Goal: Task Accomplishment & Management: Manage account settings

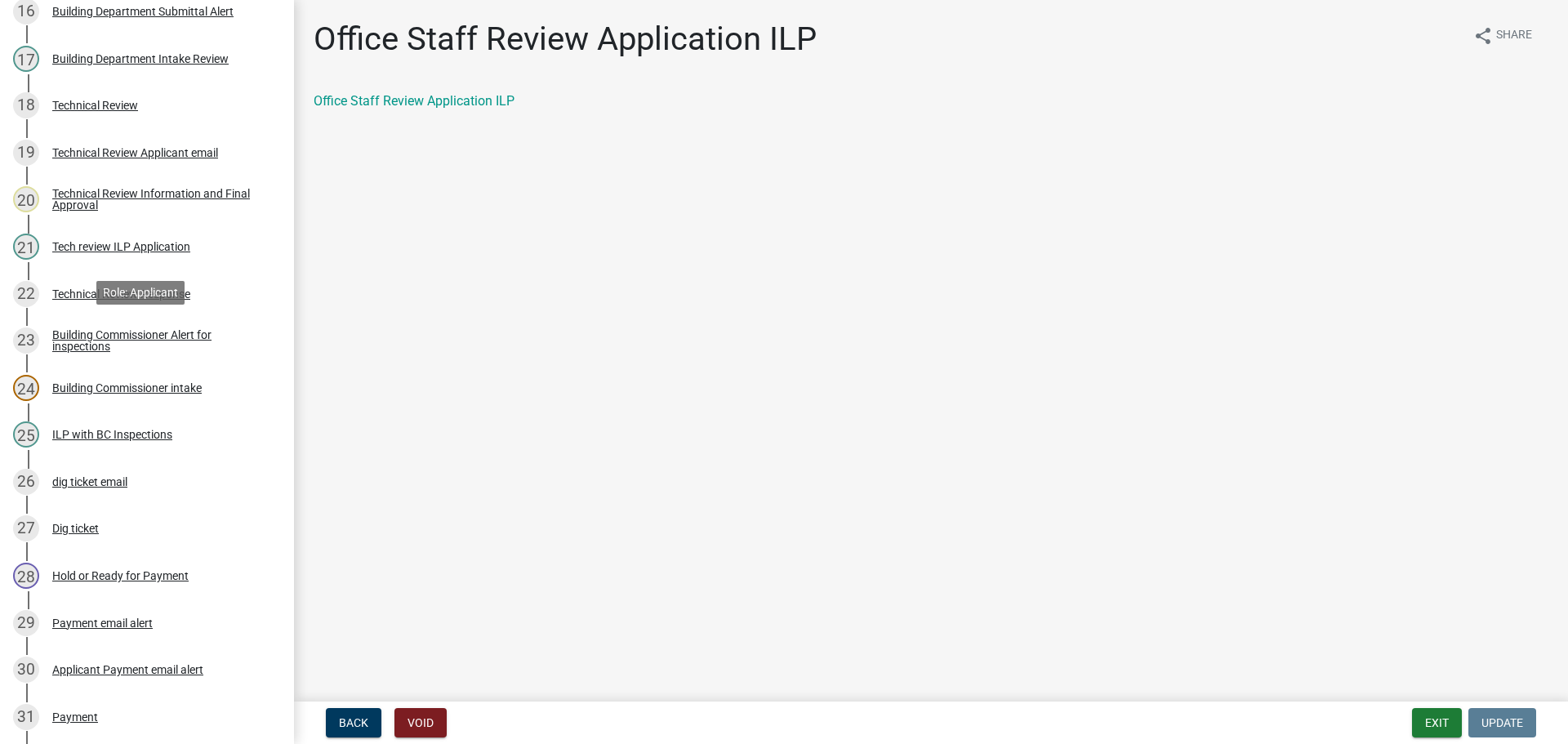
scroll to position [1314, 0]
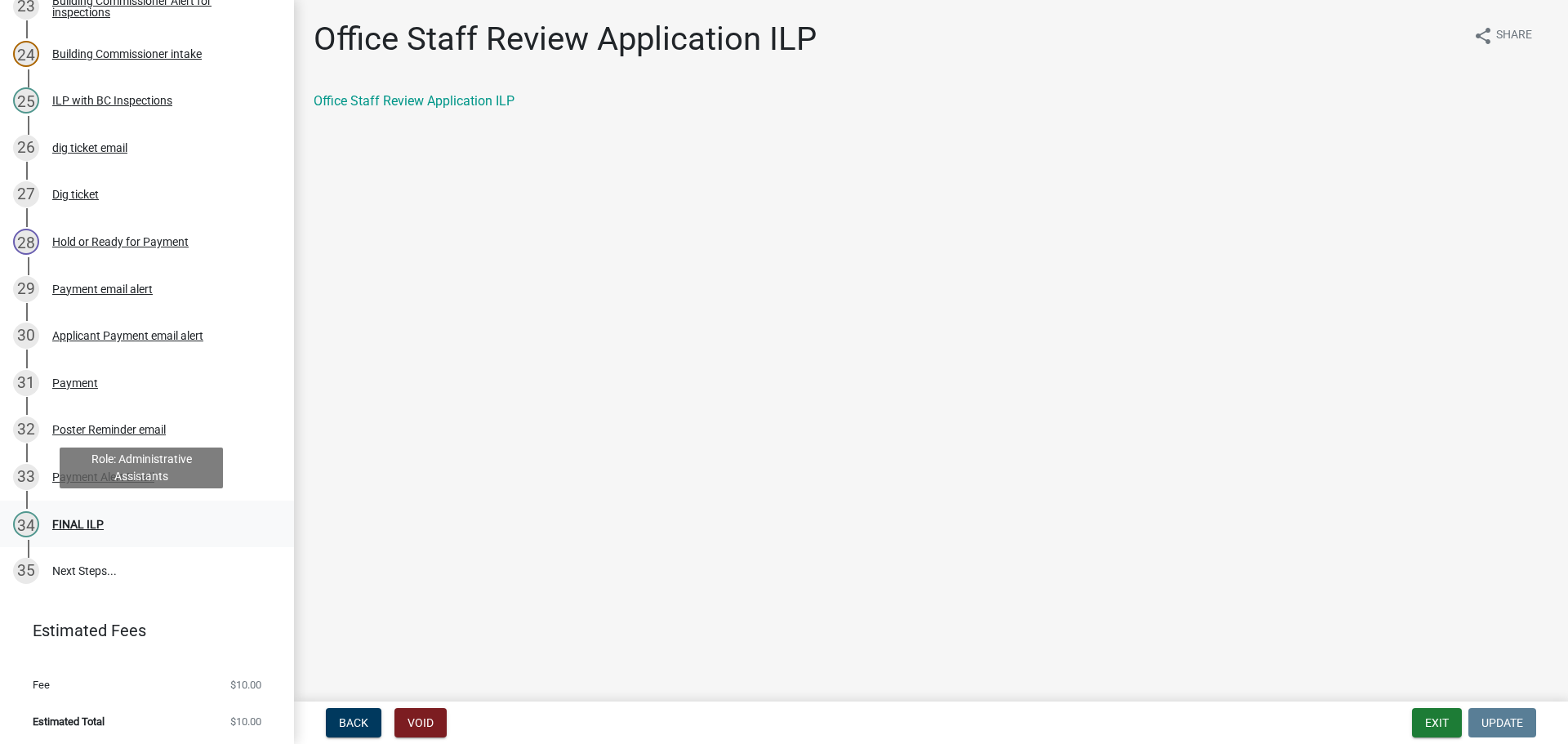
click at [80, 534] on link "34 FINAL ILP" at bounding box center [147, 525] width 294 height 48
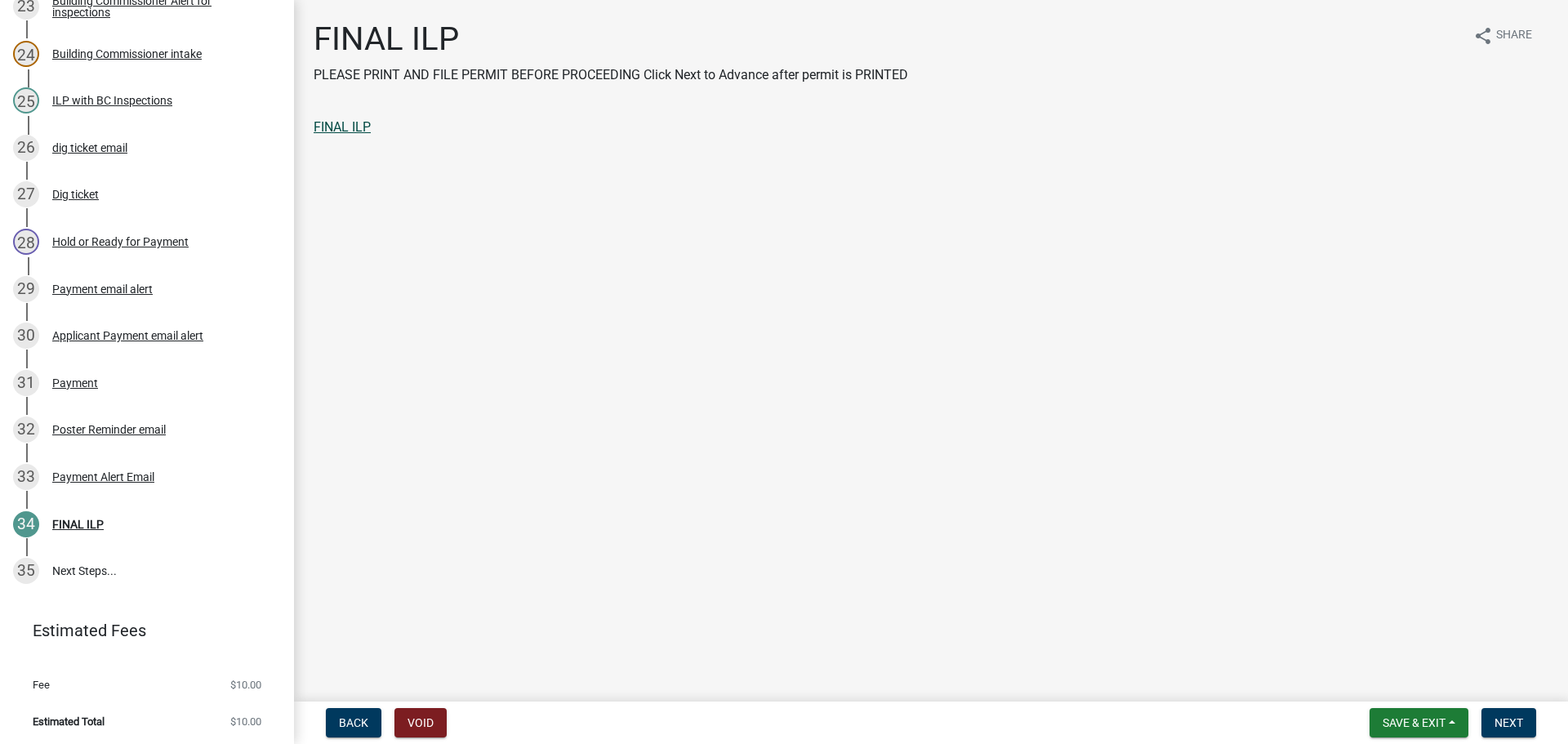
click at [339, 134] on link "FINAL ILP" at bounding box center [342, 127] width 58 height 16
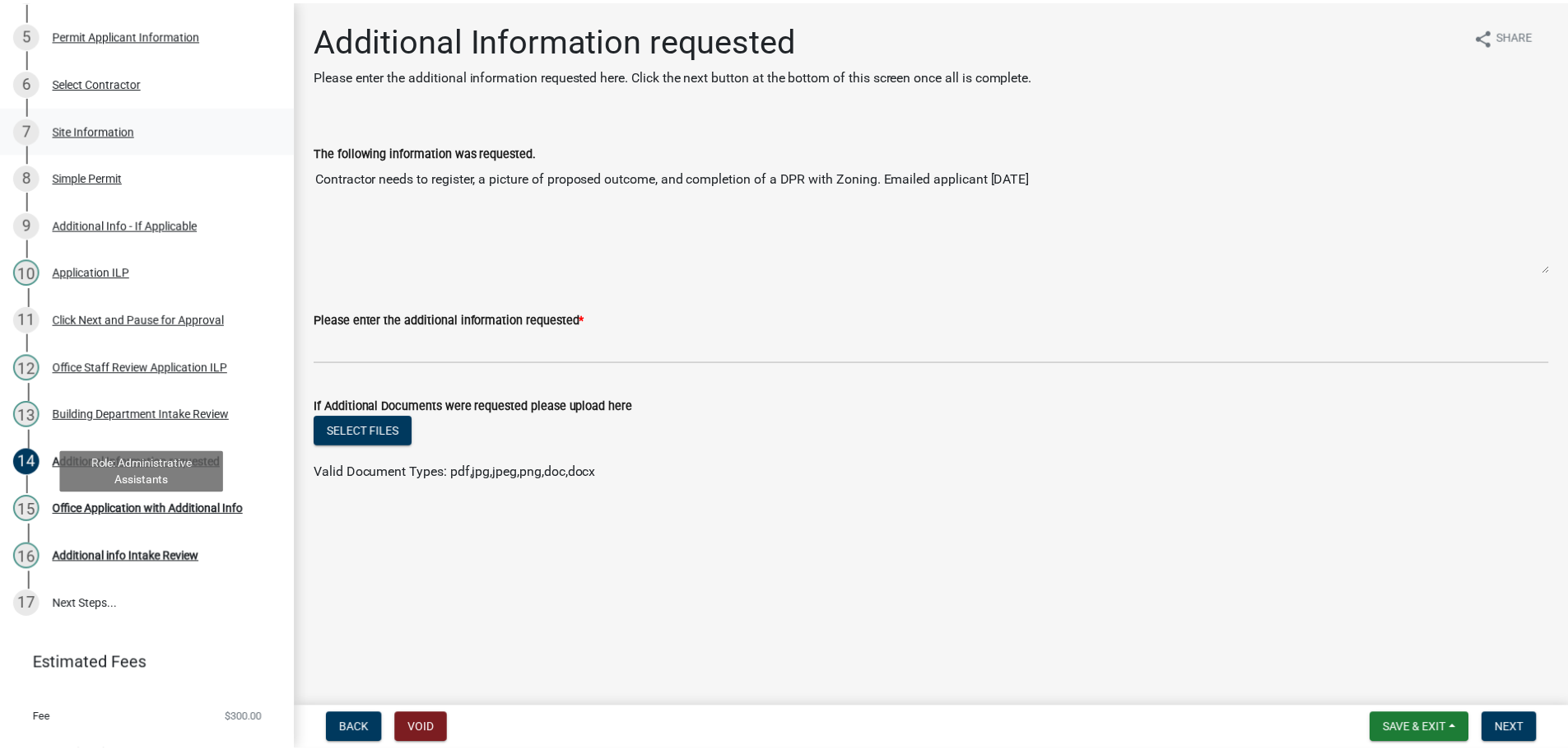
scroll to position [471, 0]
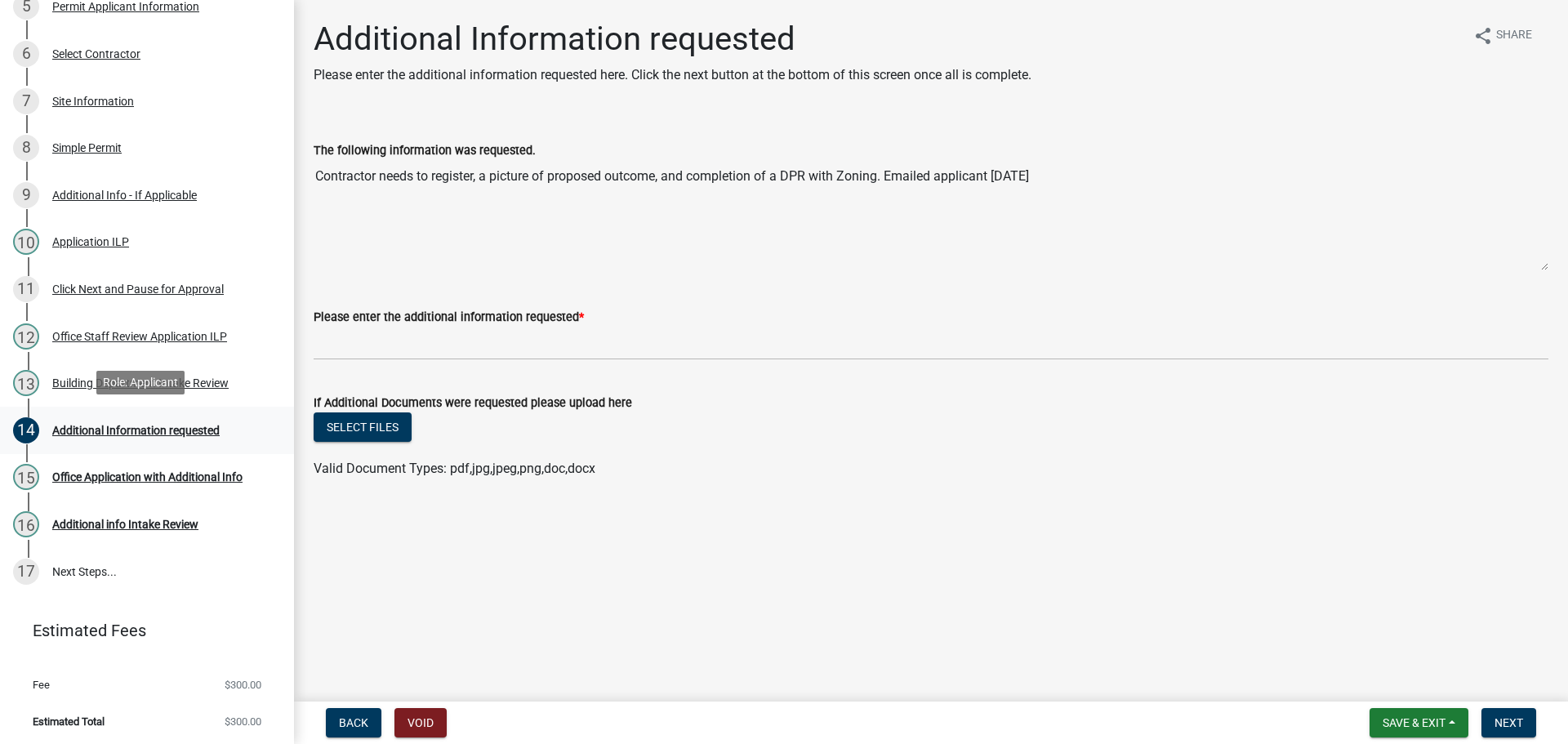
click at [97, 425] on div "Additional Information requested" at bounding box center [135, 430] width 167 height 12
click at [1433, 720] on span "Save & Exit" at bounding box center [1413, 722] width 63 height 13
click at [1418, 671] on button "Save & Exit" at bounding box center [1403, 680] width 131 height 39
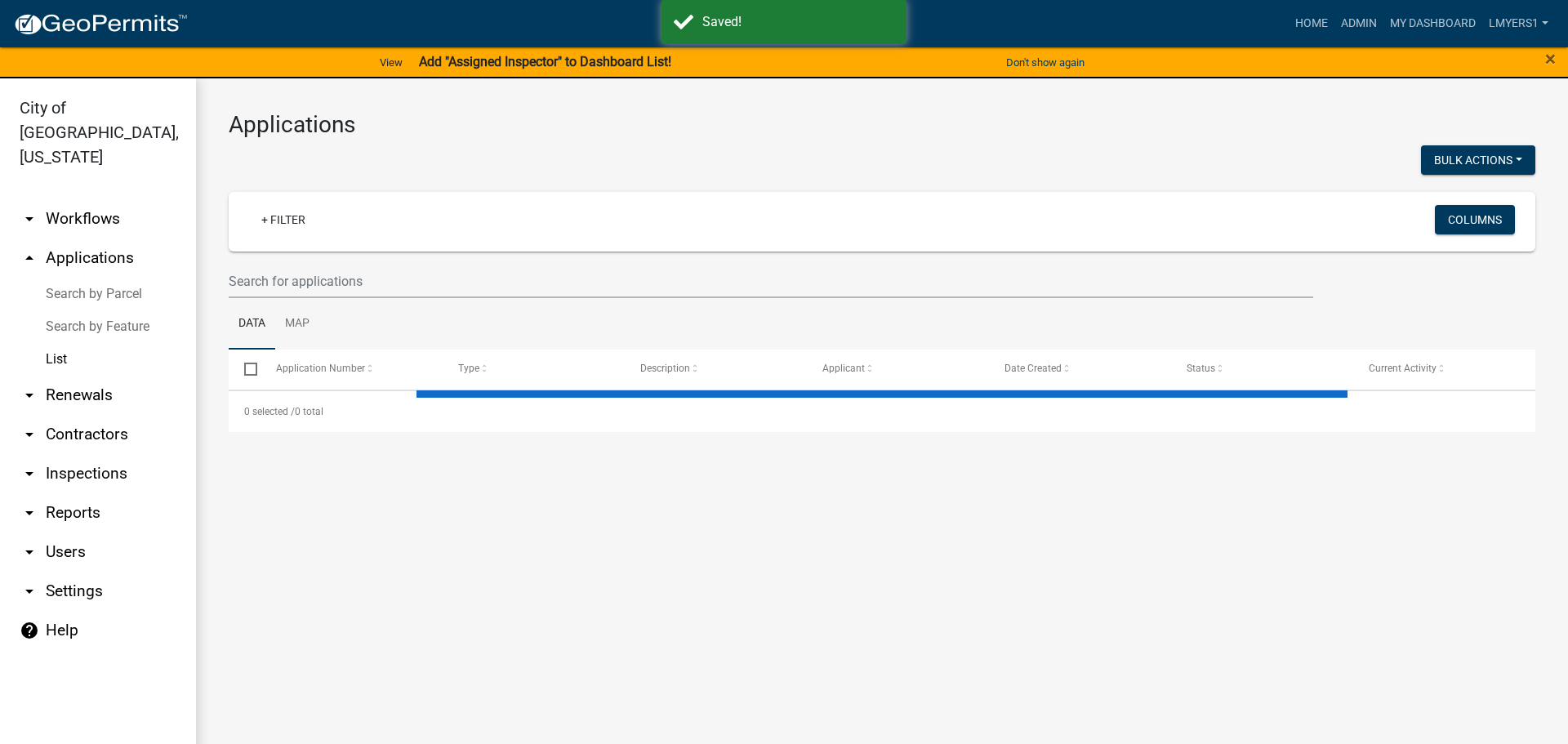
select select "3: 100"
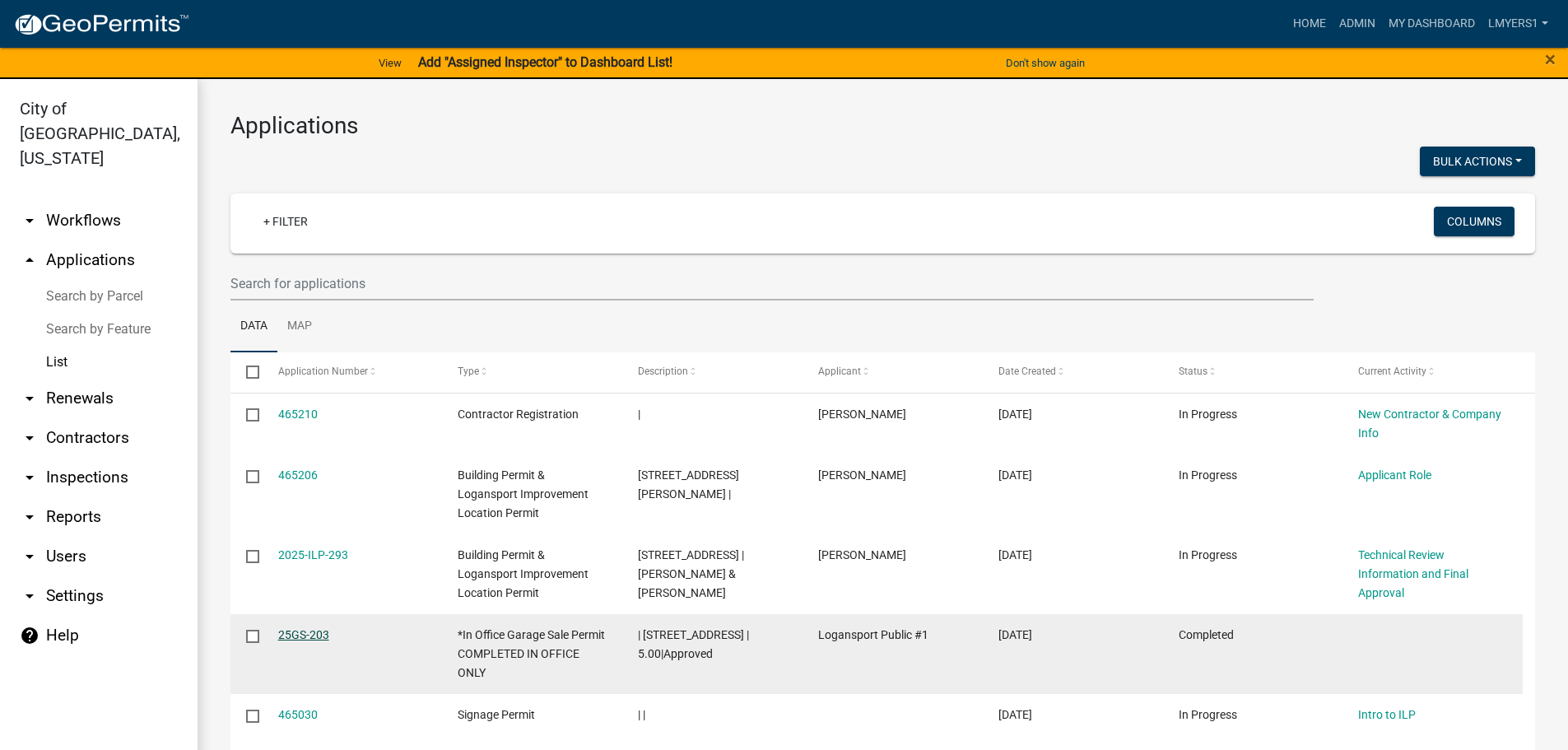
click at [293, 639] on link "25GS-203" at bounding box center [303, 634] width 51 height 13
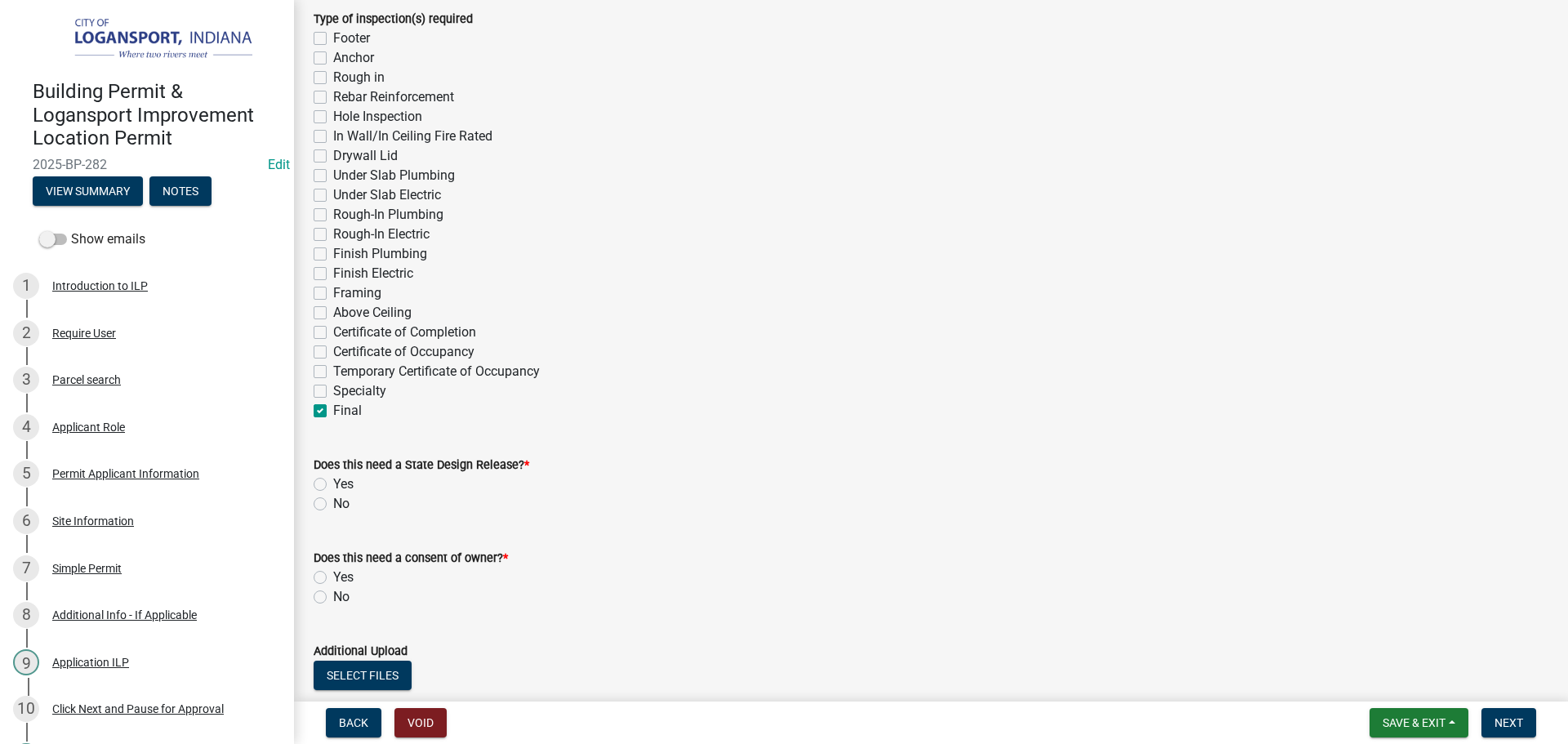
scroll to position [571, 0]
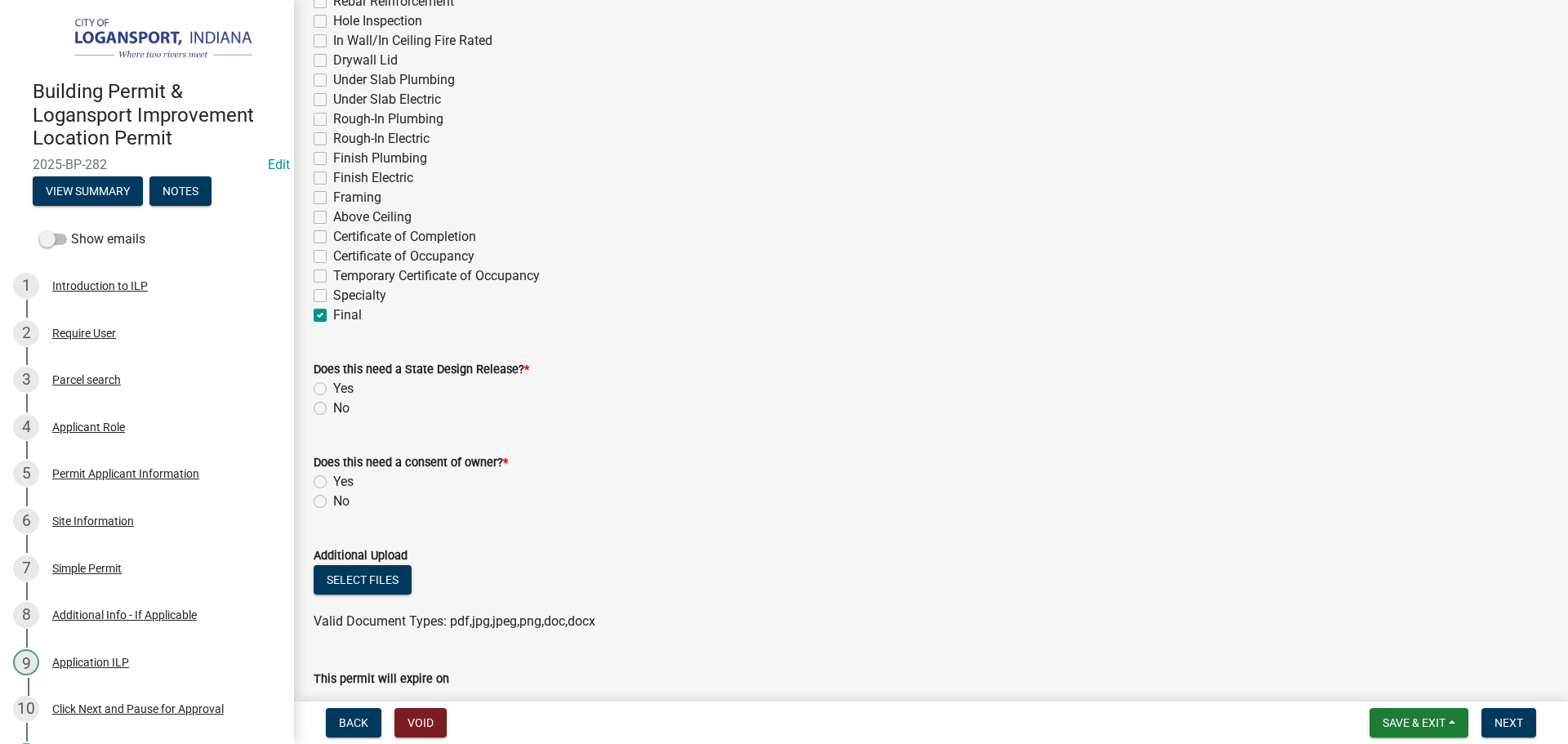
click at [334, 297] on label "Specialty" at bounding box center [360, 295] width 53 height 19
click at [334, 296] on input "Specialty" at bounding box center [339, 291] width 11 height 11
checkbox input "true"
checkbox input "false"
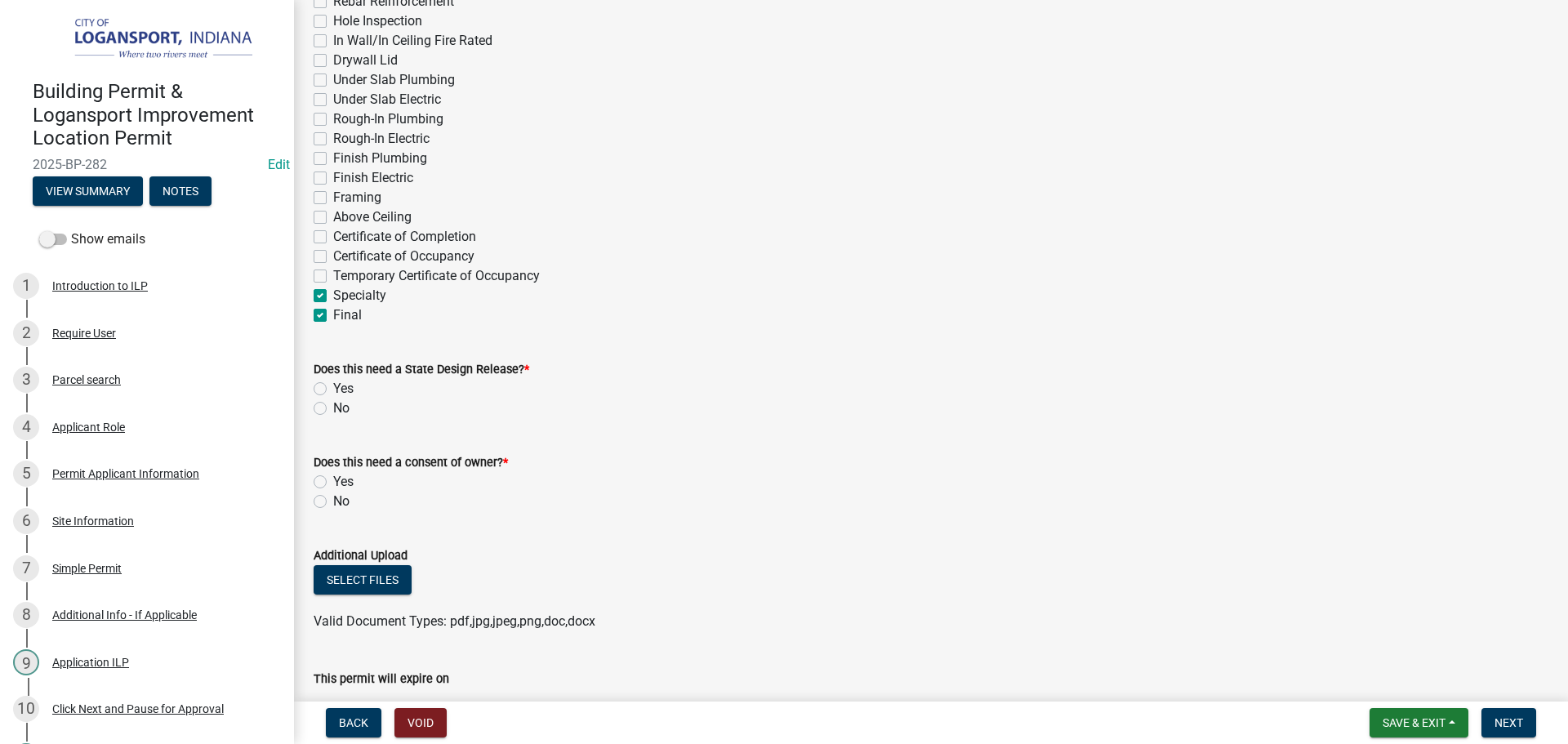
checkbox input "false"
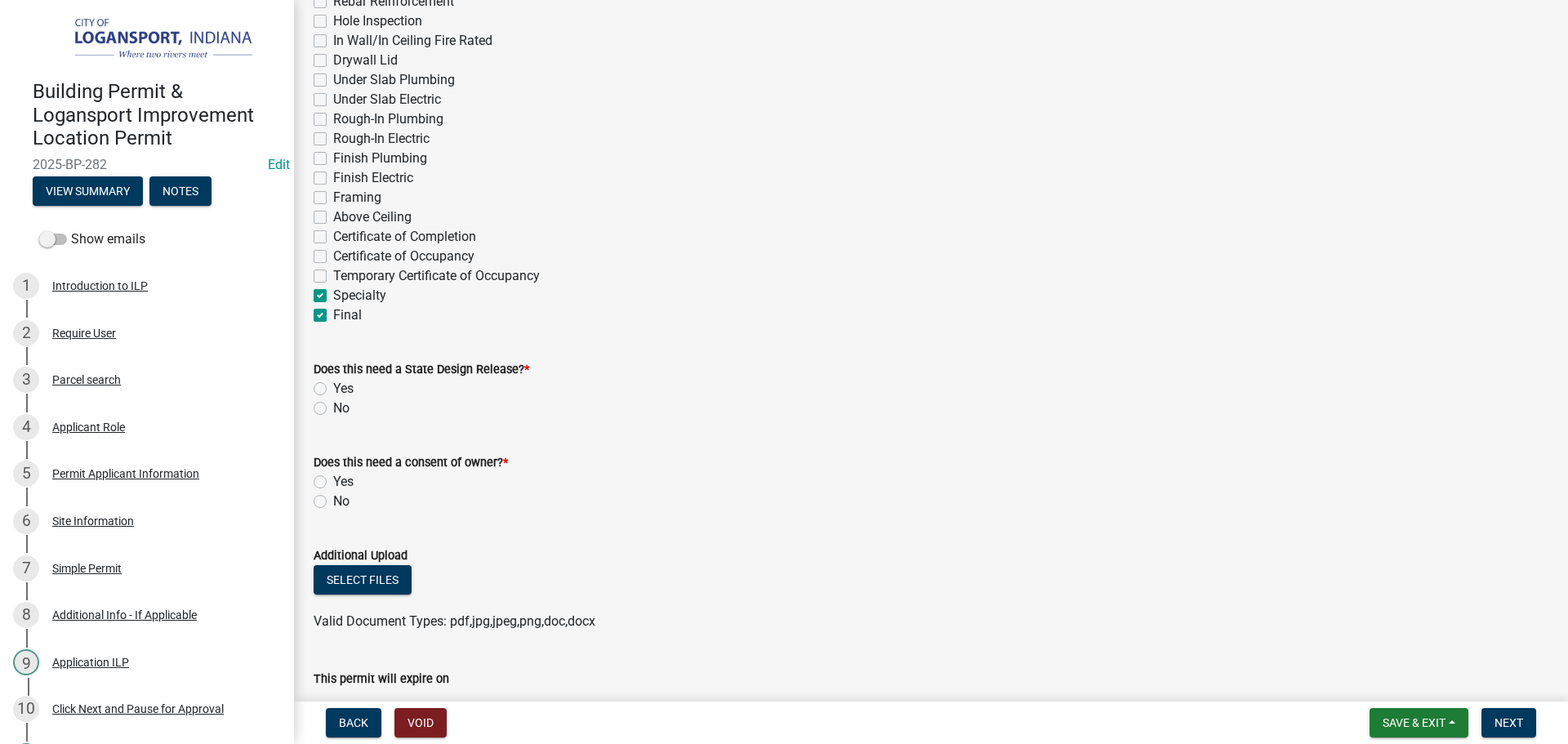
checkbox input "false"
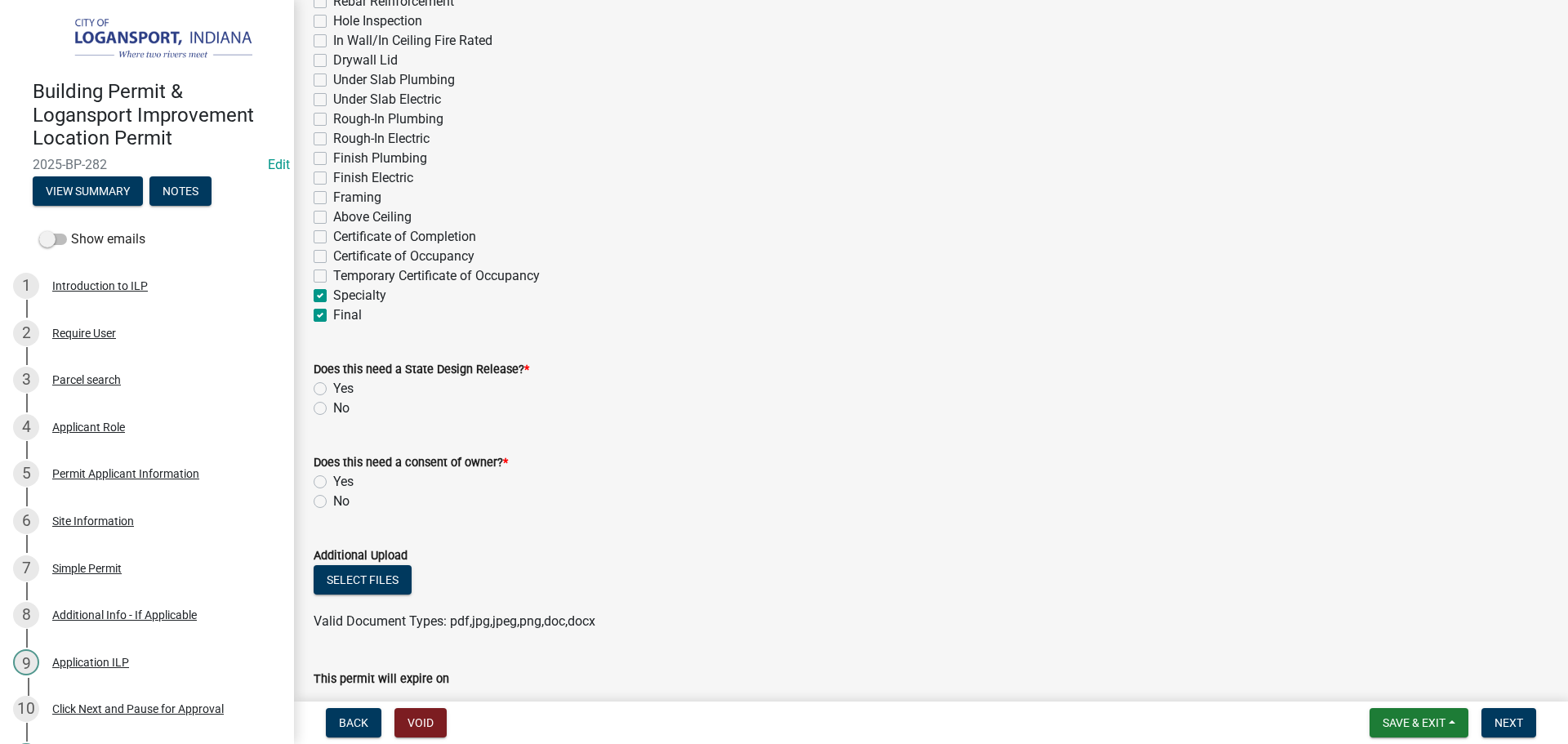
checkbox input "false"
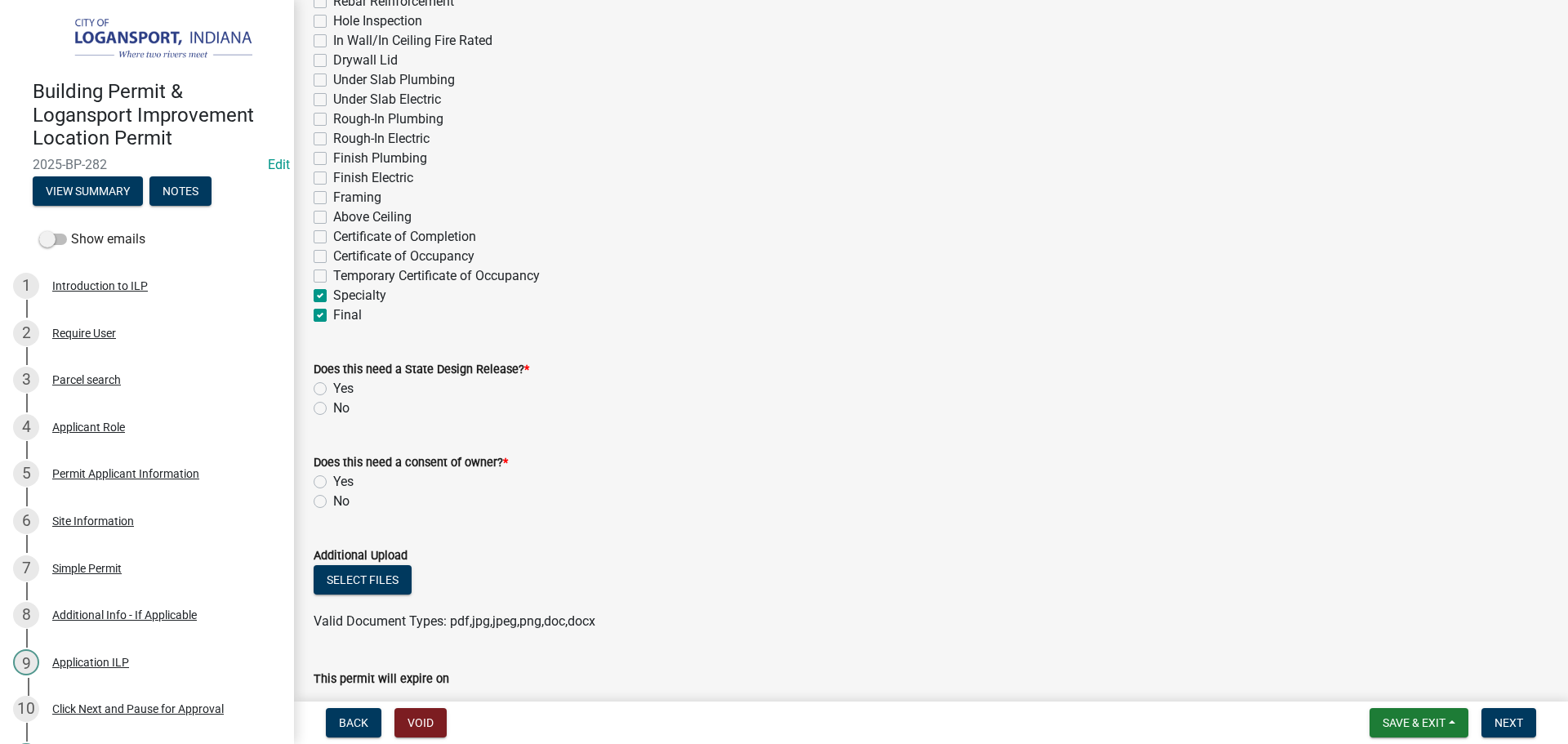
checkbox input "false"
checkbox input "true"
click at [334, 296] on label "Specialty" at bounding box center [360, 295] width 53 height 19
click at [334, 296] on input "Specialty" at bounding box center [339, 291] width 11 height 11
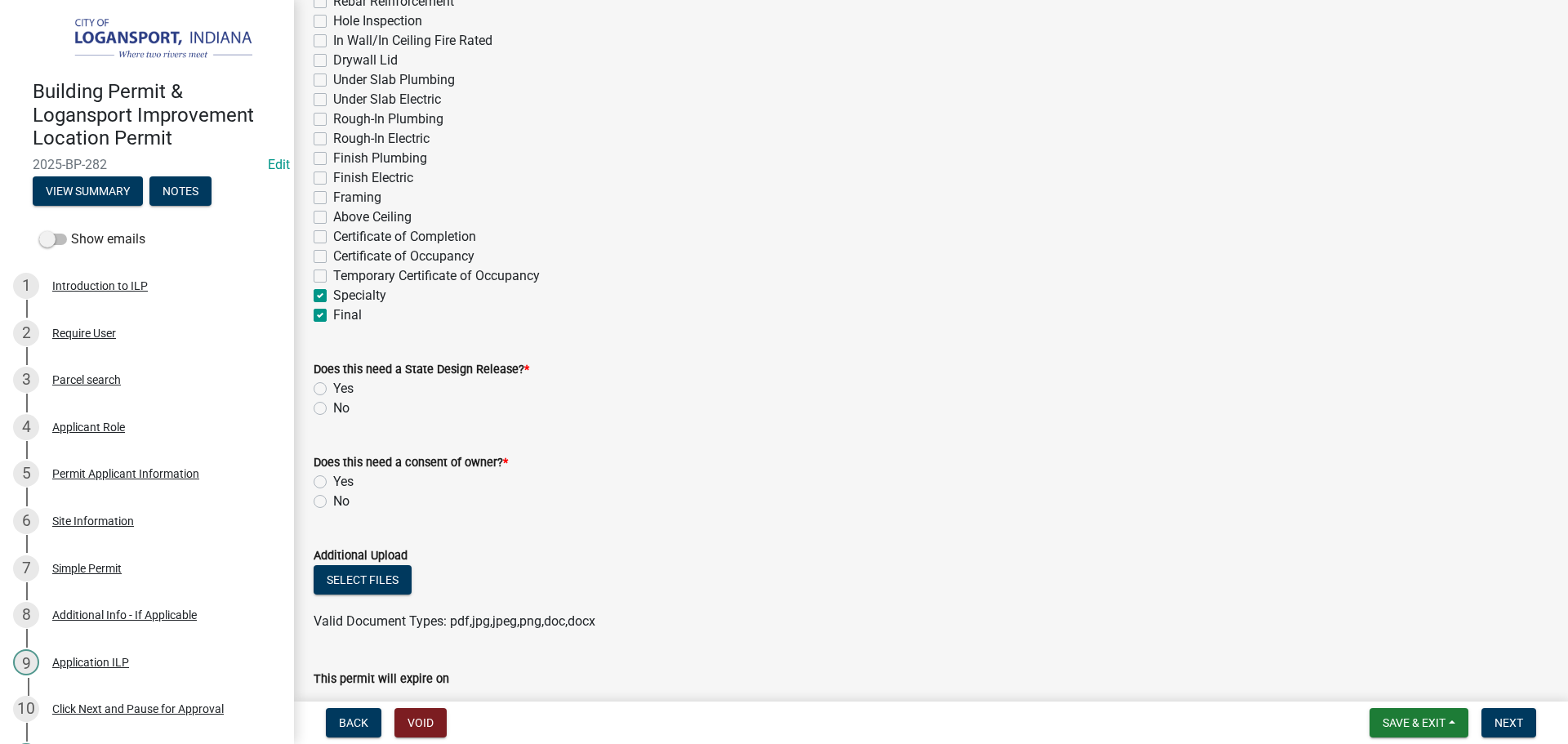
checkbox input "false"
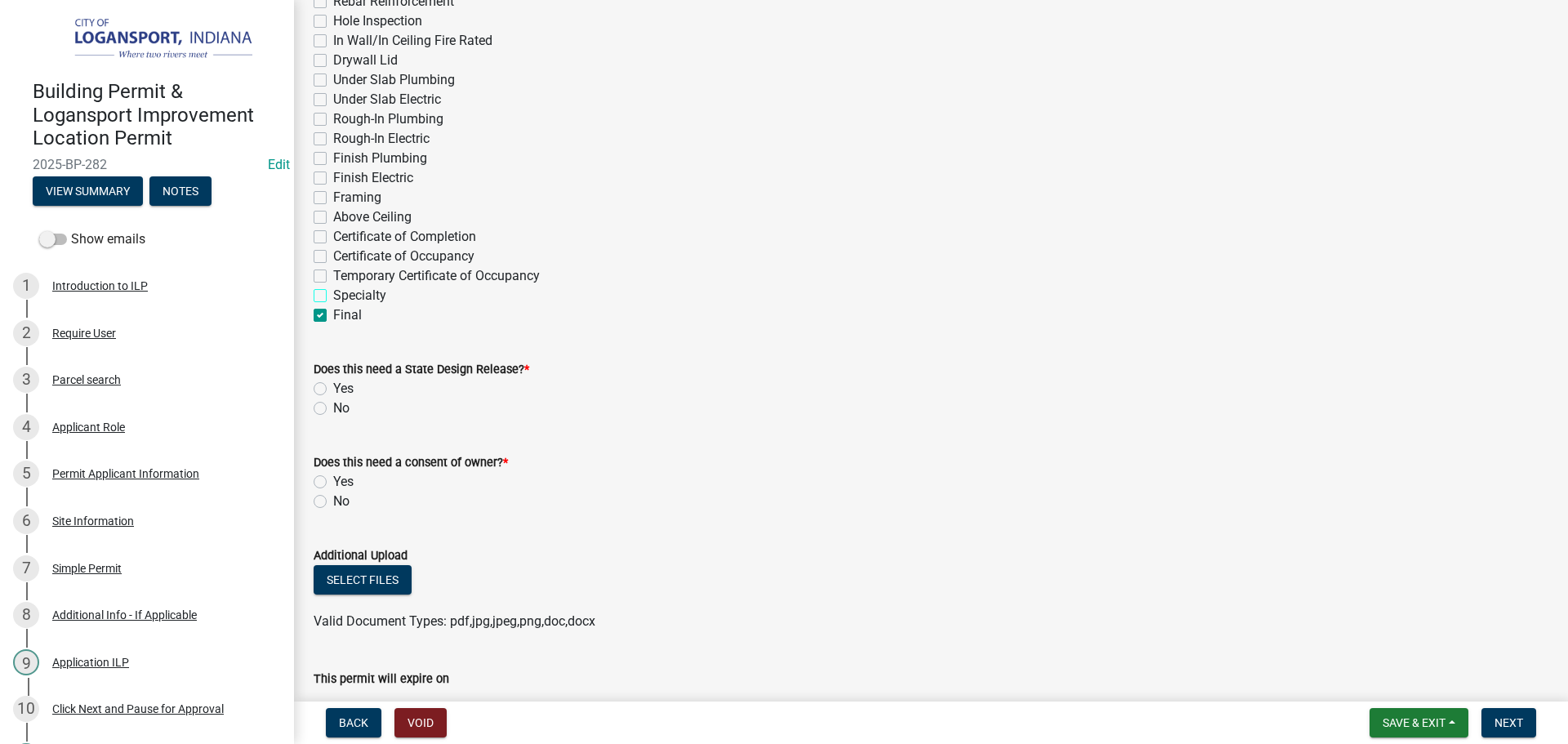
checkbox input "false"
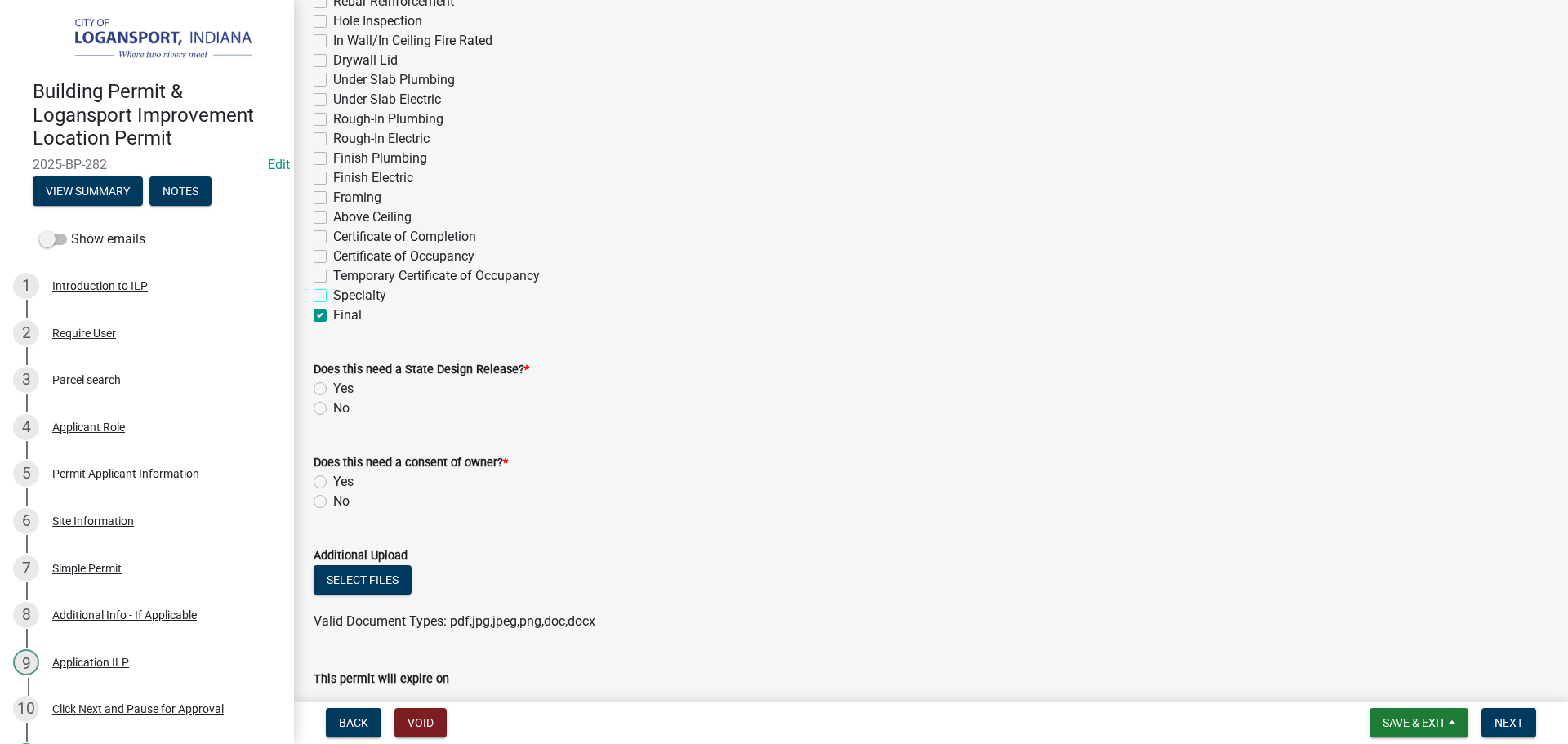
checkbox input "false"
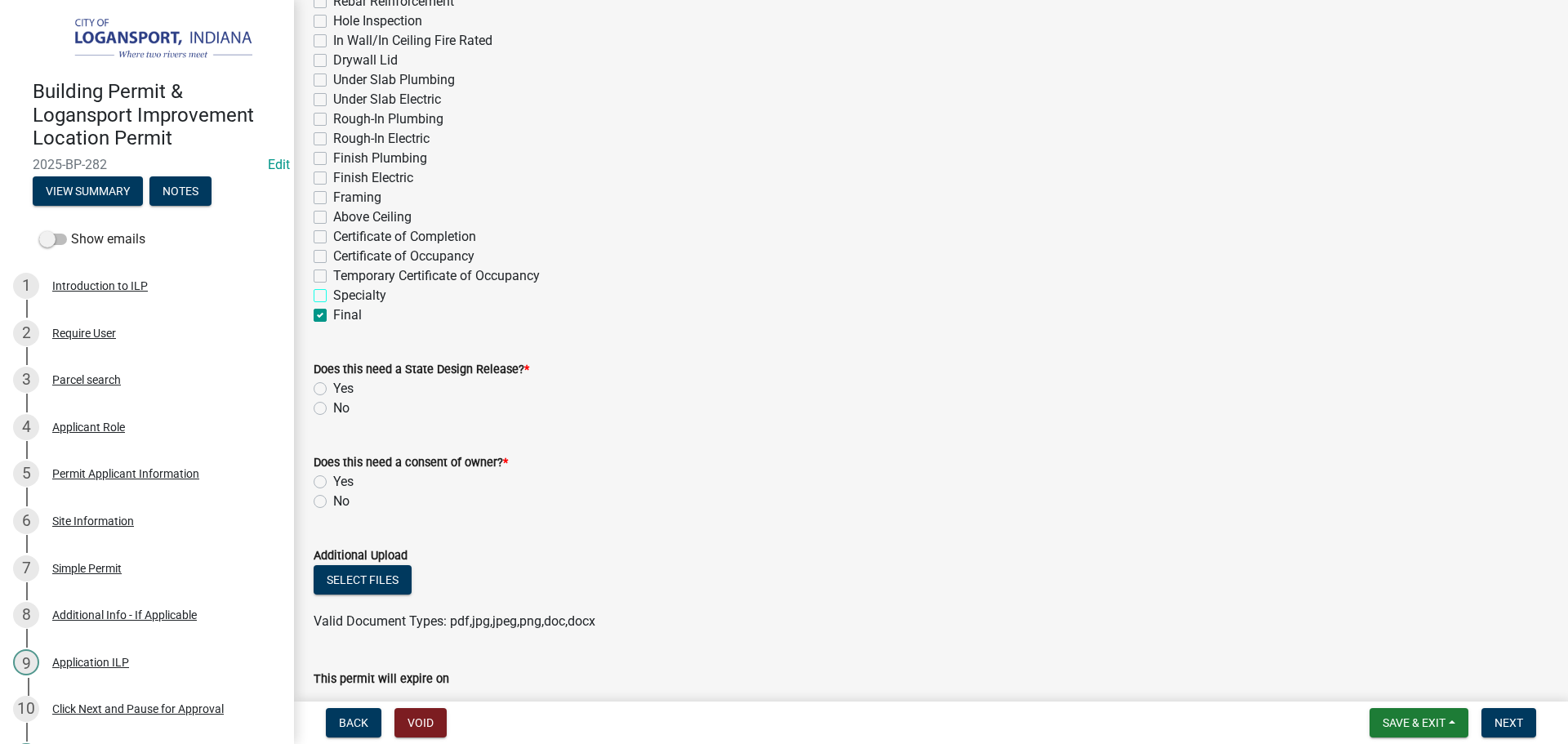
checkbox input "false"
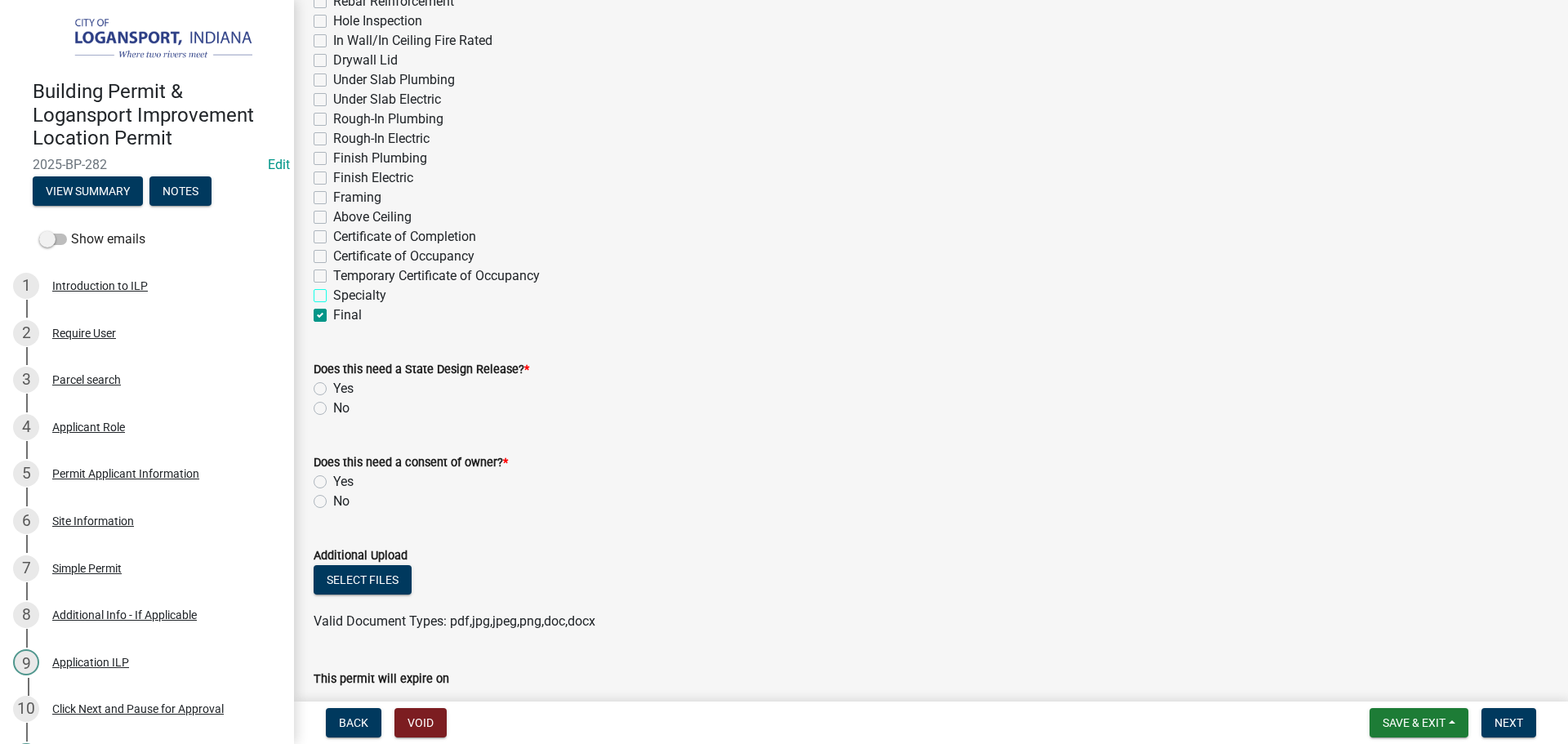
checkbox input "true"
click at [334, 410] on label "No" at bounding box center [342, 408] width 16 height 19
click at [334, 409] on input "No" at bounding box center [339, 403] width 11 height 11
radio input "true"
click at [334, 502] on label "No" at bounding box center [342, 502] width 16 height 19
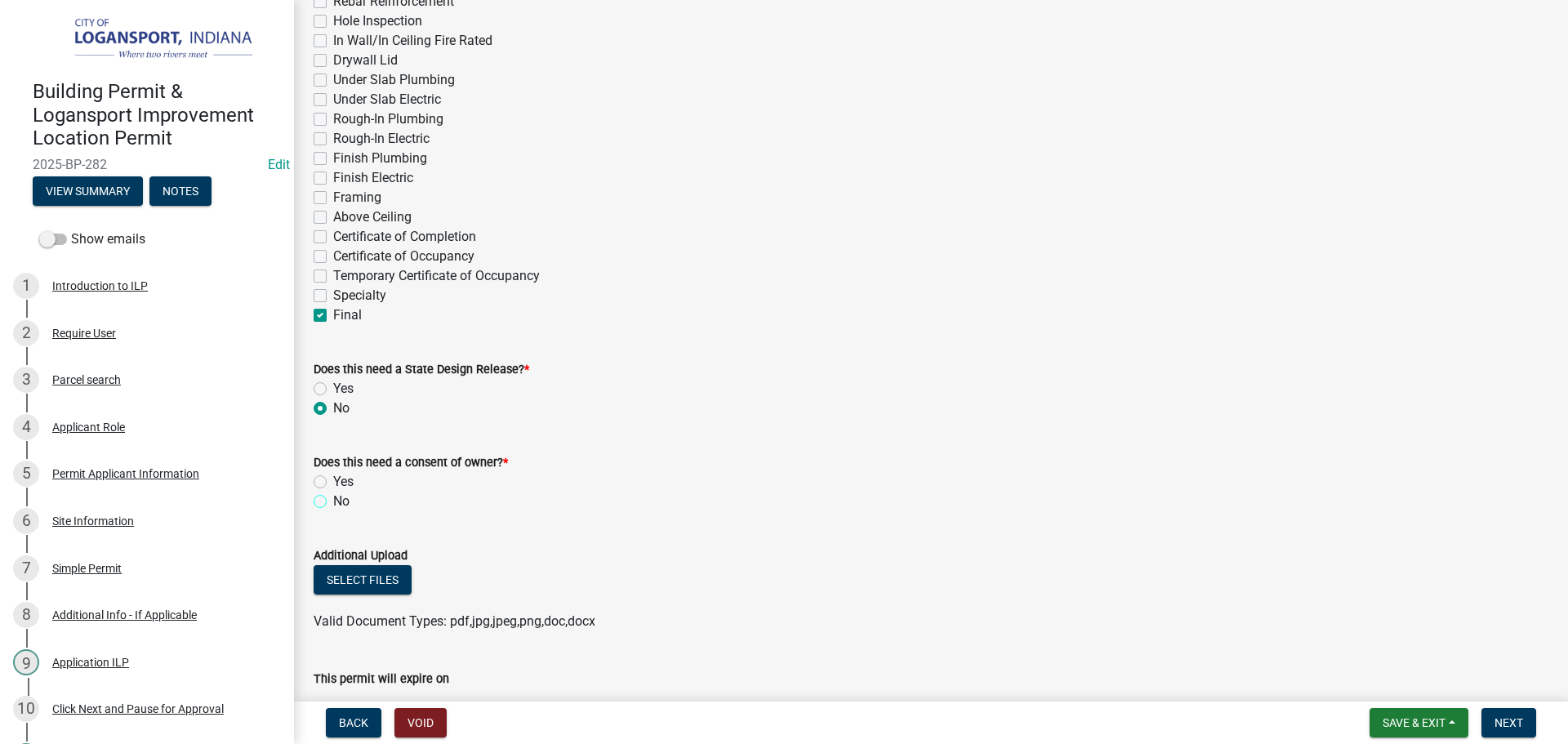
click at [334, 502] on input "No" at bounding box center [339, 497] width 11 height 11
radio input "true"
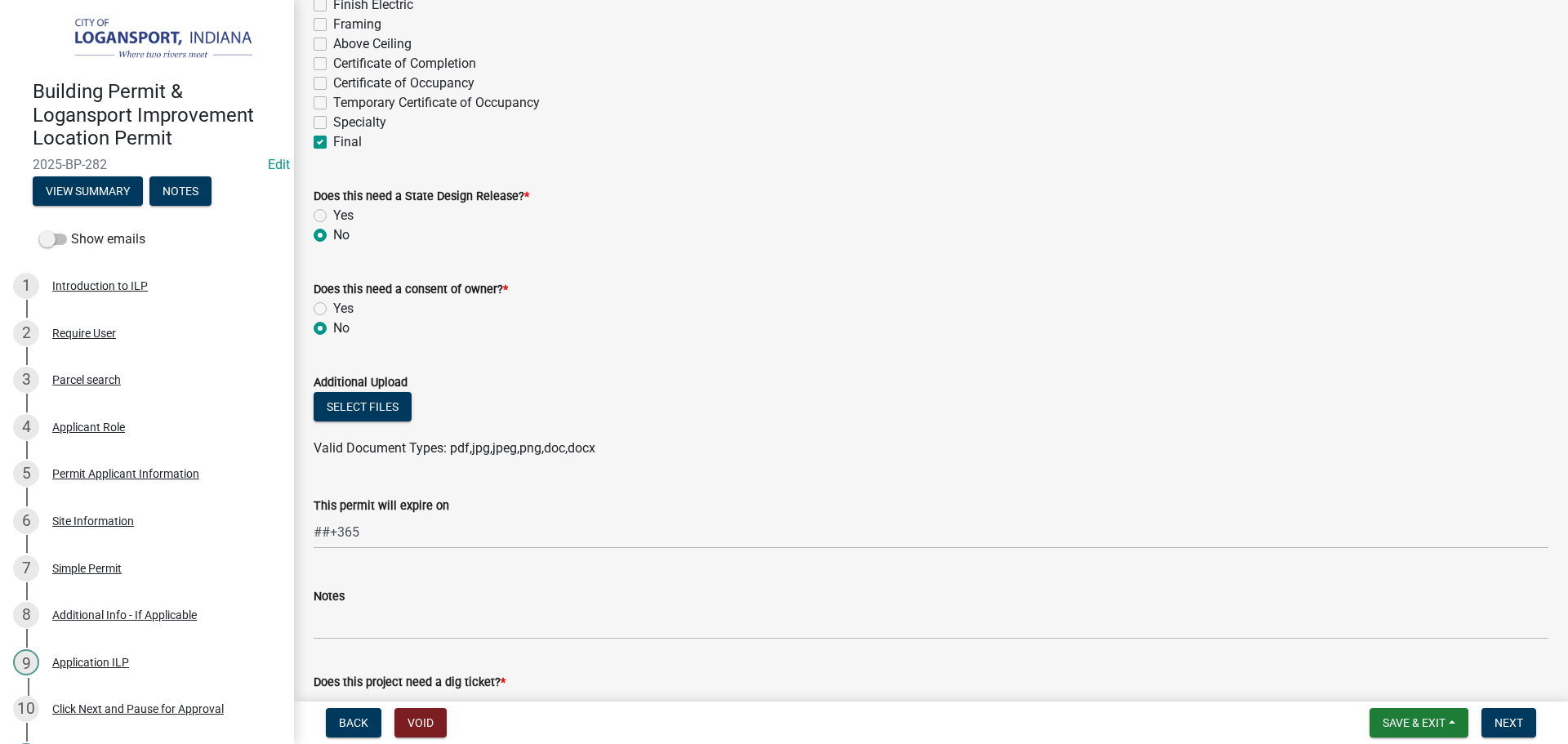
scroll to position [817, 0]
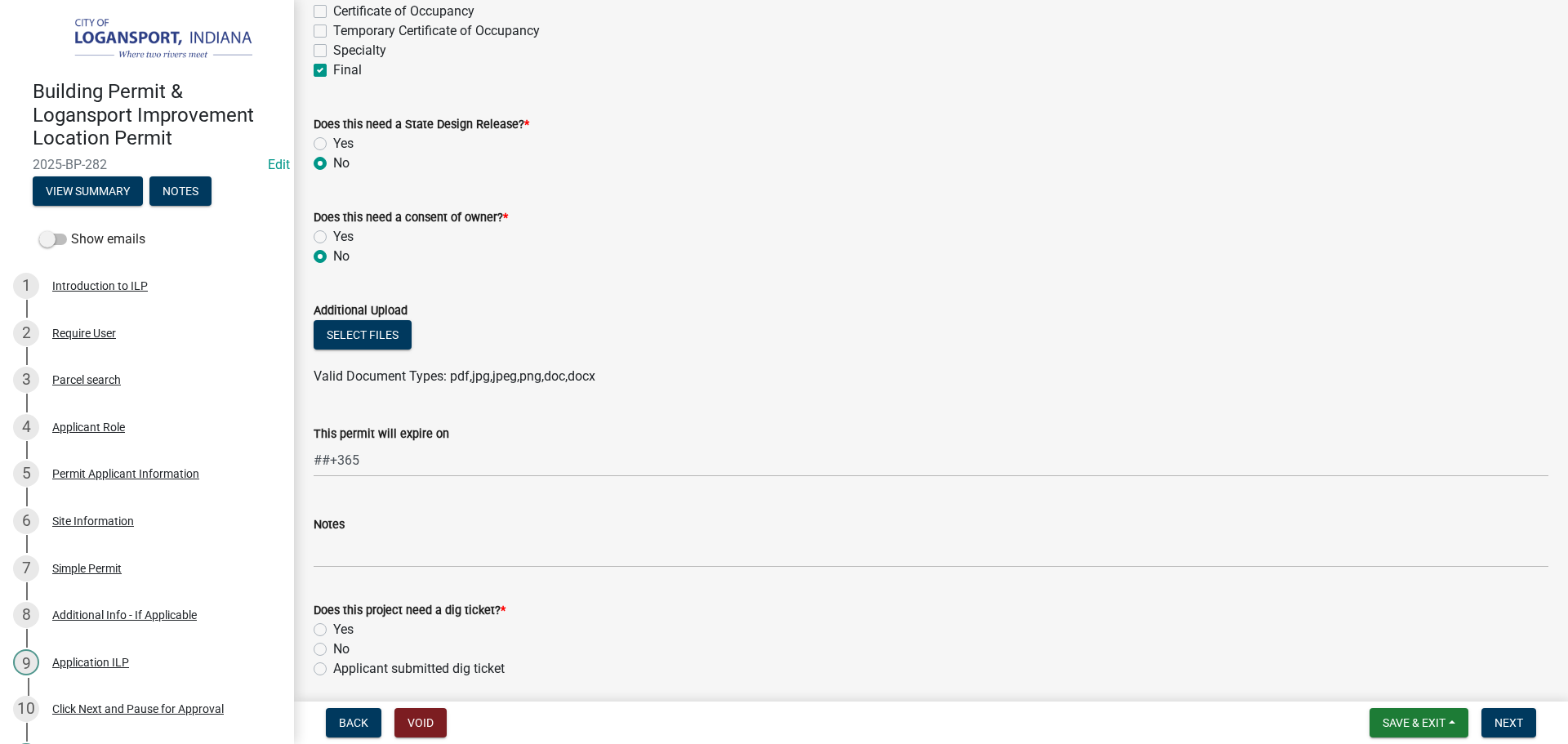
click at [334, 646] on label "No" at bounding box center [342, 649] width 16 height 19
click at [334, 646] on input "No" at bounding box center [339, 645] width 11 height 11
radio input "true"
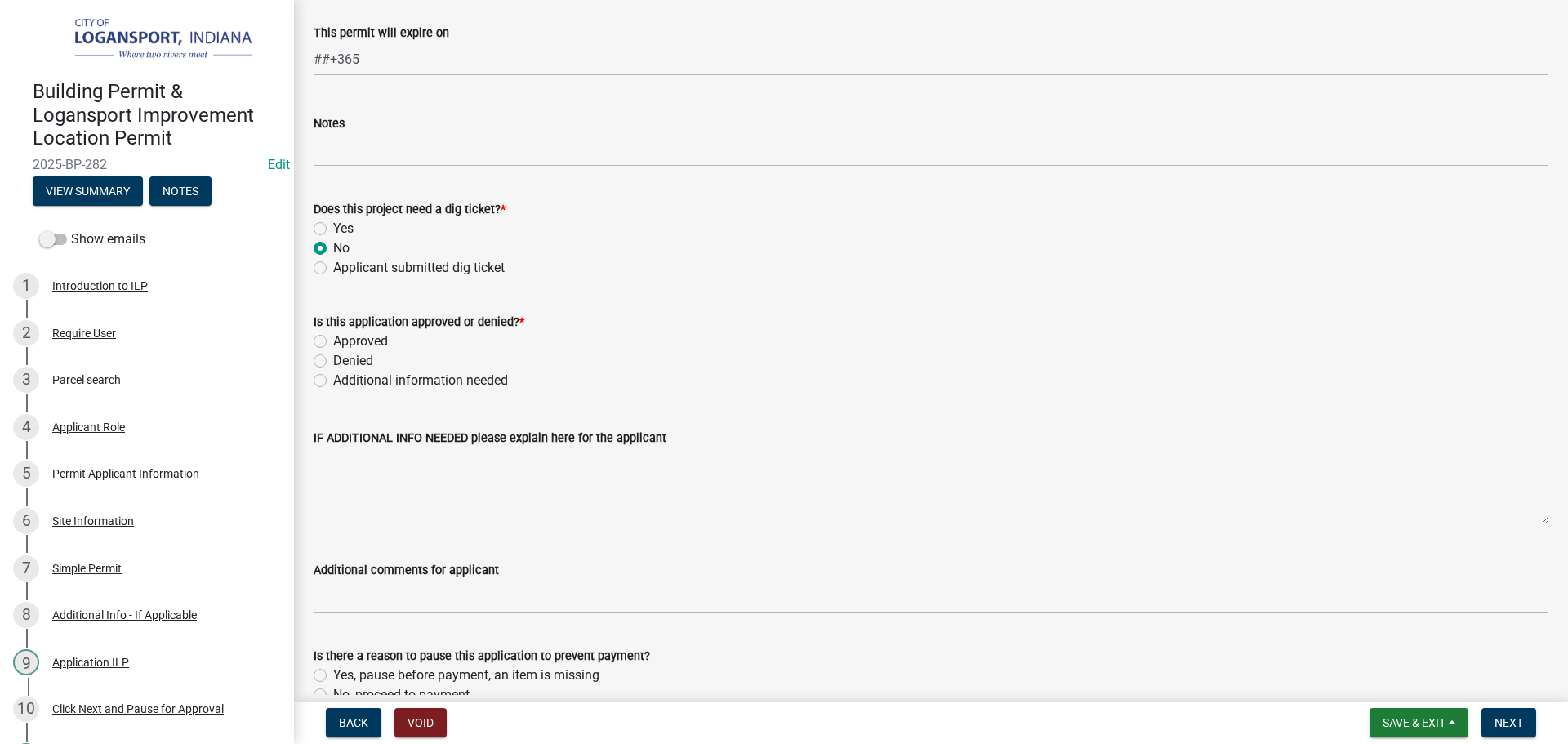
scroll to position [1224, 0]
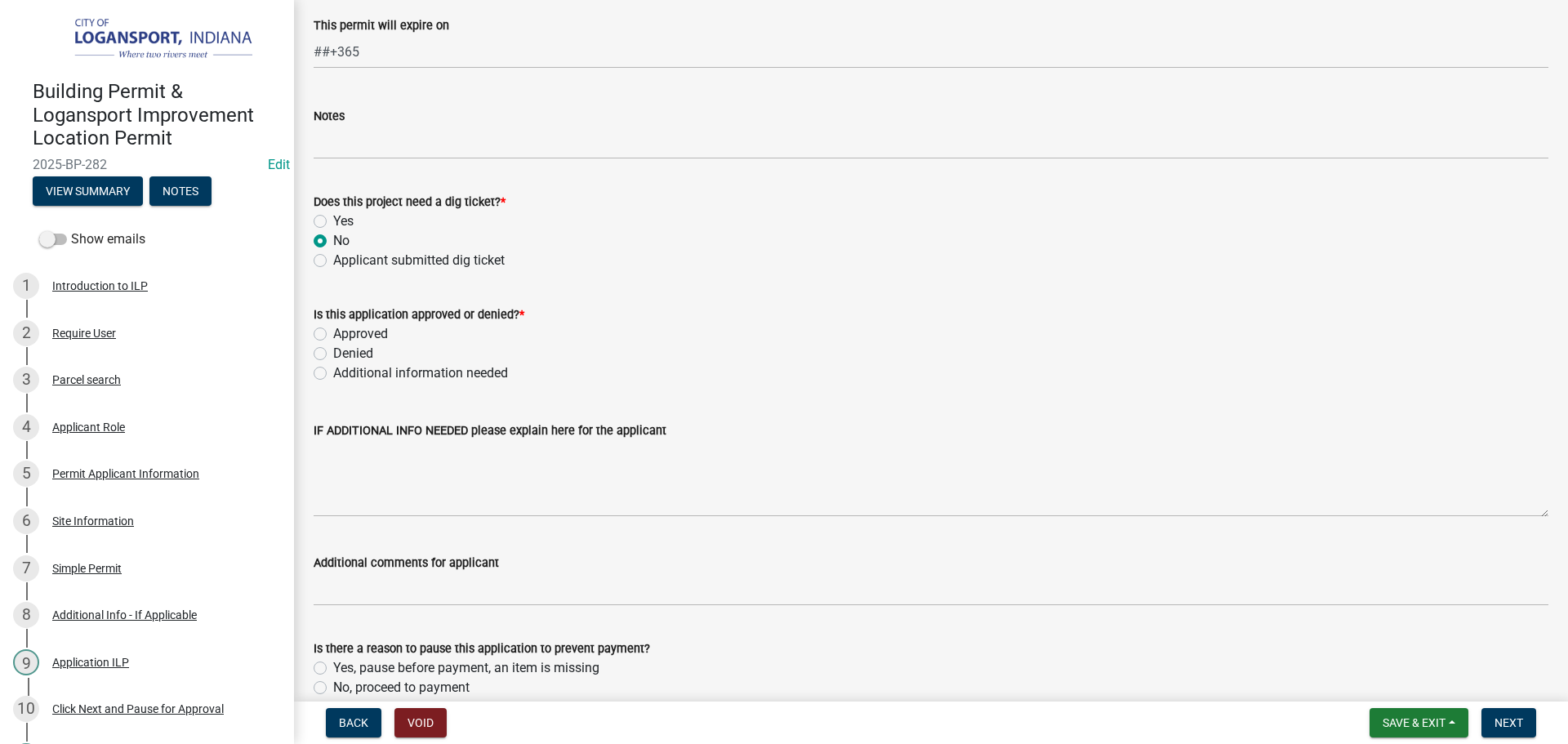
click at [334, 347] on label "Denied" at bounding box center [353, 354] width 40 height 19
click at [334, 347] on input "Denied" at bounding box center [339, 349] width 11 height 11
radio input "true"
click at [334, 331] on label "Approved" at bounding box center [361, 334] width 55 height 19
click at [334, 331] on input "Approved" at bounding box center [339, 329] width 11 height 11
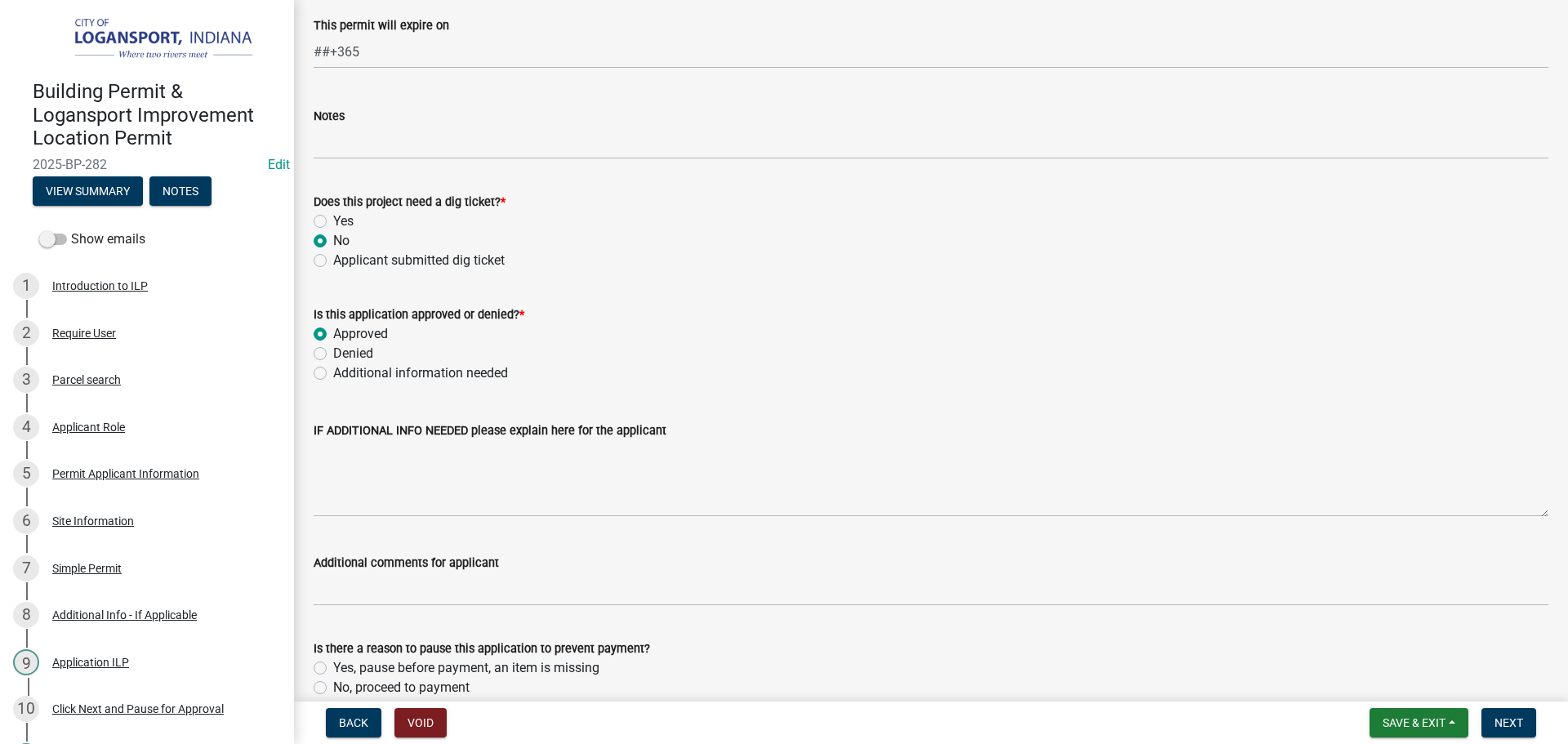
radio input "true"
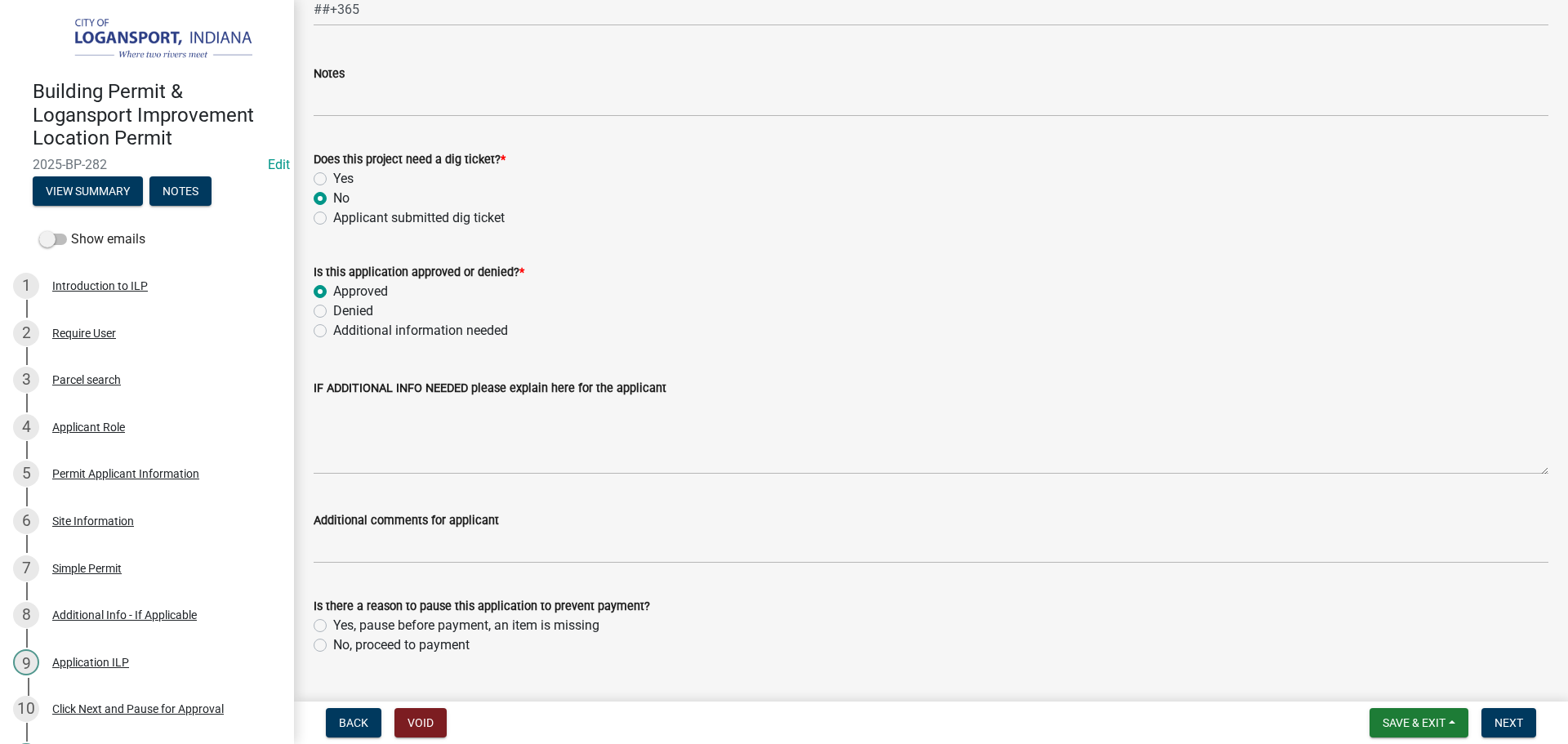
scroll to position [1306, 0]
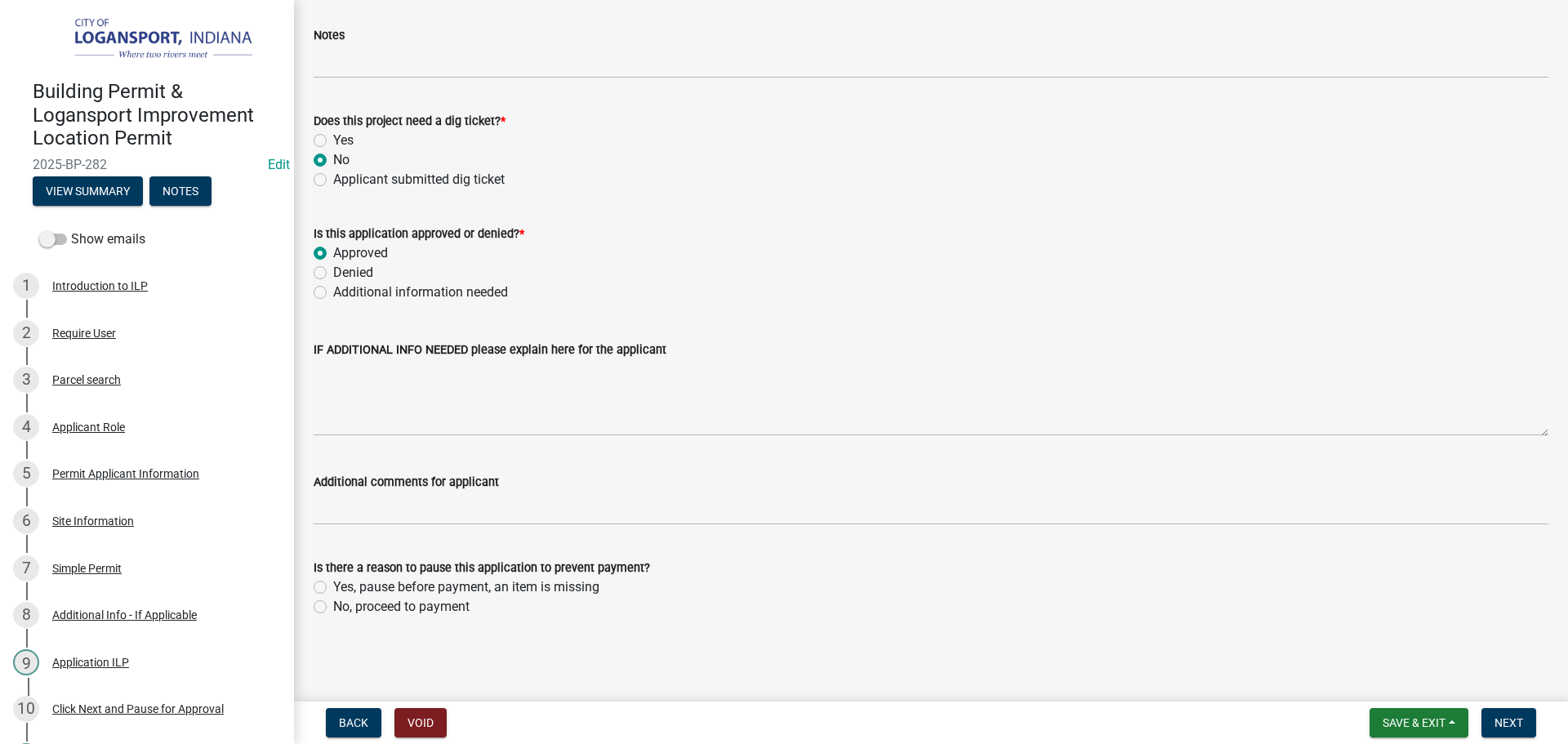
click at [334, 603] on label "No, proceed to payment" at bounding box center [402, 607] width 136 height 19
click at [334, 603] on input "No, proceed to payment" at bounding box center [339, 602] width 11 height 11
radio input "true"
click at [1512, 722] on span "Next" at bounding box center [1509, 722] width 28 height 13
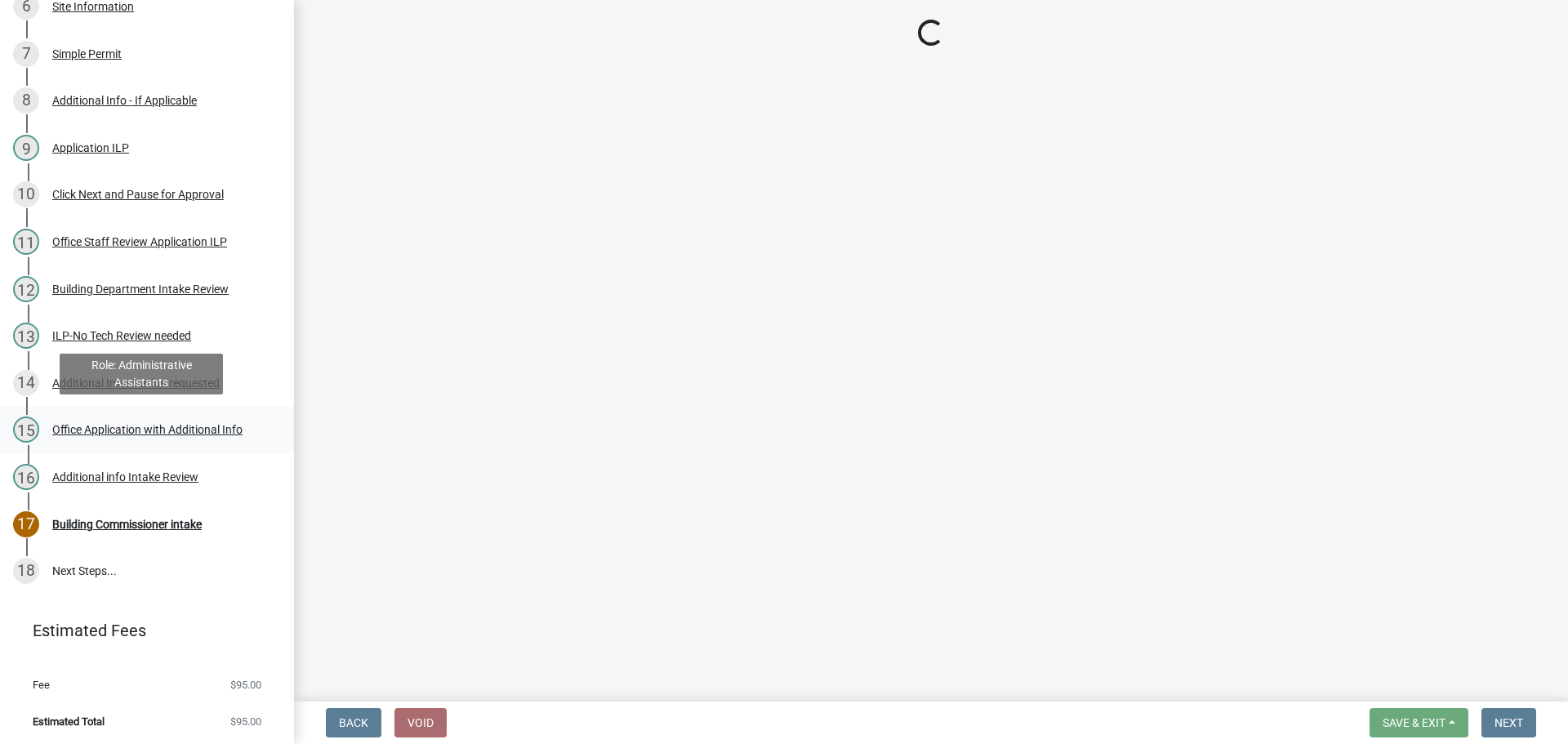
scroll to position [656, 0]
select select "3: 3"
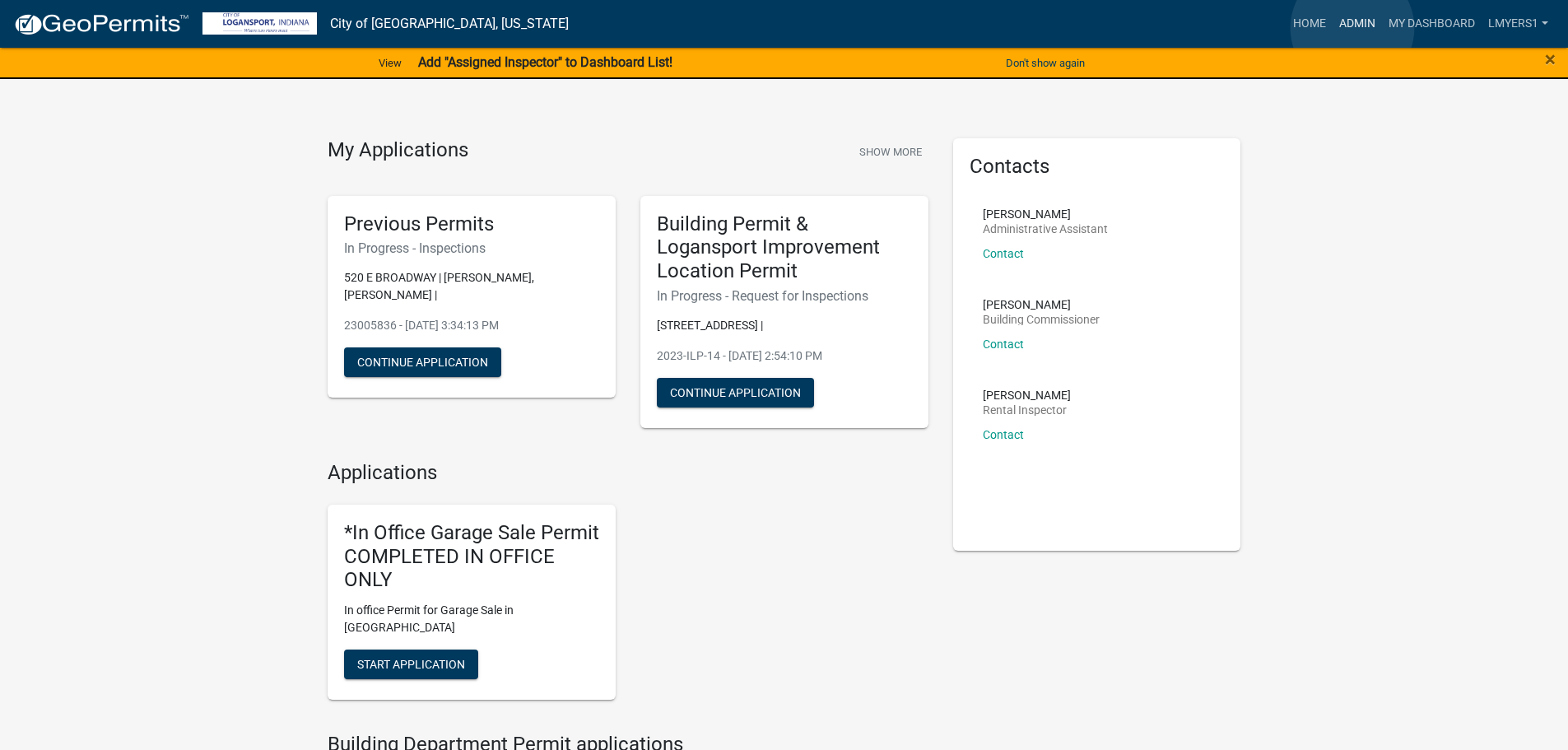
click at [1352, 28] on link "Admin" at bounding box center [1357, 23] width 49 height 31
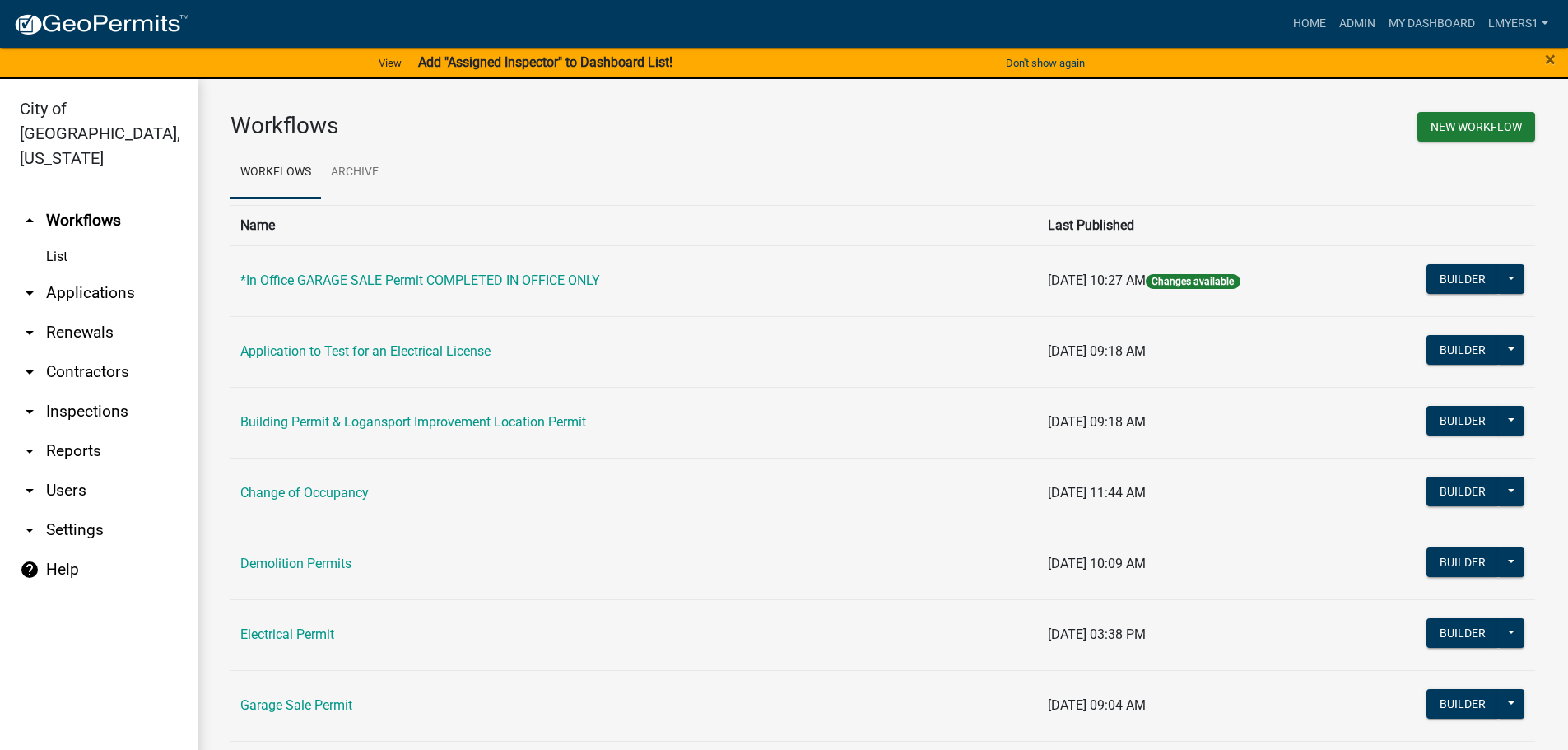
click at [116, 285] on link "arrow_drop_down Applications" at bounding box center [98, 293] width 197 height 39
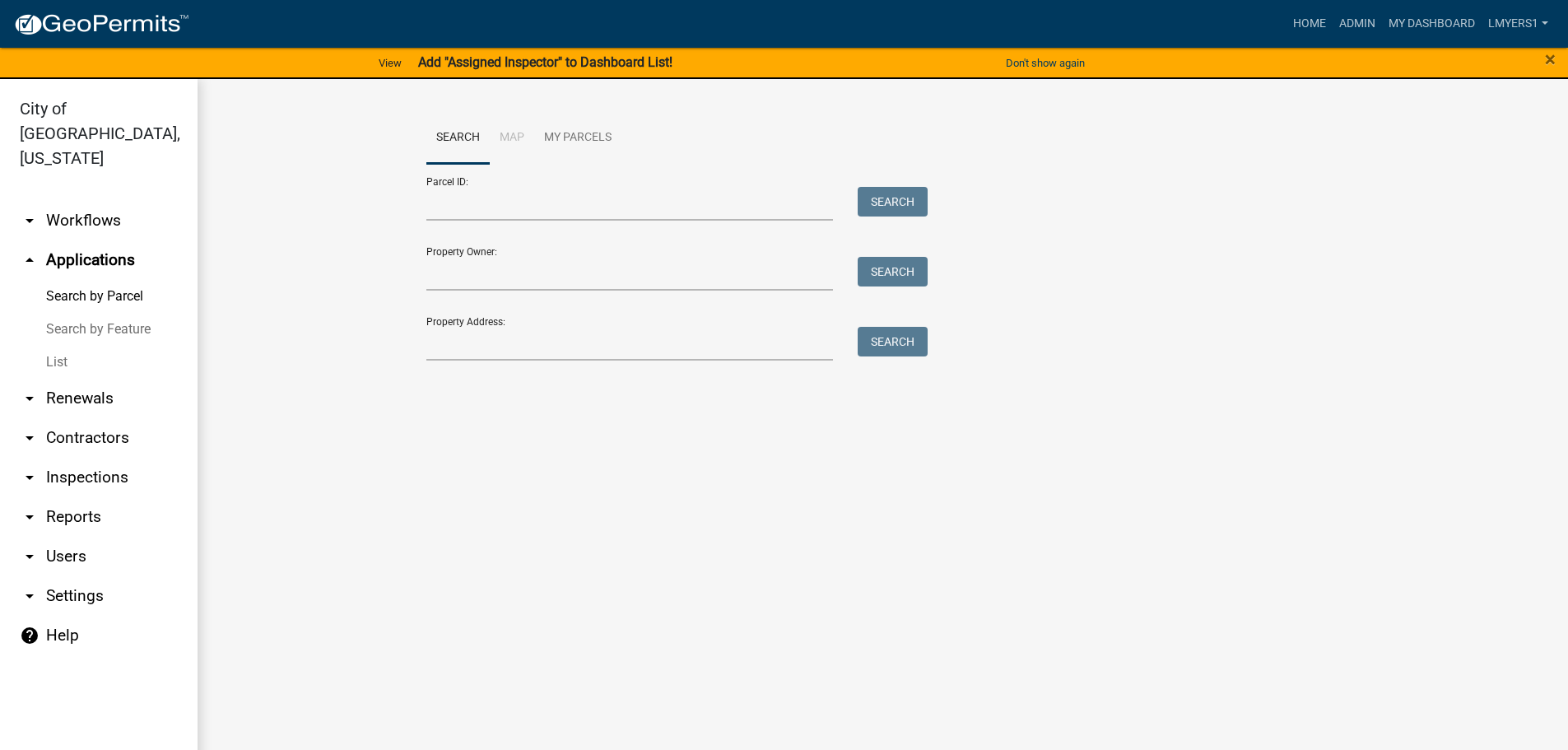
click at [64, 418] on link "arrow_drop_down Contractors" at bounding box center [98, 438] width 197 height 39
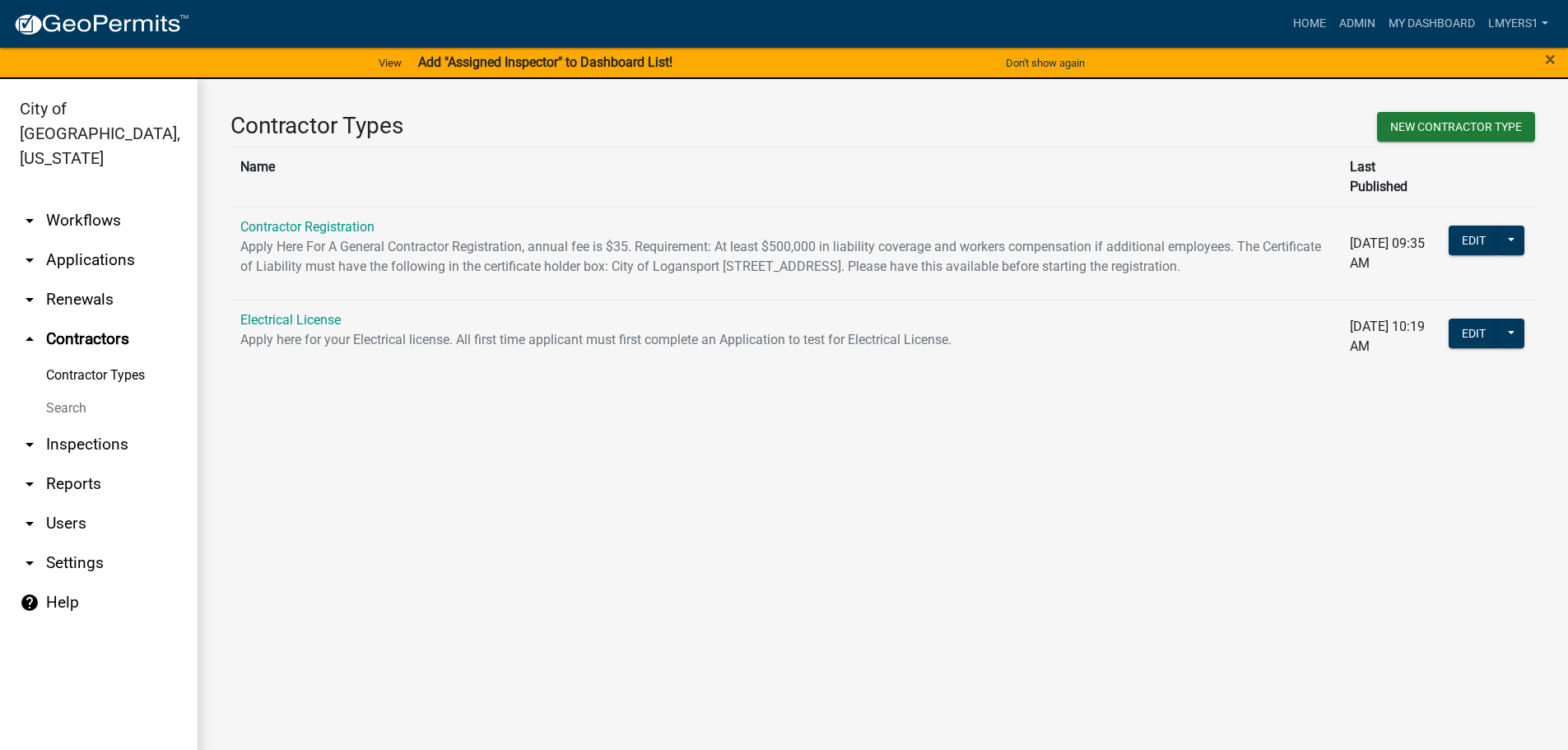
click at [291, 218] on link "Contractor Registration" at bounding box center [307, 227] width 134 height 16
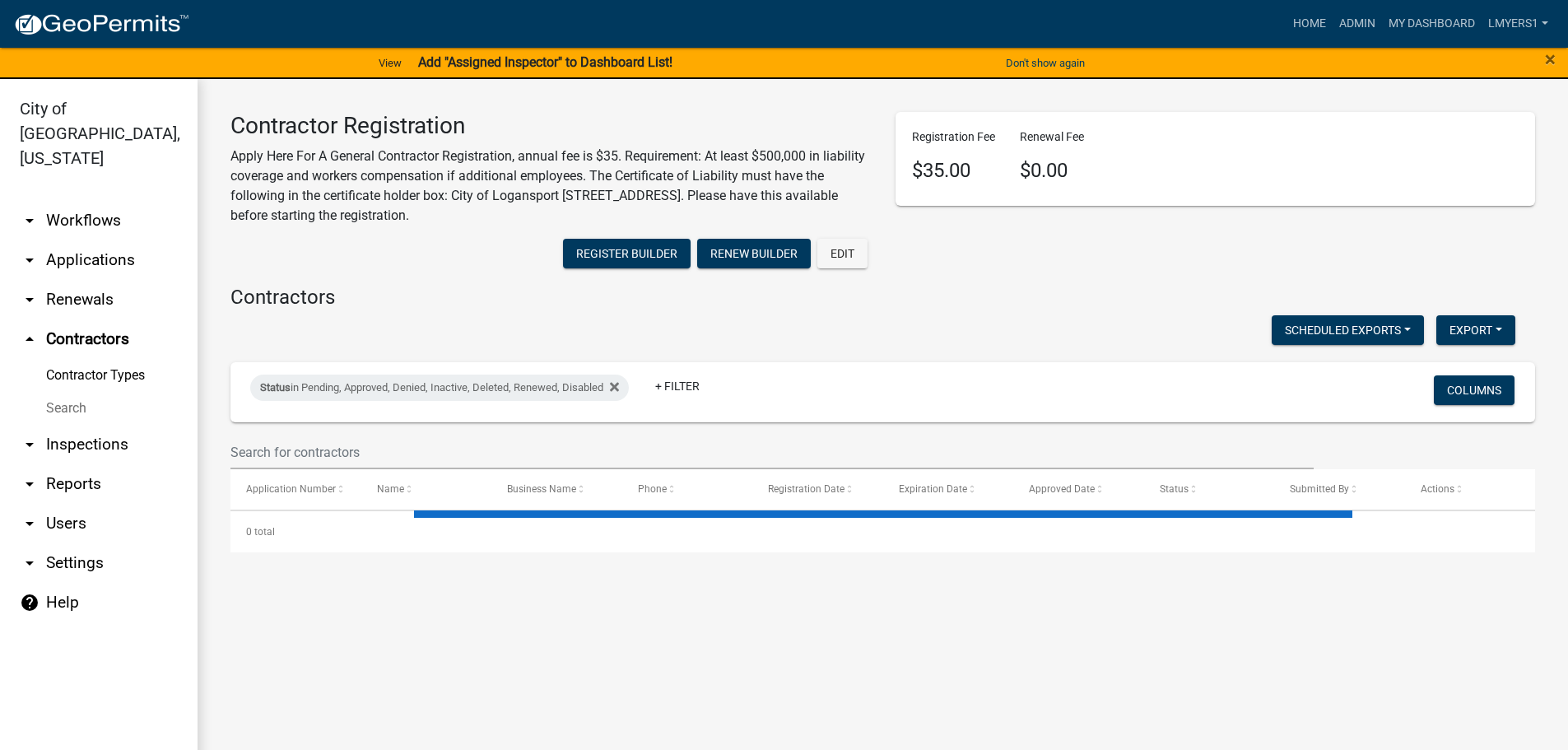
select select "3: 100"
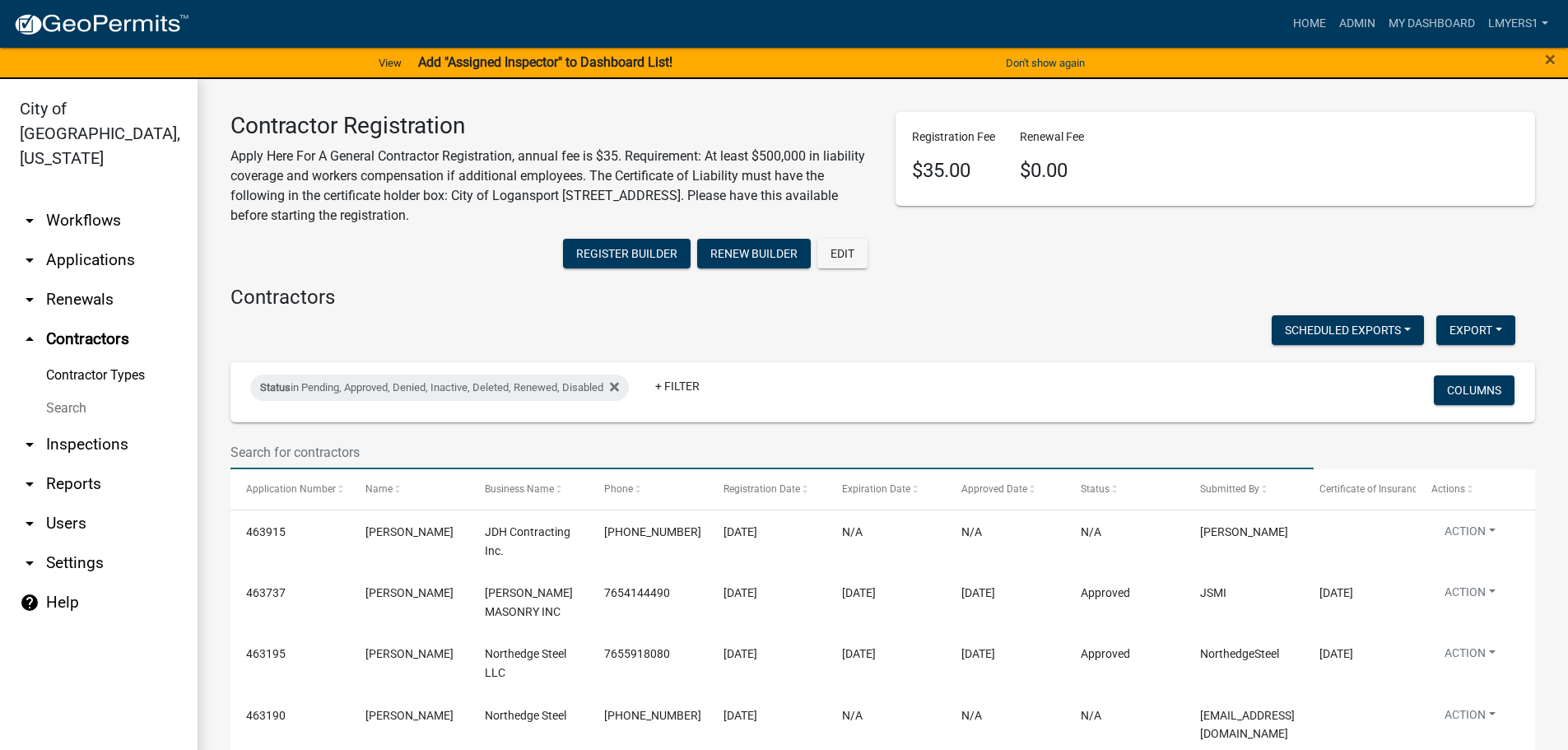
click at [297, 441] on input "text" at bounding box center [772, 452] width 1083 height 34
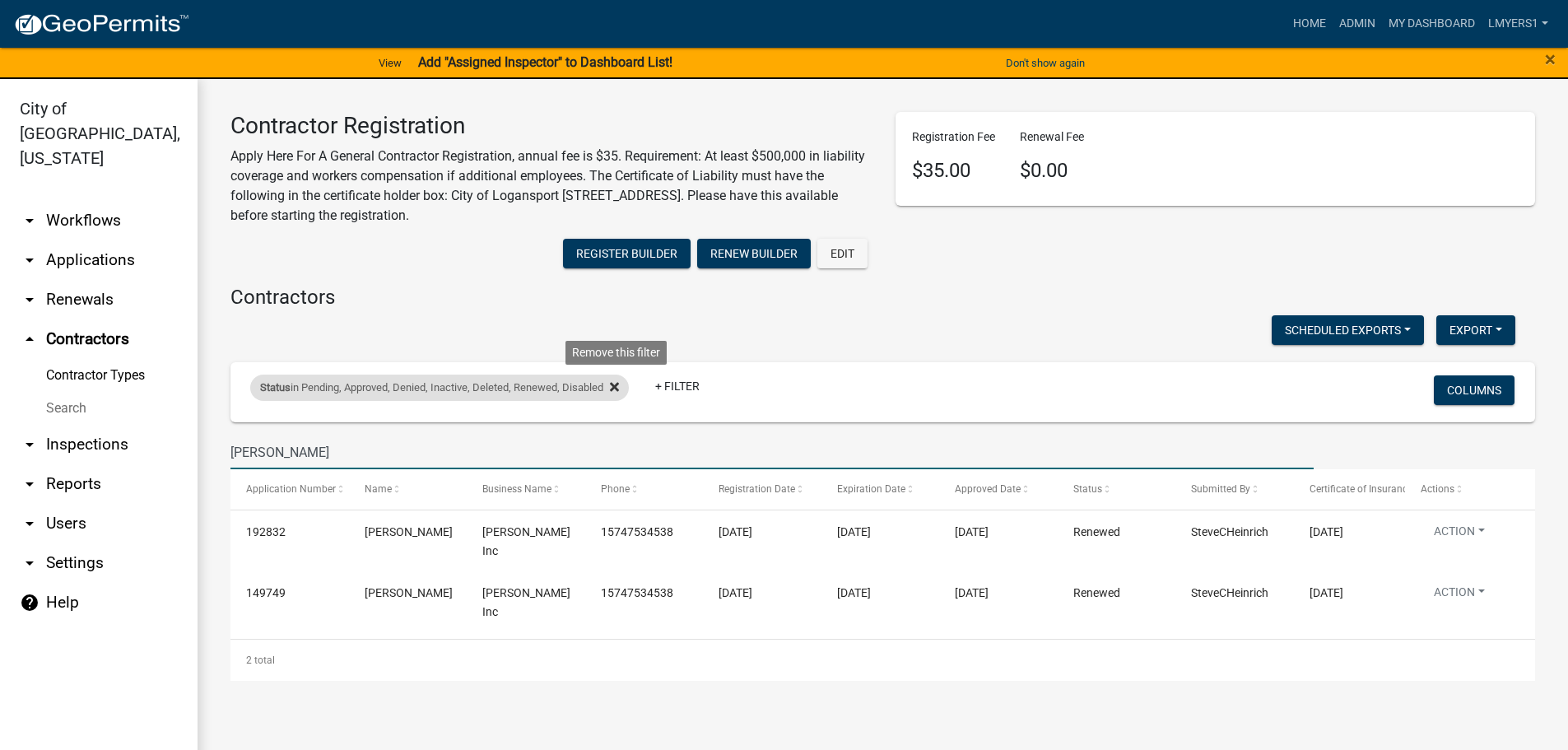
click at [619, 390] on icon at bounding box center [615, 386] width 9 height 13
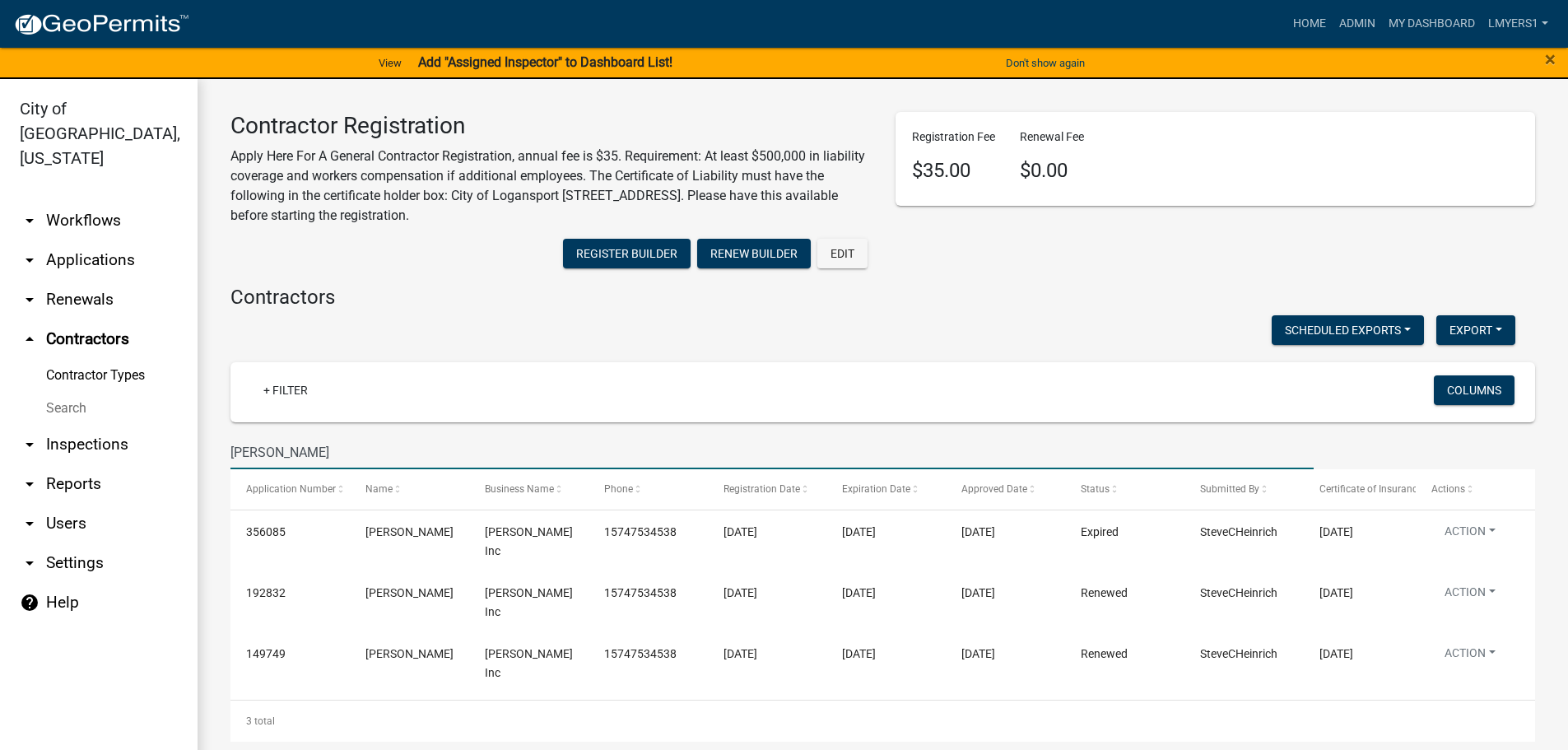
click at [271, 453] on input "Chas" at bounding box center [772, 452] width 1083 height 34
type input "Char"
select select "3: 100"
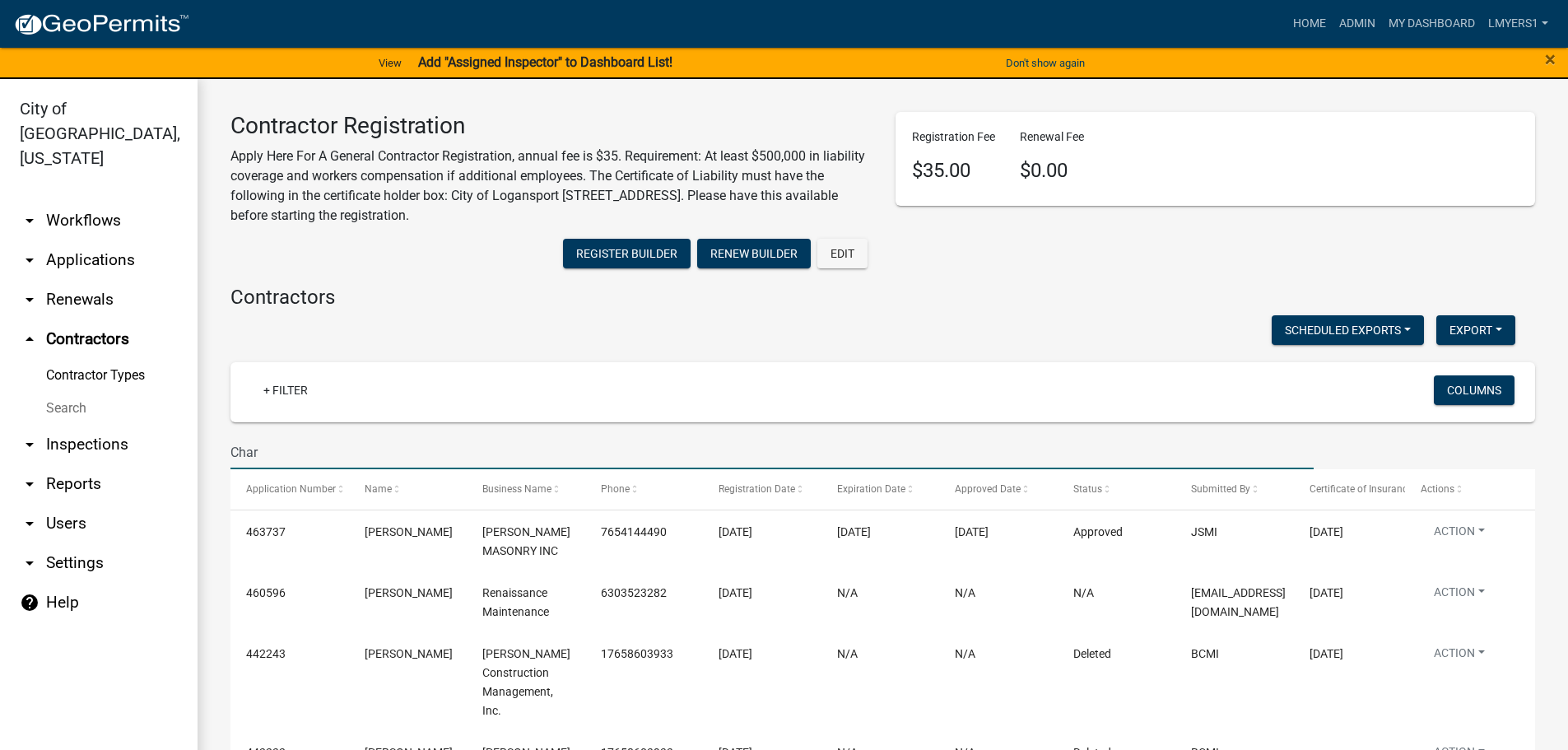
type input "Char"
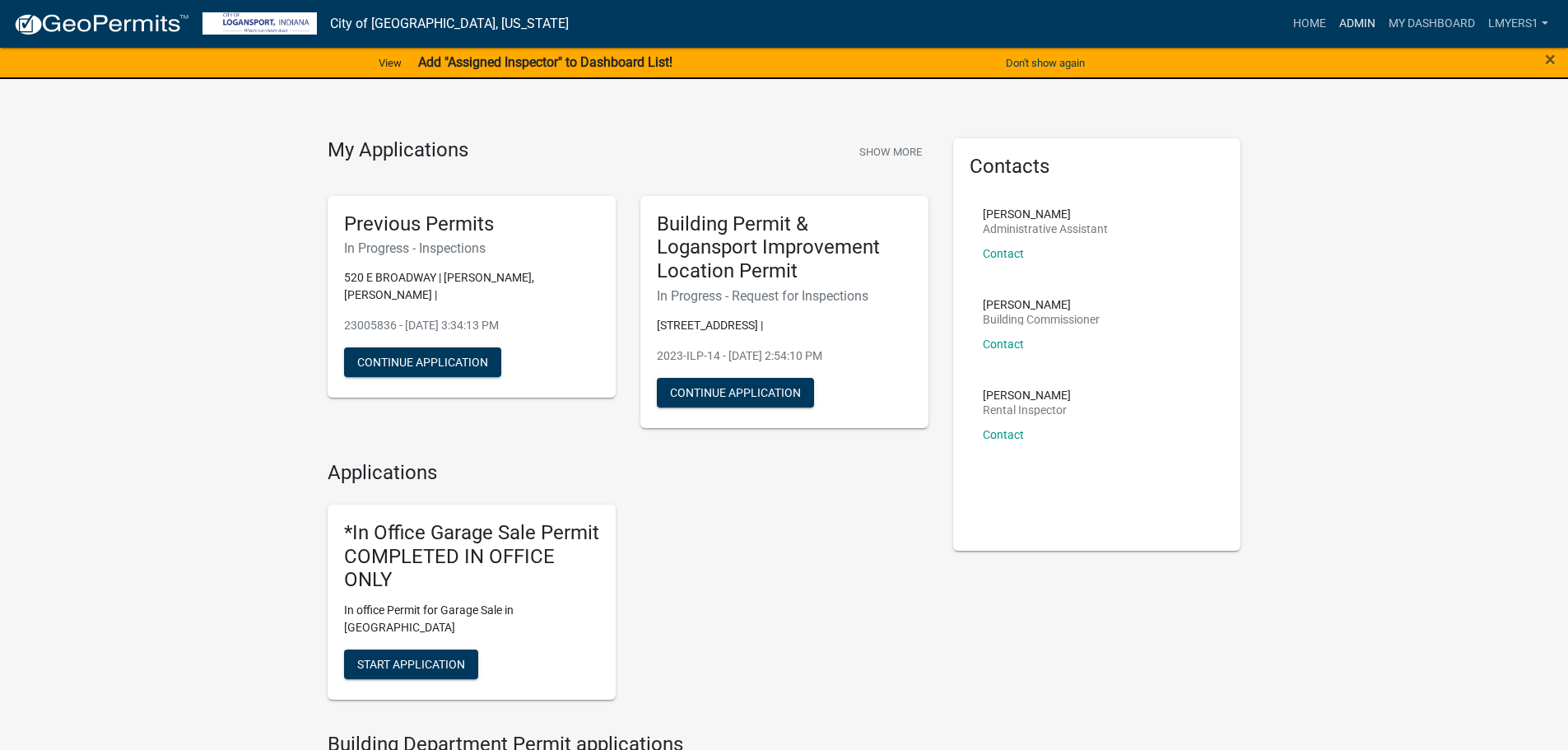
click at [1351, 27] on link "Admin" at bounding box center [1357, 23] width 49 height 31
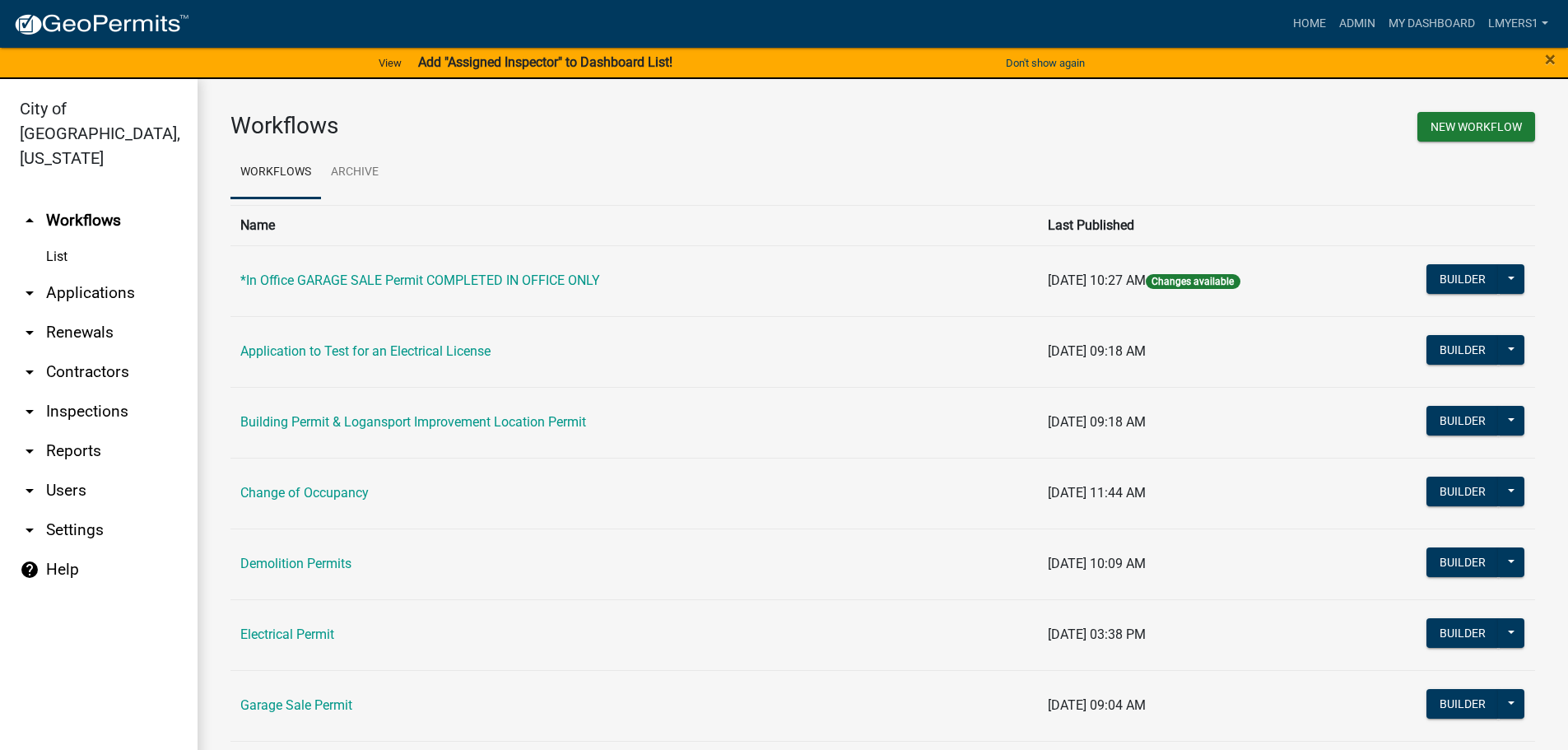
click at [98, 273] on link "arrow_drop_down Applications" at bounding box center [98, 293] width 197 height 39
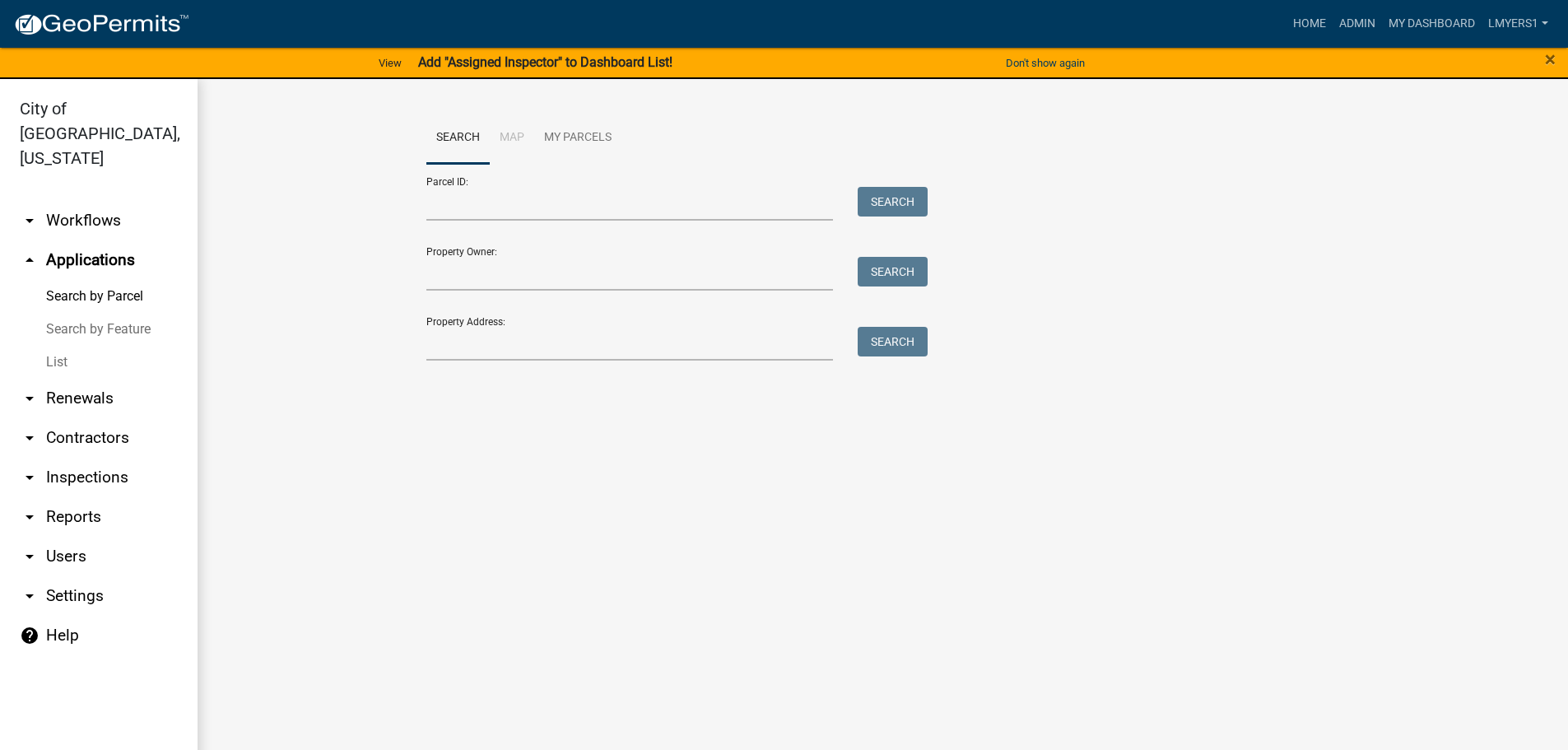
click at [89, 201] on link "arrow_drop_down Workflows" at bounding box center [98, 220] width 197 height 39
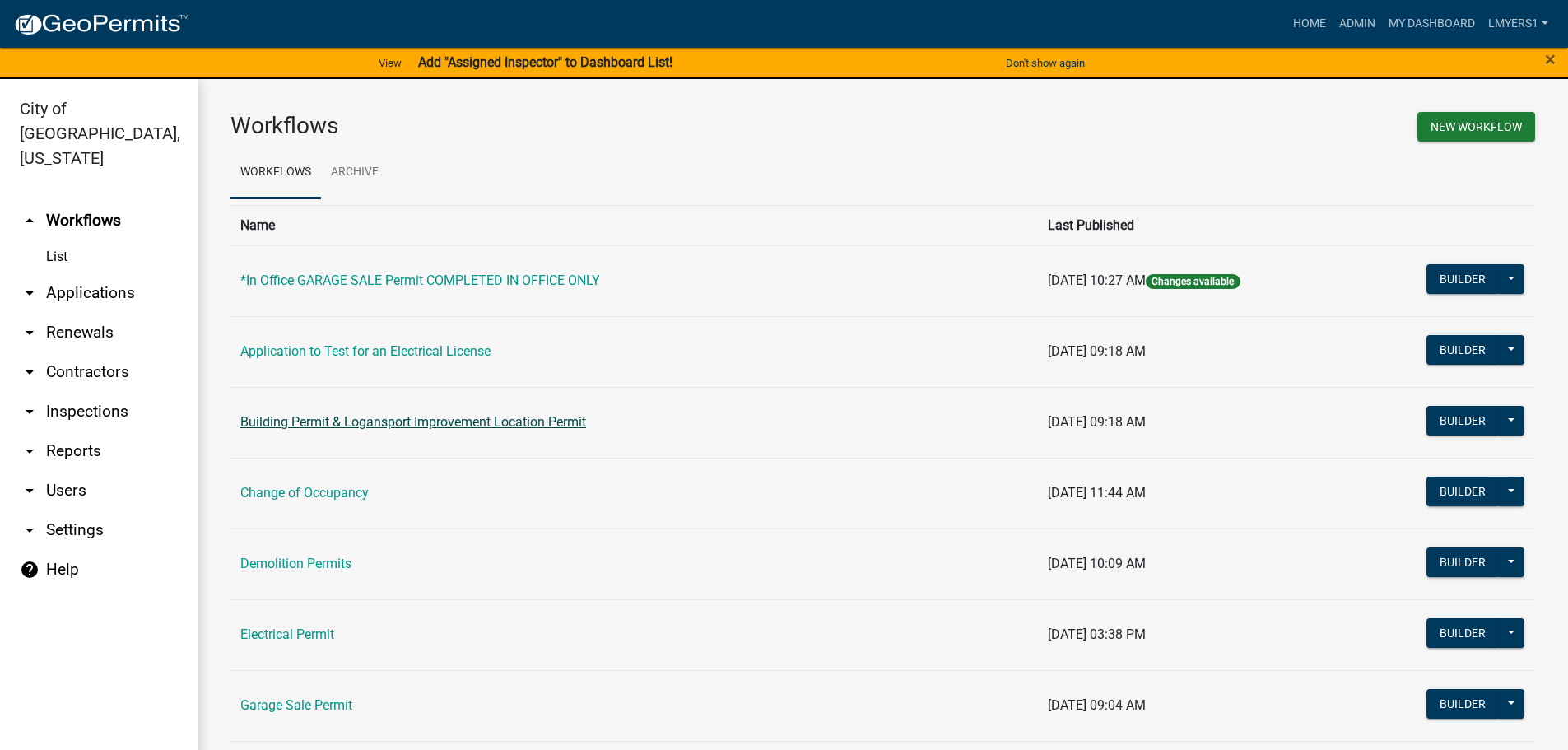
click at [431, 420] on link "Building Permit & Logansport Improvement Location Permit" at bounding box center [413, 422] width 346 height 16
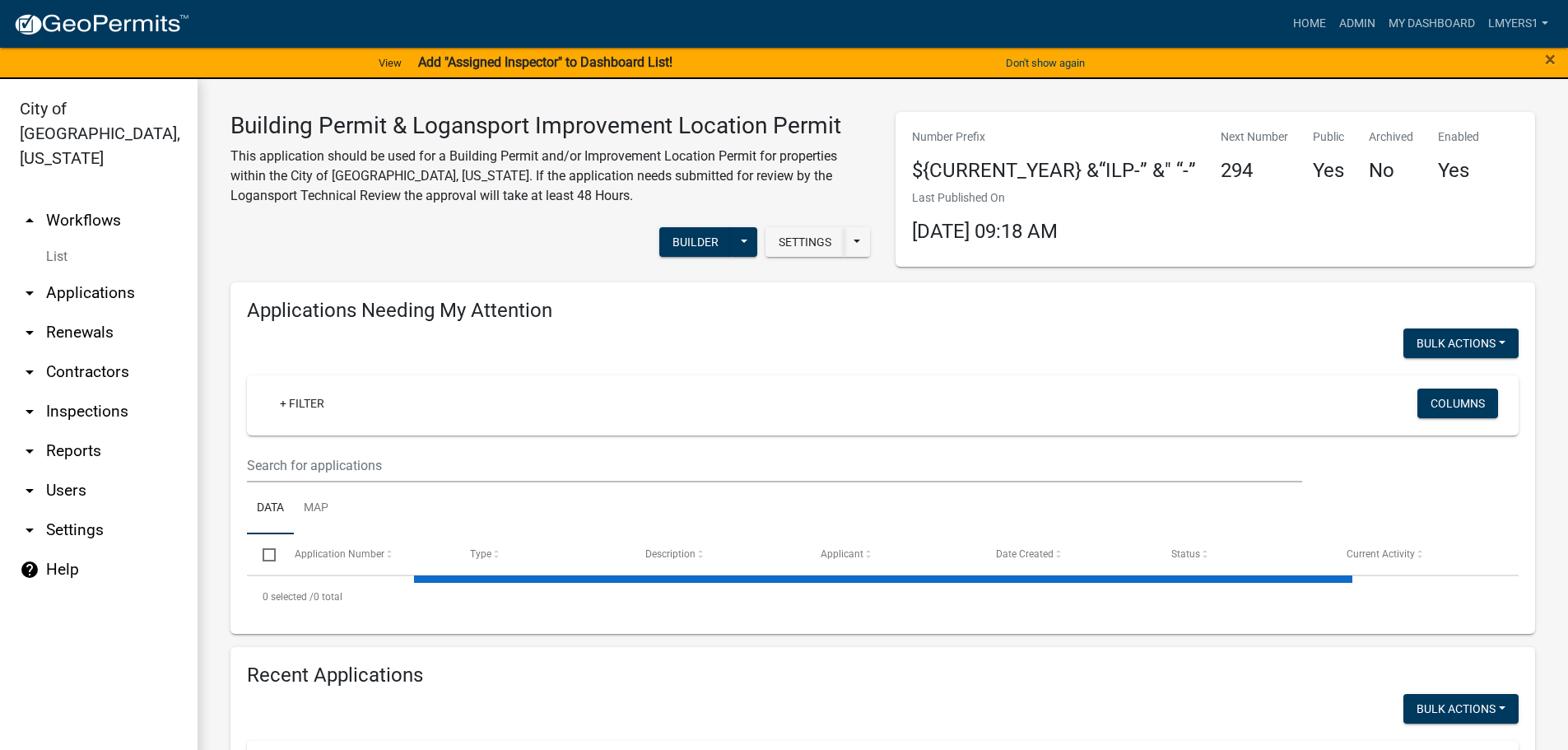
select select "3: 100"
click at [708, 243] on button "Builder" at bounding box center [695, 242] width 72 height 29
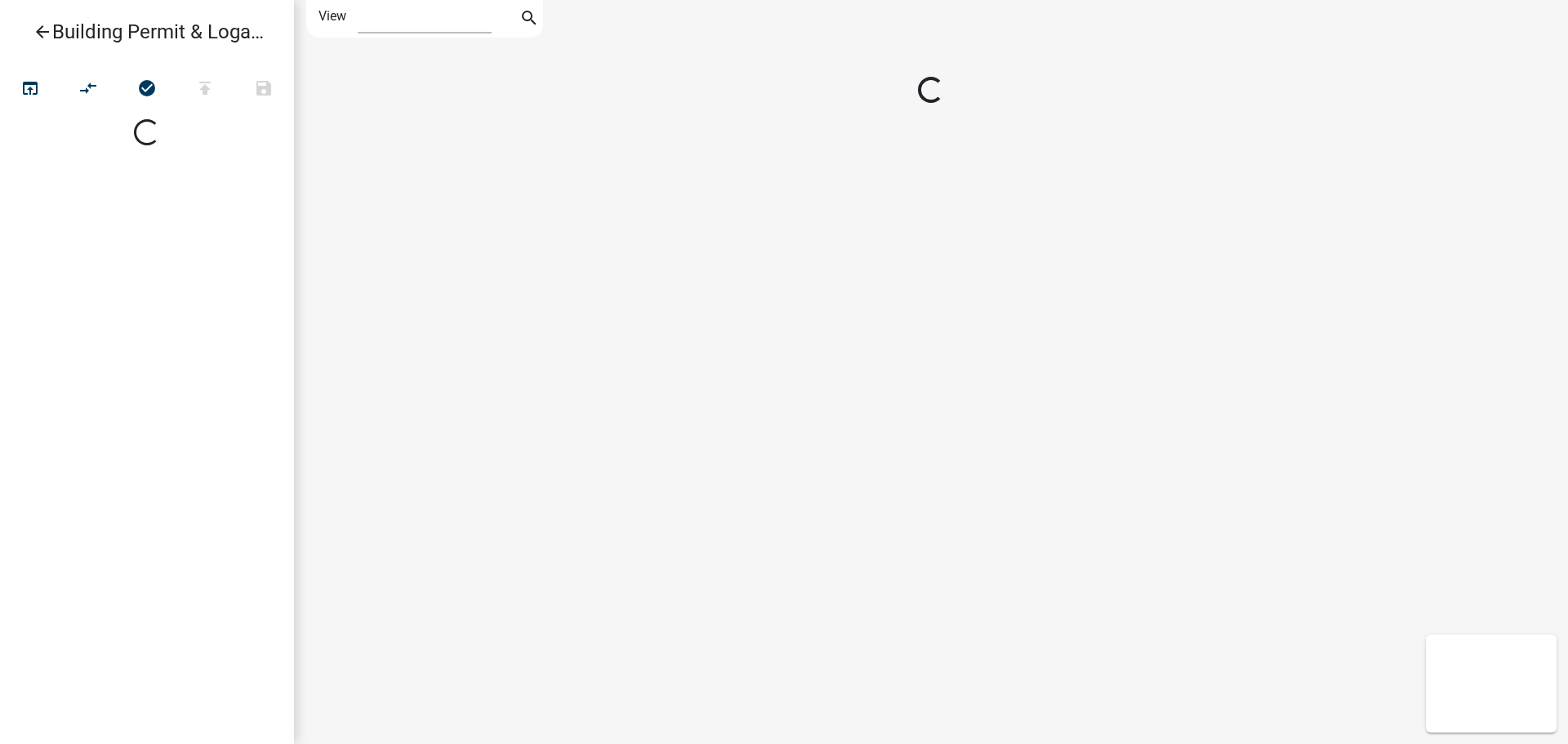
select select "1"
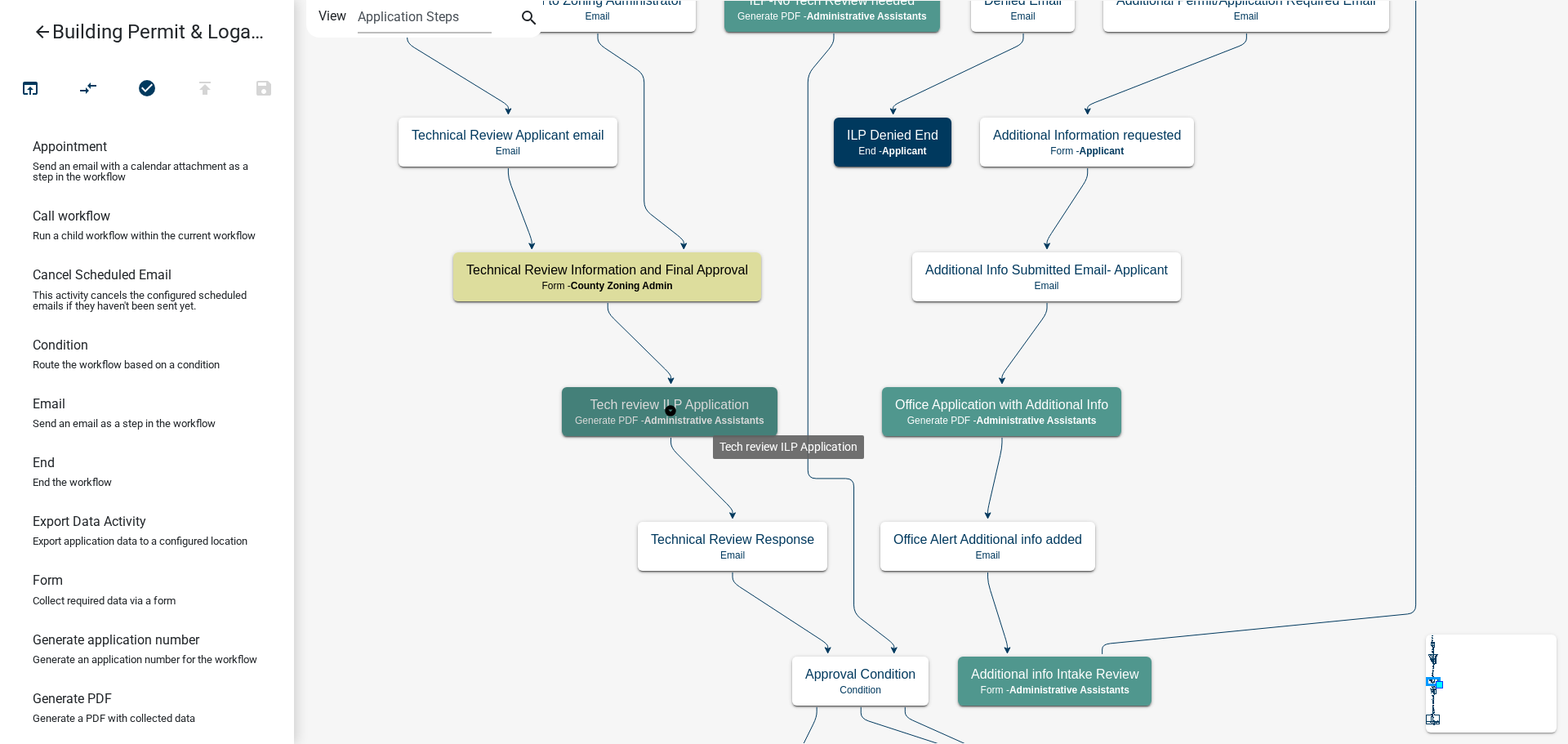
click at [718, 410] on h5 "Tech review ILP Application" at bounding box center [670, 405] width 189 height 16
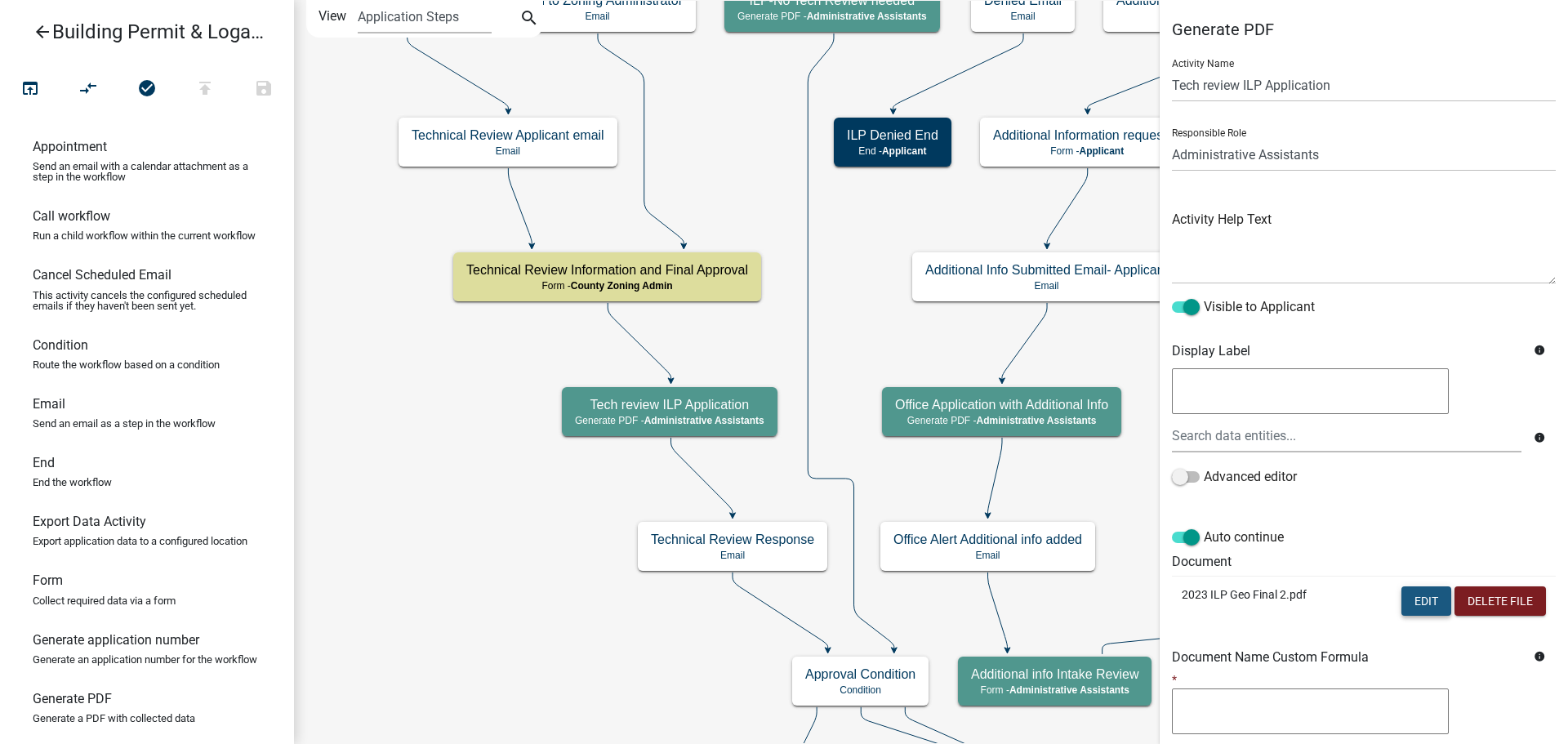
click at [1419, 602] on button "Edit" at bounding box center [1426, 601] width 50 height 29
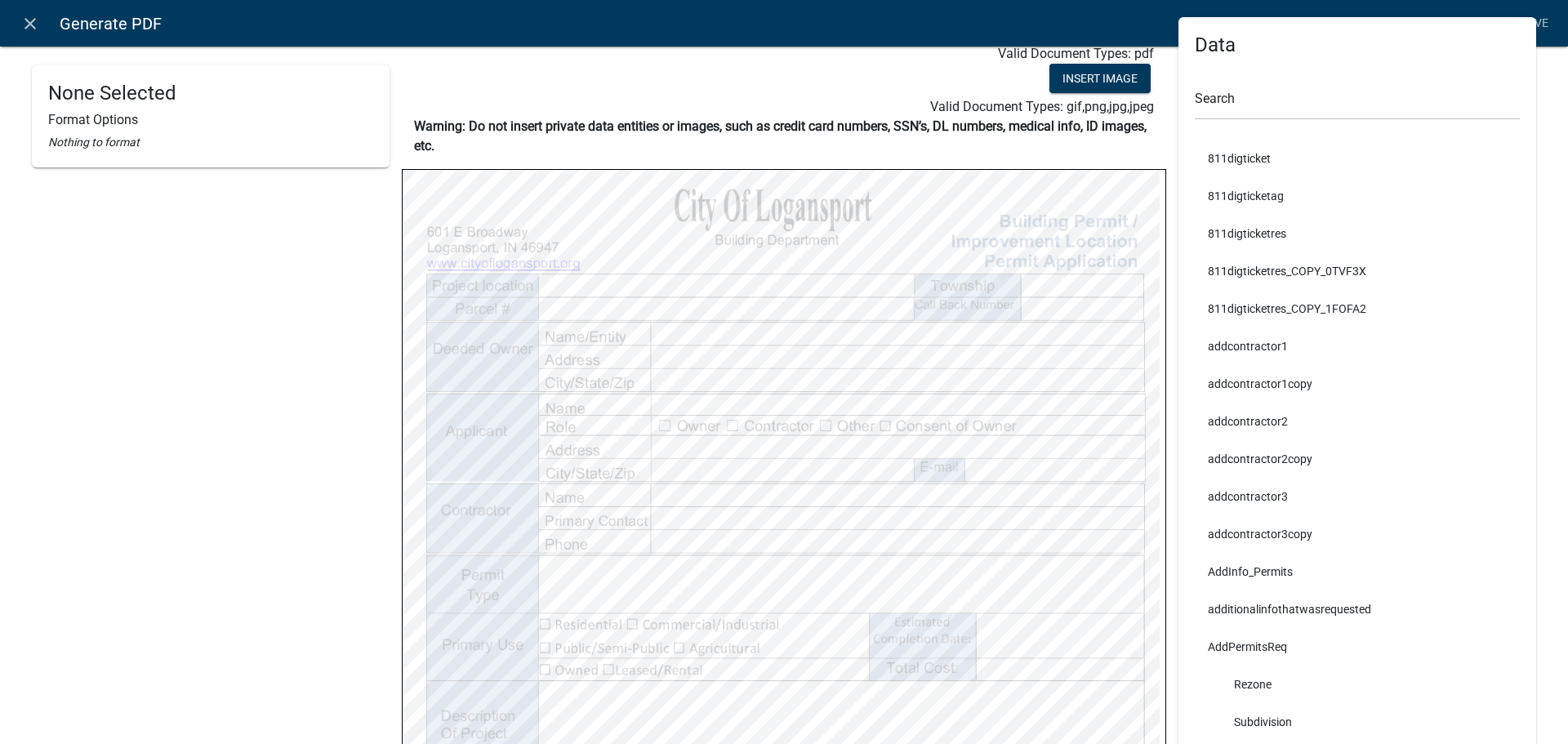
scroll to position [81, 0]
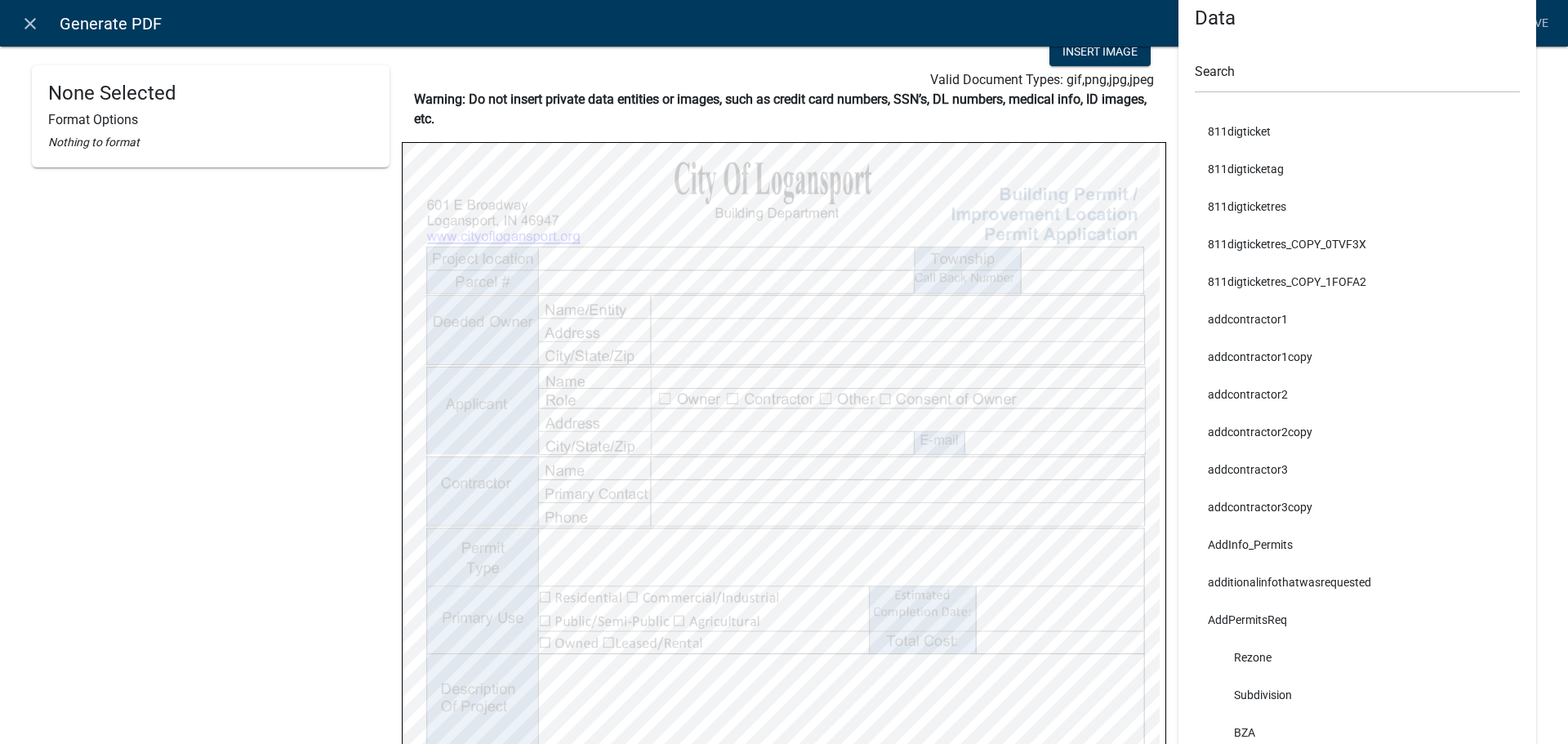
select select
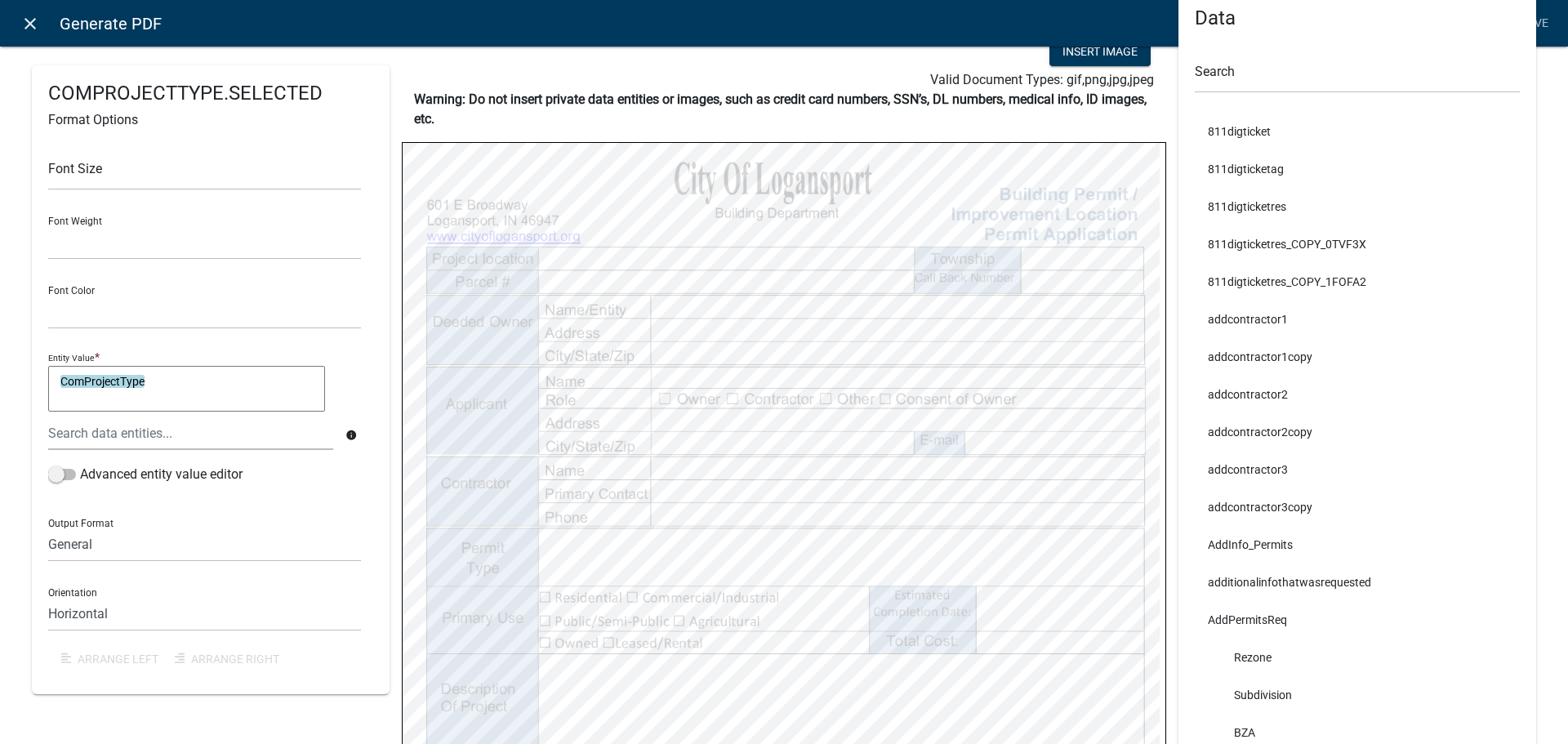
click at [30, 23] on icon "close" at bounding box center [30, 24] width 19 height 19
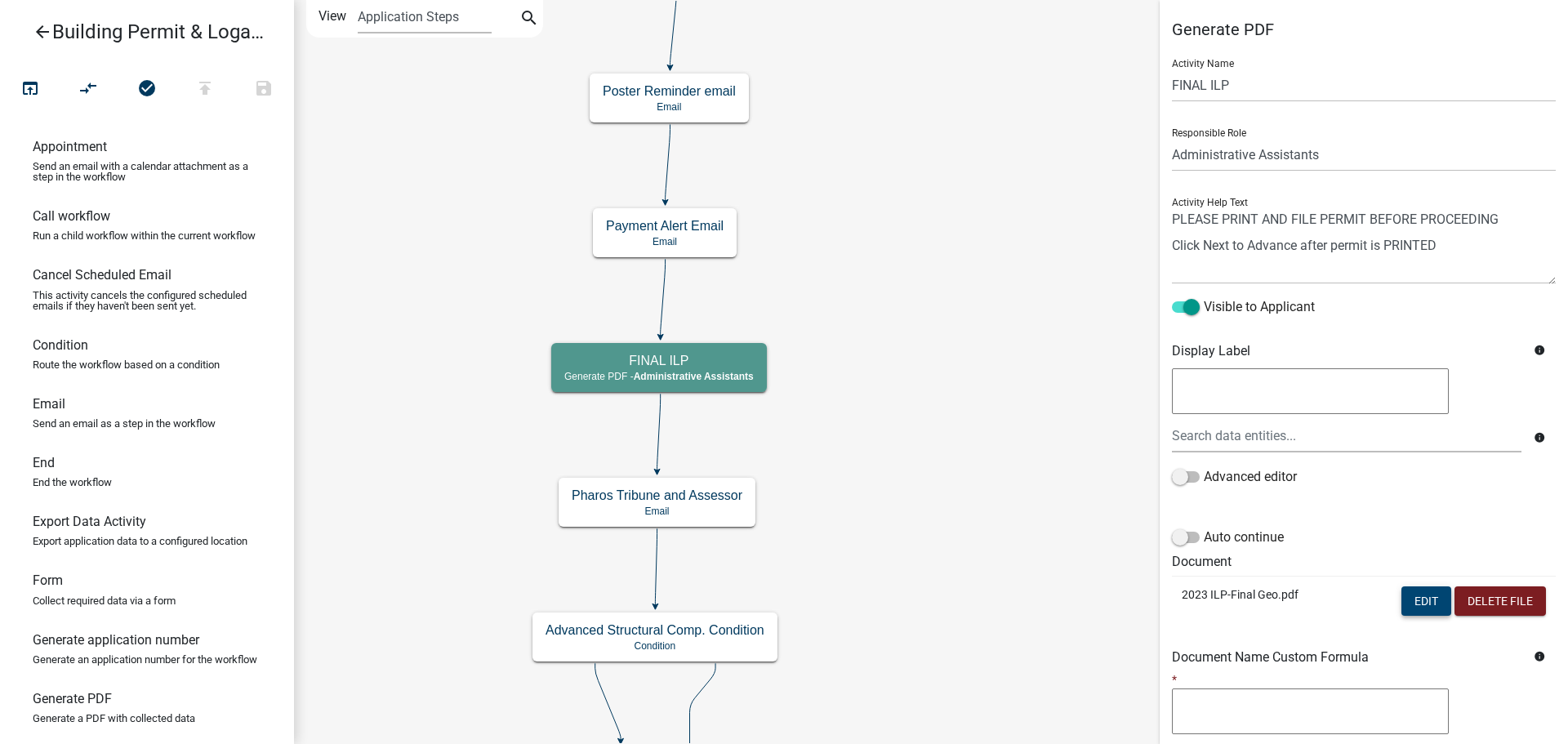
click at [1412, 607] on button "Edit" at bounding box center [1426, 601] width 50 height 29
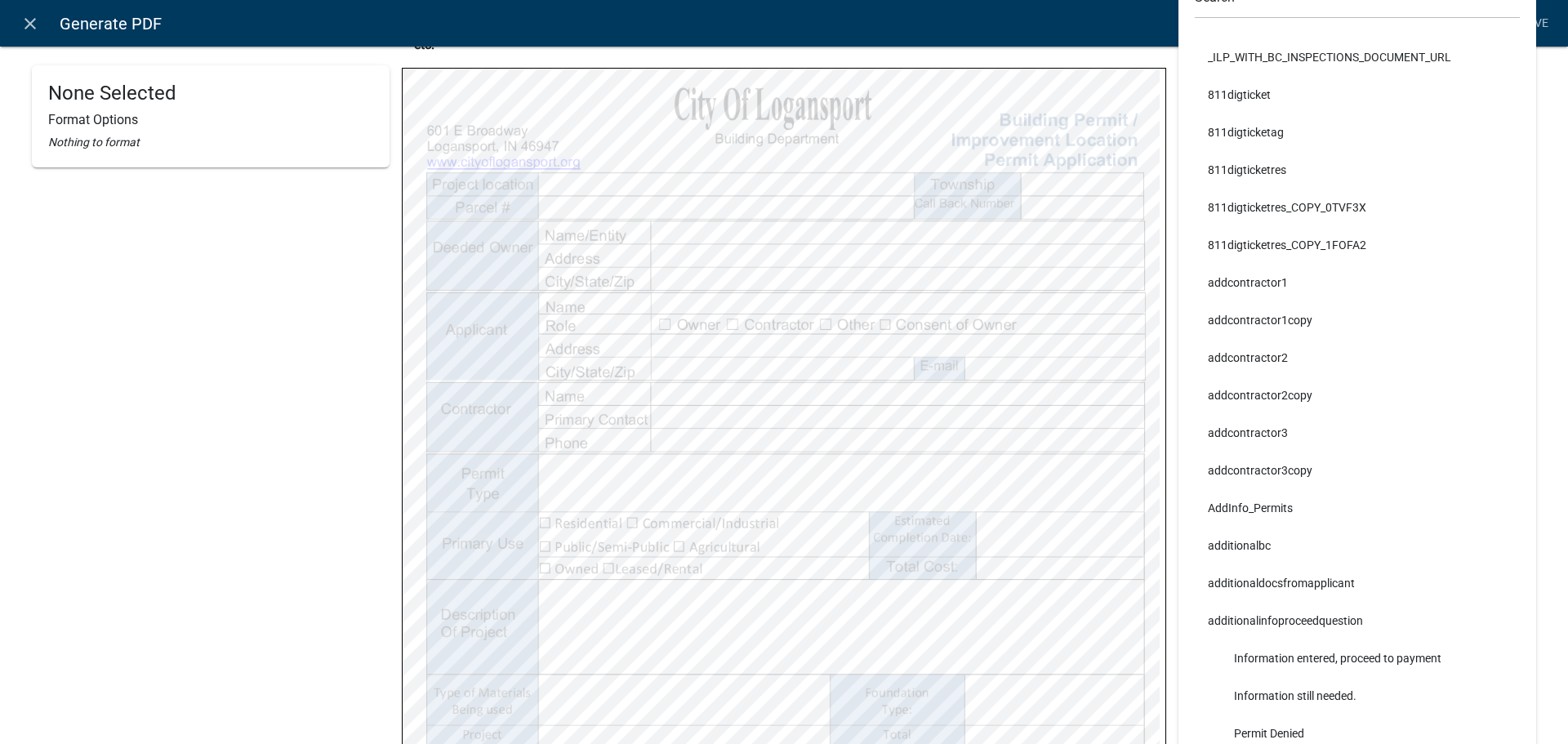
scroll to position [245, 0]
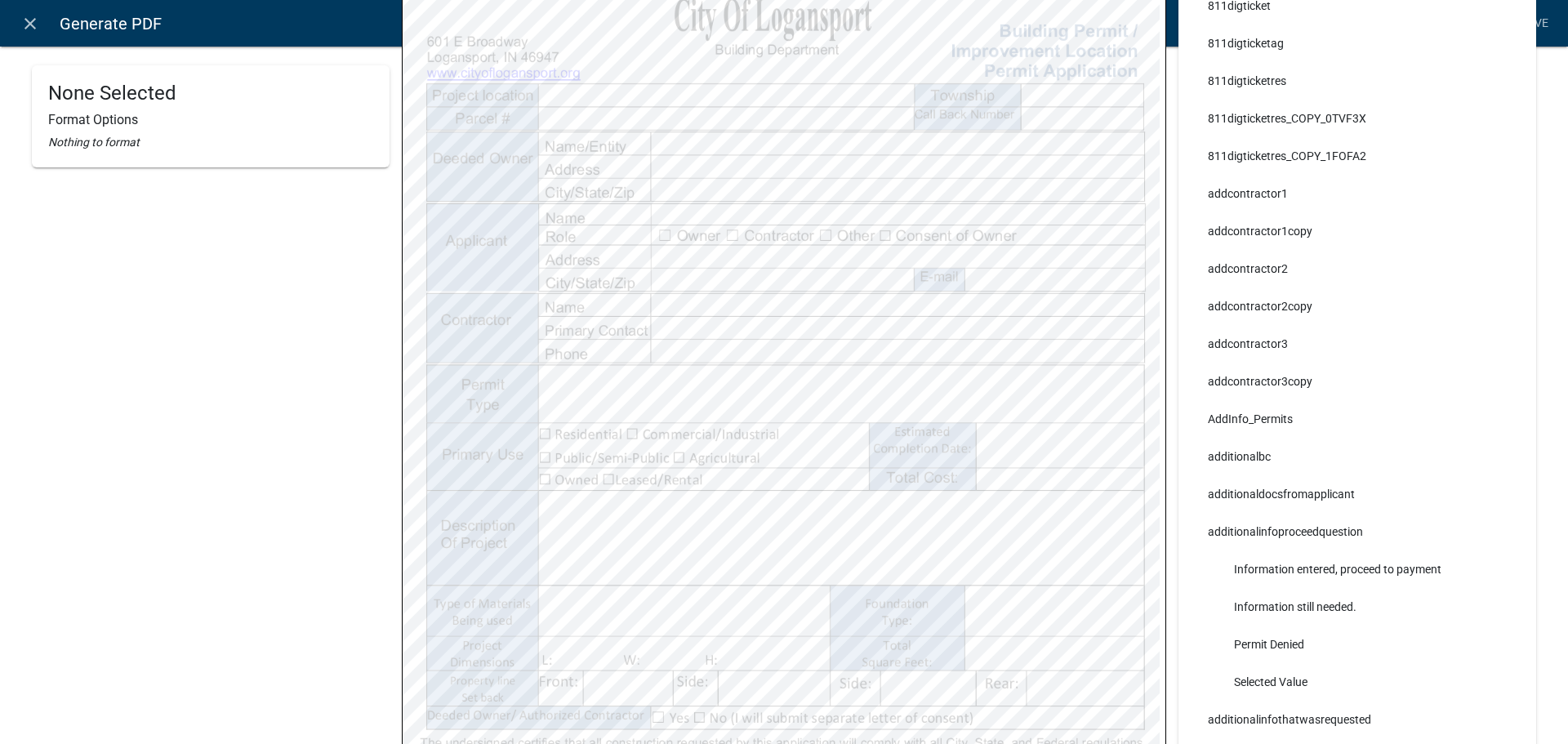
select select
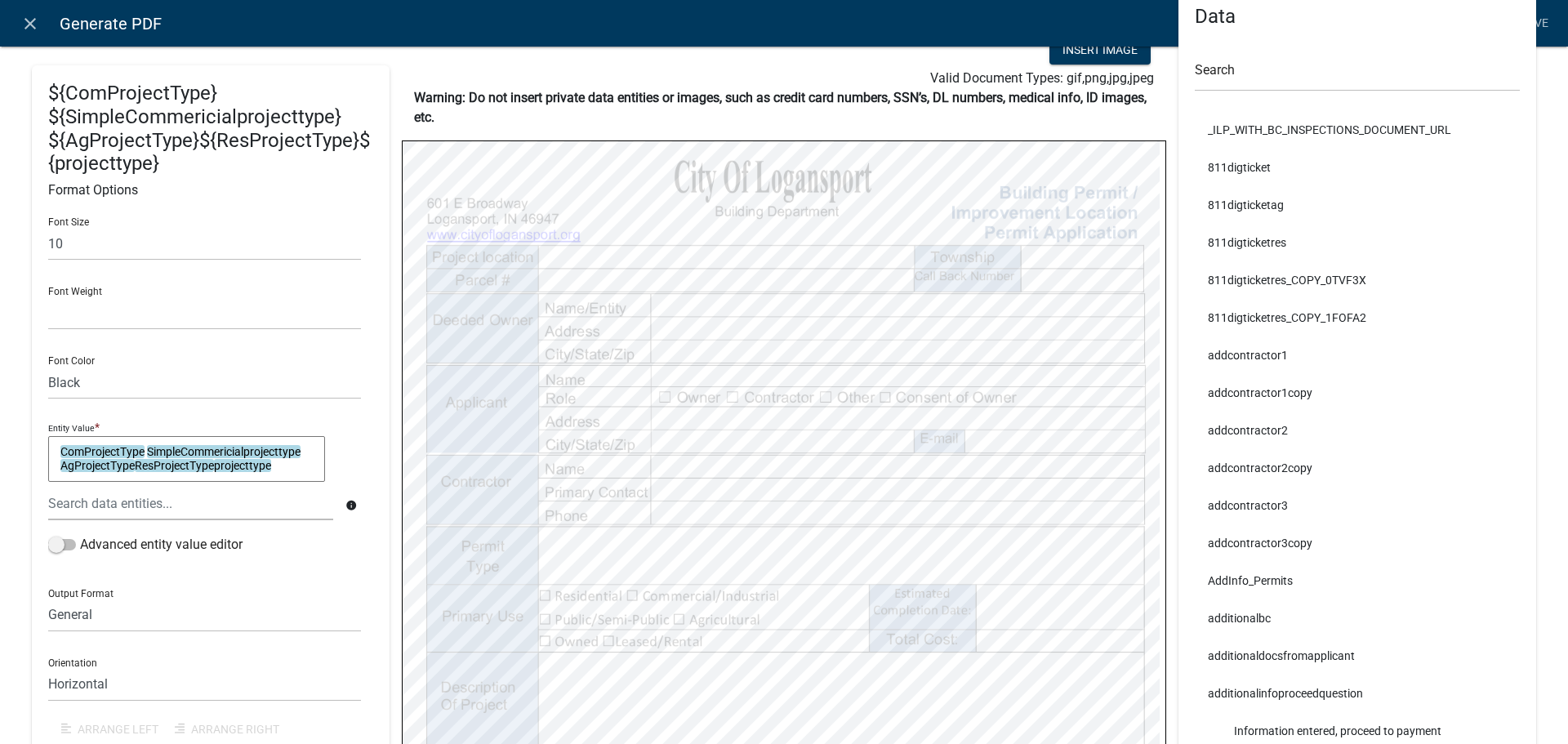
scroll to position [0, 0]
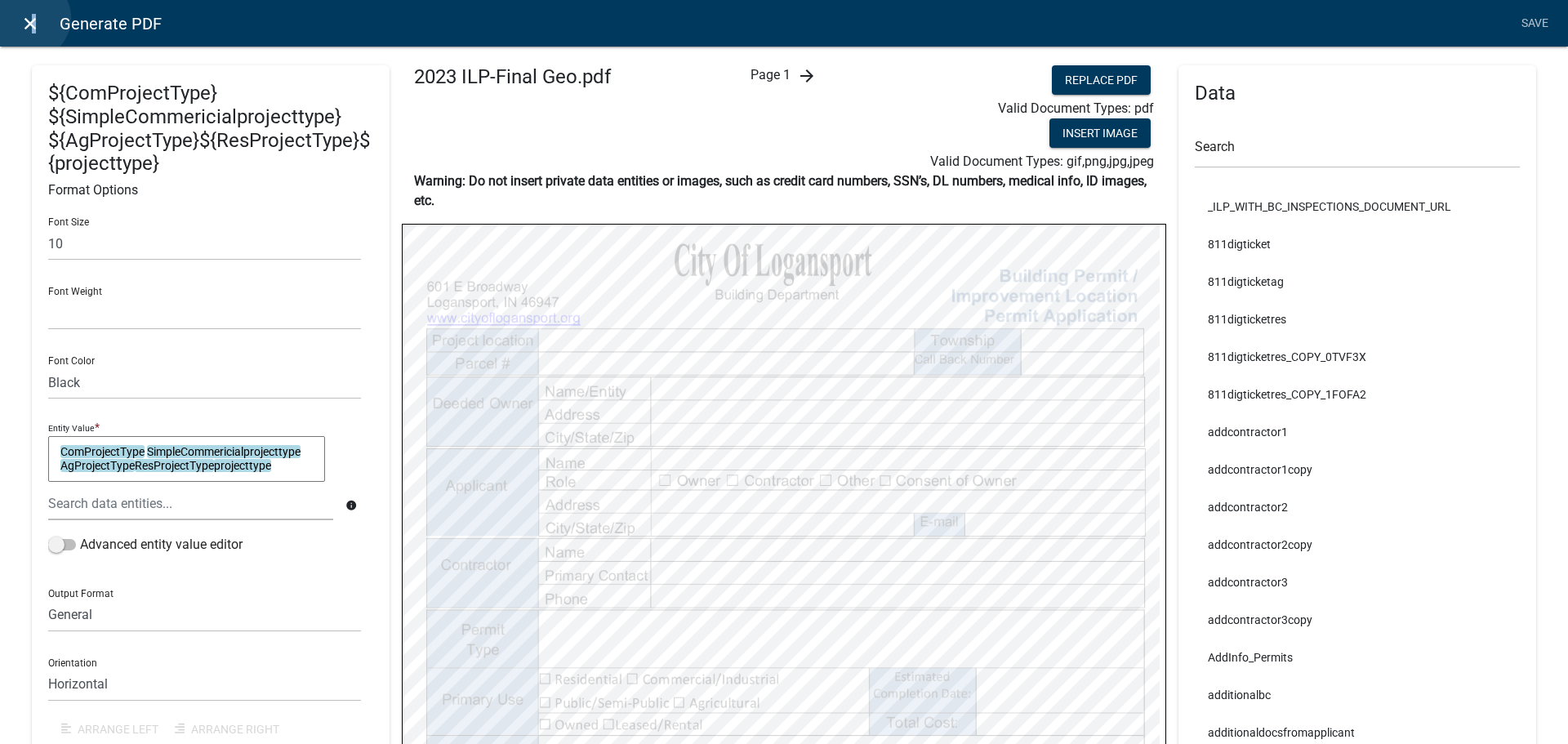
click at [30, 18] on icon "close" at bounding box center [30, 24] width 19 height 19
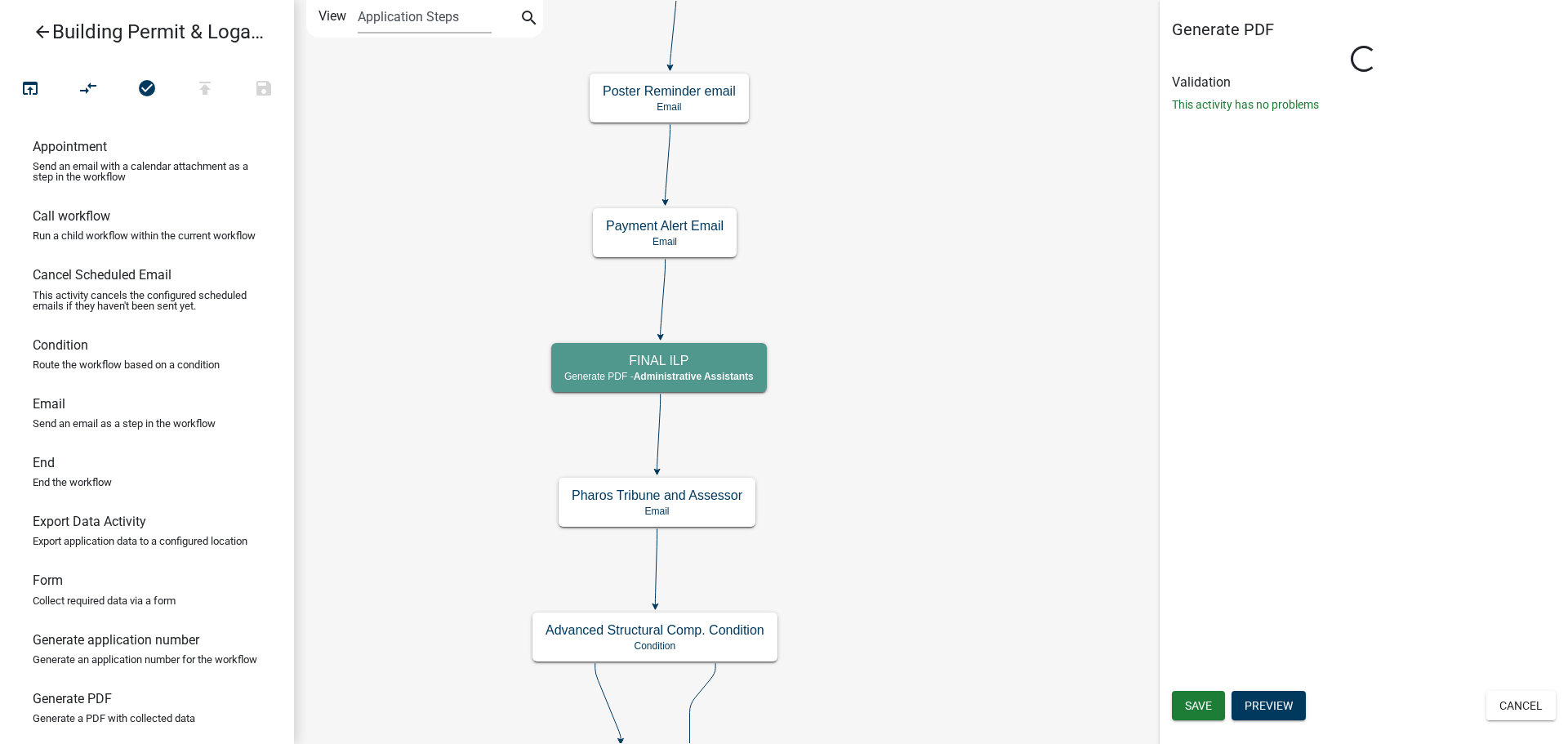
select select "90D19790-074D-4AC2-86B6-E9A543EC8F7A"
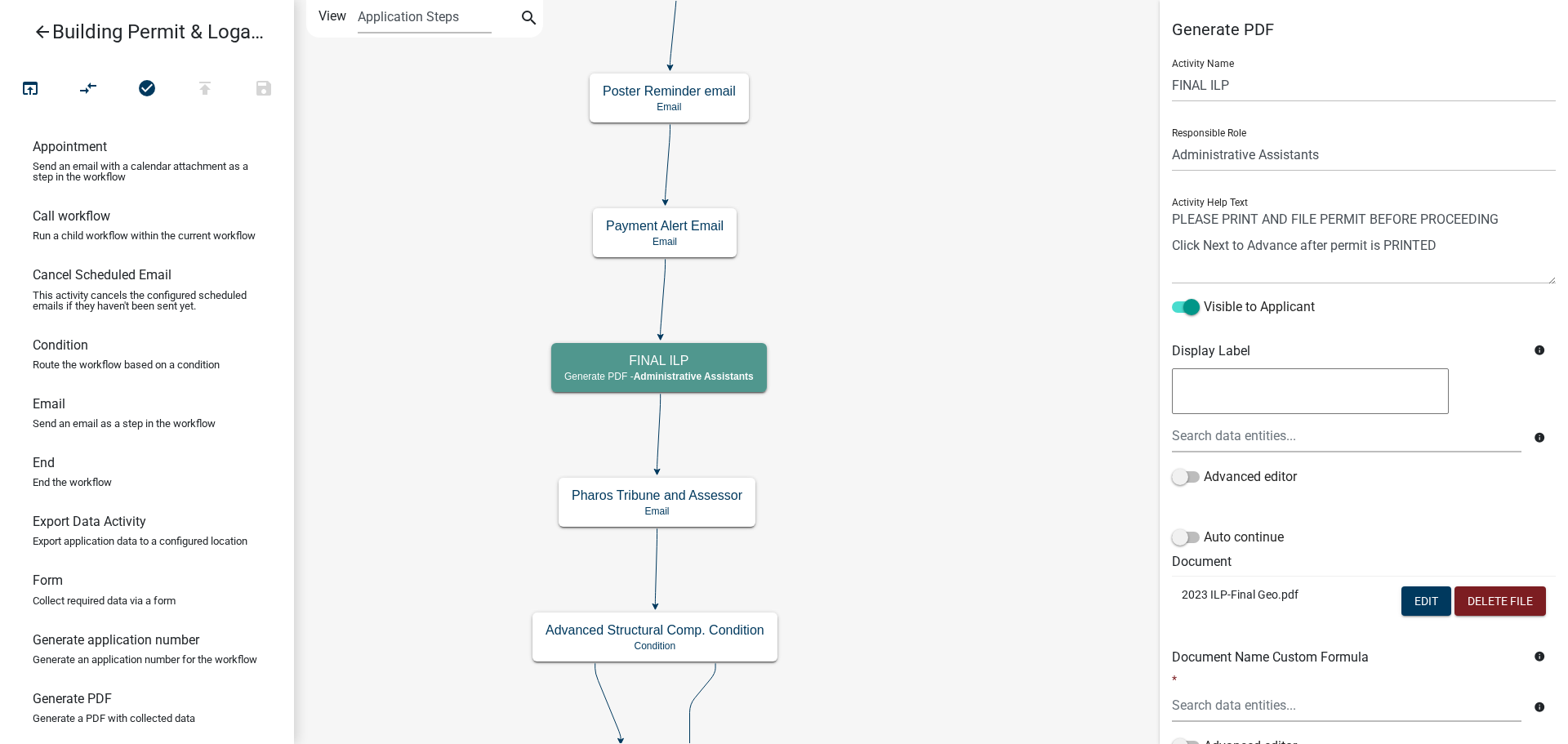
click at [1235, 596] on p "2023 ILP-Final Geo.pdf" at bounding box center [1258, 594] width 154 height 17
click at [1402, 595] on button "Edit" at bounding box center [1426, 601] width 50 height 29
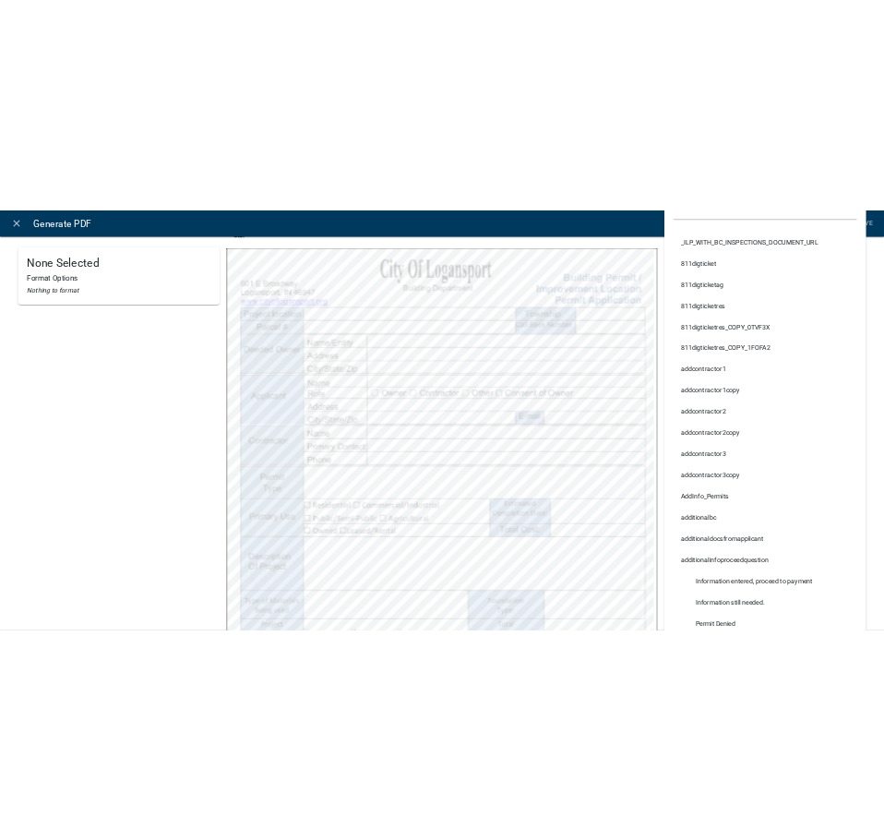
scroll to position [185, 0]
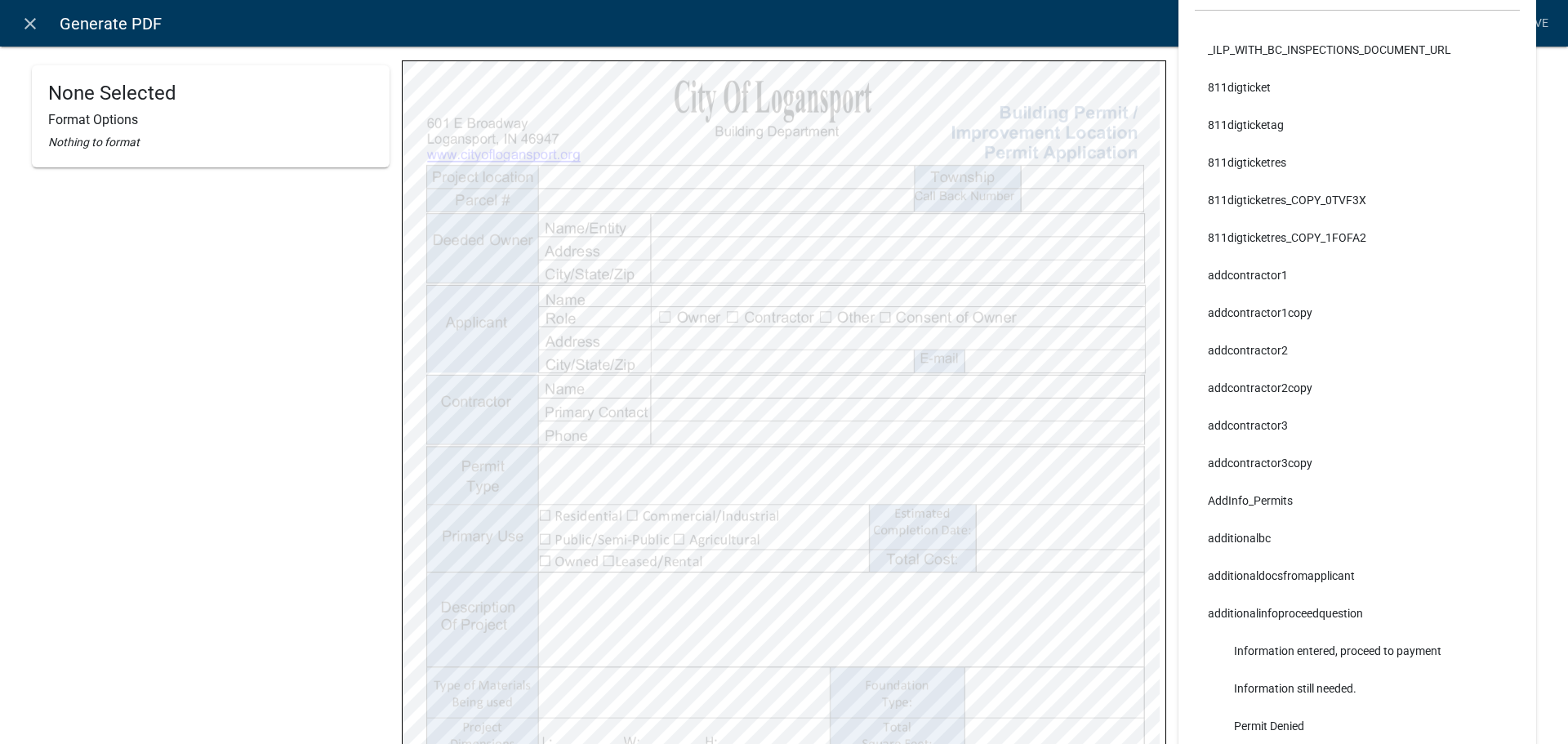
select select
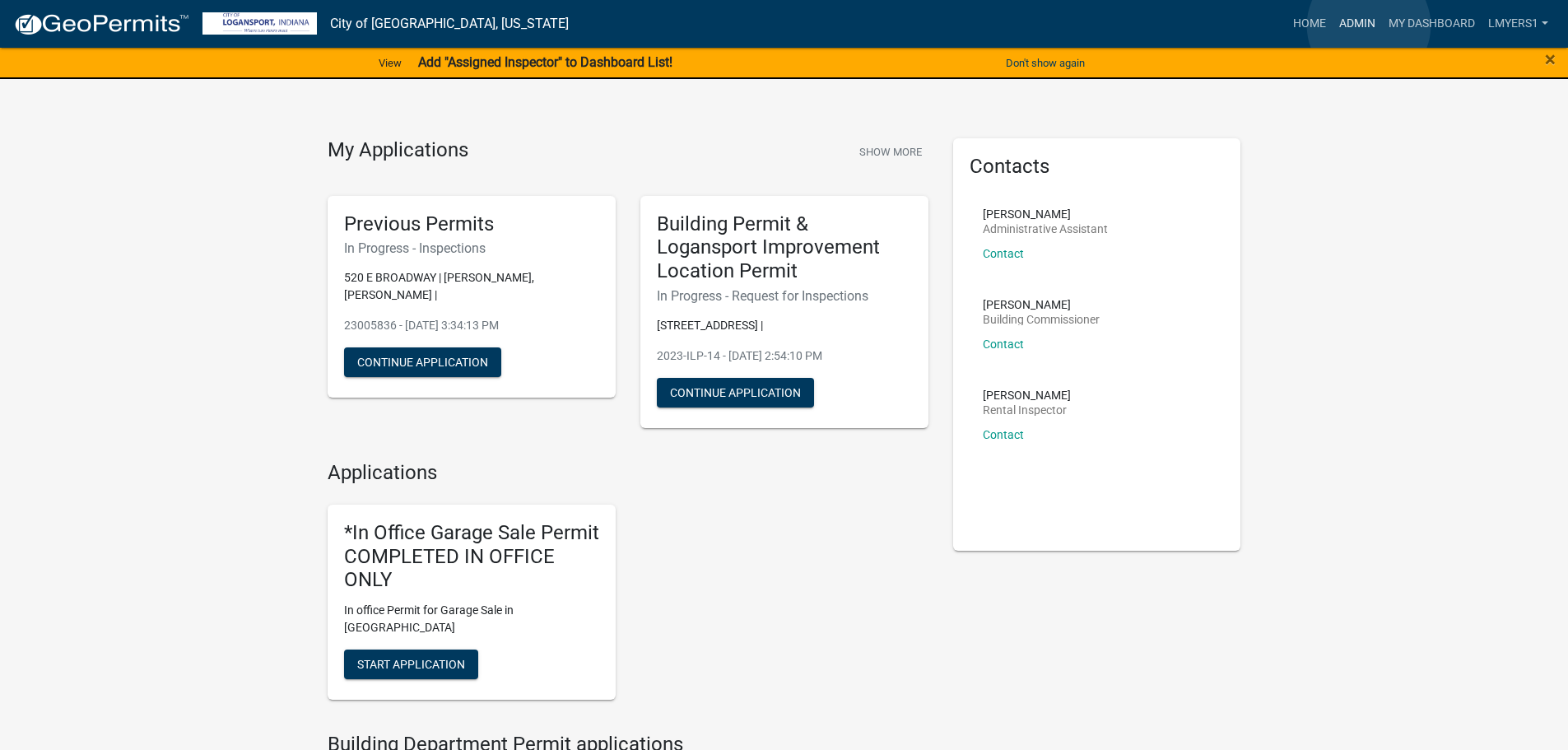
click at [1369, 26] on link "Admin" at bounding box center [1357, 23] width 49 height 31
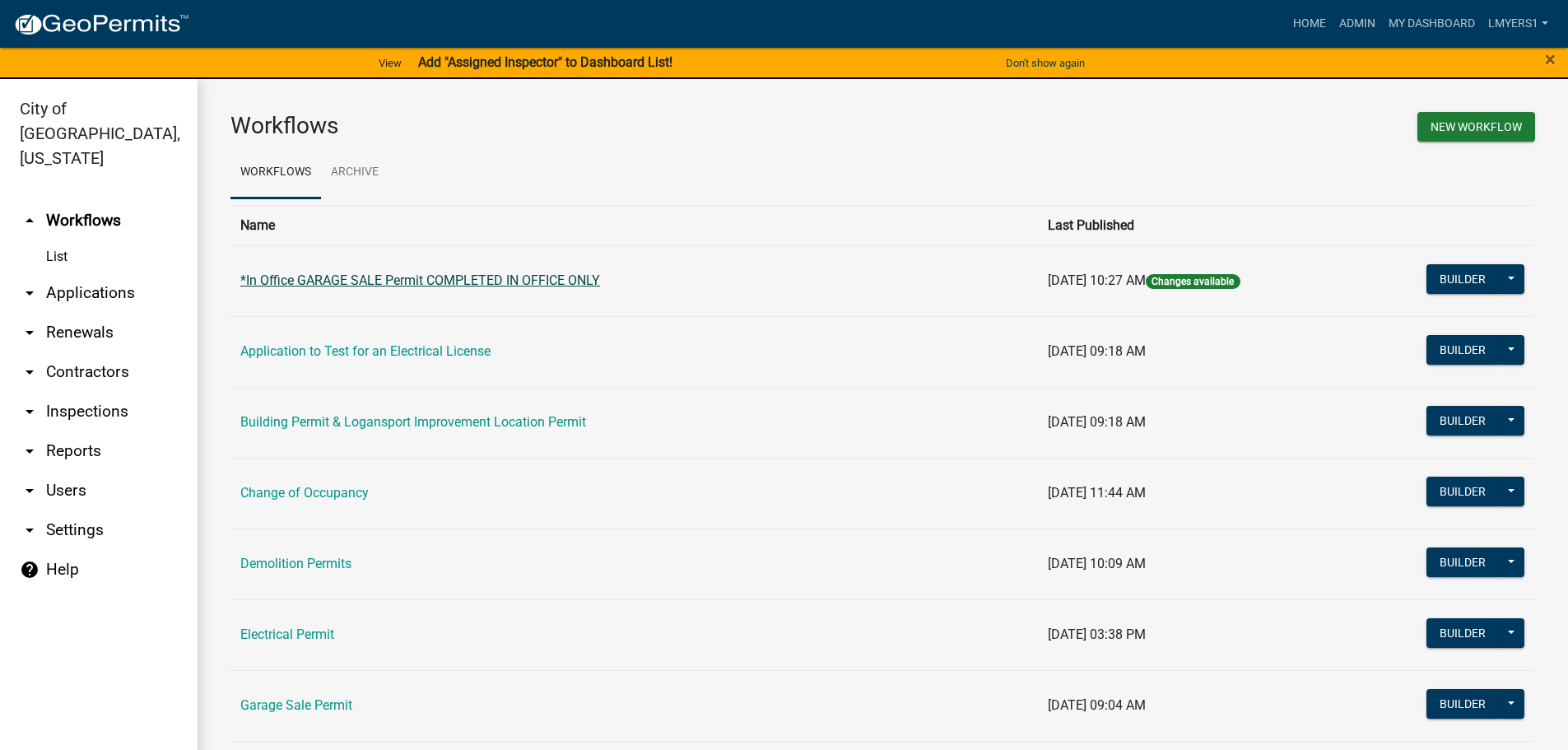
click at [286, 284] on link "*In Office GARAGE SALE Permit COMPLETED IN OFFICE ONLY" at bounding box center [419, 280] width 359 height 16
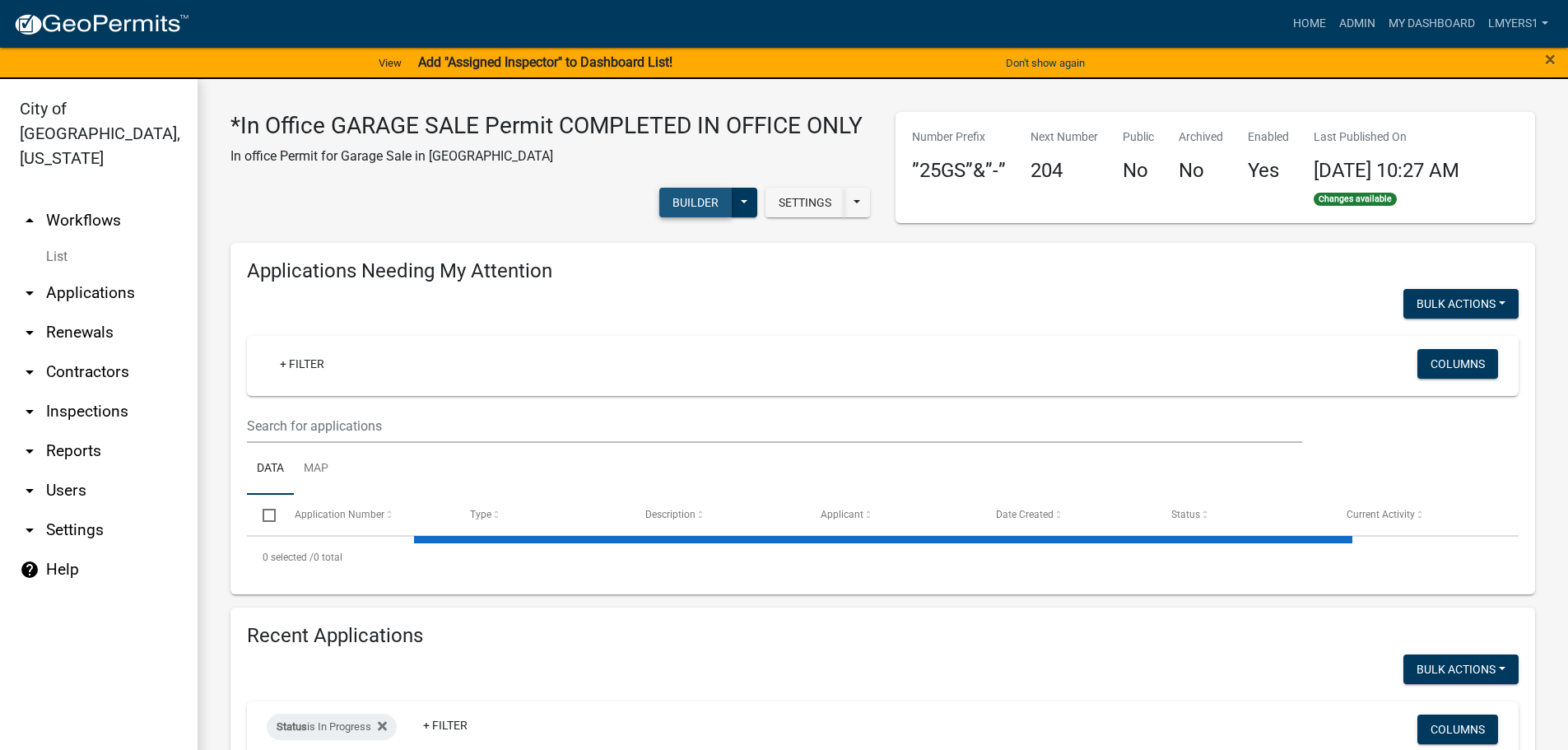
click at [685, 204] on button "Builder" at bounding box center [695, 202] width 72 height 29
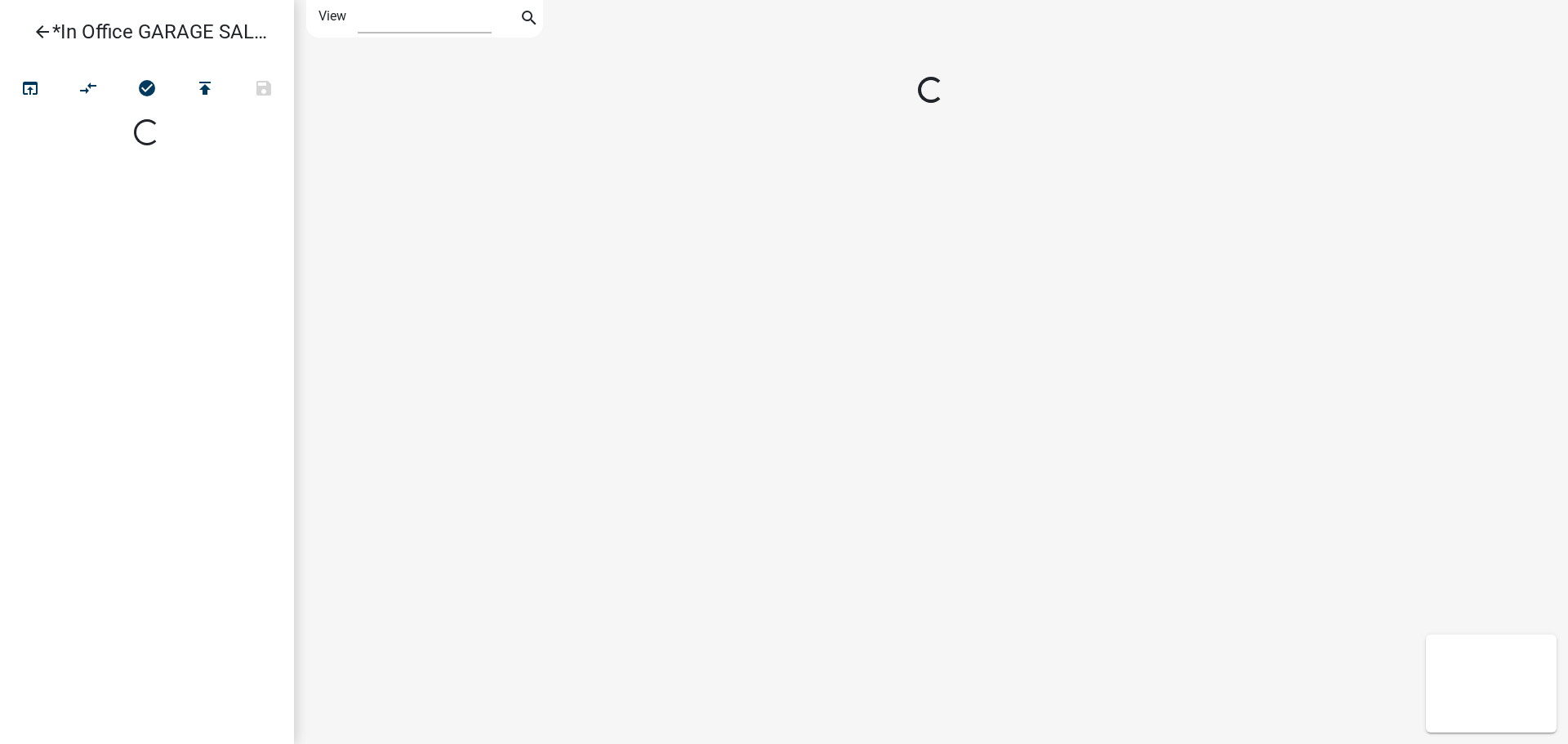
select select "1"
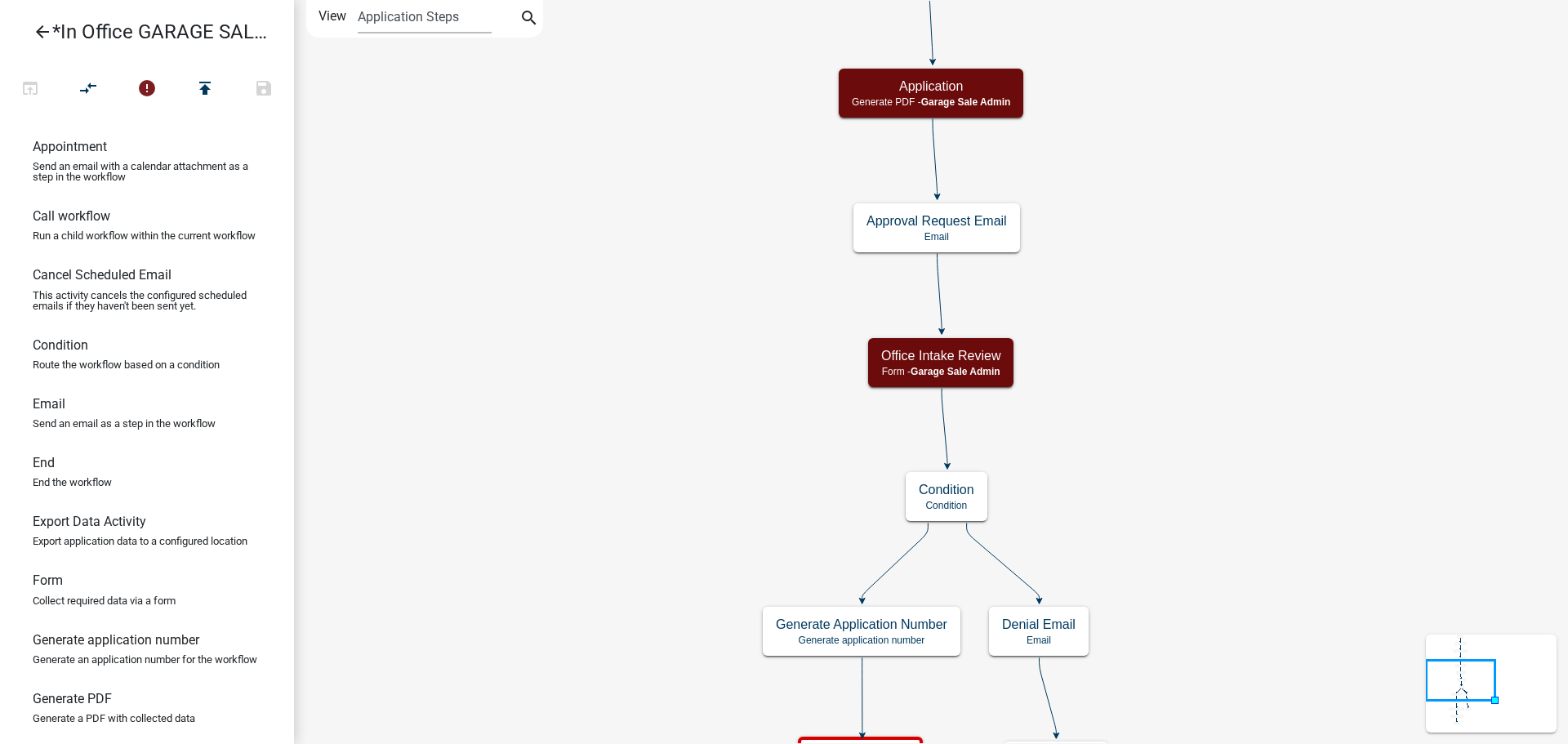
drag, startPoint x: 41, startPoint y: 11, endPoint x: 42, endPoint y: 21, distance: 10.0
click at [41, 12] on header "arrow_back *In Office GARAGE SALE Permit COMPLETED IN OFFICE ONLY" at bounding box center [147, 32] width 294 height 64
click at [43, 27] on icon "arrow_back" at bounding box center [42, 34] width 19 height 23
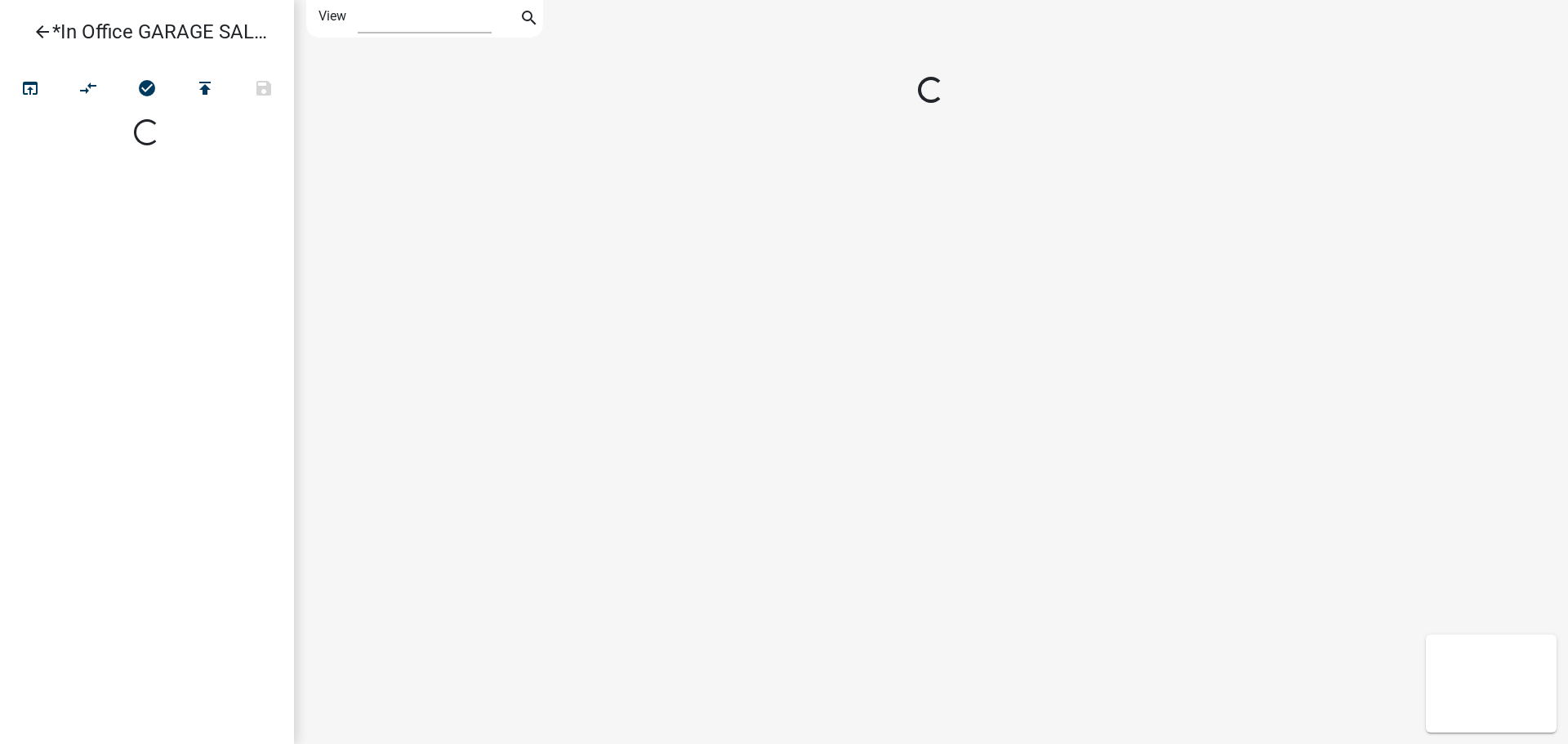
select select "1"
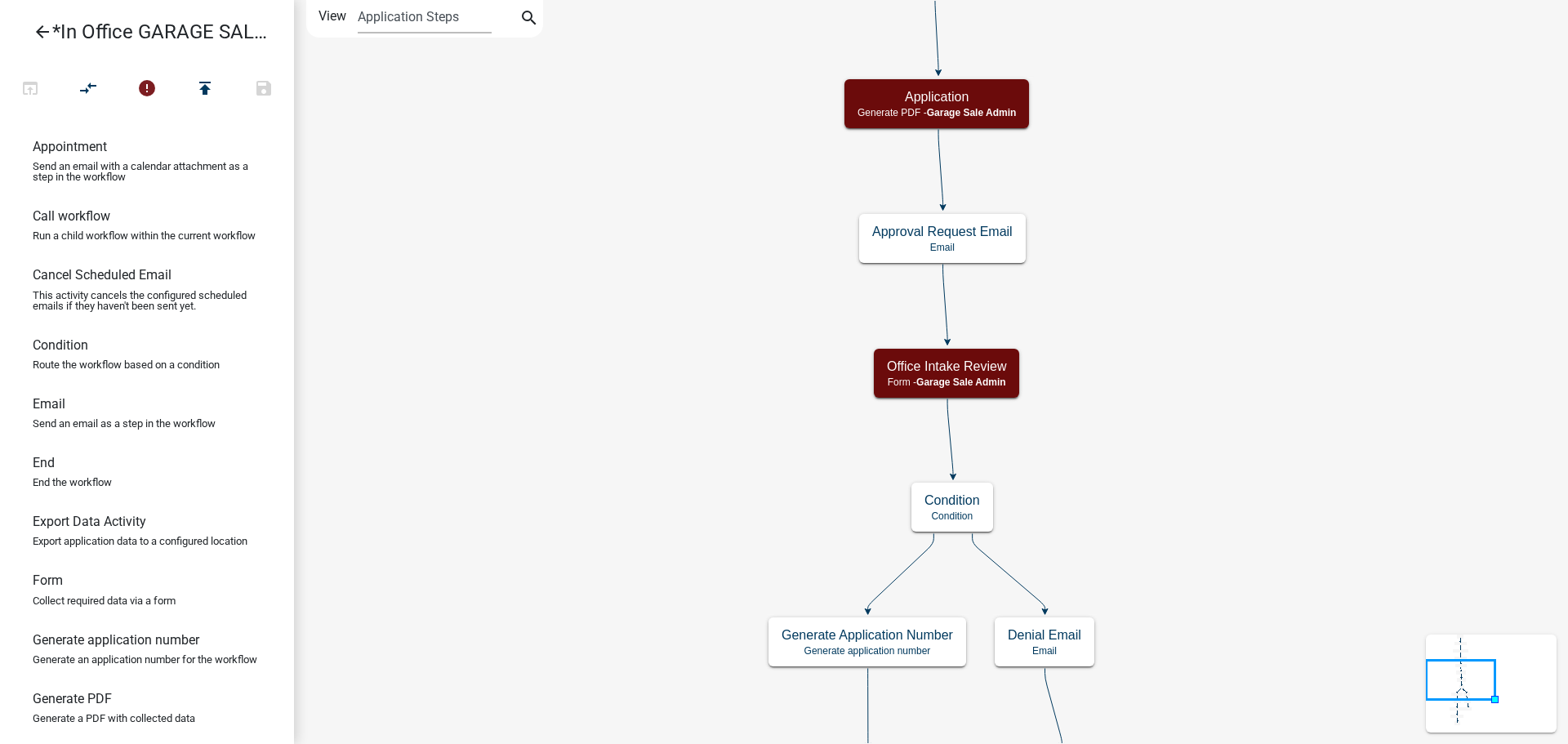
click at [38, 28] on icon "arrow_back" at bounding box center [42, 34] width 19 height 23
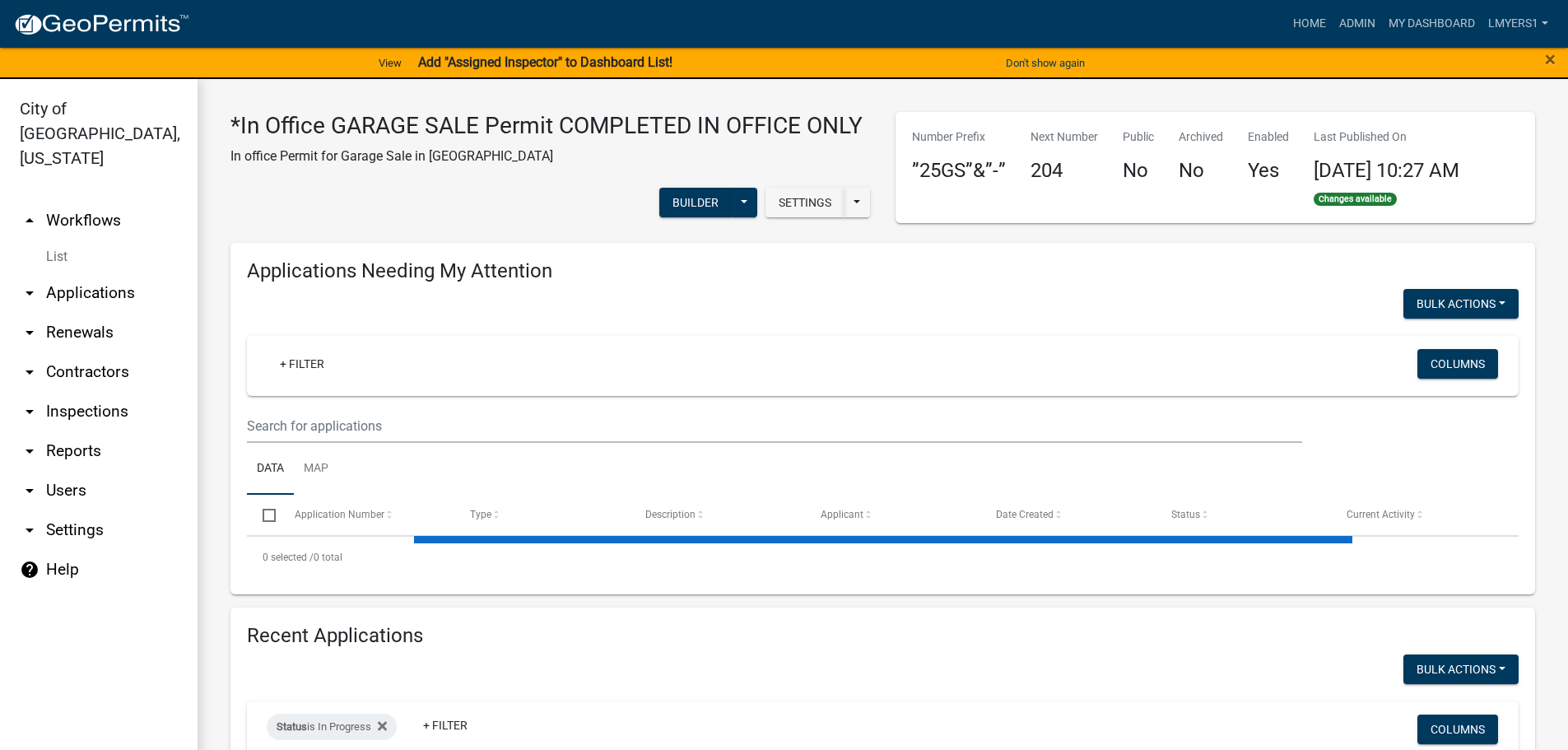
click at [52, 240] on link "List" at bounding box center [98, 256] width 197 height 33
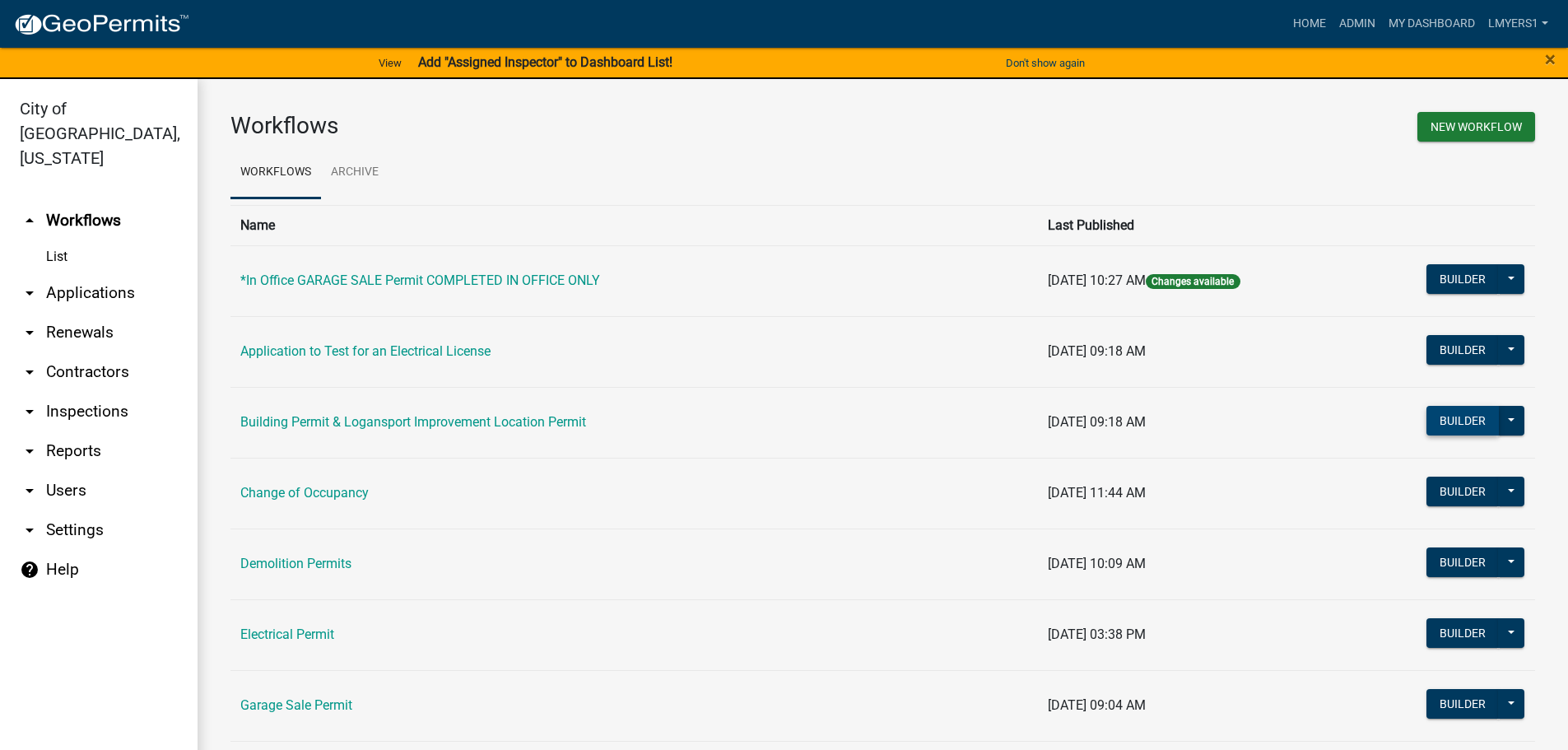
click at [1440, 420] on button "Builder" at bounding box center [1462, 420] width 72 height 29
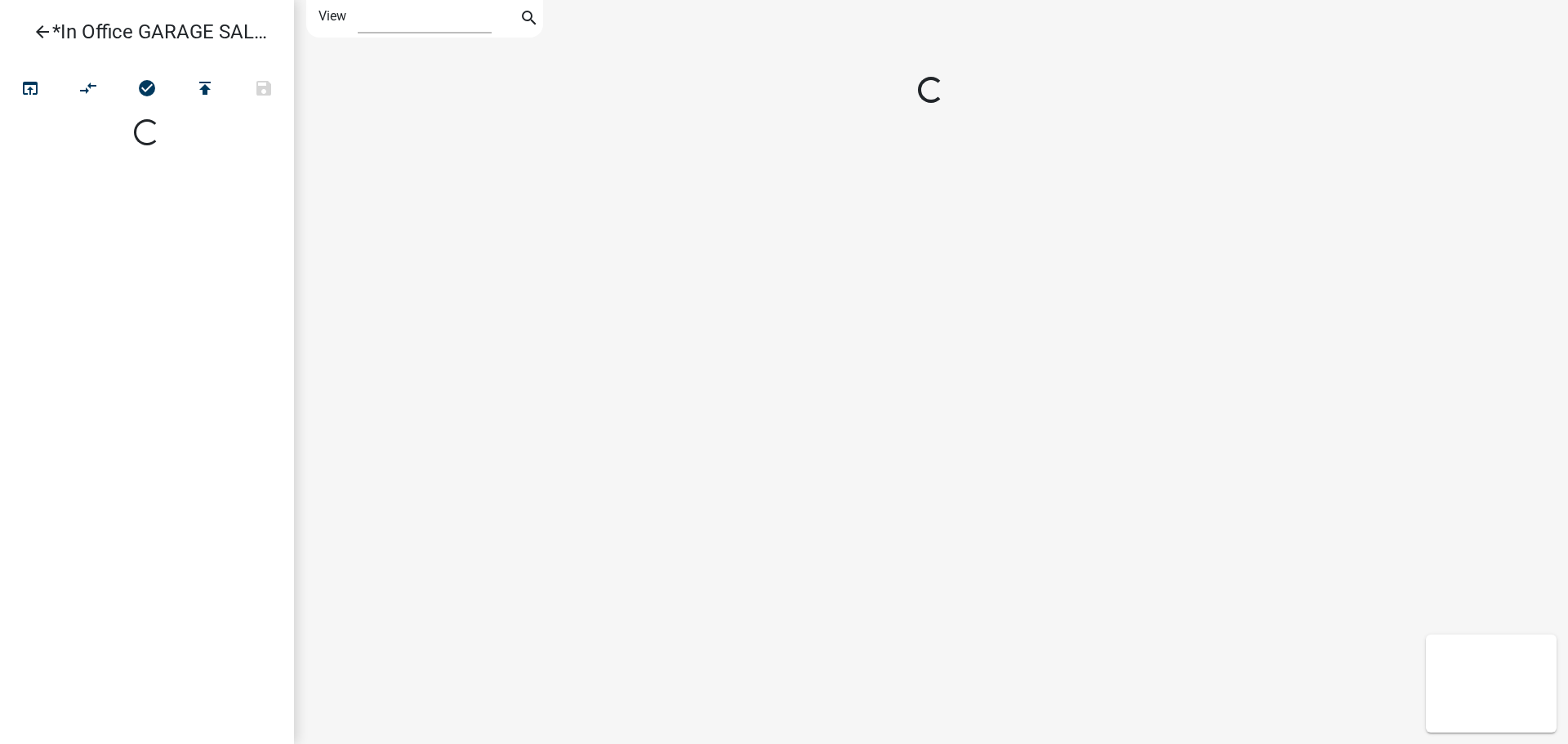
select select "1"
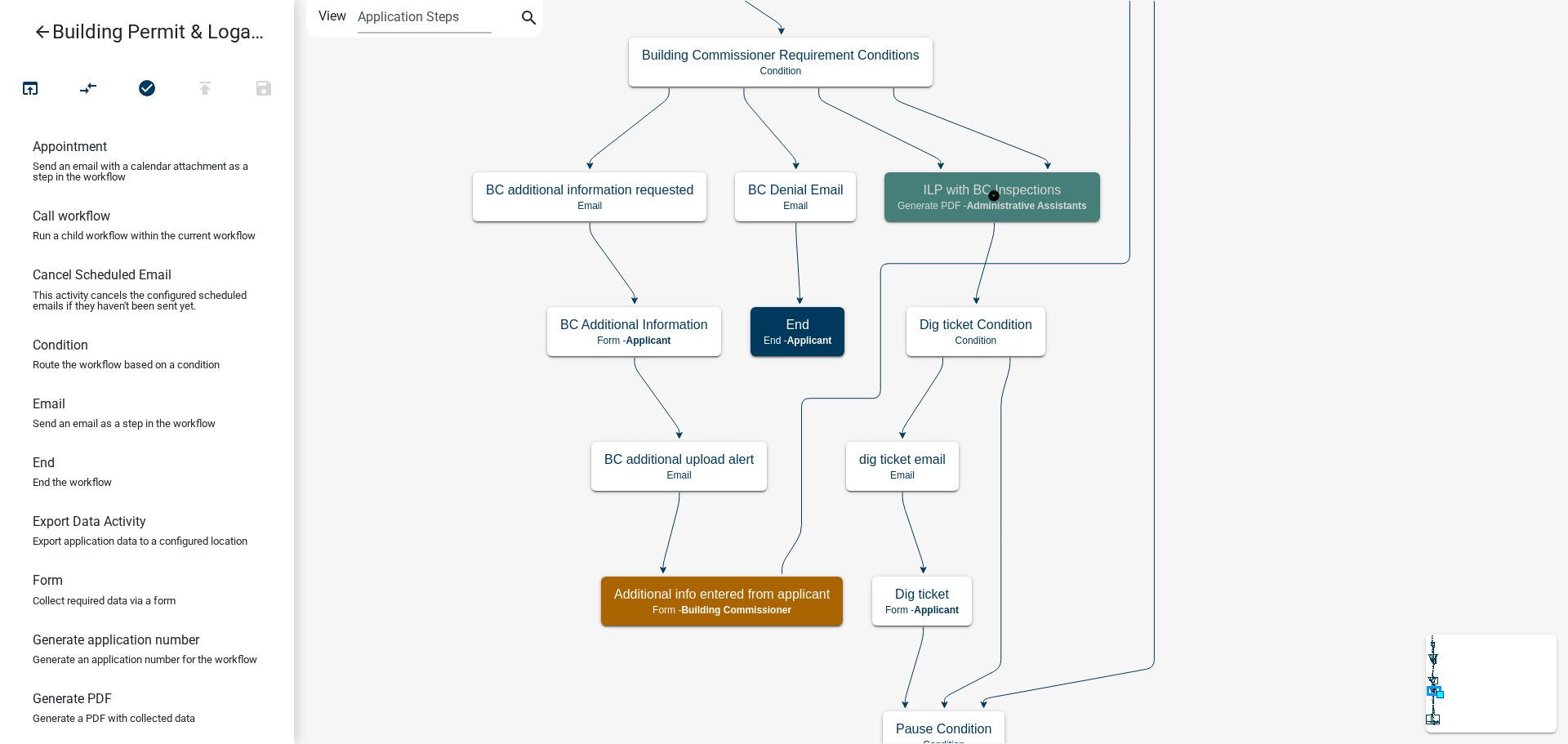
click at [981, 198] on div "ILP with BC Inspections Generate PDF - Administrative Assistants" at bounding box center [992, 196] width 216 height 49
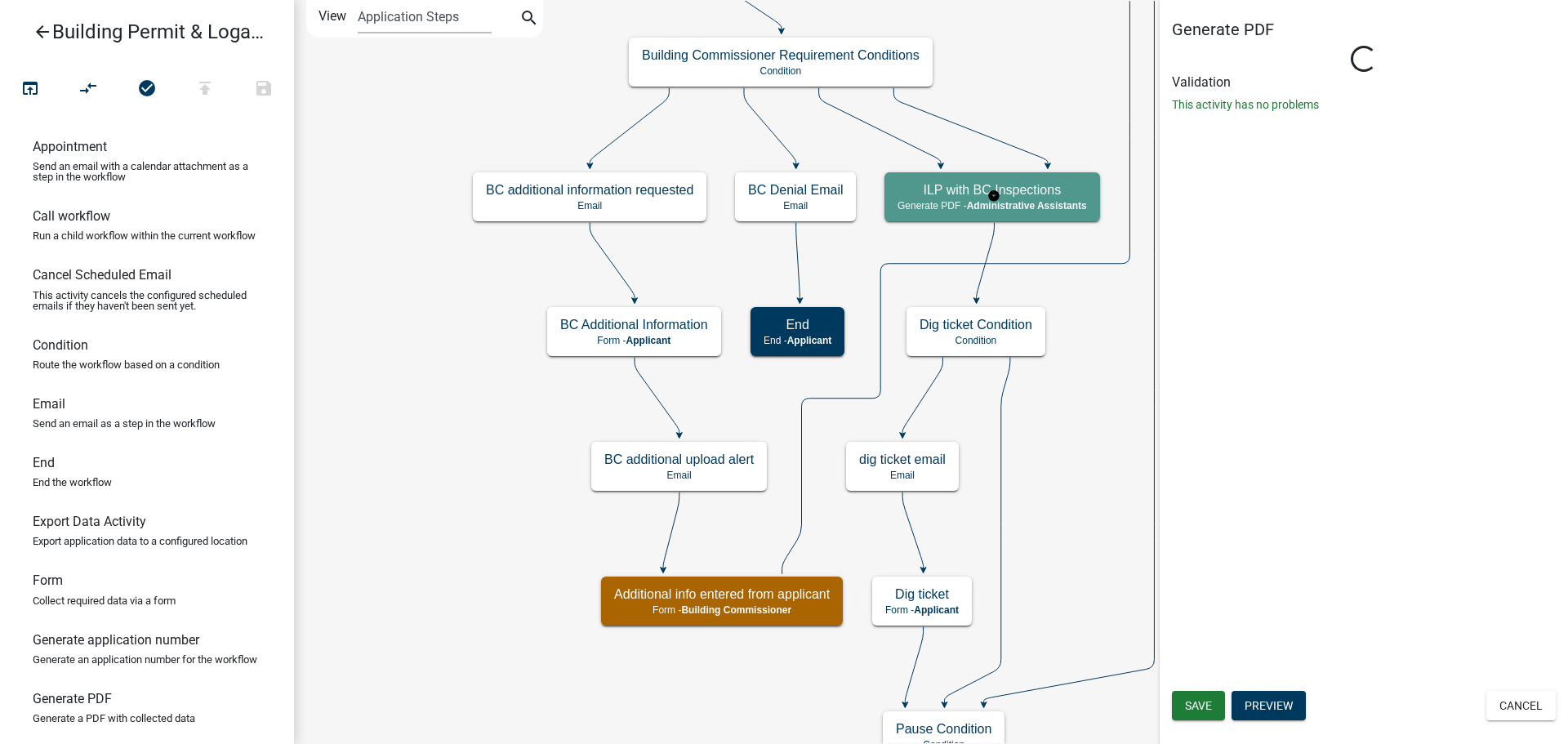
select select "90D19790-074D-4AC2-86B6-E9A543EC8F7A"
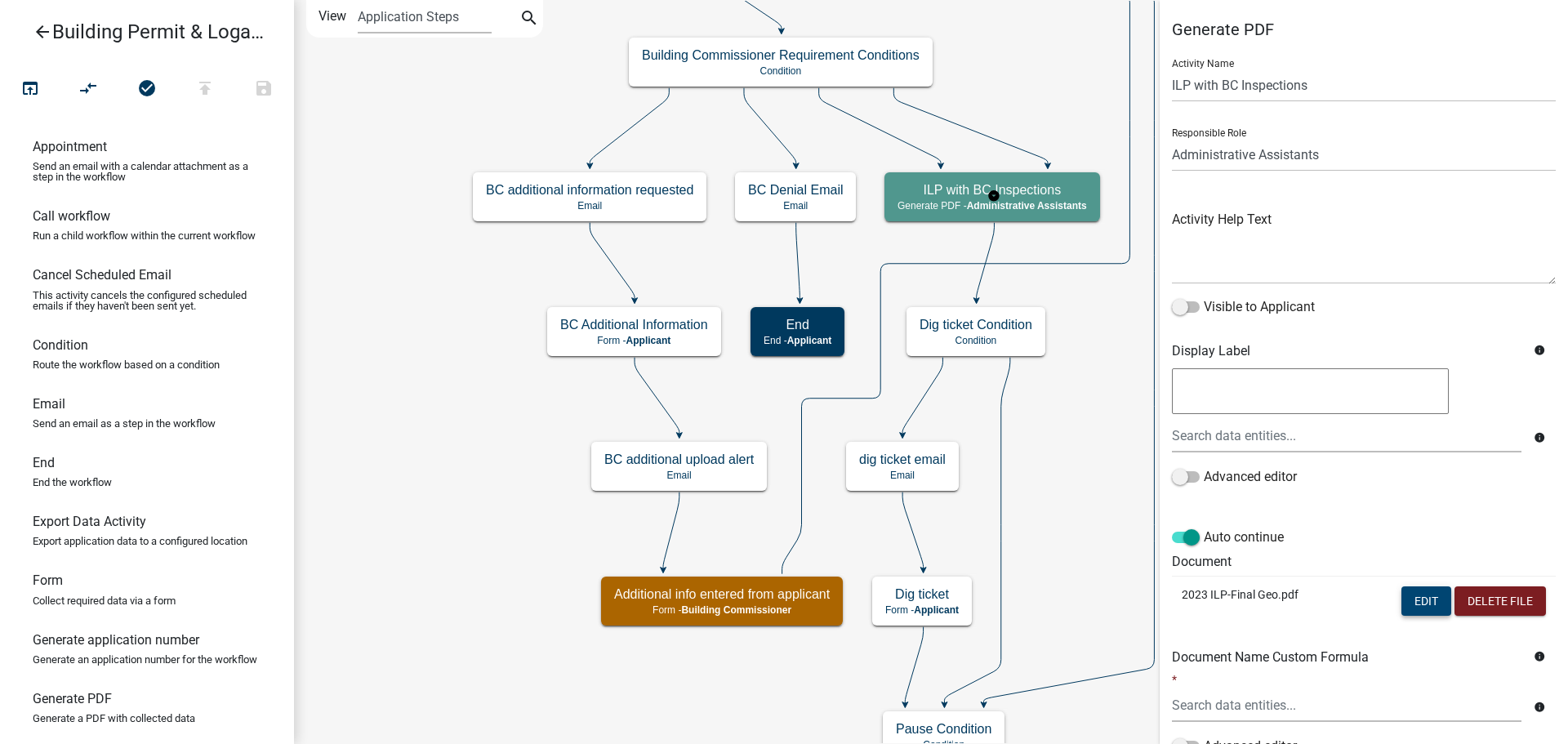
click at [1413, 597] on button "Edit" at bounding box center [1426, 601] width 50 height 29
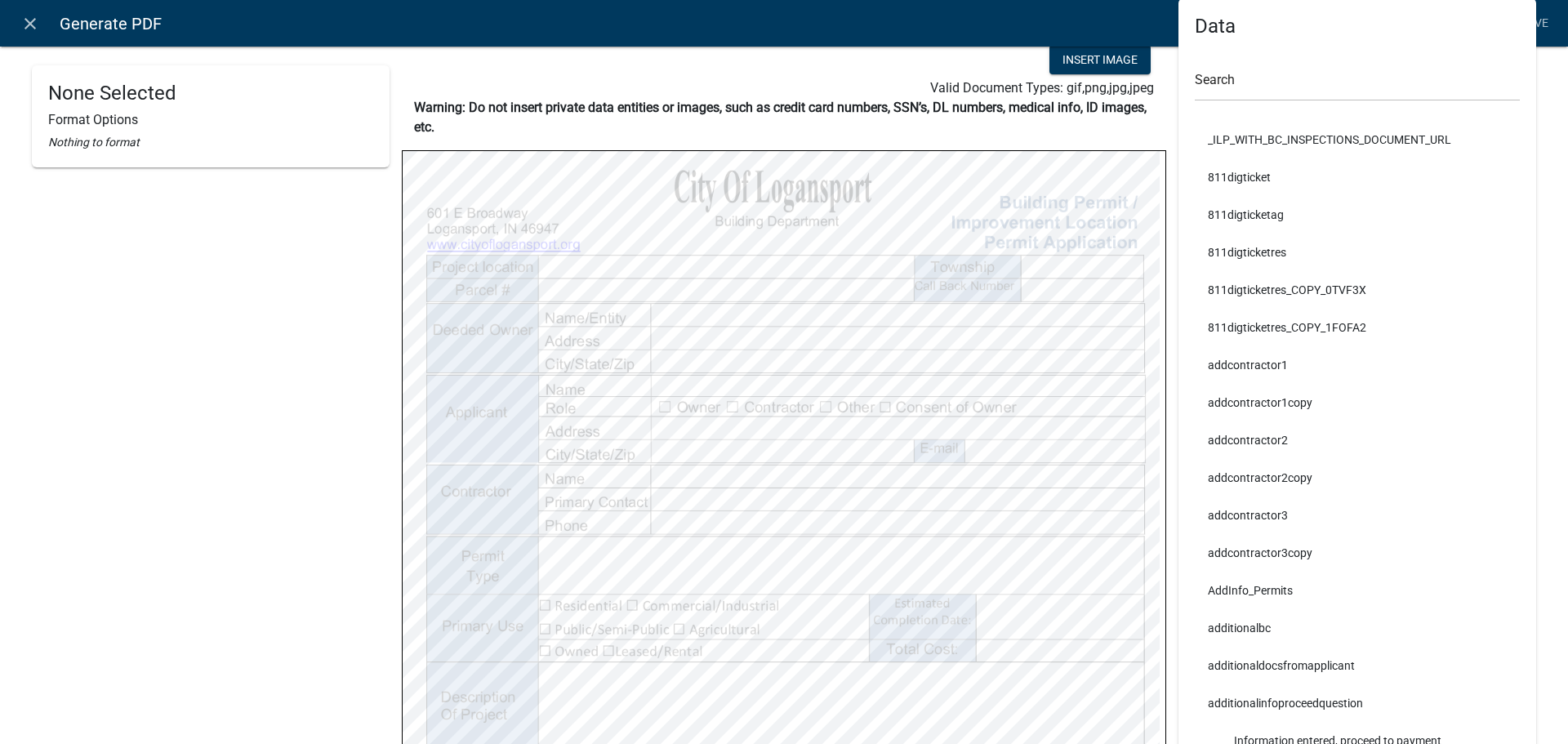
scroll to position [164, 0]
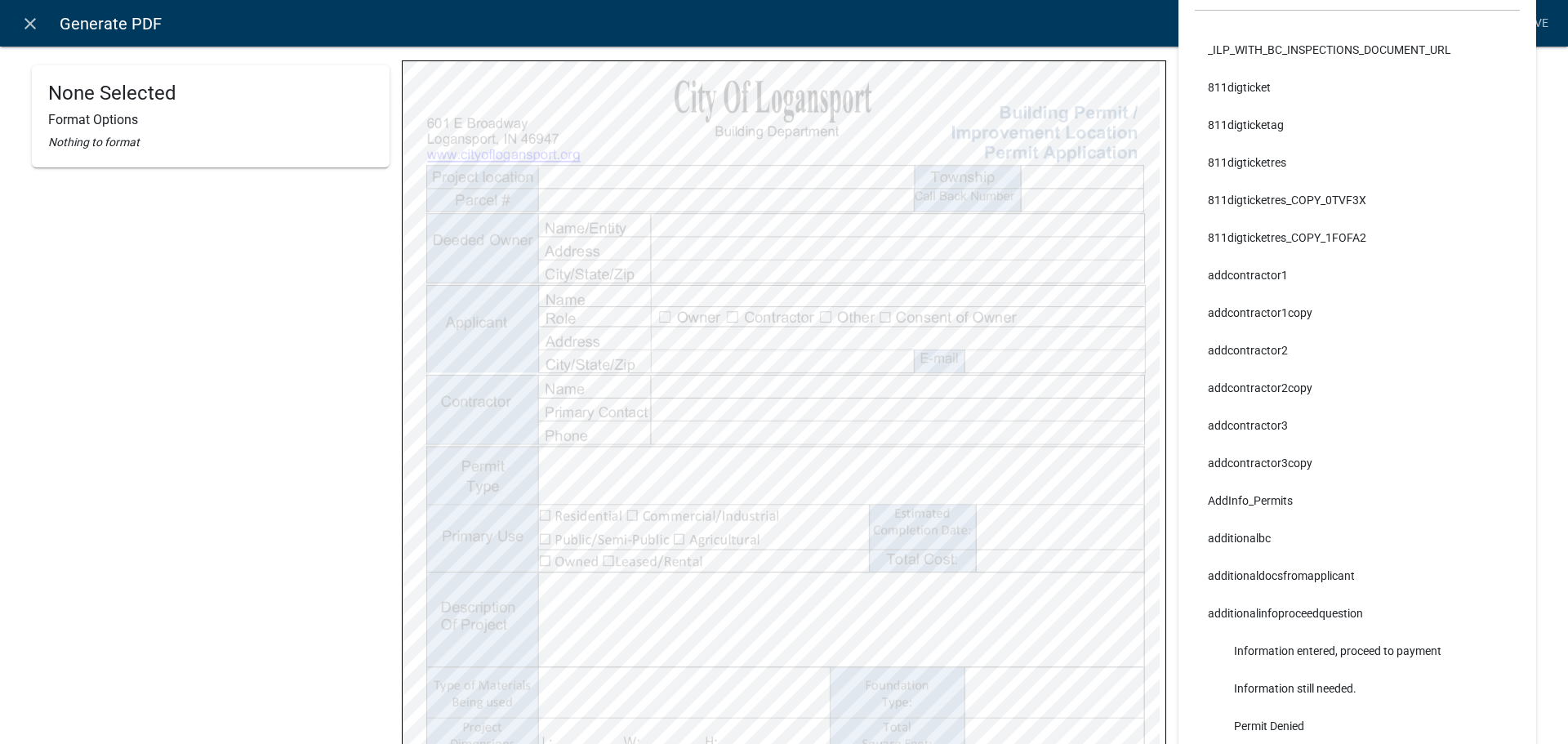
select select
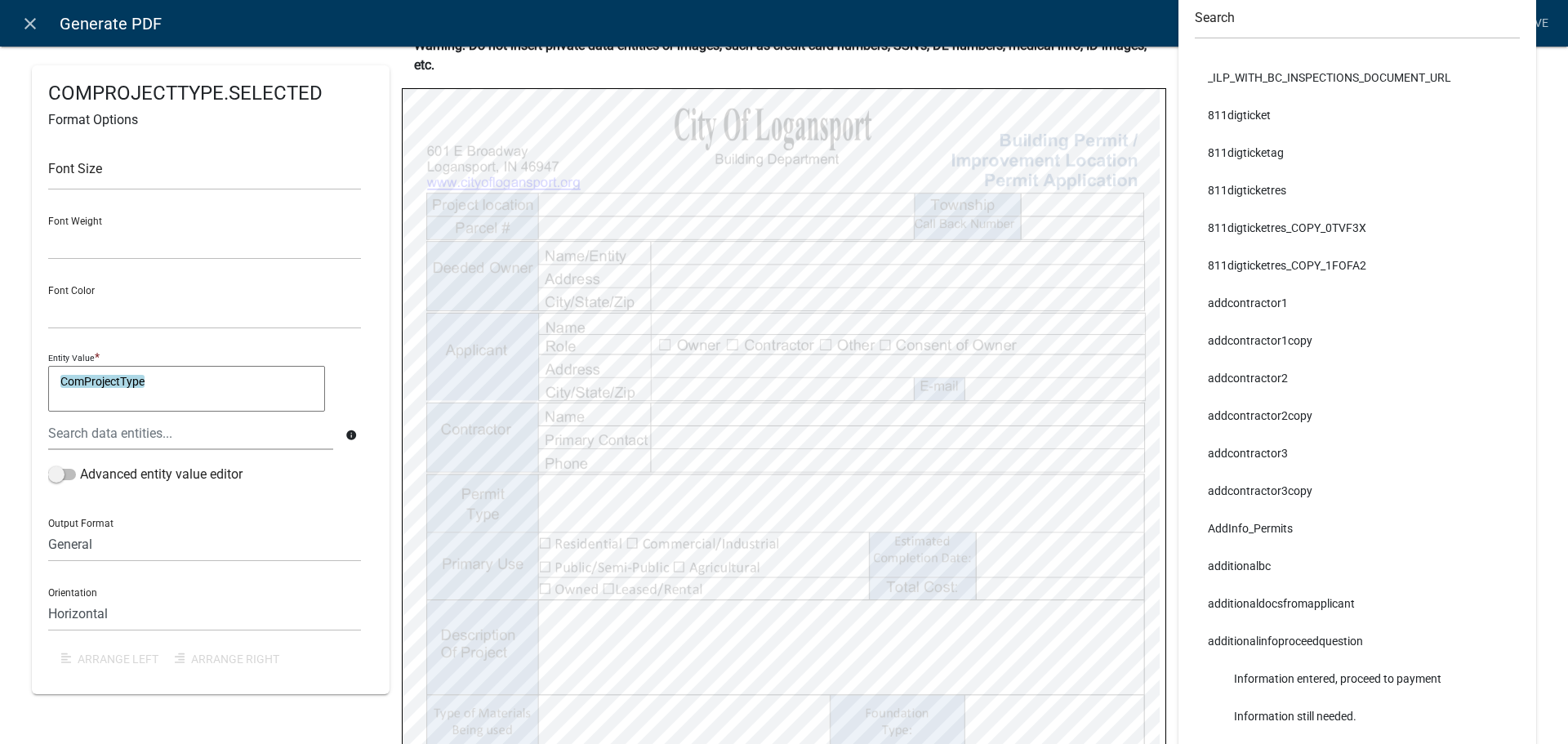
scroll to position [245, 0]
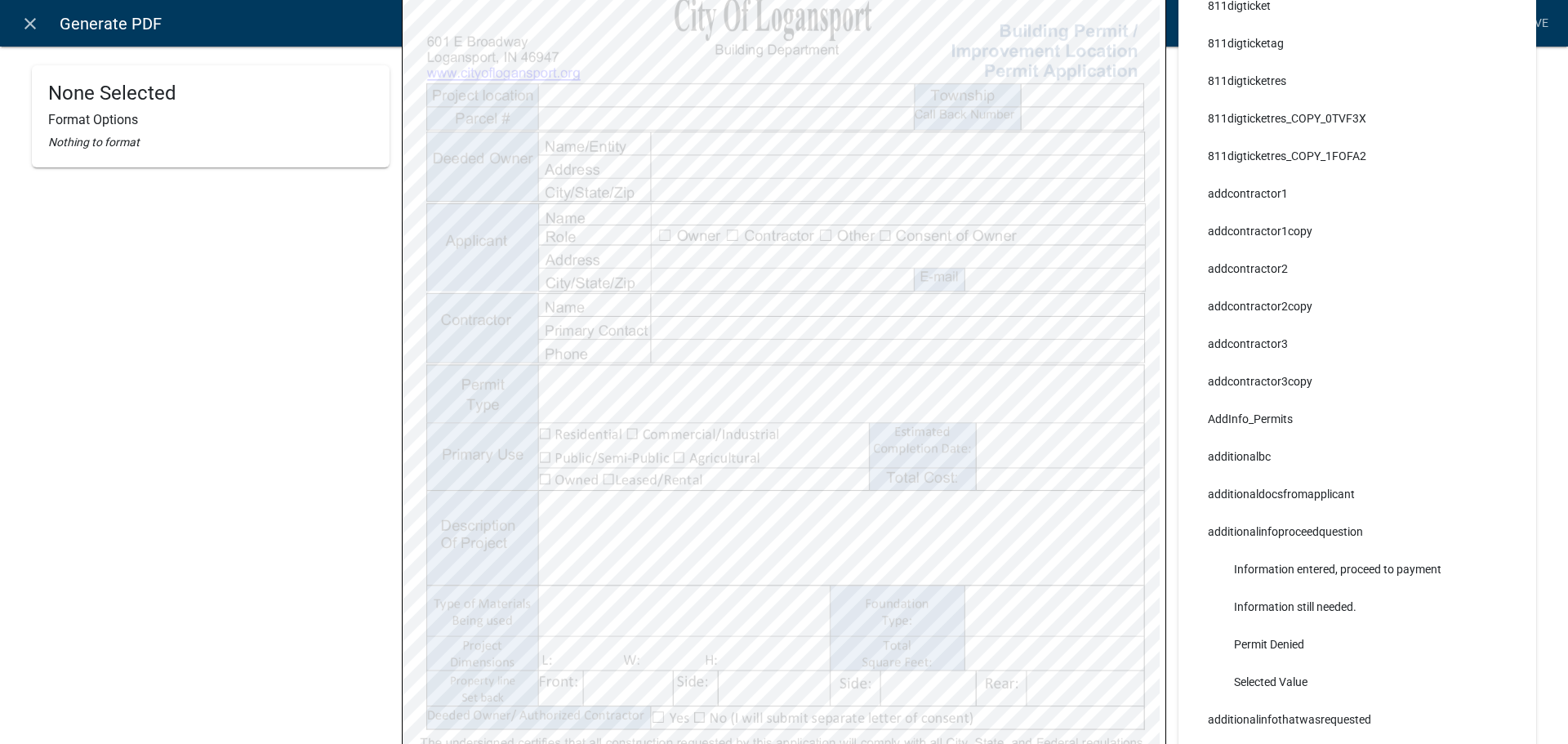
select select
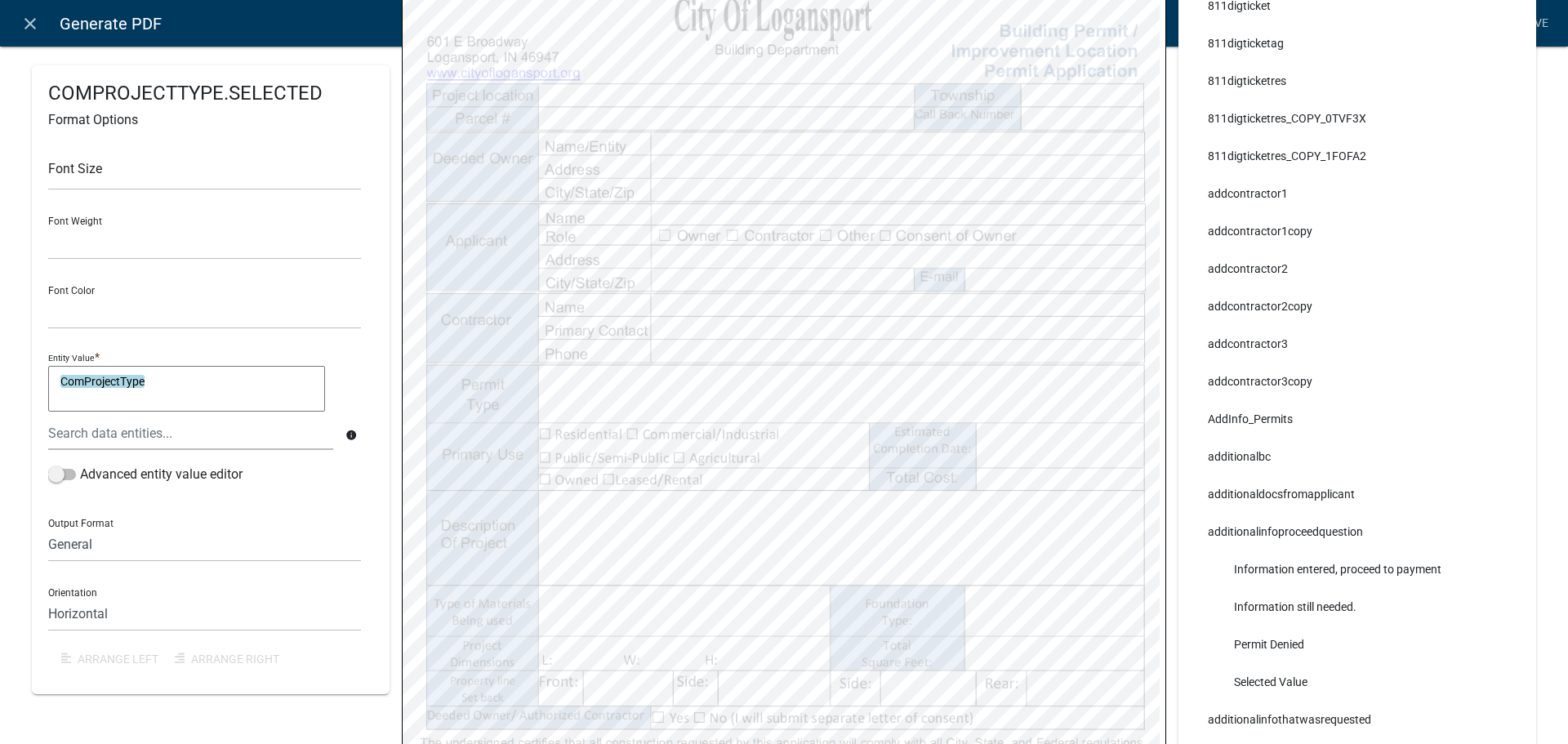
scroll to position [164, 0]
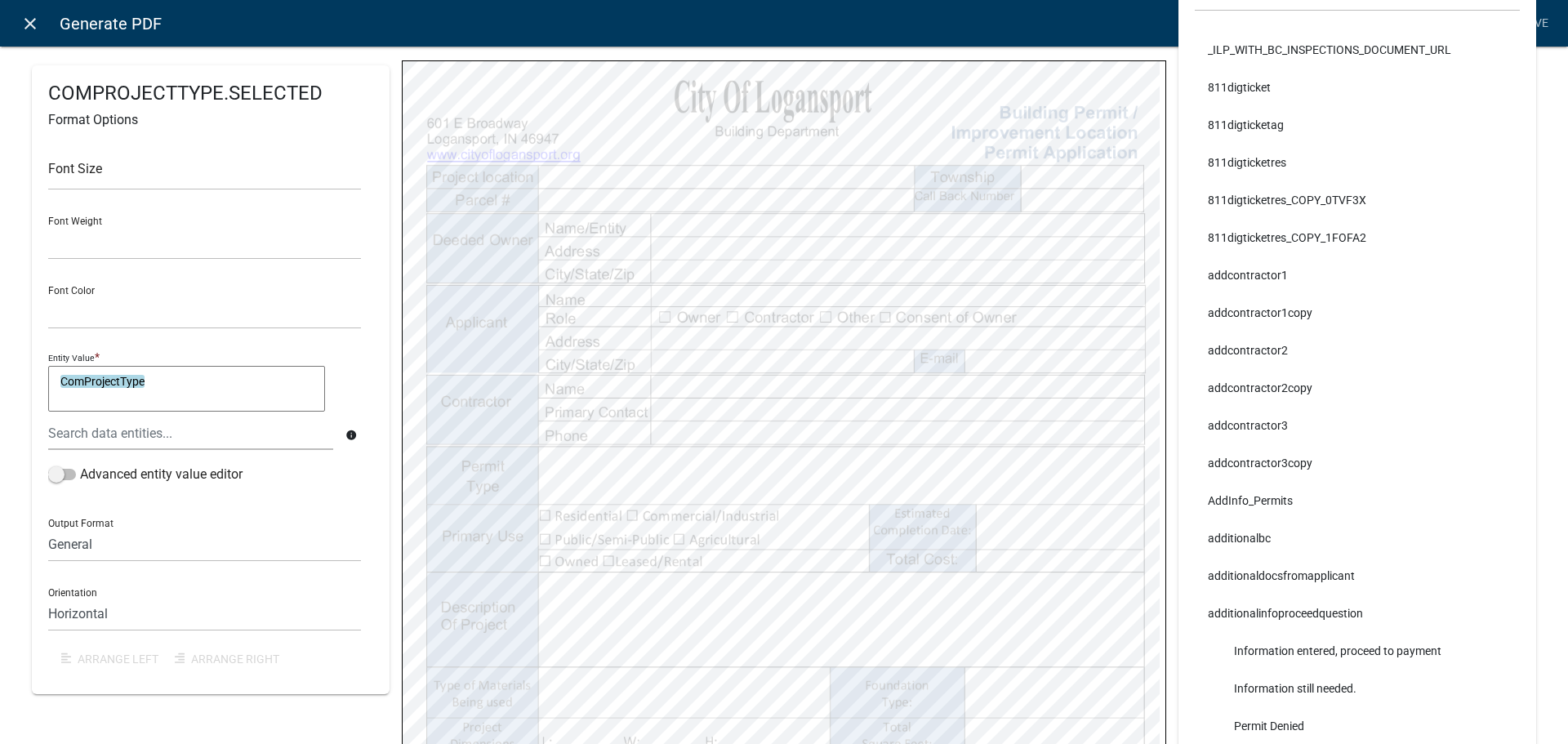
click at [28, 19] on icon "close" at bounding box center [30, 24] width 19 height 19
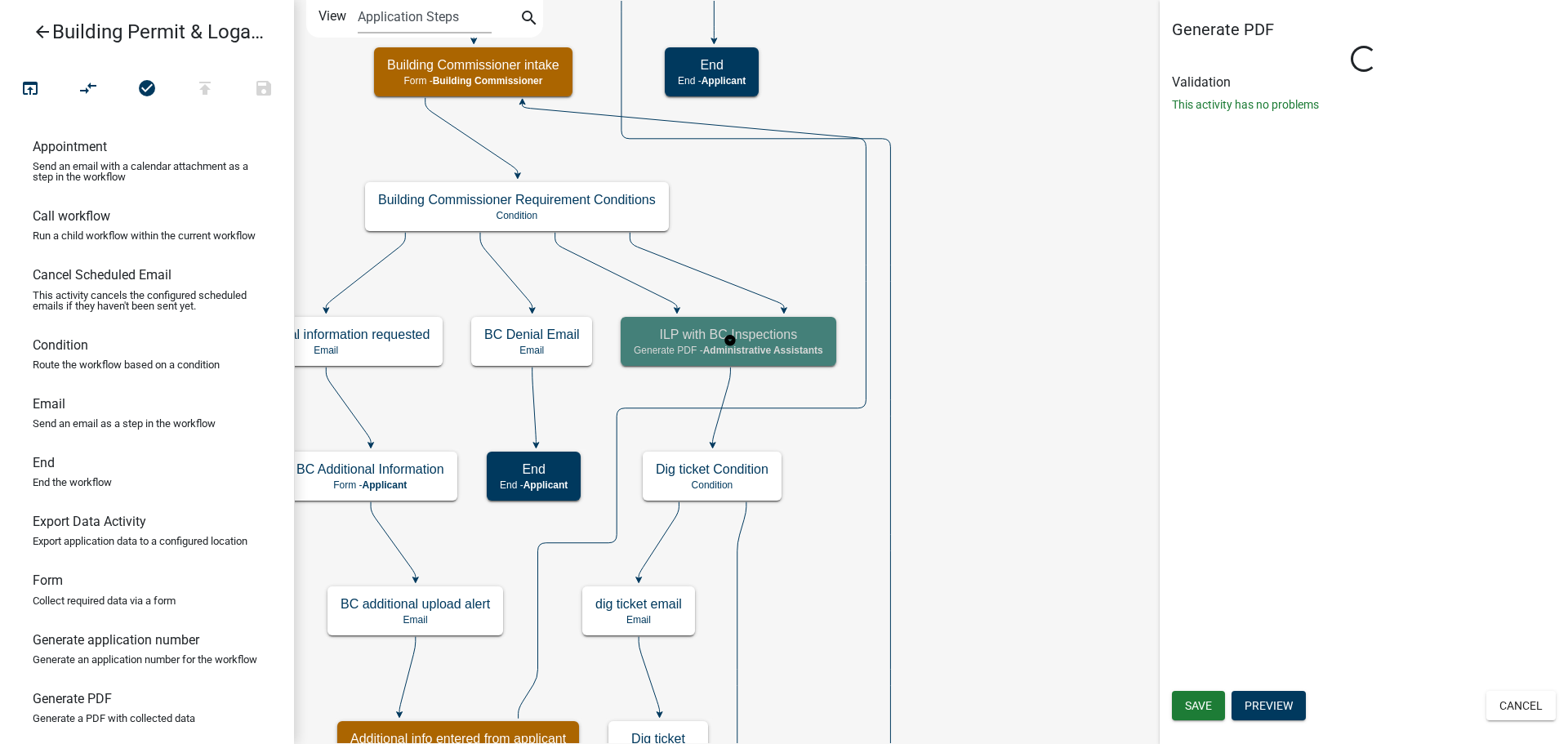
select select "90D19790-074D-4AC2-86B6-E9A543EC8F7A"
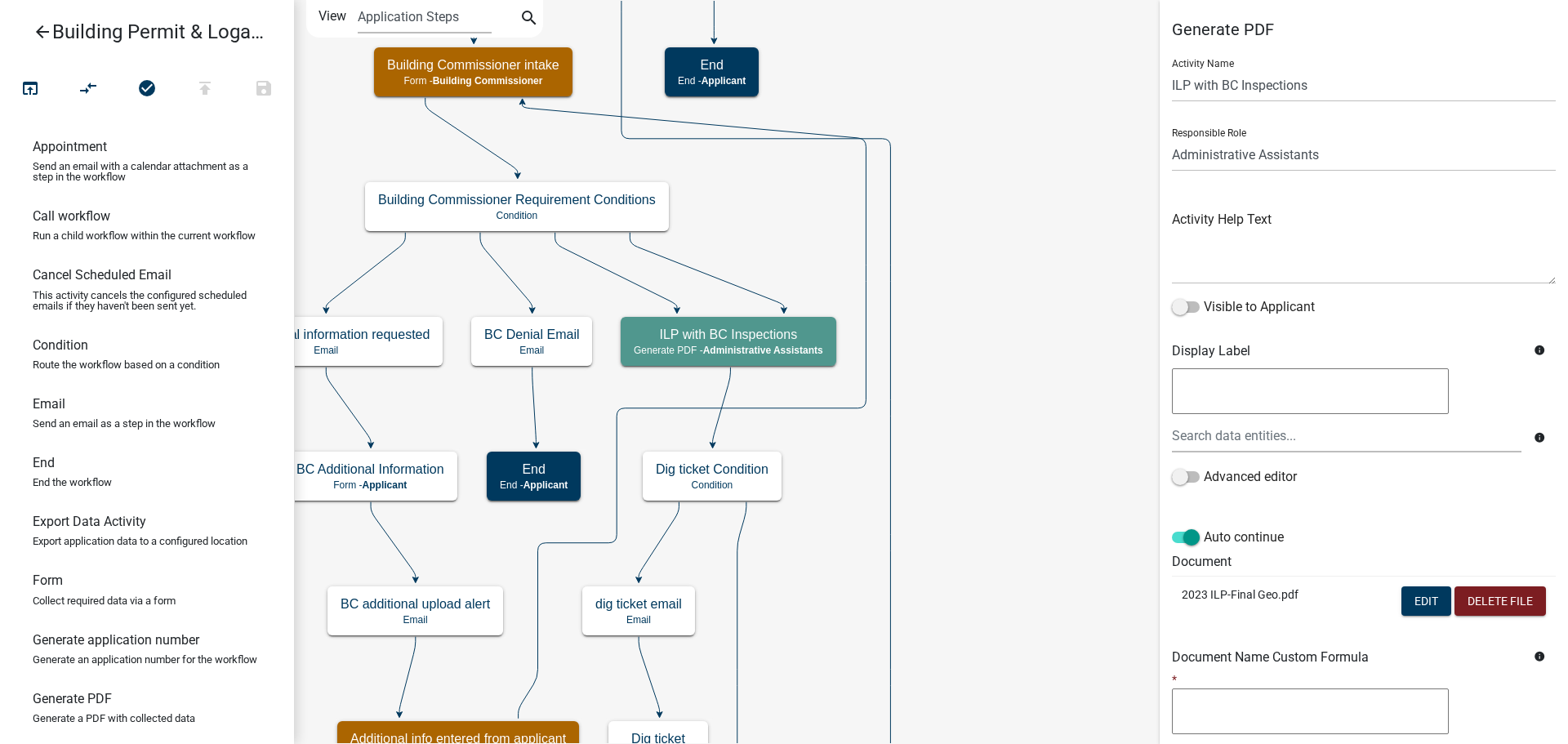
click at [1230, 598] on p "2023 ILP-Final Geo.pdf" at bounding box center [1258, 594] width 154 height 17
click at [1403, 599] on button "Edit" at bounding box center [1426, 601] width 50 height 29
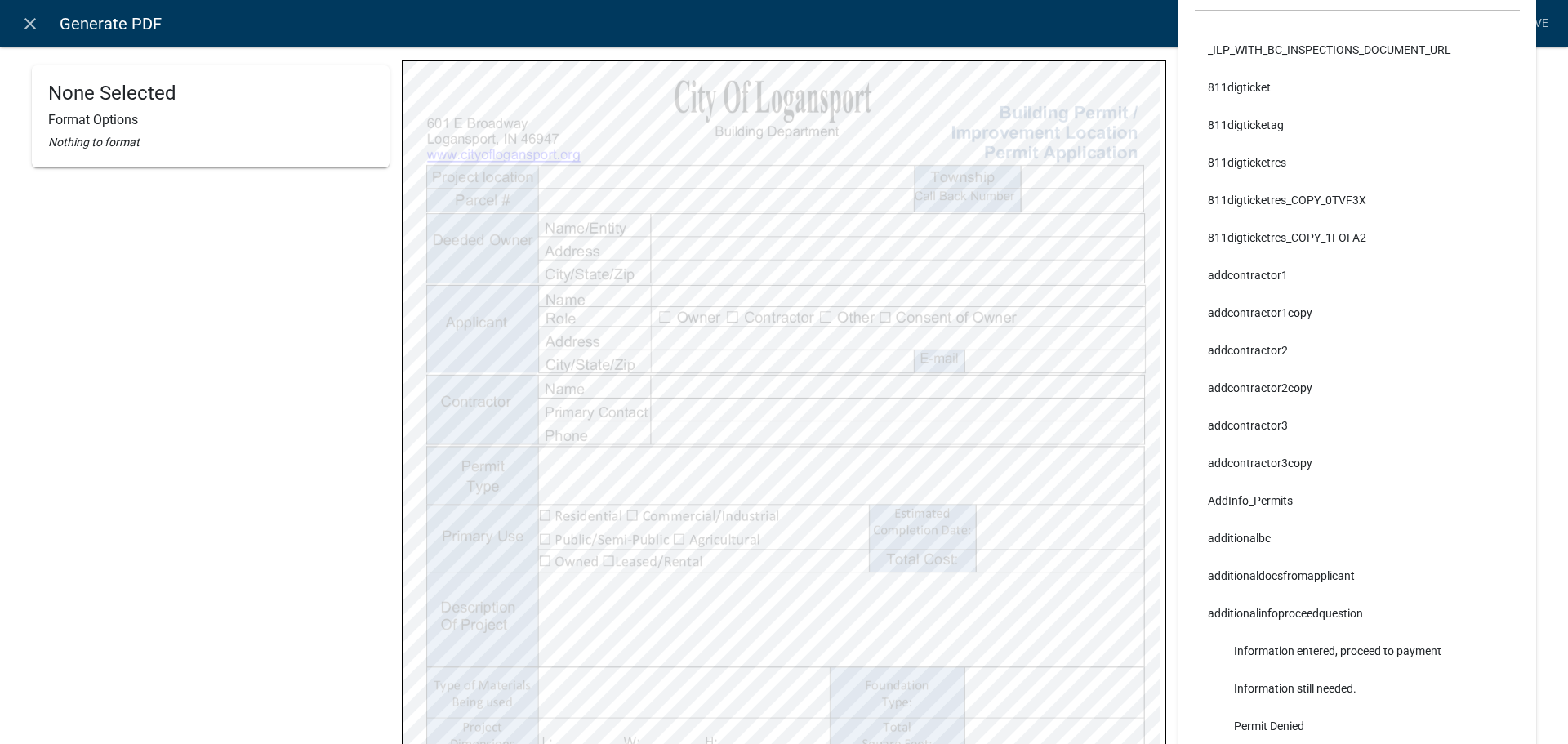
select select
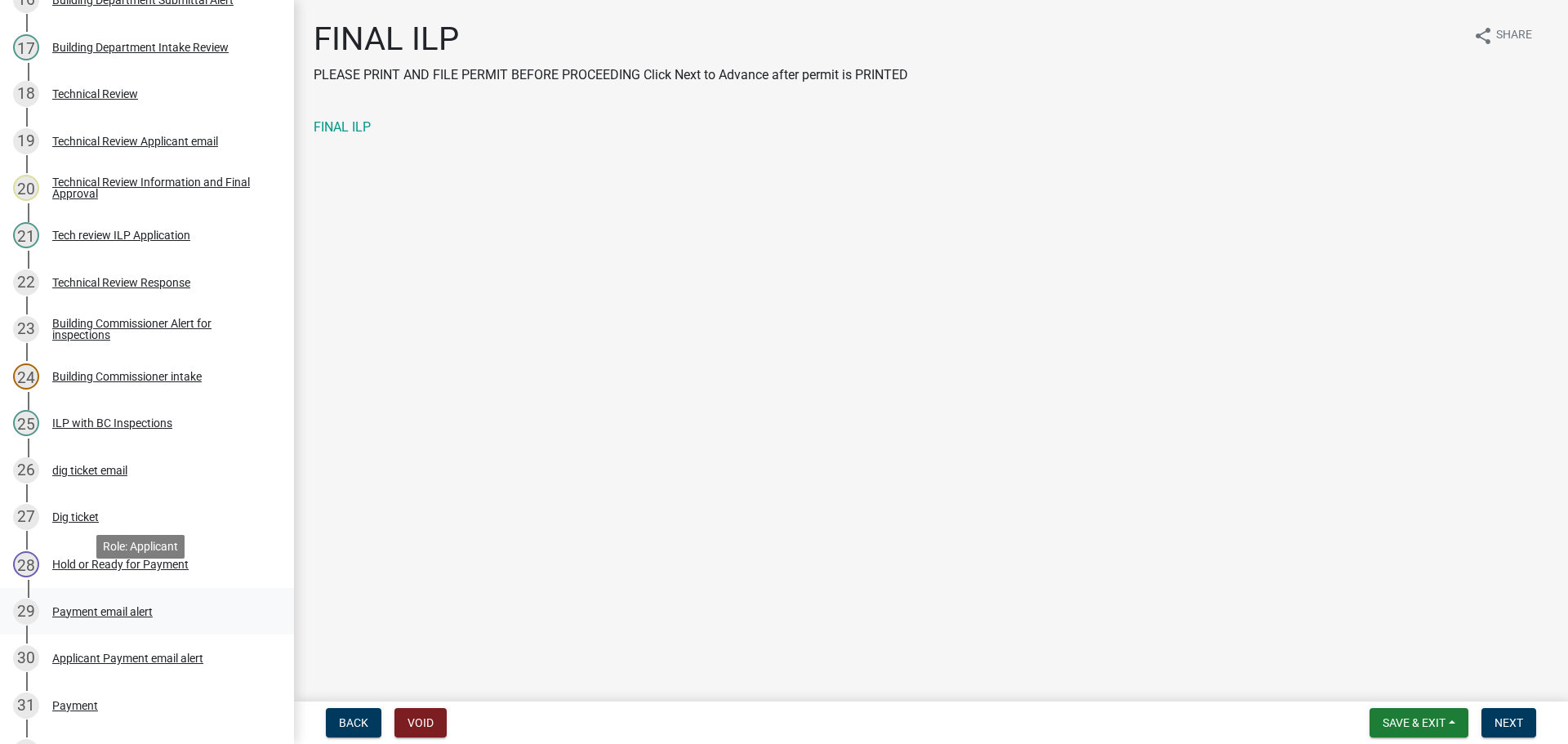
scroll to position [987, 0]
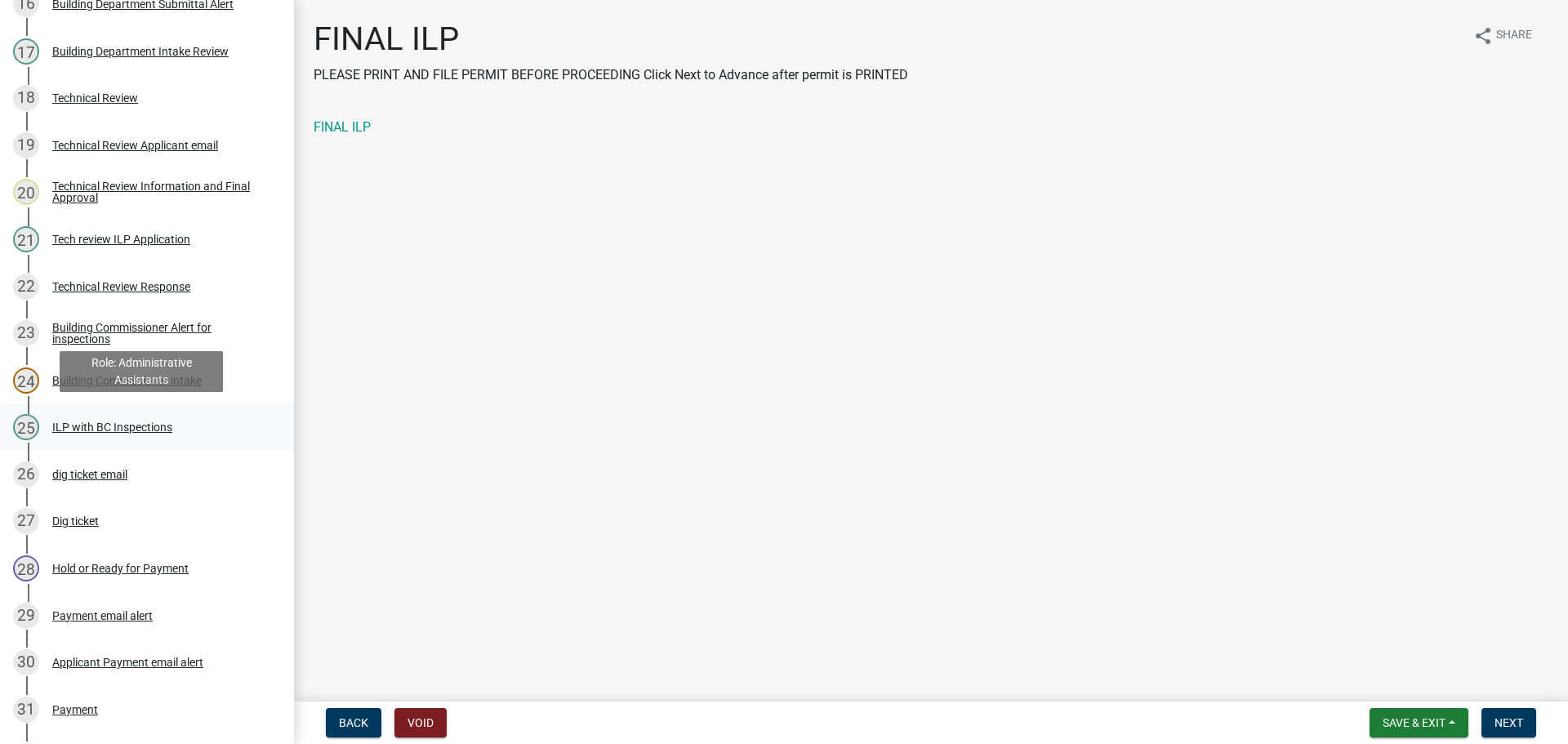
click at [148, 429] on div "ILP with BC Inspections" at bounding box center [112, 426] width 120 height 12
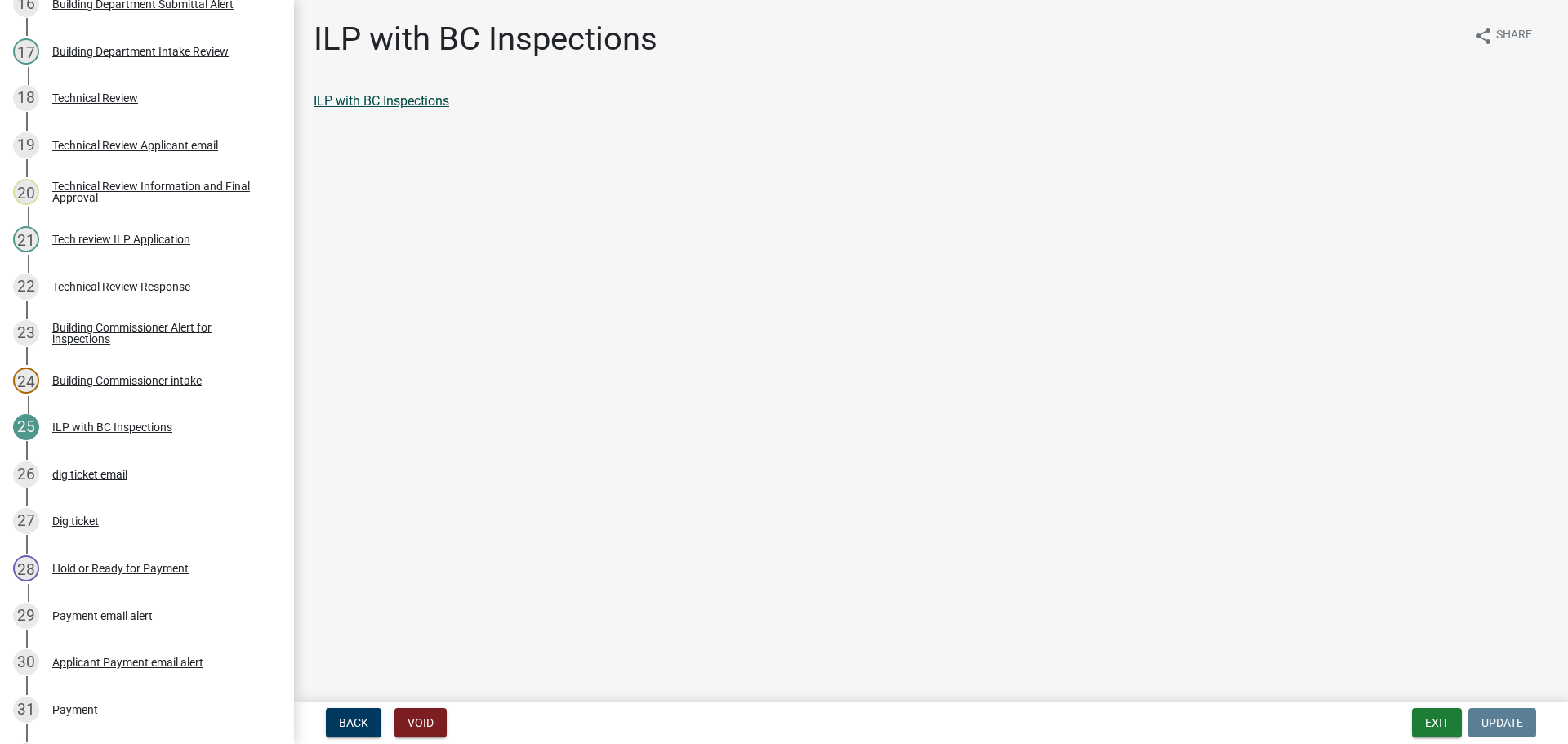
click at [388, 104] on link "ILP with BC Inspections" at bounding box center [380, 101] width 135 height 16
click at [365, 95] on link "ILP with BC Inspections" at bounding box center [380, 101] width 135 height 16
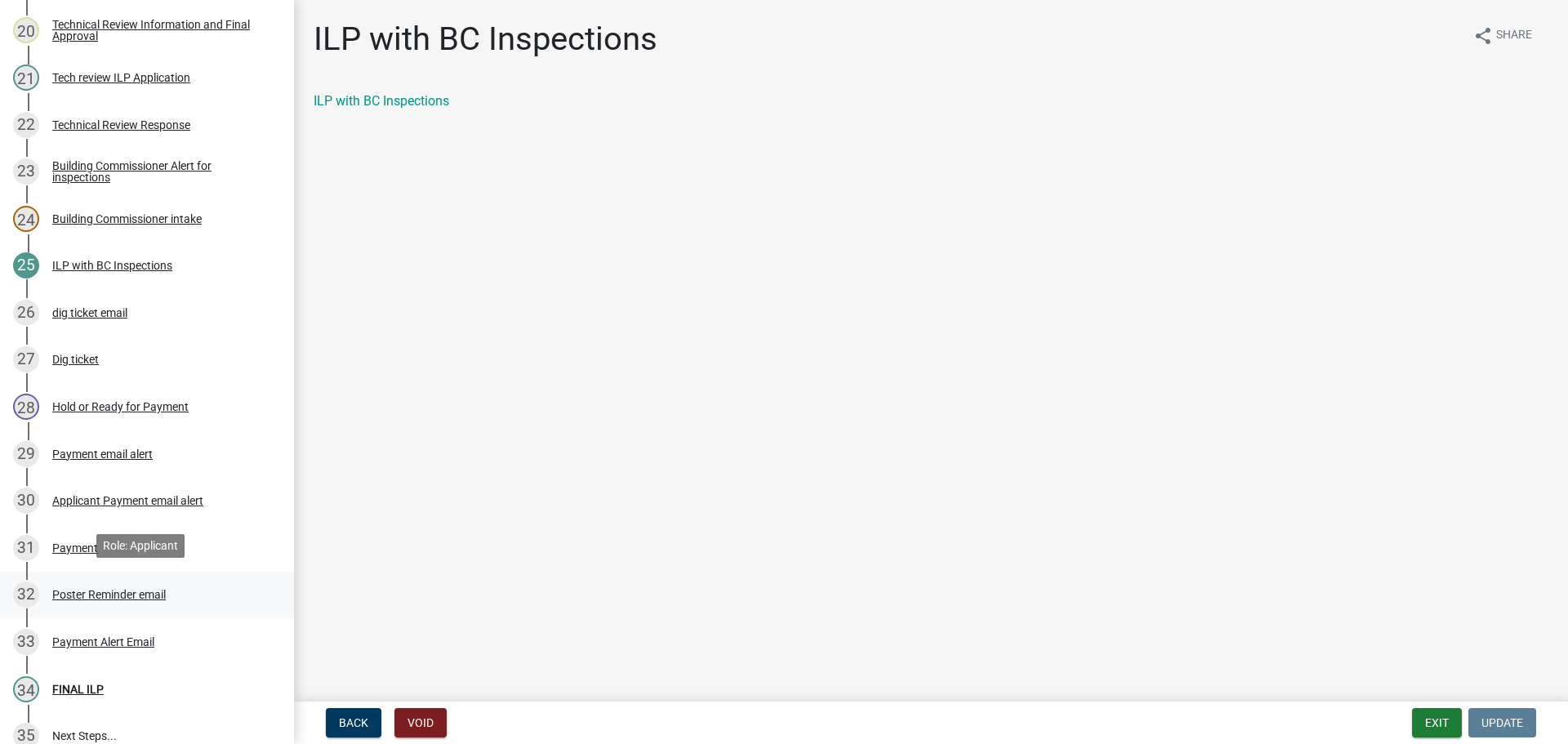
scroll to position [1150, 0]
drag, startPoint x: 95, startPoint y: 677, endPoint x: 104, endPoint y: 671, distance: 10.8
click at [96, 677] on div "34 FINAL ILP" at bounding box center [141, 687] width 255 height 27
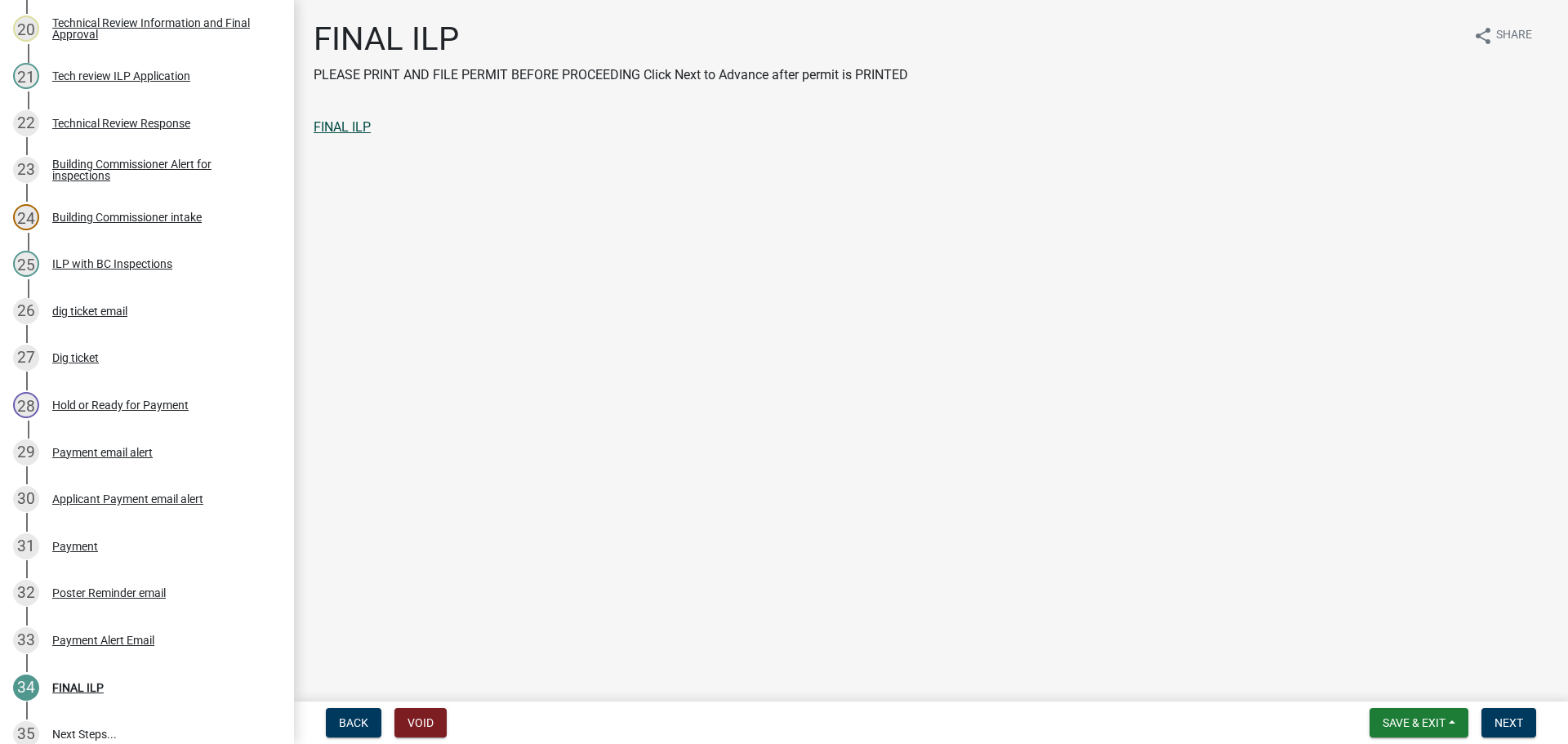
click at [347, 133] on link "FINAL ILP" at bounding box center [342, 127] width 58 height 16
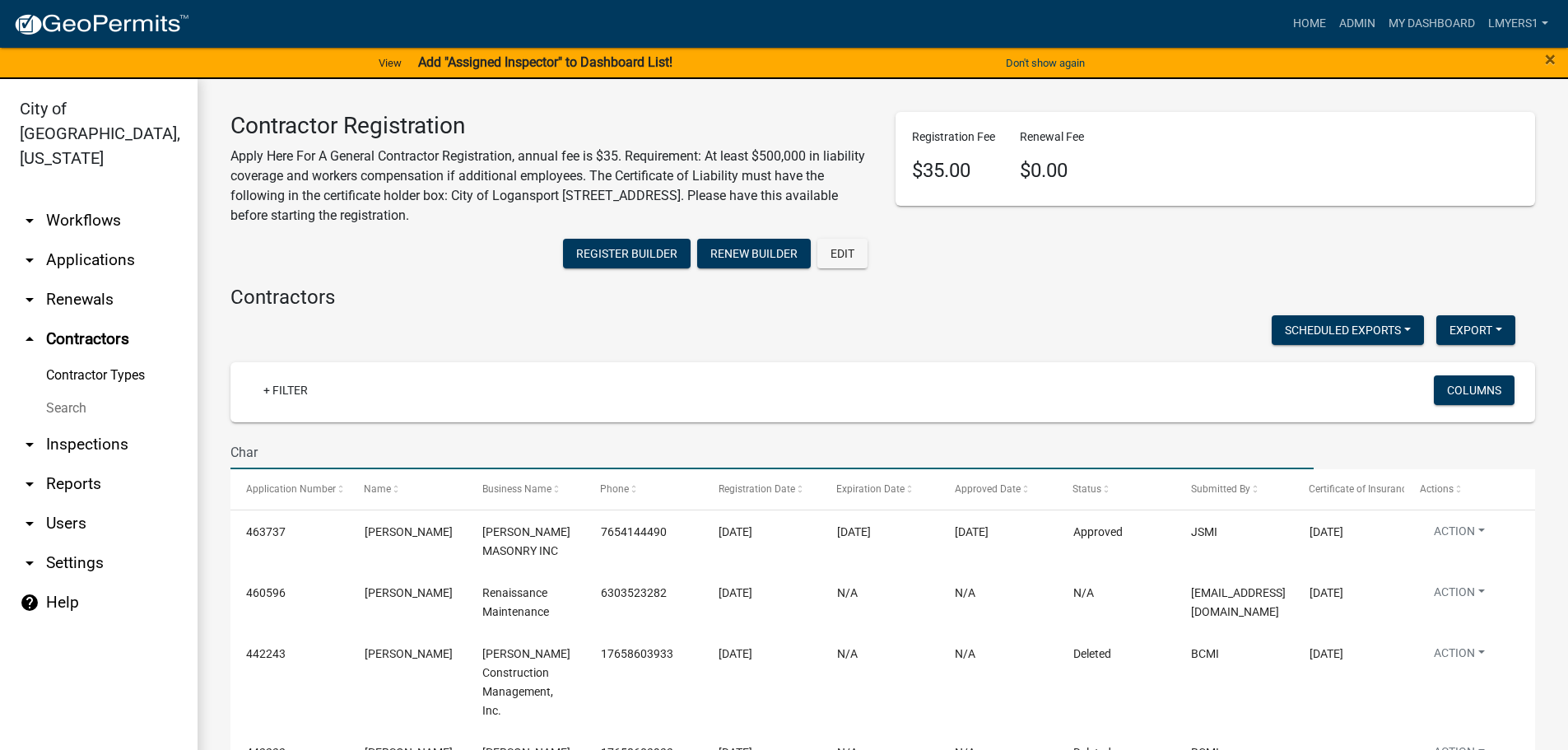
select select "3: 100"
click at [85, 201] on link "arrow_drop_down Workflows" at bounding box center [98, 220] width 197 height 39
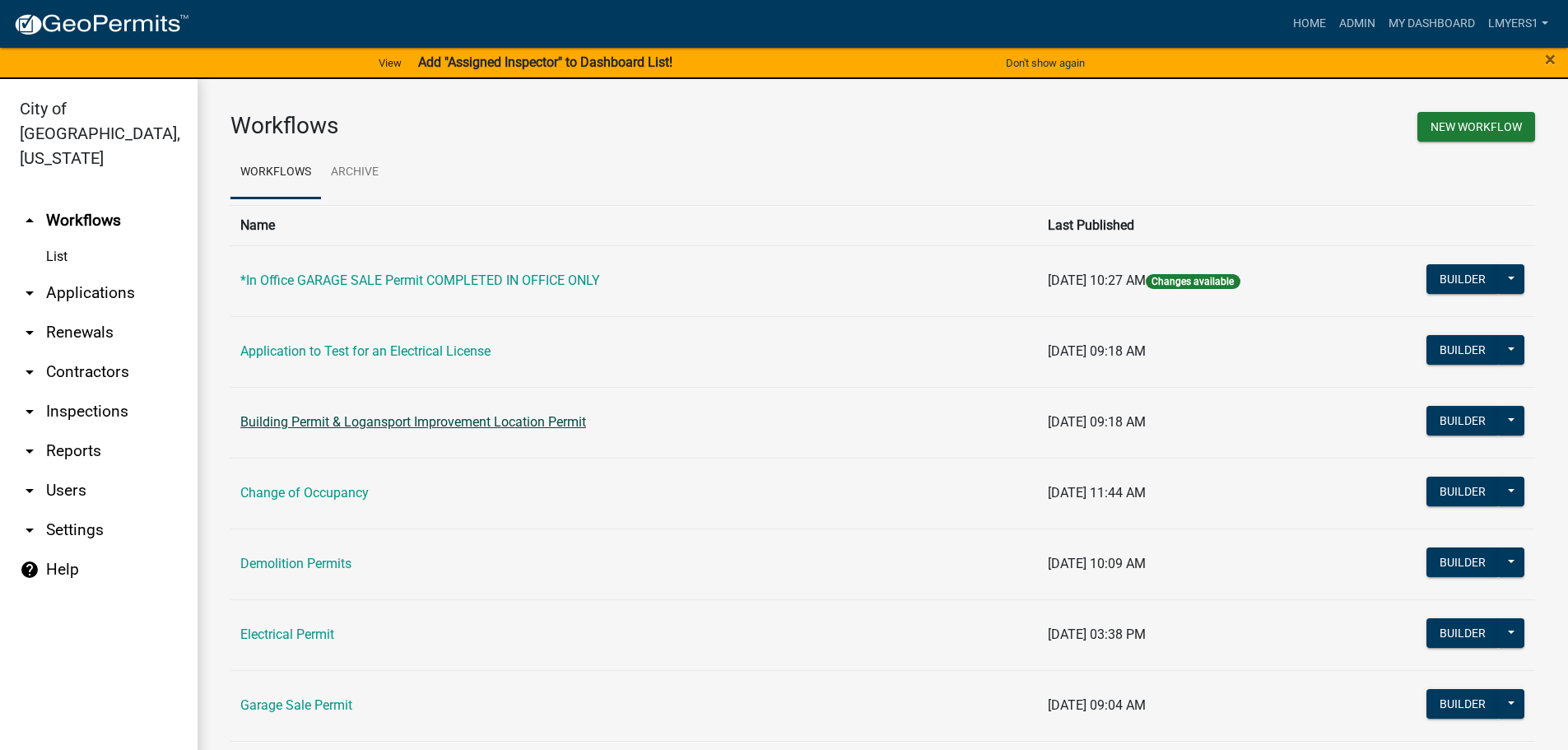
click at [246, 425] on link "Building Permit & Logansport Improvement Location Permit" at bounding box center [413, 422] width 346 height 16
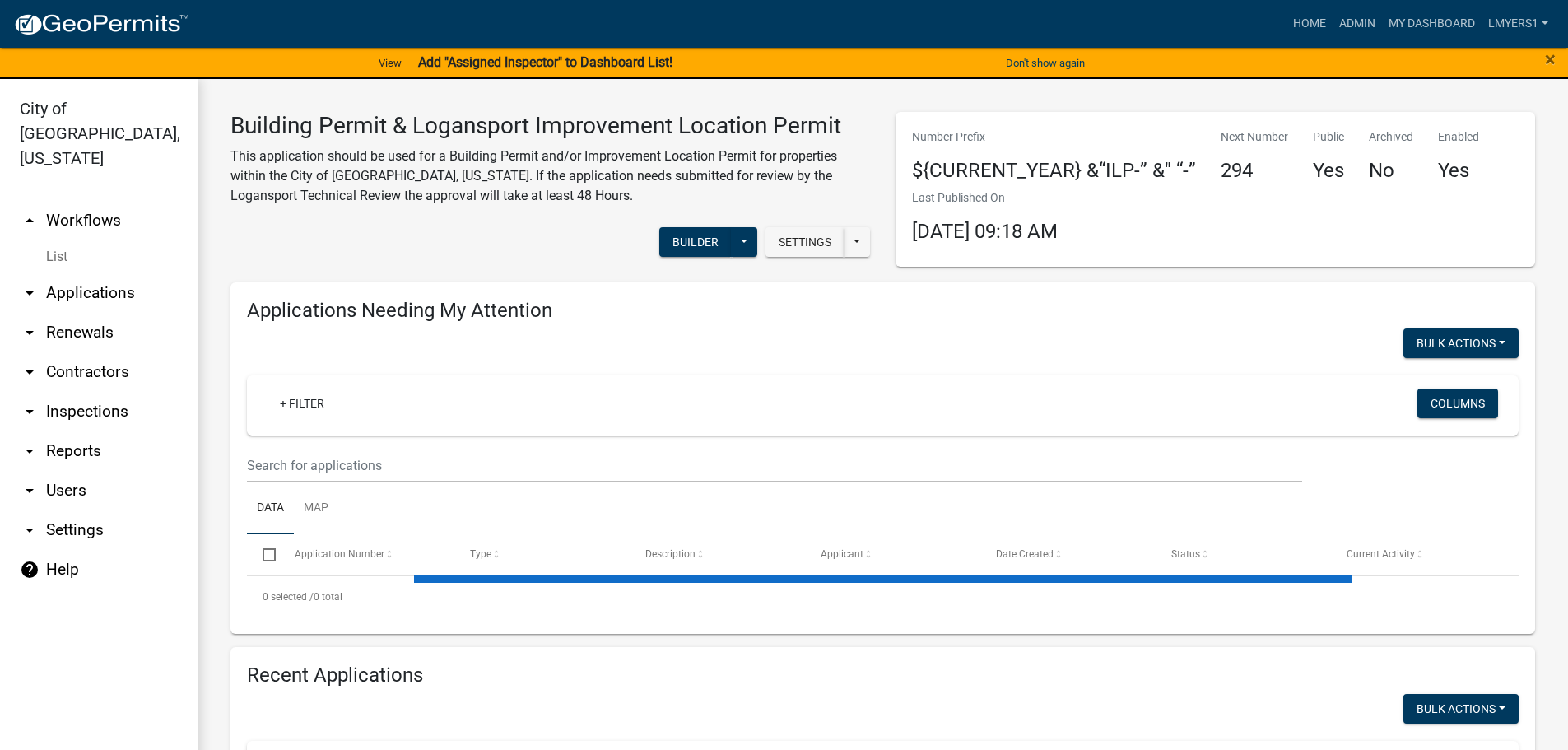
select select "3: 100"
click at [676, 243] on button "Builder" at bounding box center [695, 242] width 72 height 29
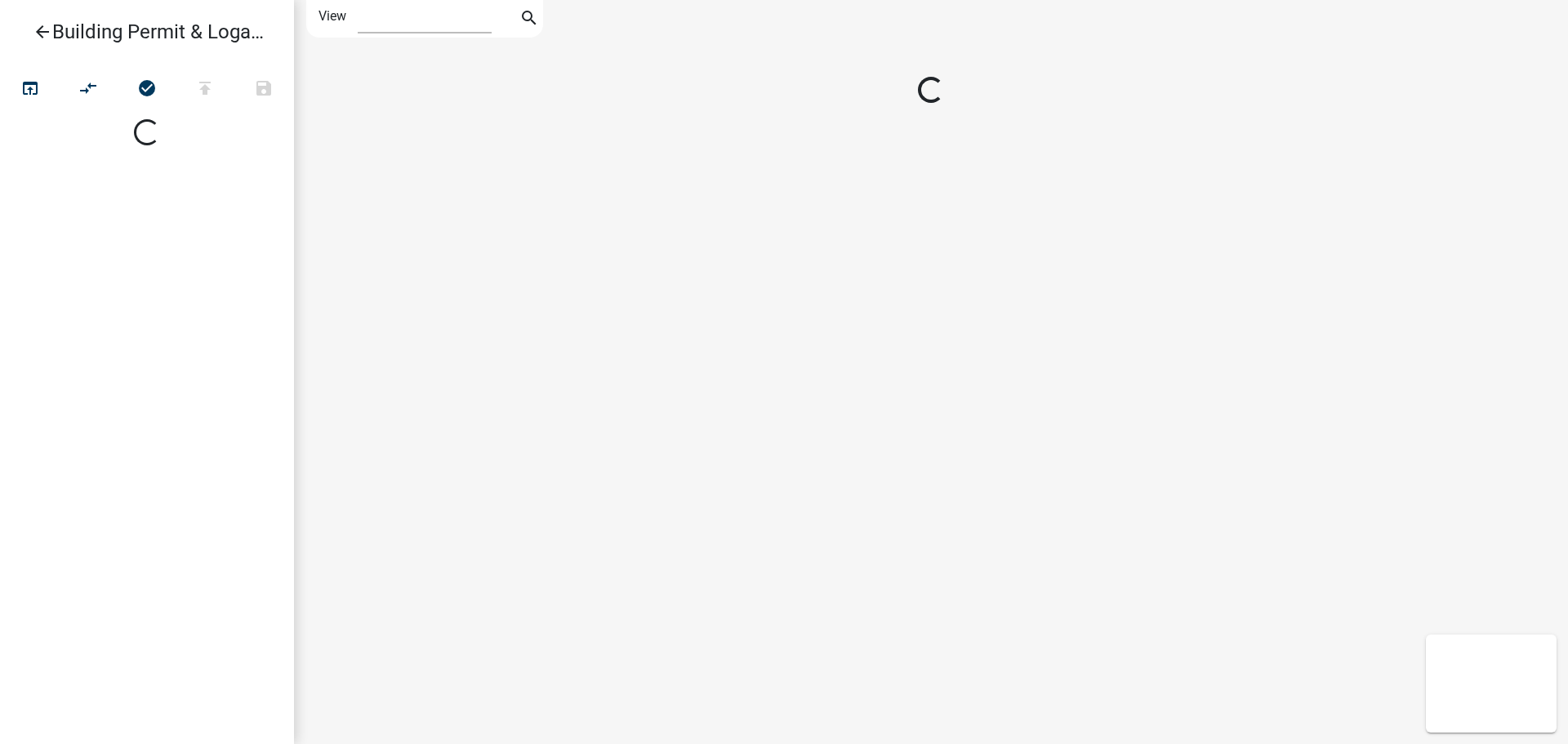
select select "1"
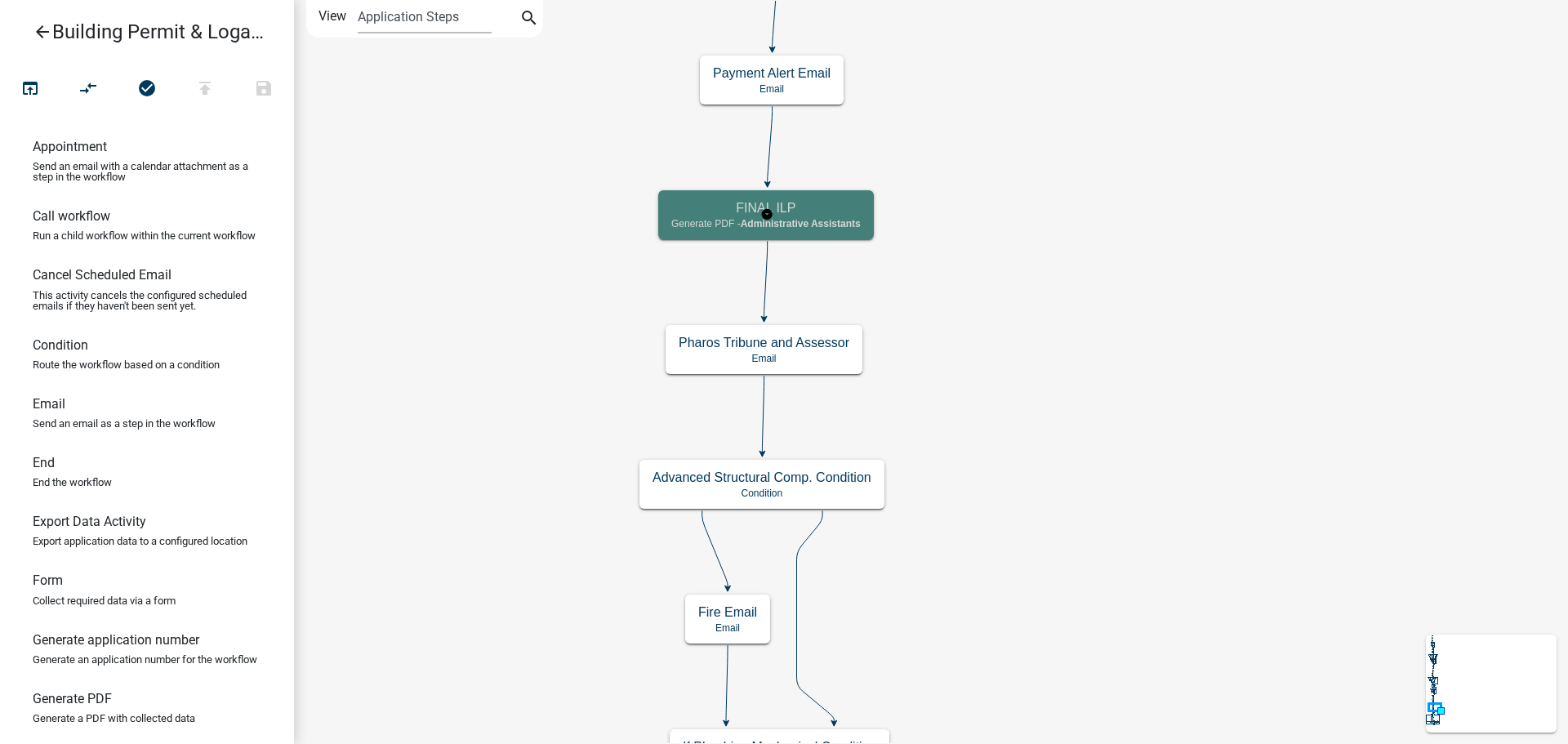
click at [778, 231] on div "FINAL ILP Generate PDF - Administrative Assistants" at bounding box center [766, 214] width 216 height 49
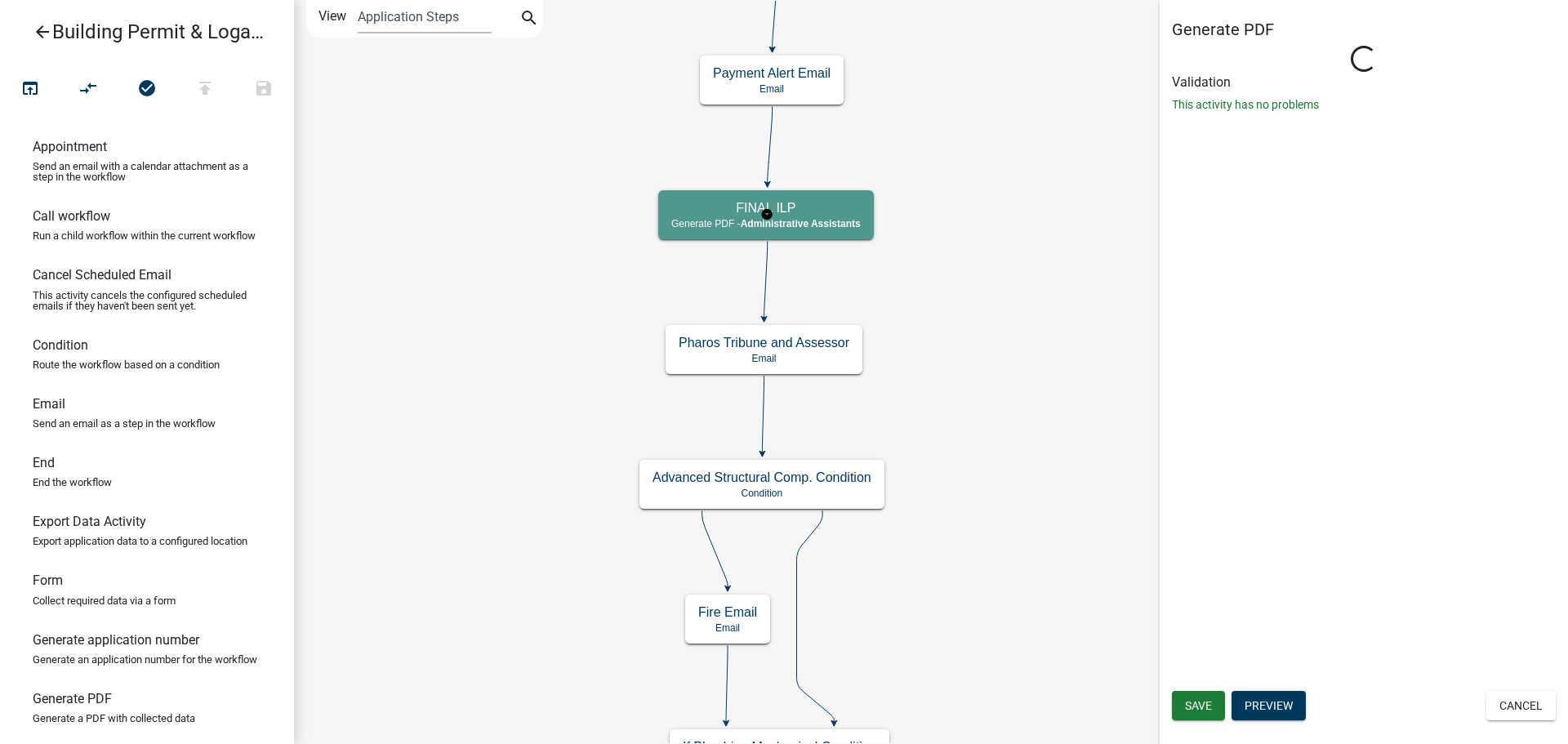
select select "90D19790-074D-4AC2-86B6-E9A543EC8F7A"
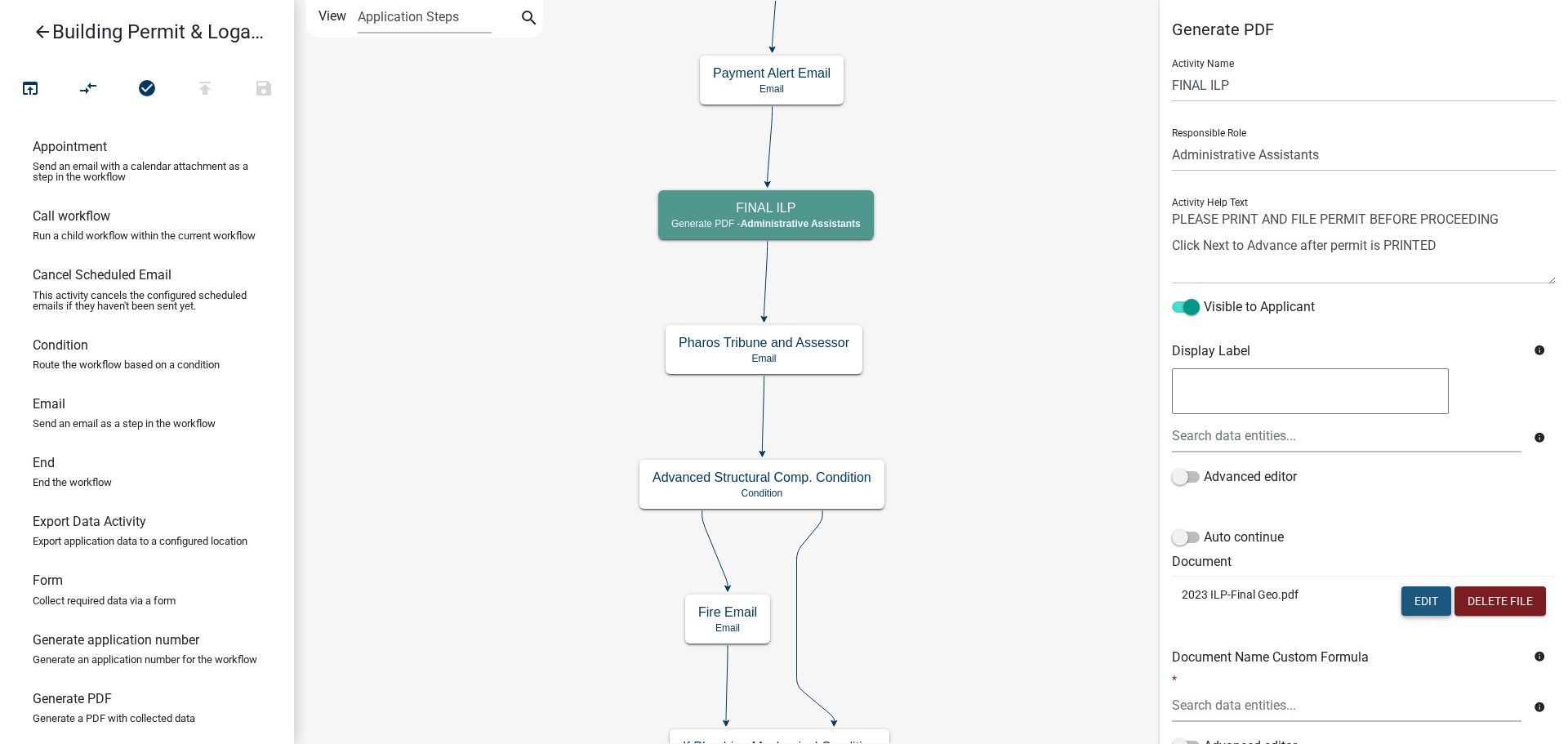
click at [1415, 594] on button "Edit" at bounding box center [1426, 601] width 50 height 29
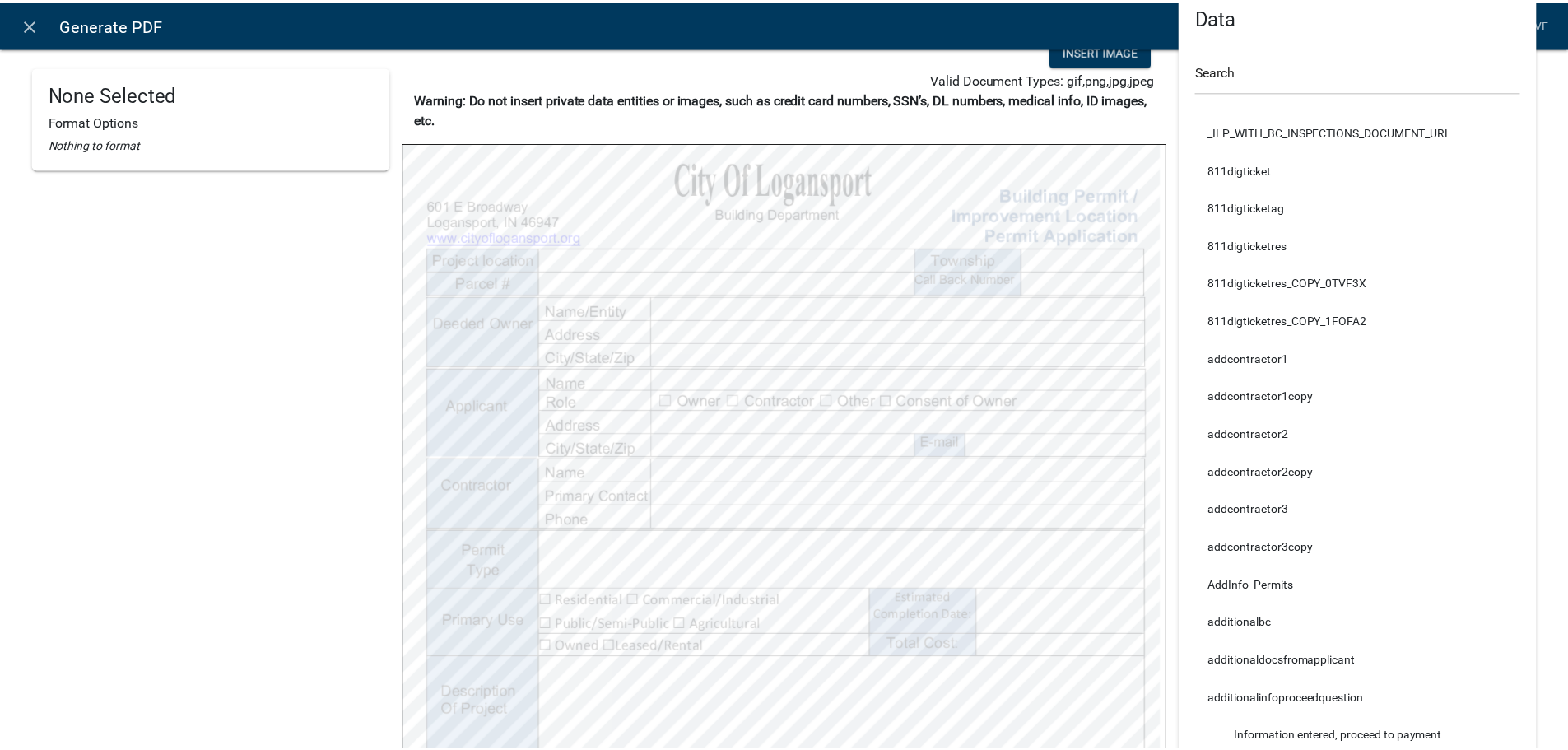
scroll to position [165, 0]
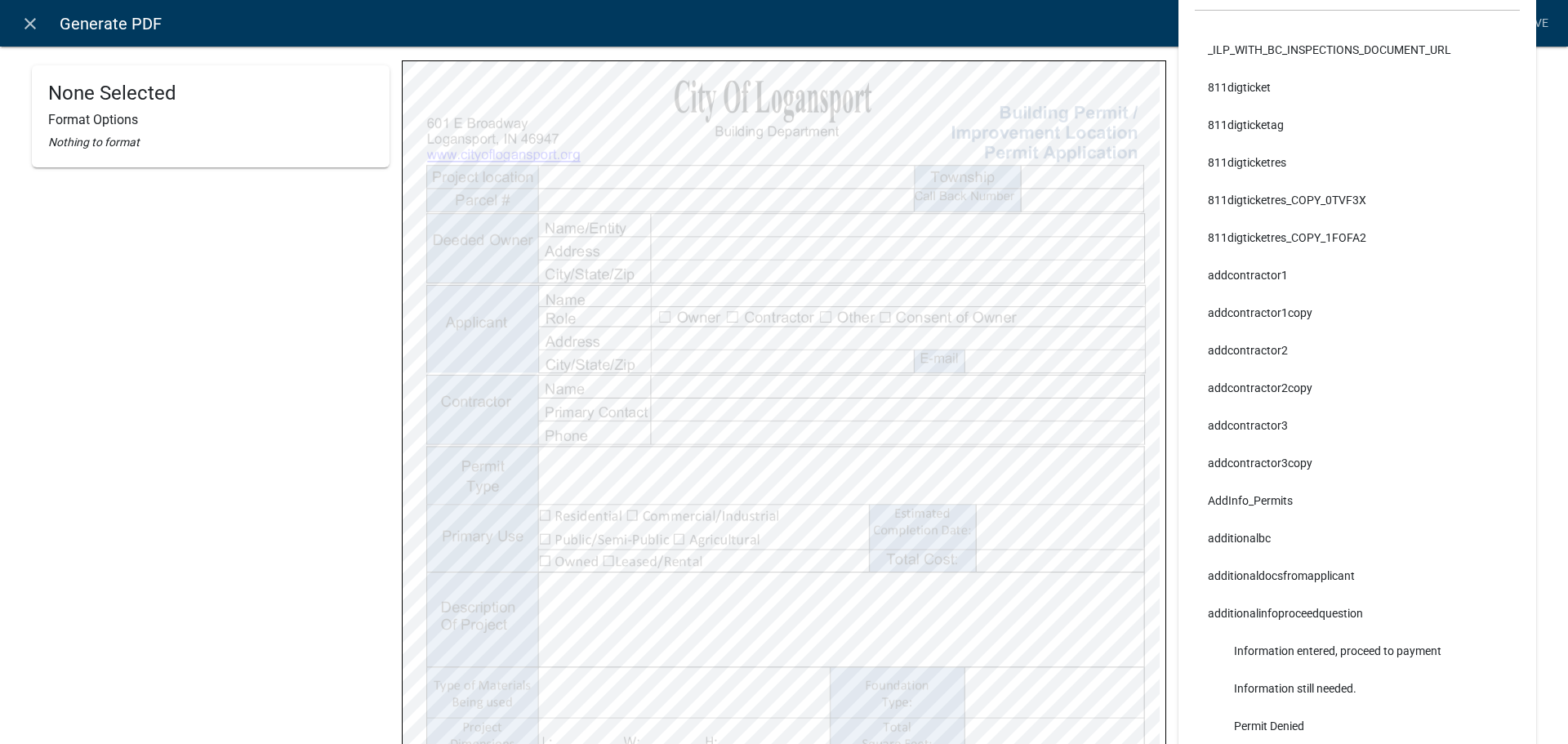
select select
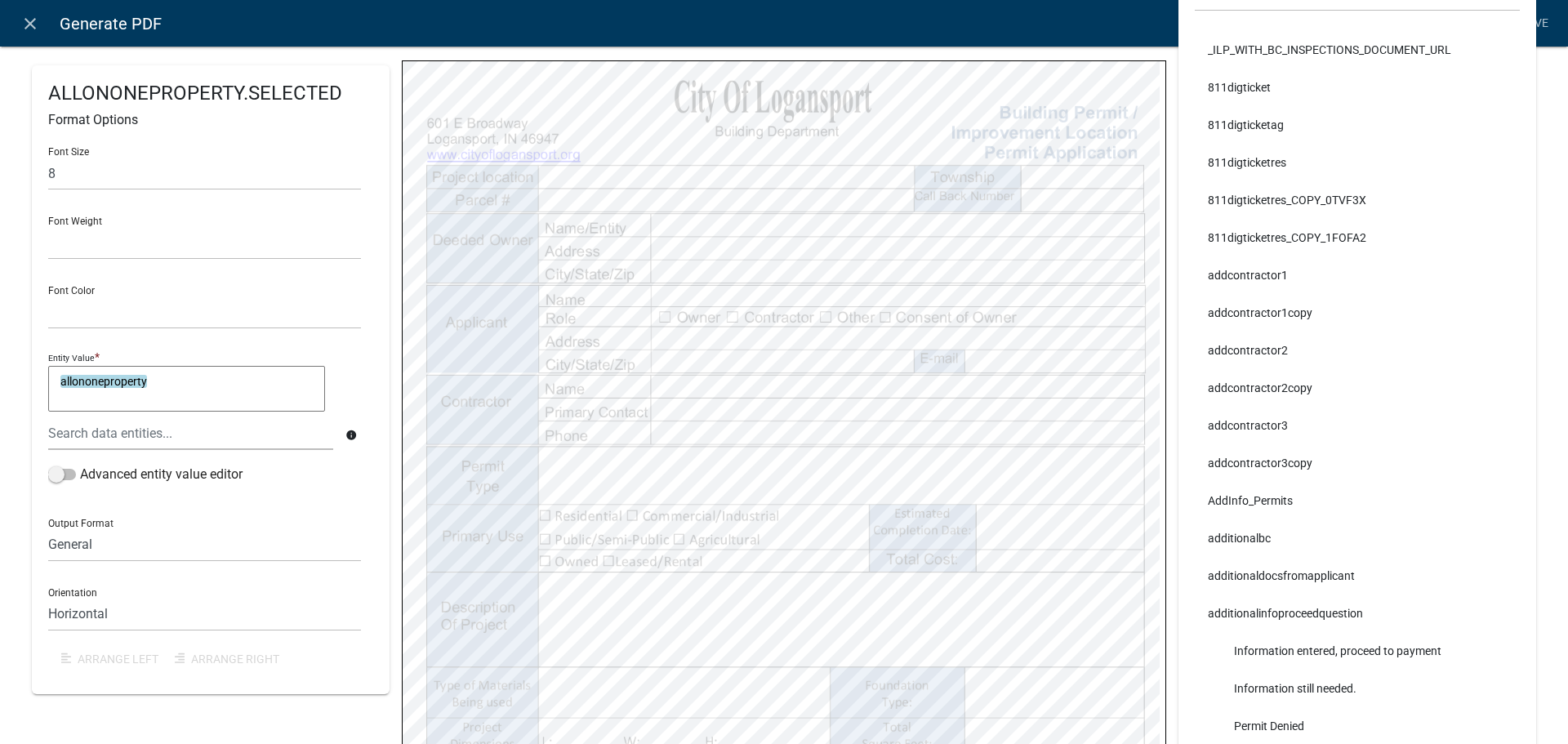
select select
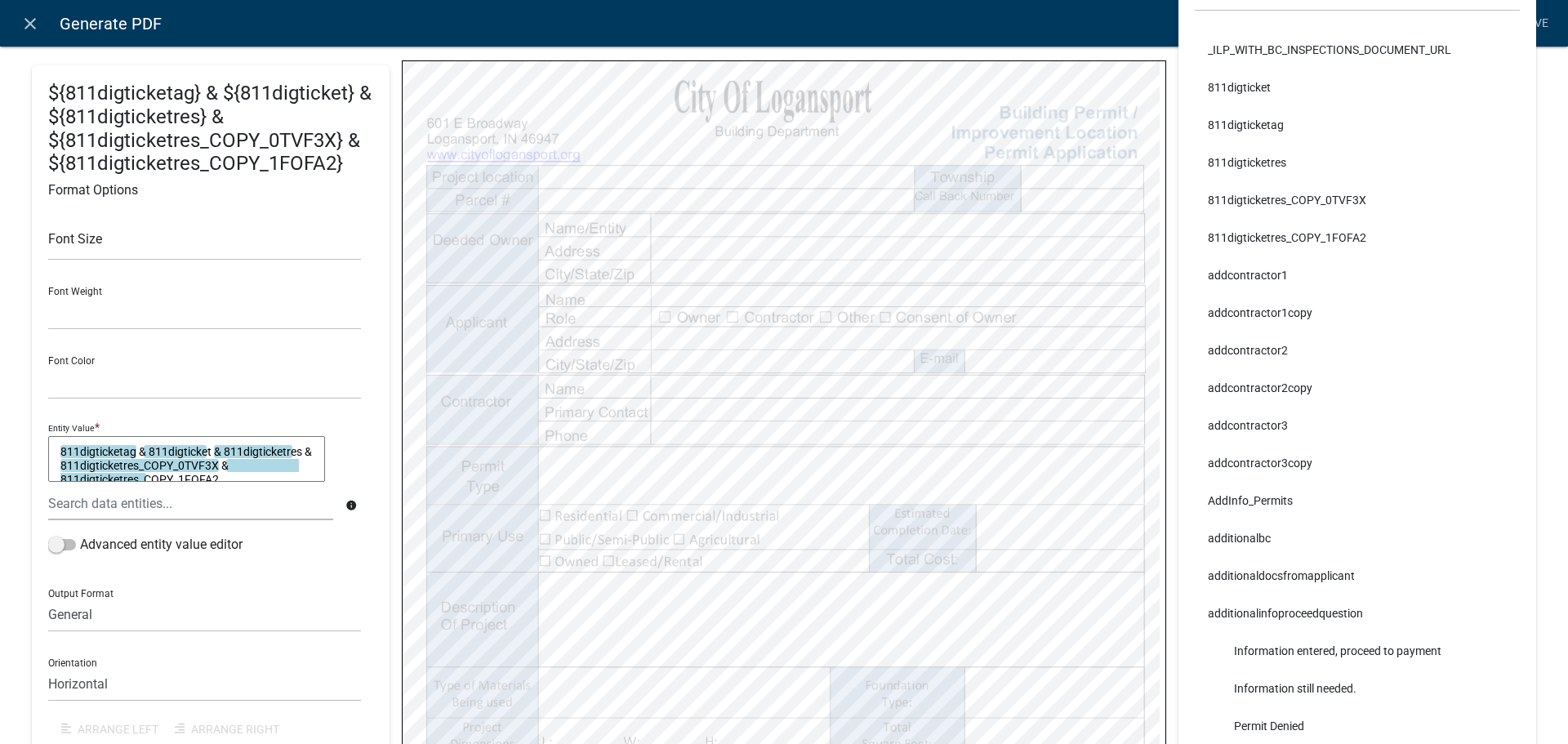
select select
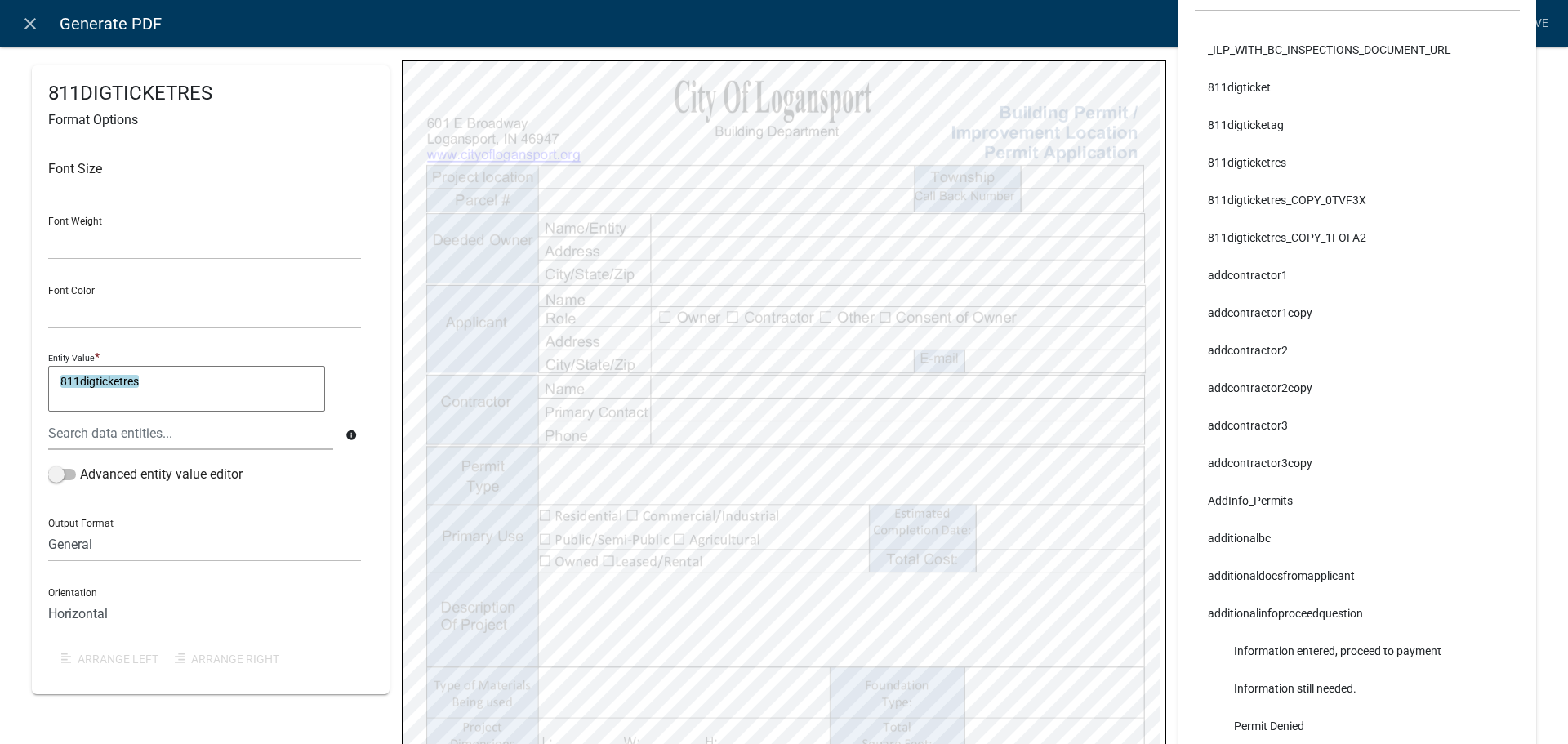
select select
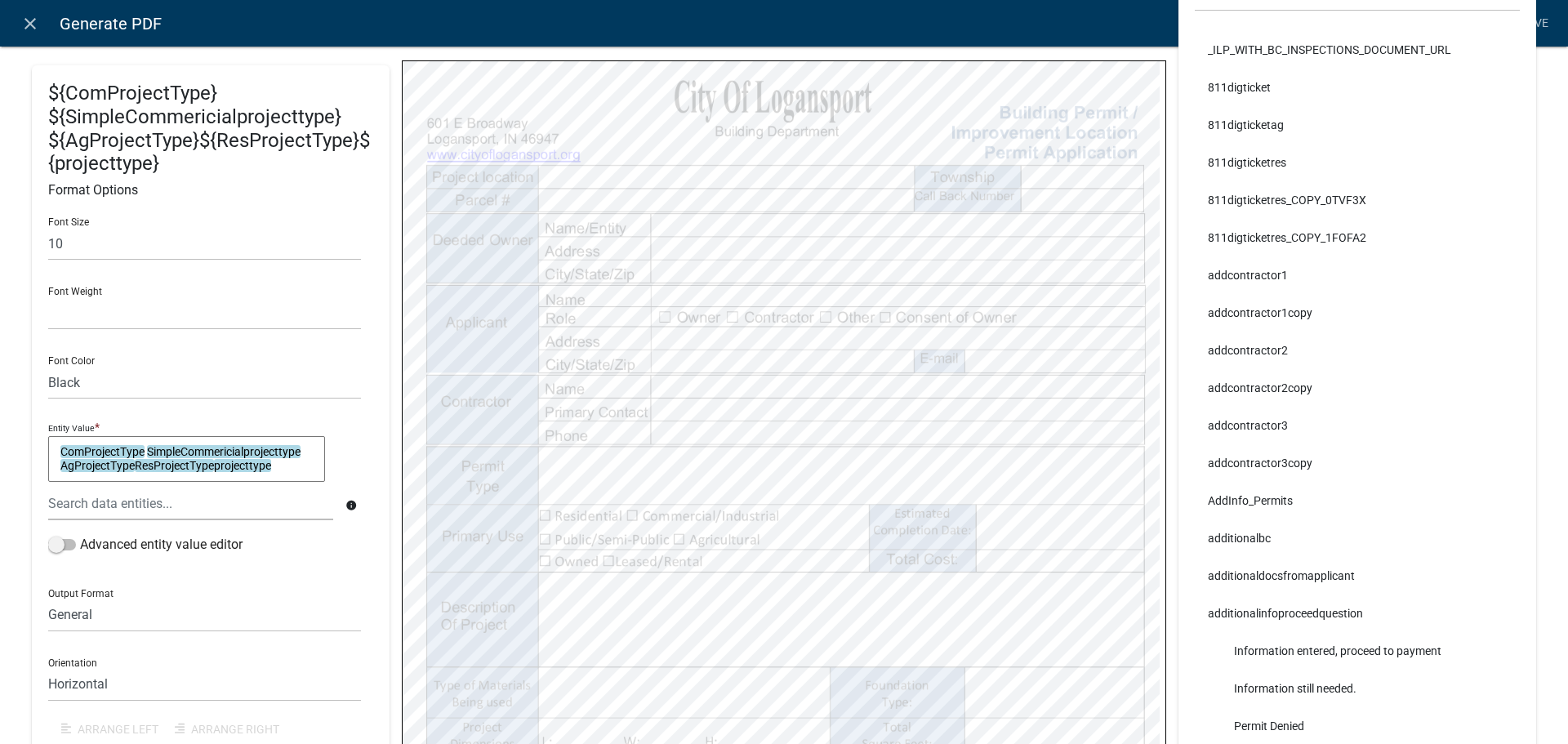
select select
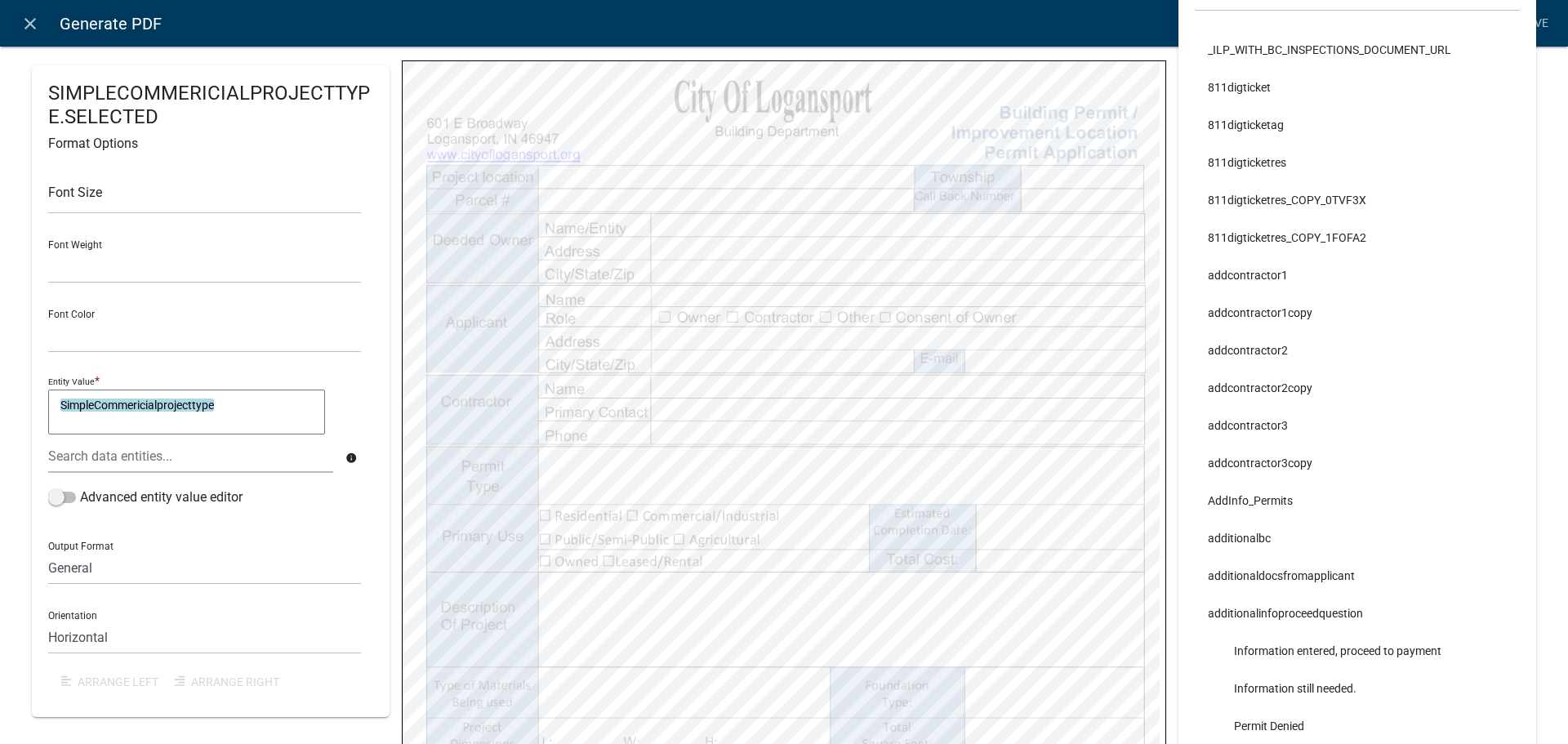
select select
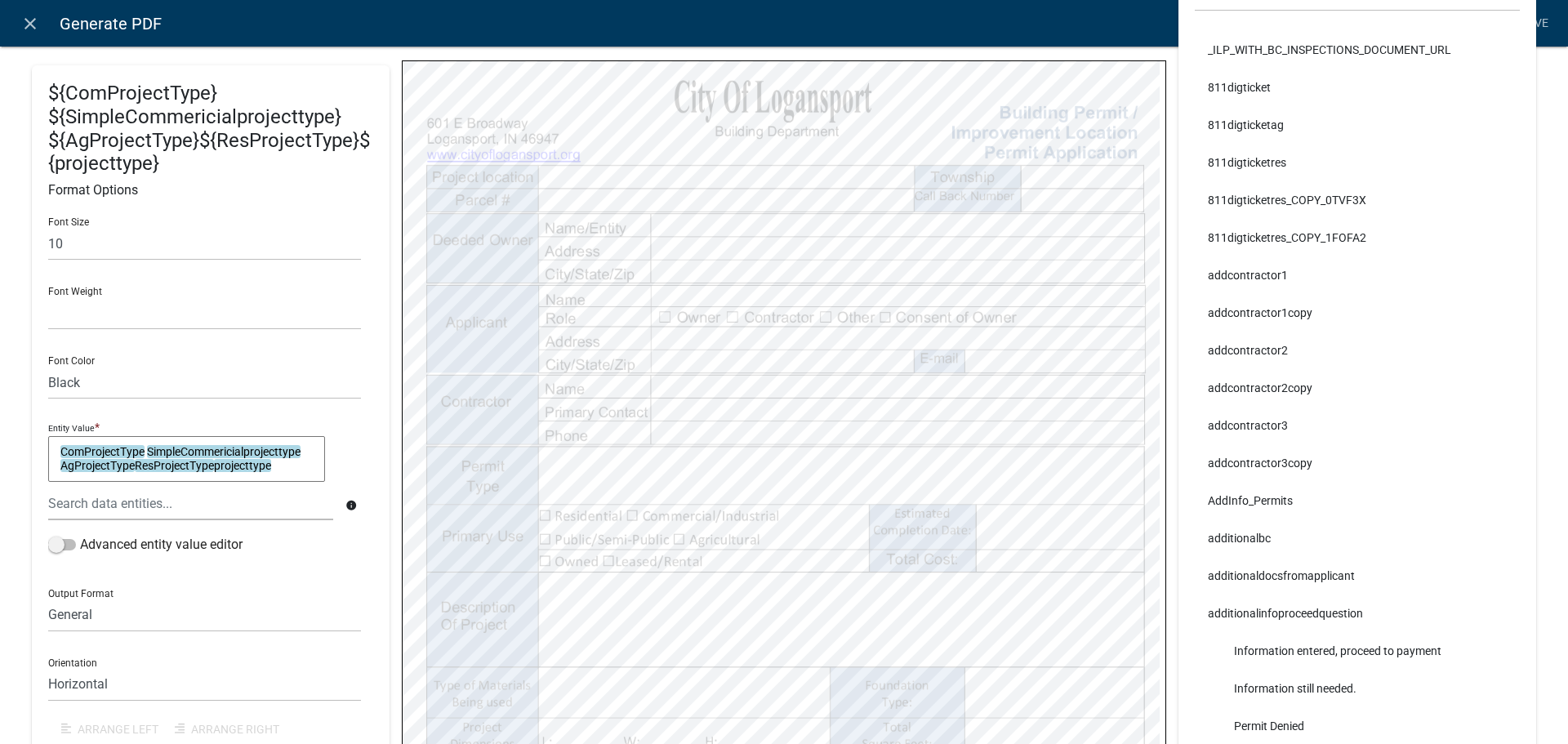
select select
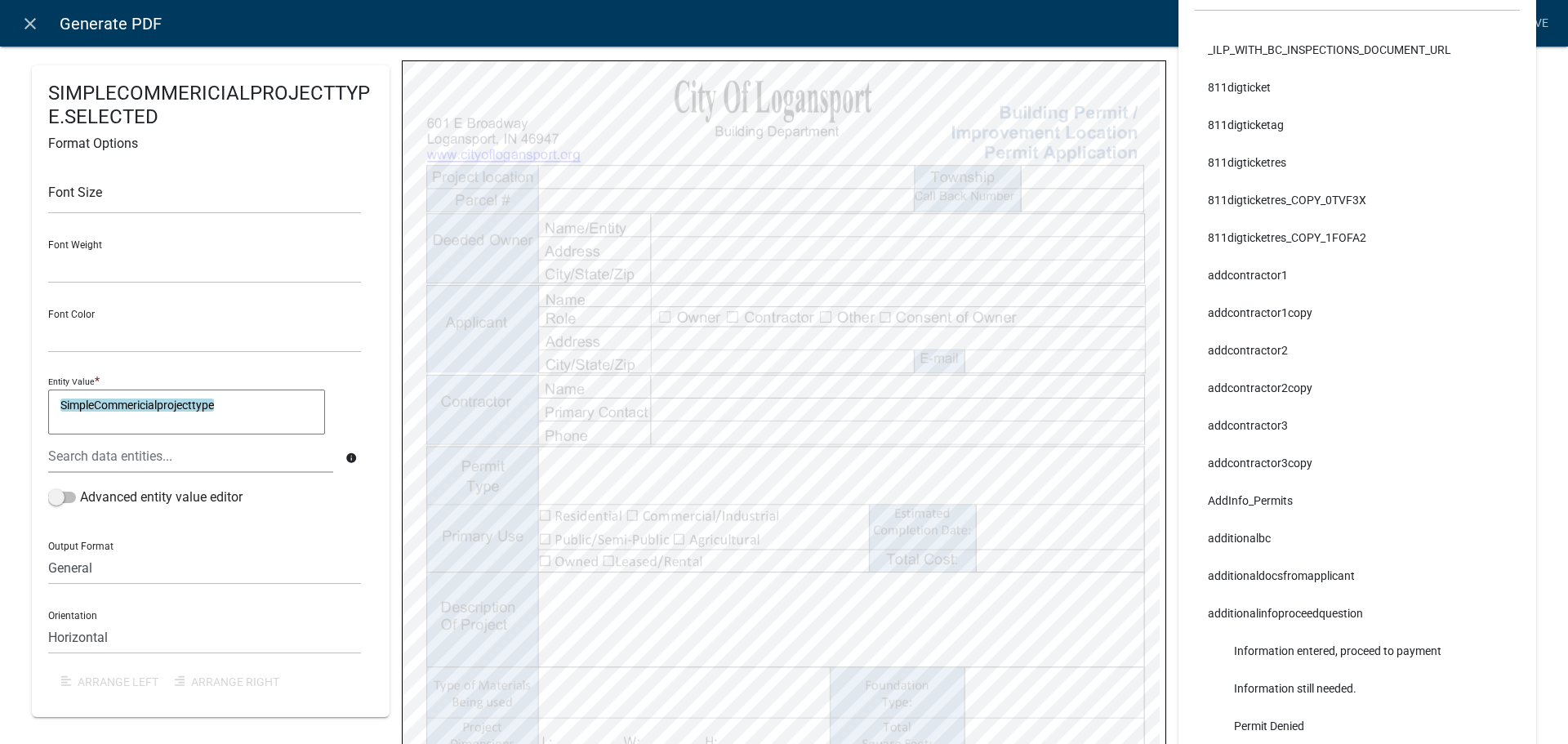
select select
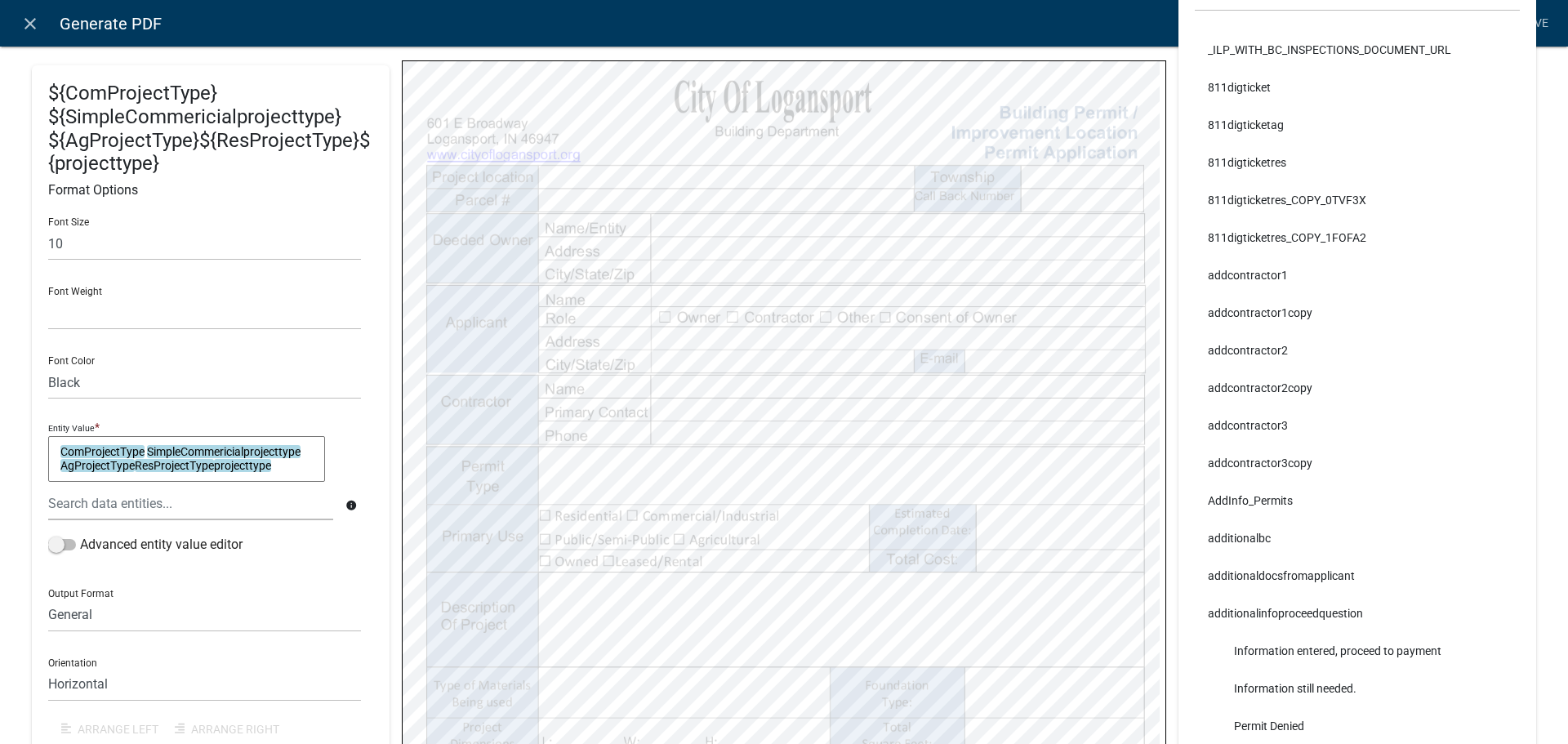
select select
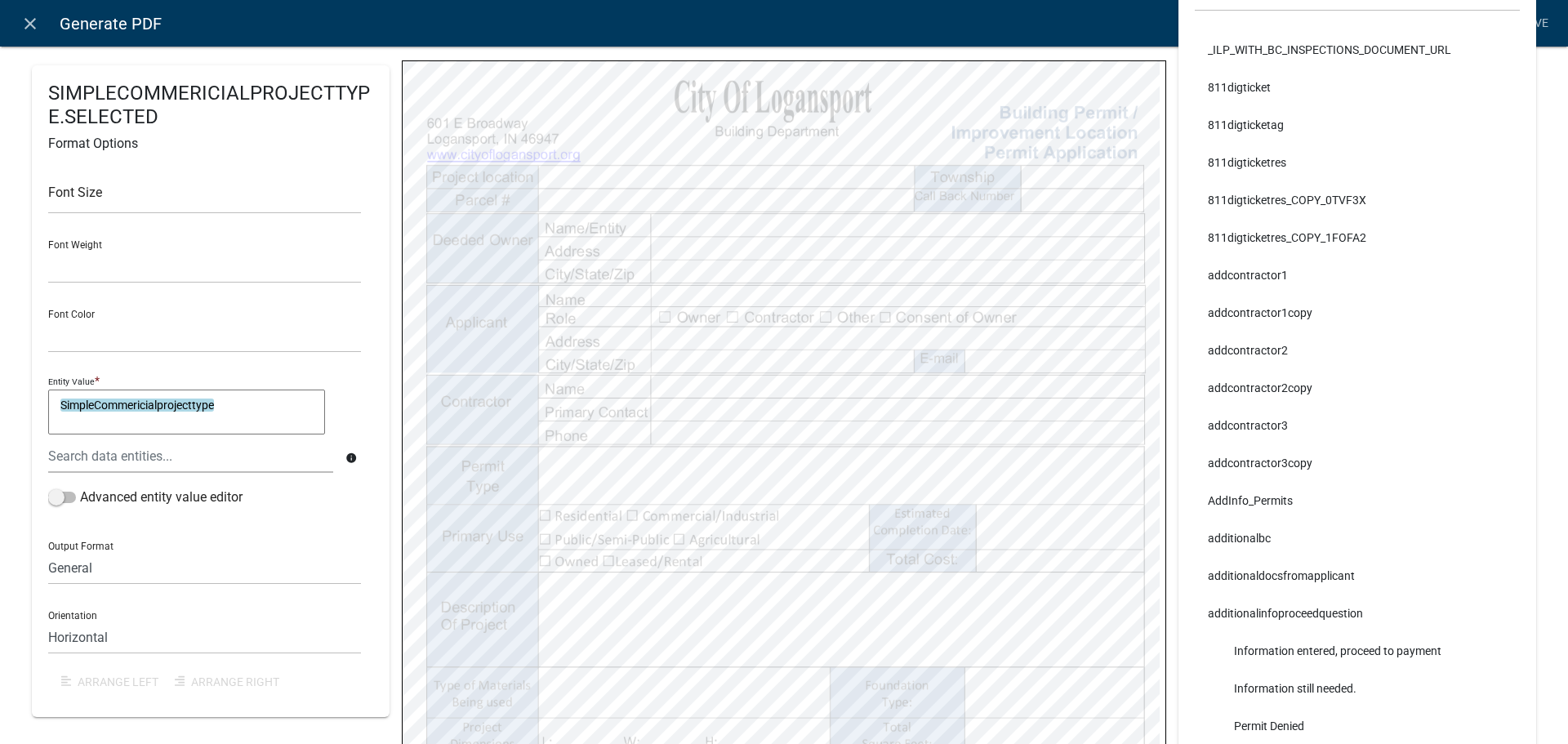
select select
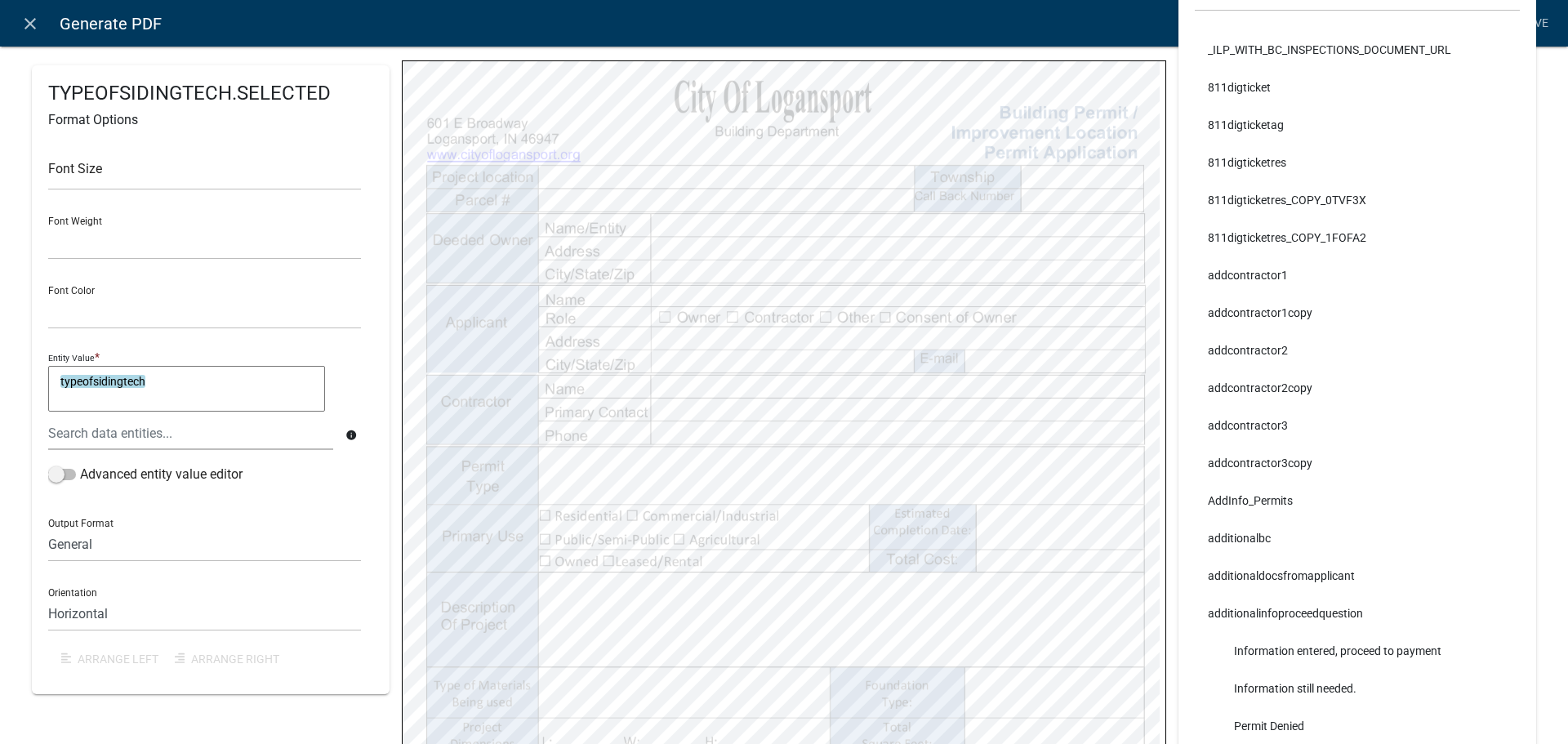
select select
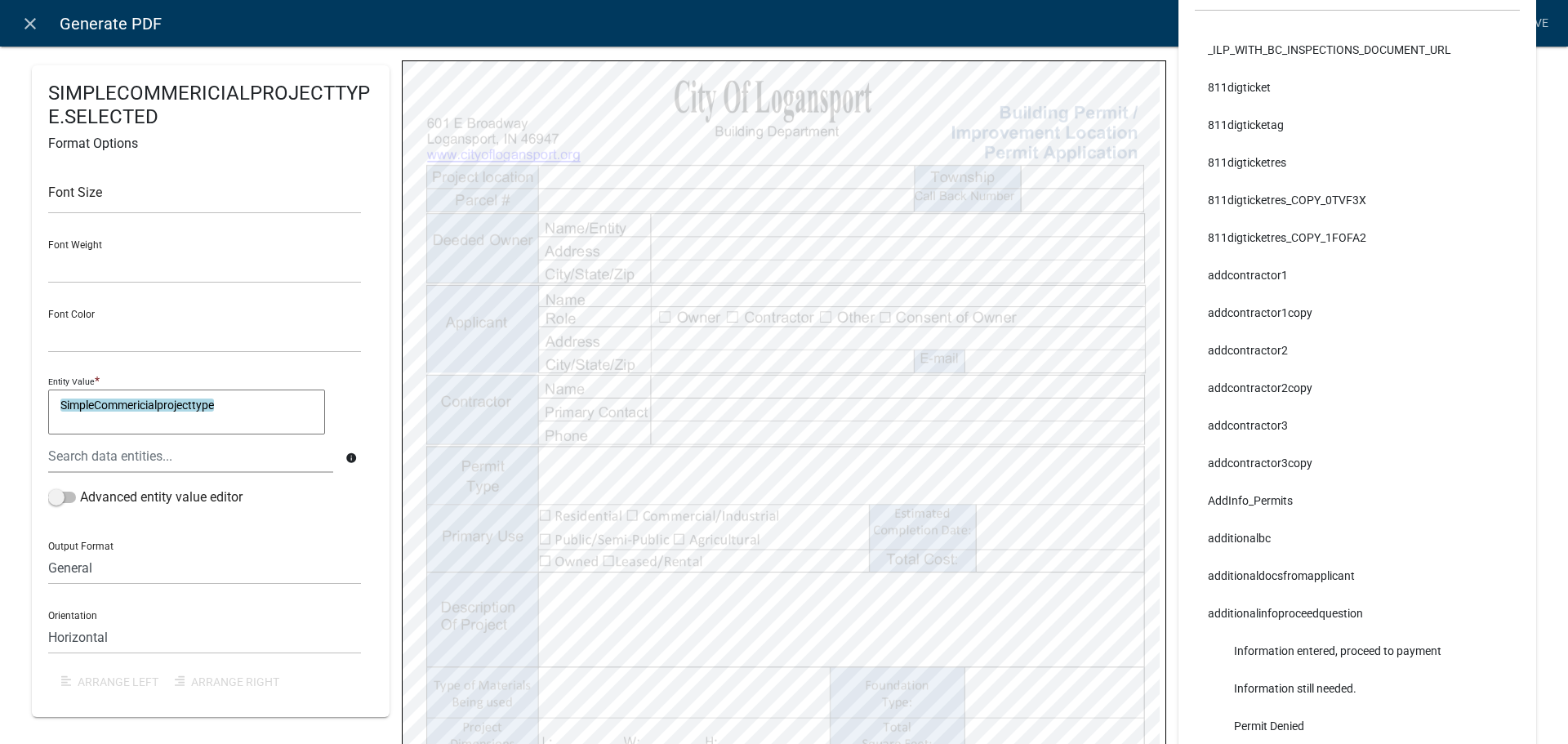
select select
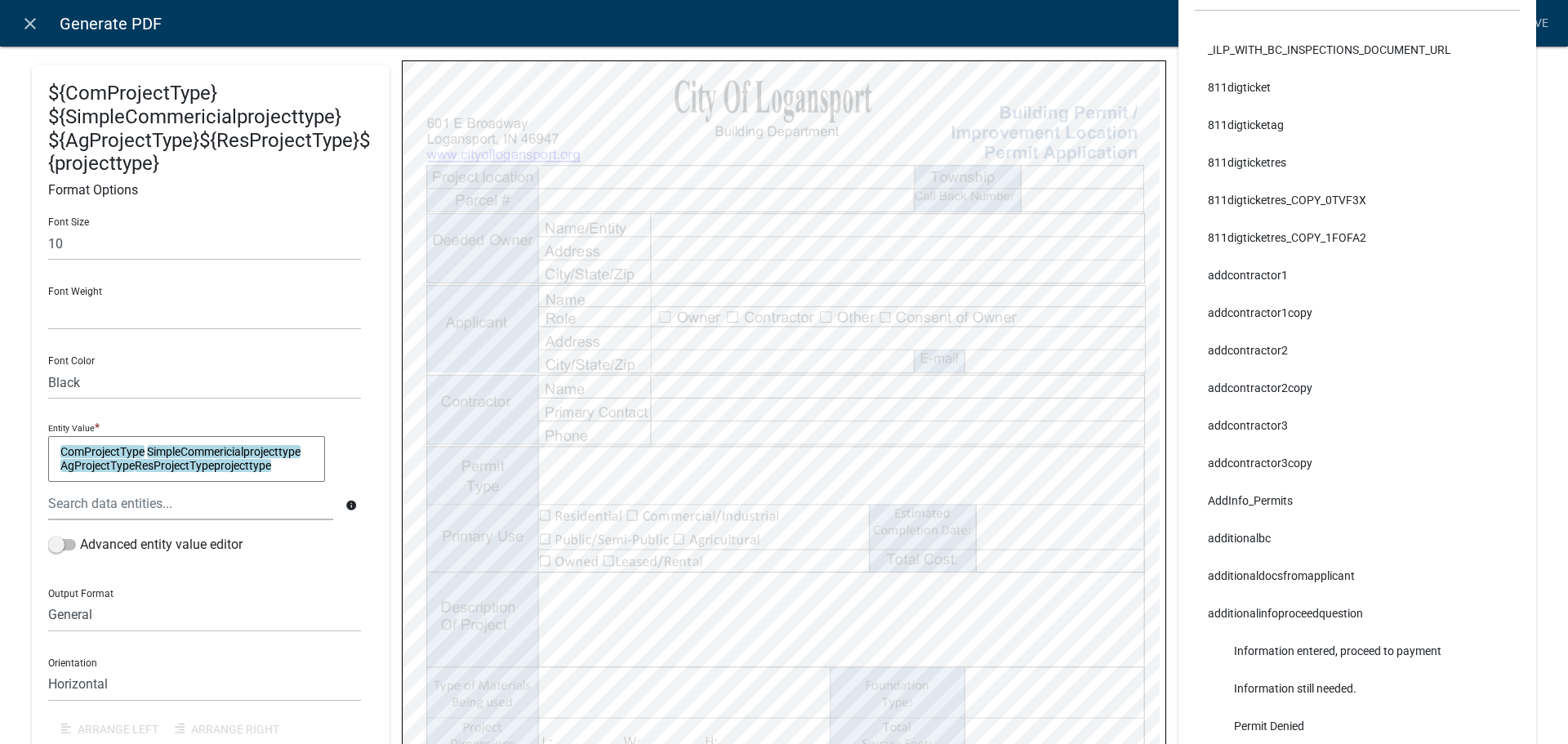
select select
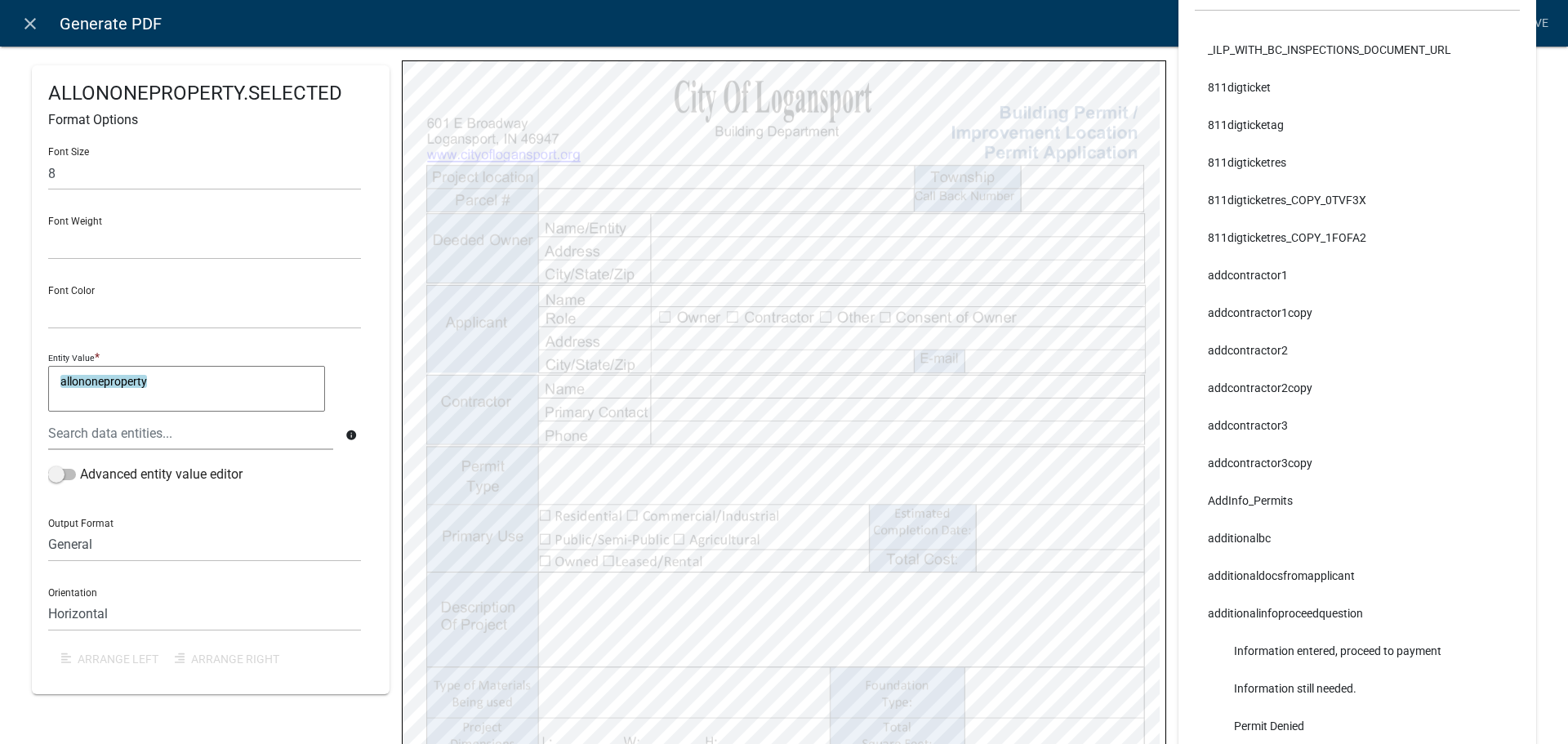
select select
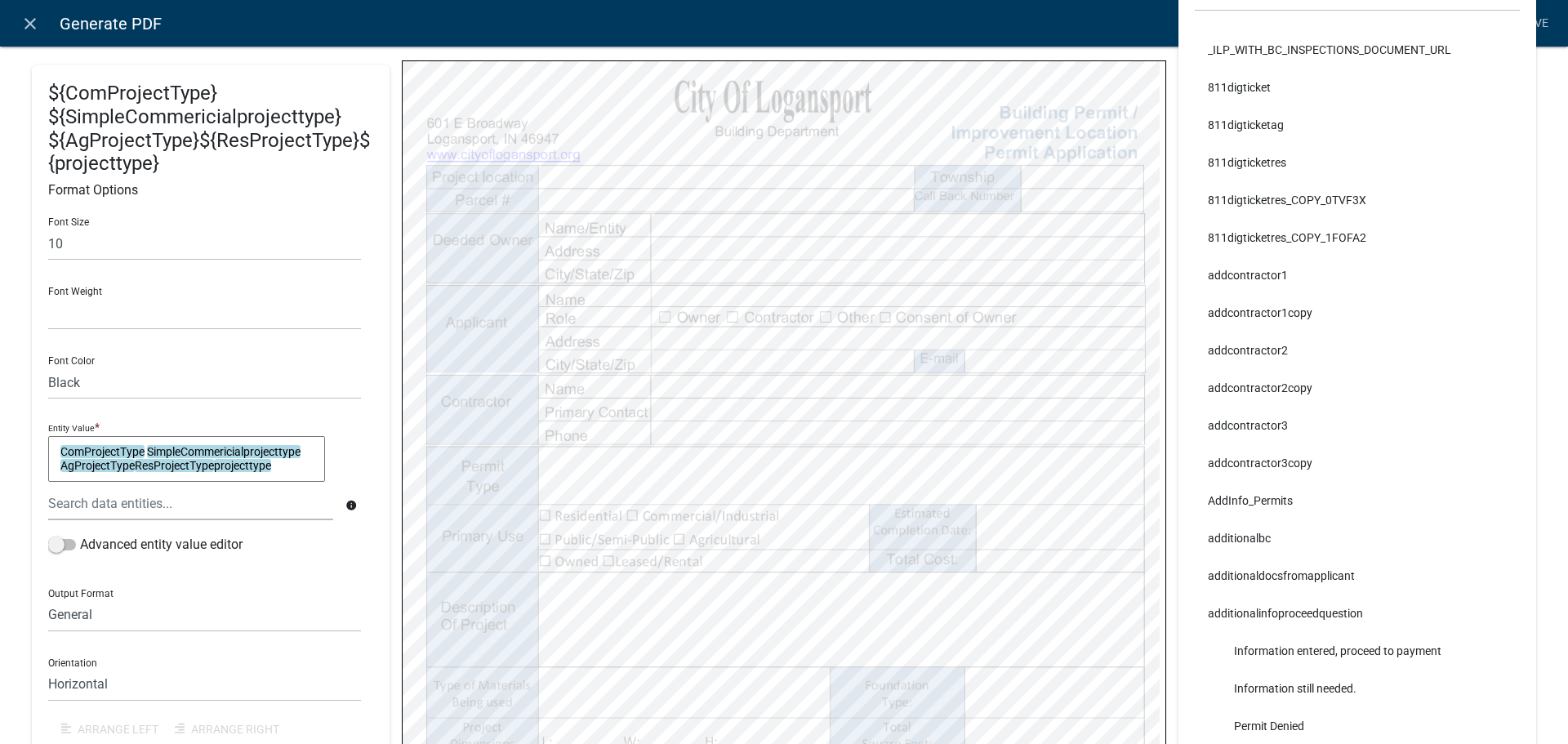
select select
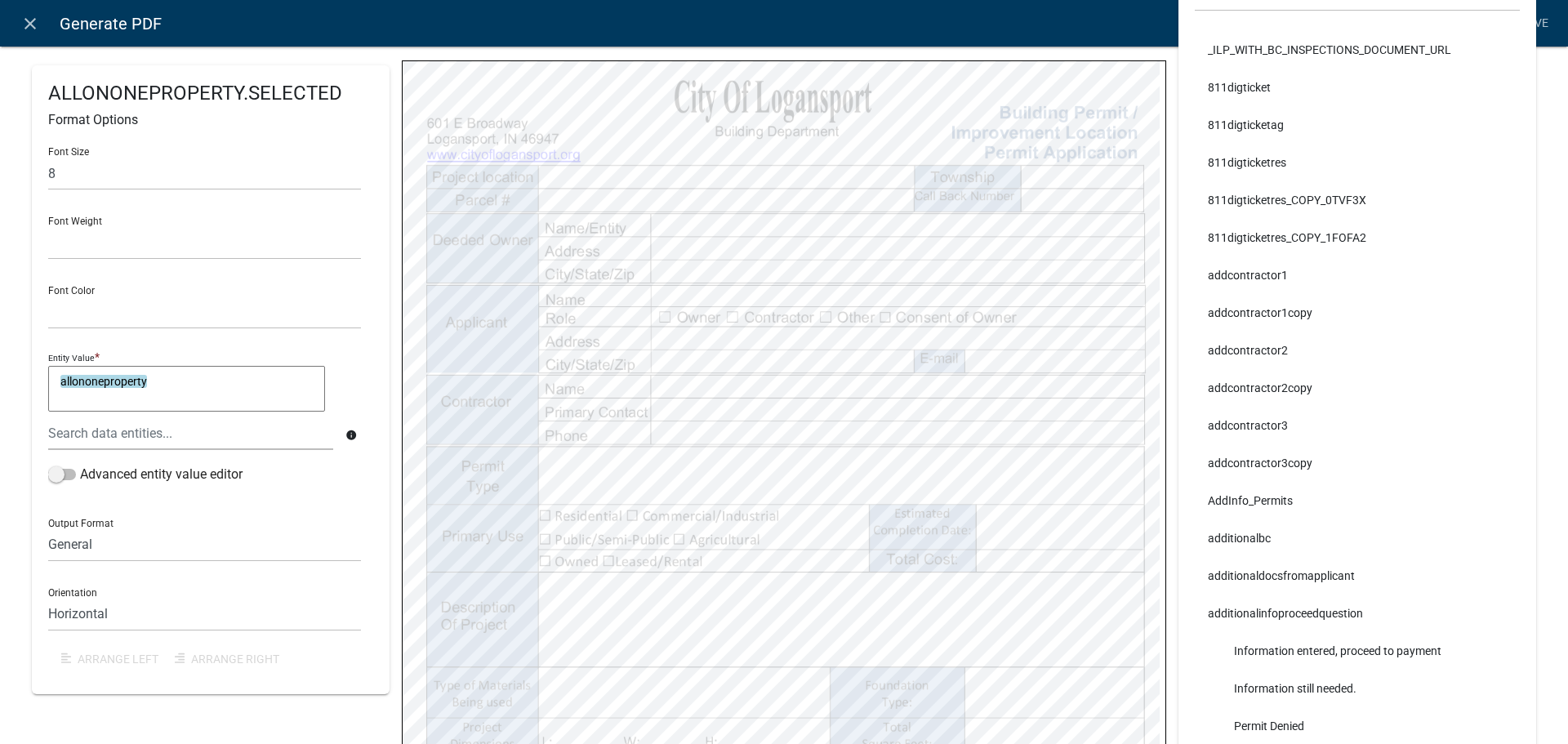
select select
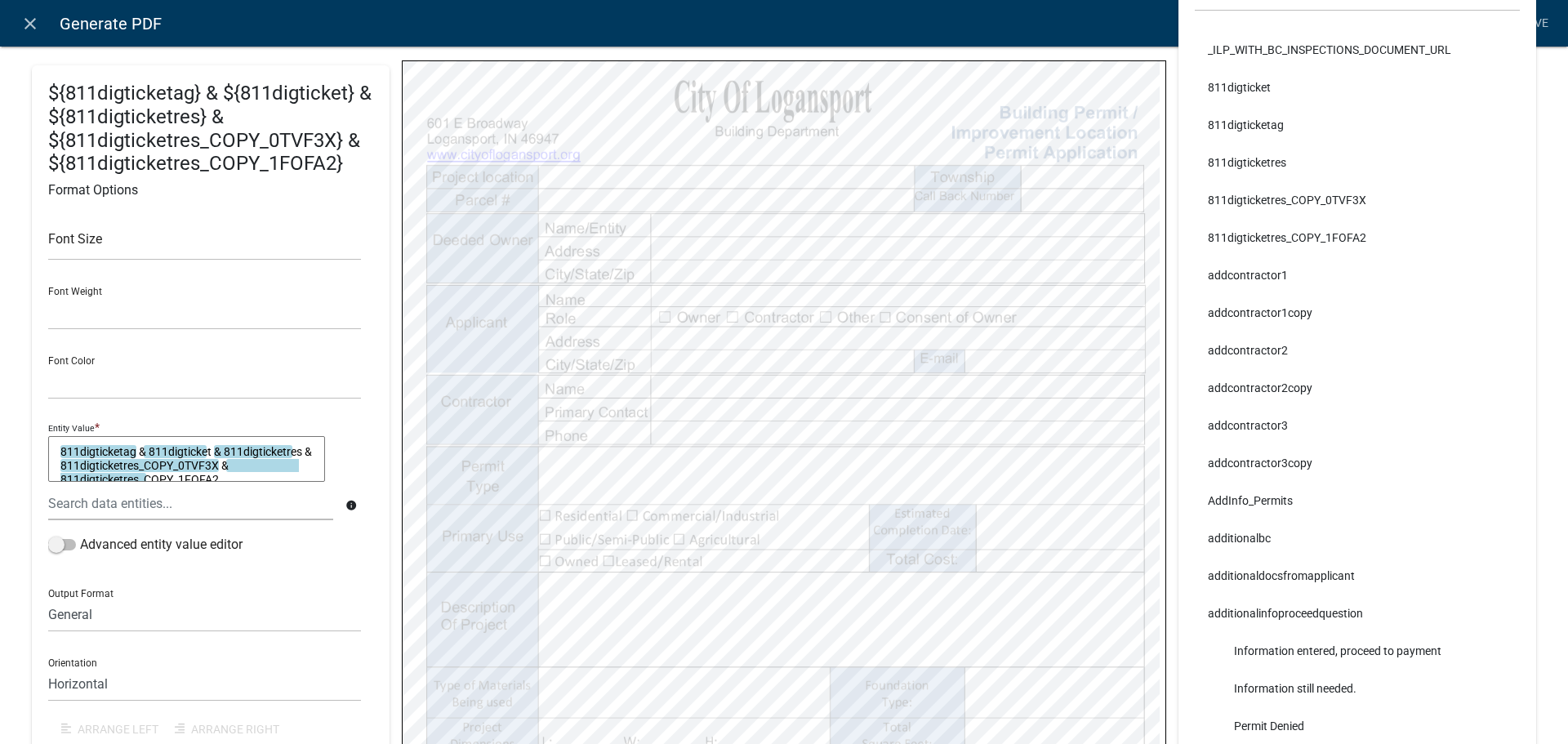
select select
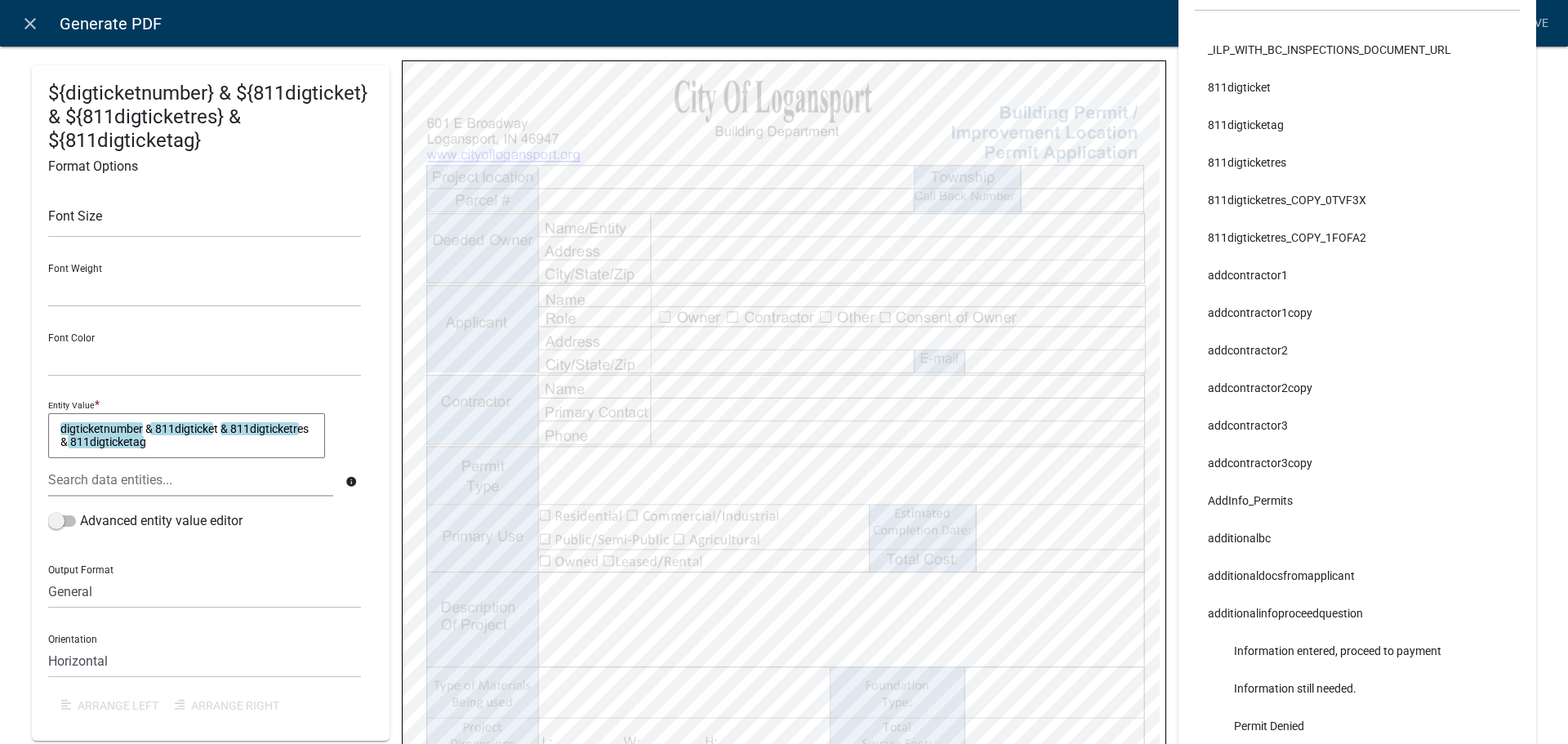
select select
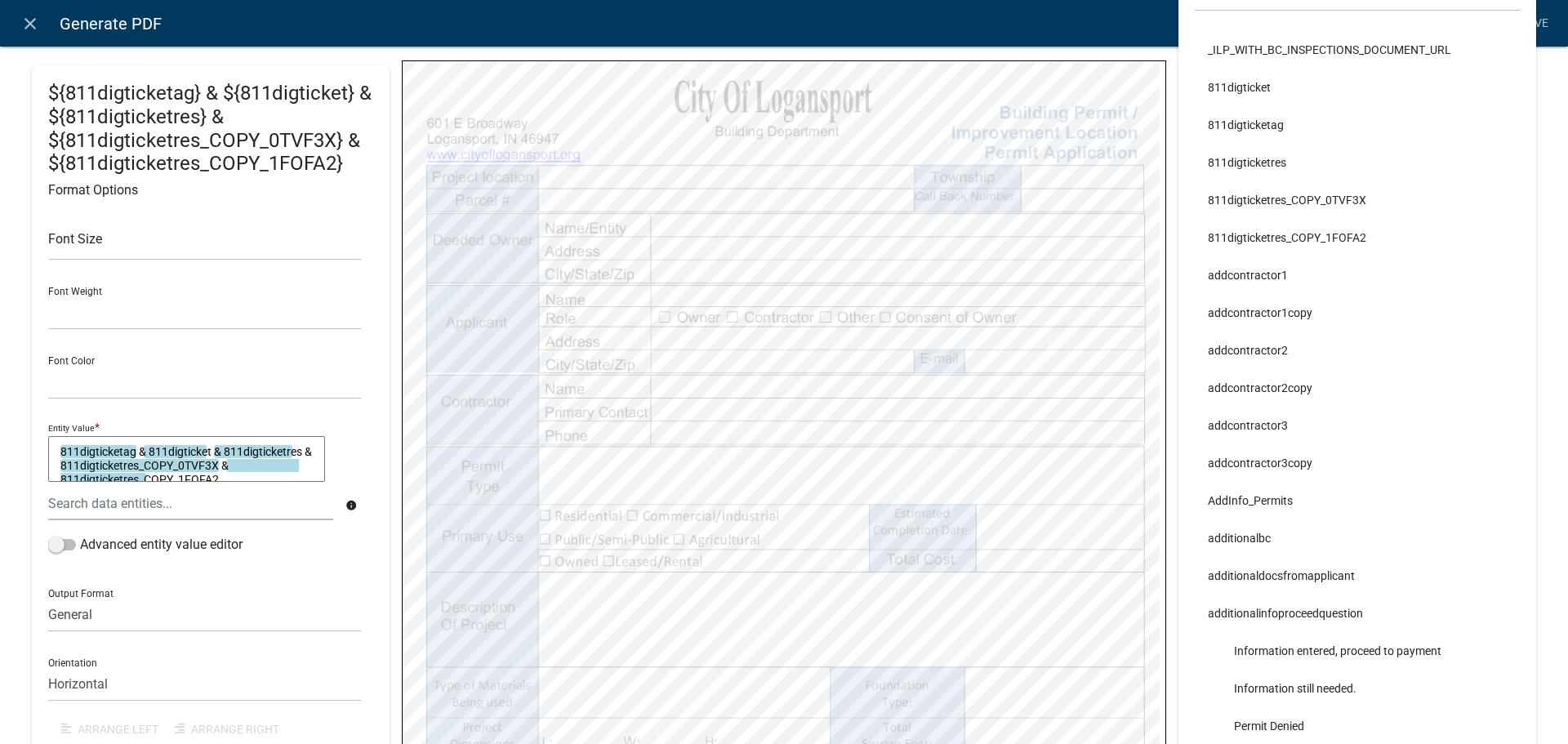
click at [1536, 18] on link "Save" at bounding box center [1534, 23] width 41 height 31
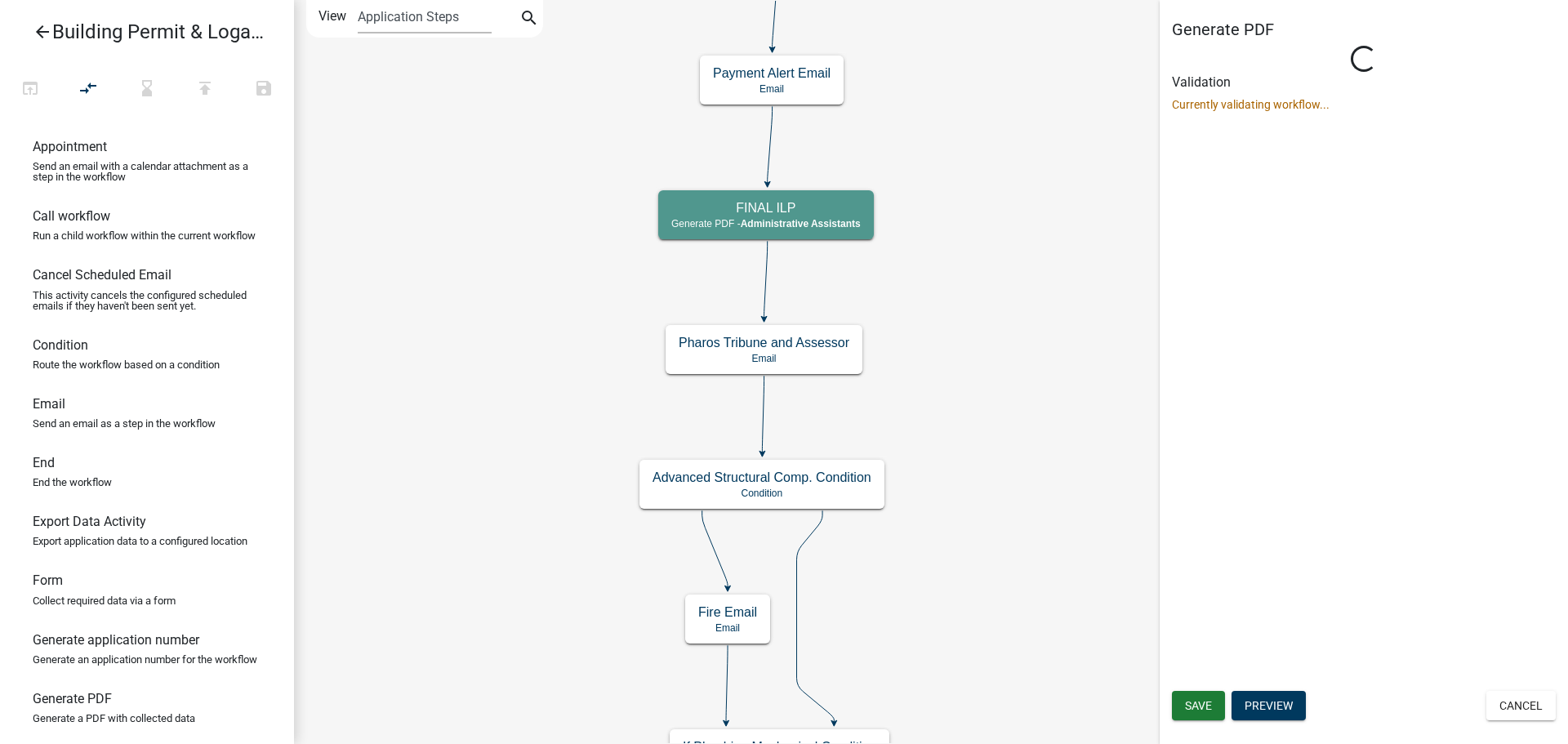
select select "90D19790-074D-4AC2-86B6-E9A543EC8F7A"
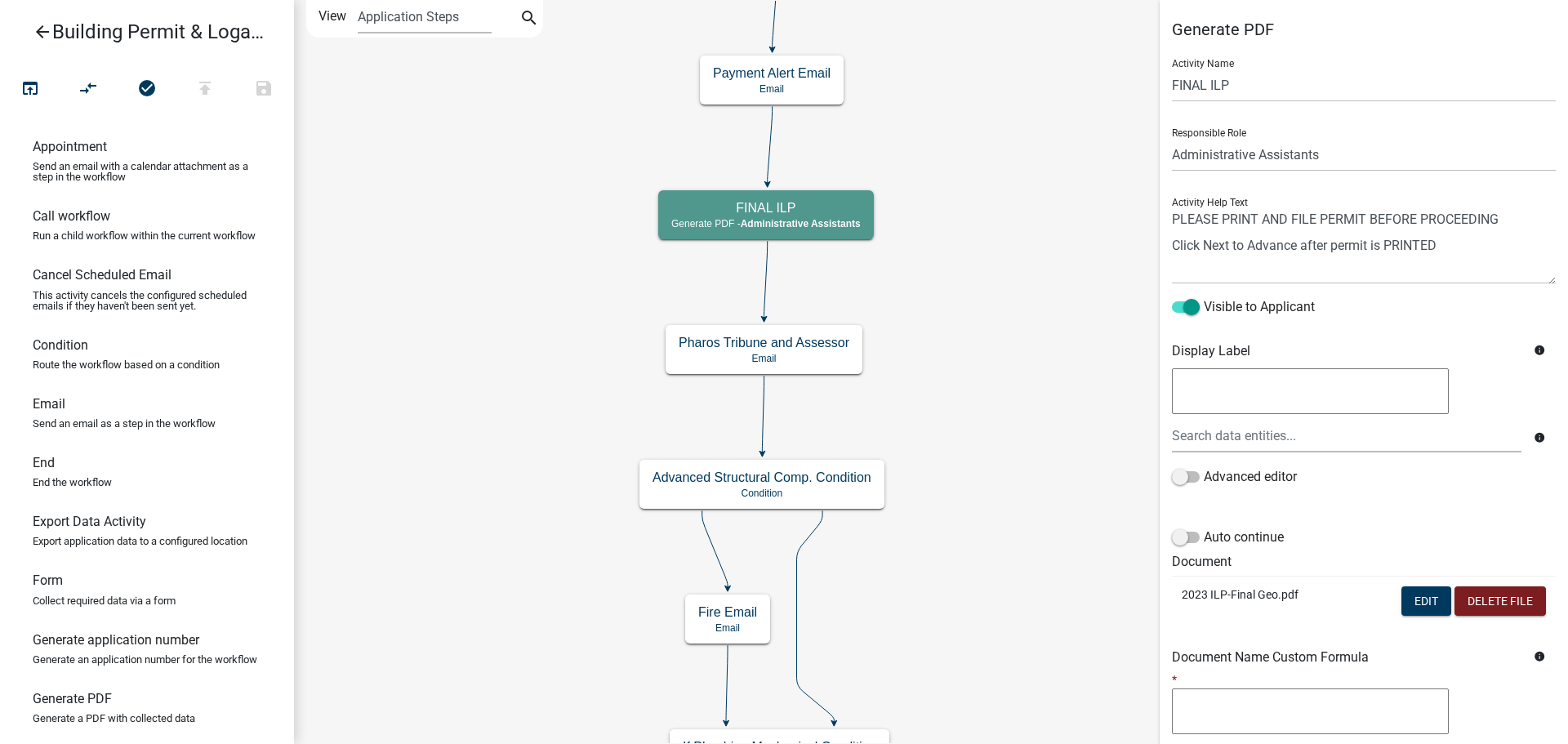
click at [41, 26] on icon "arrow_back" at bounding box center [42, 34] width 19 height 23
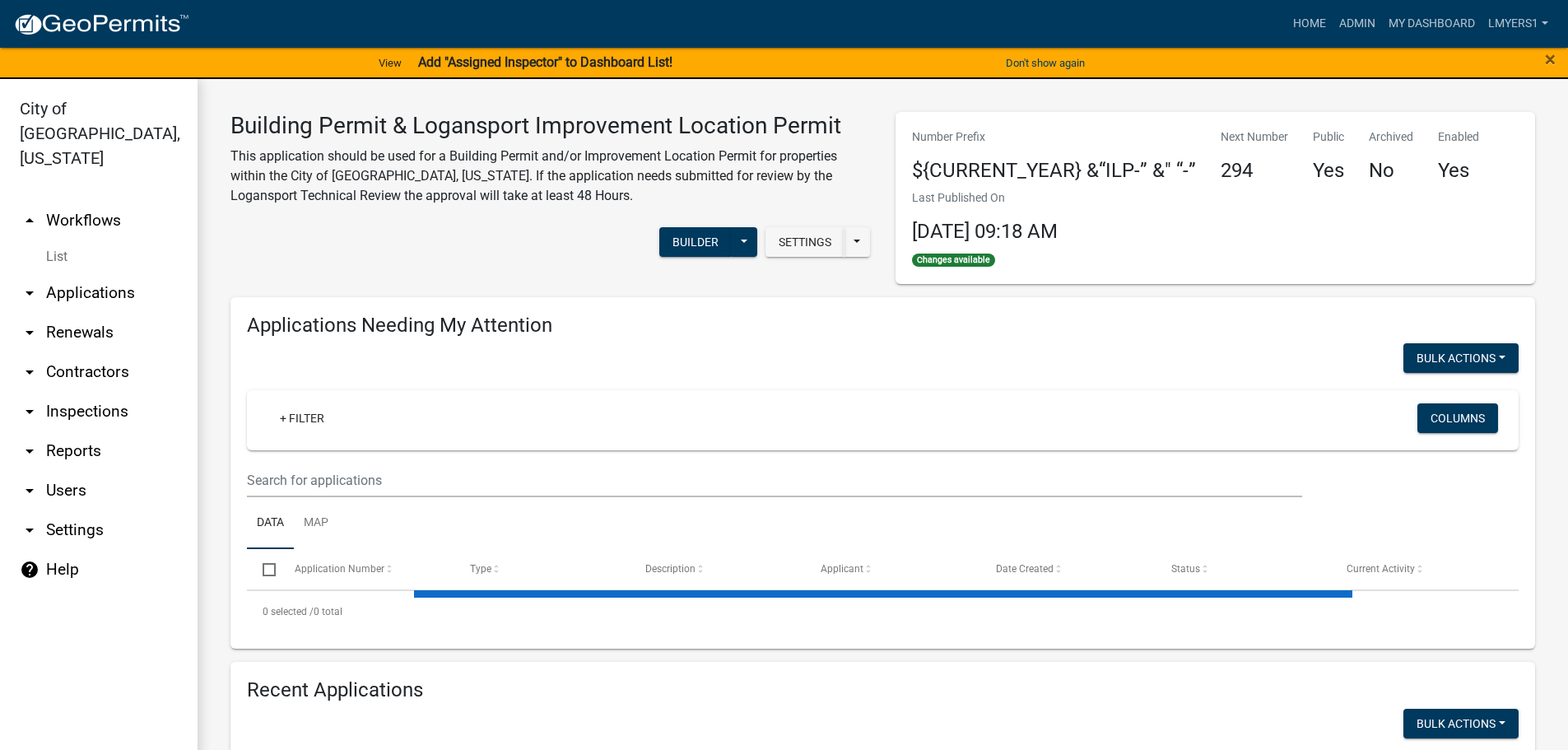
select select "3: 100"
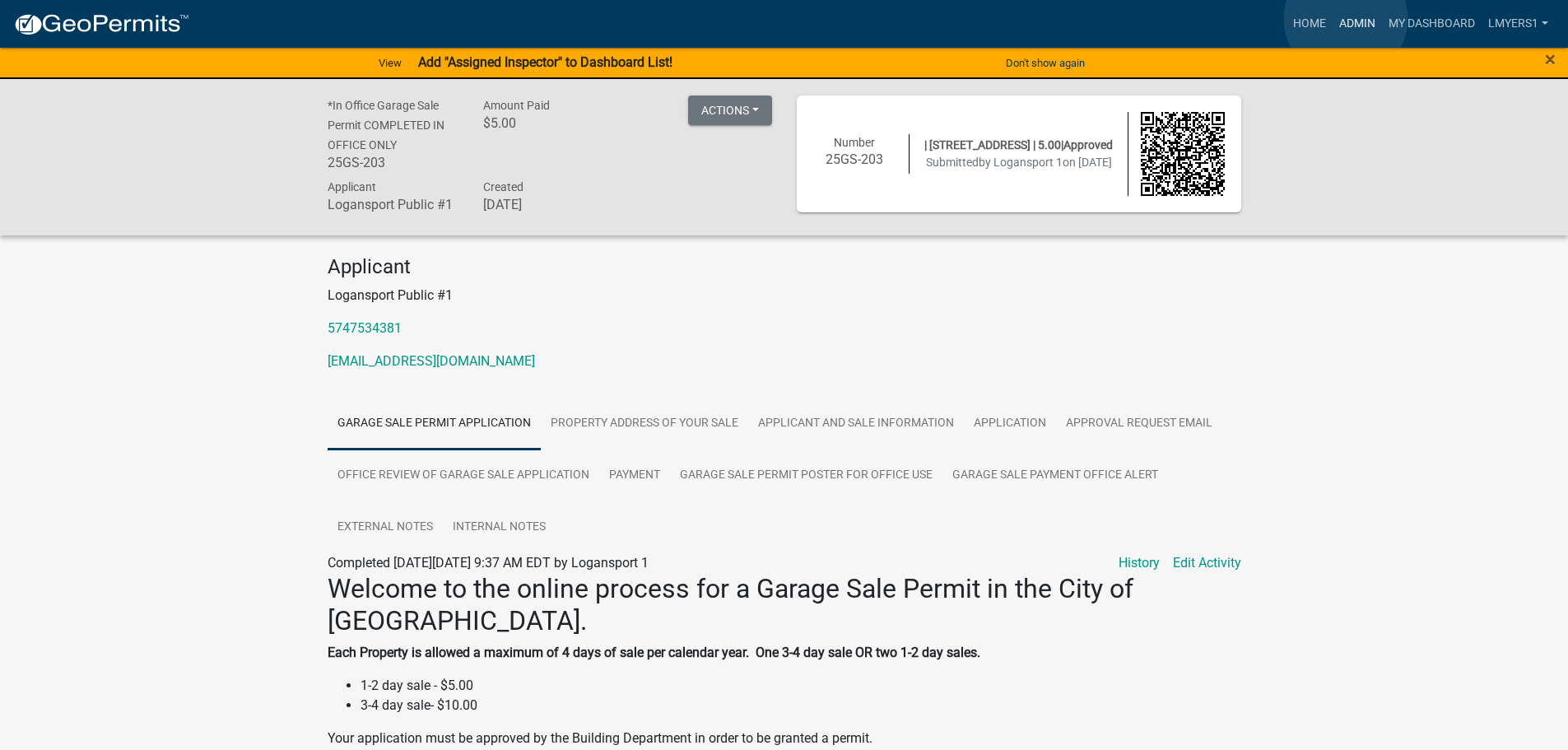
click at [1346, 18] on link "Admin" at bounding box center [1357, 23] width 49 height 31
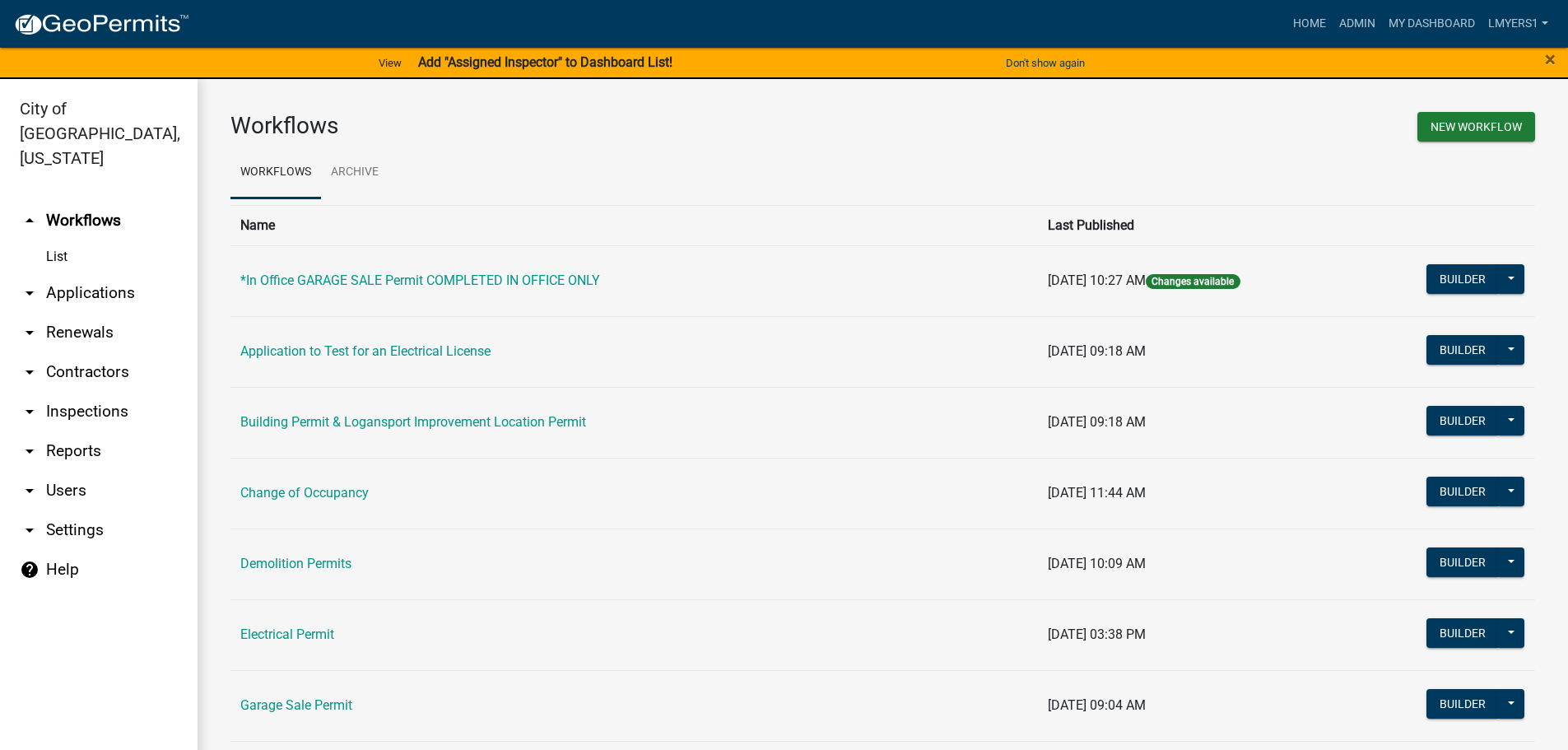
click at [86, 273] on link "arrow_drop_down Applications" at bounding box center [98, 293] width 197 height 39
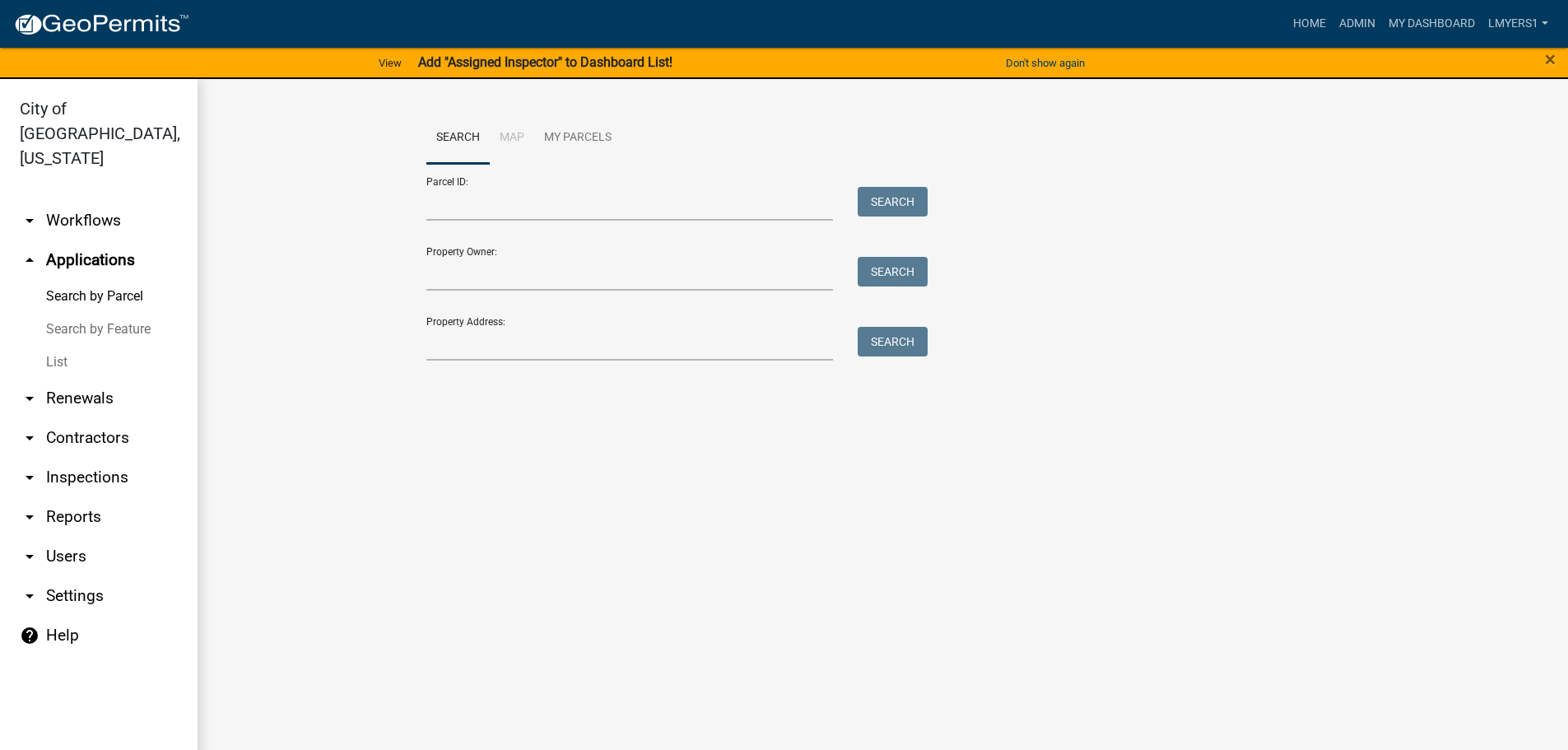
click at [52, 346] on link "List" at bounding box center [98, 362] width 197 height 33
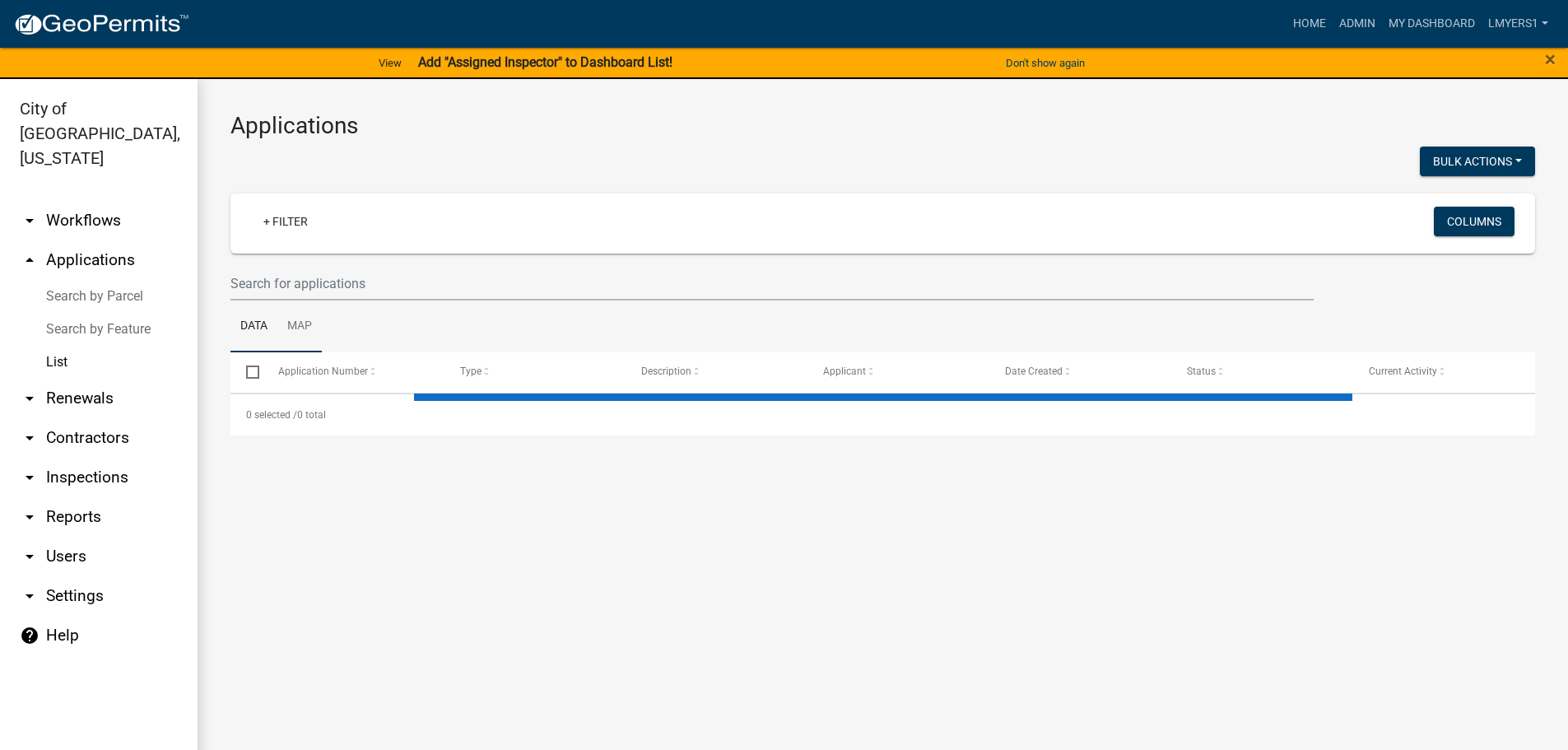
select select "3: 100"
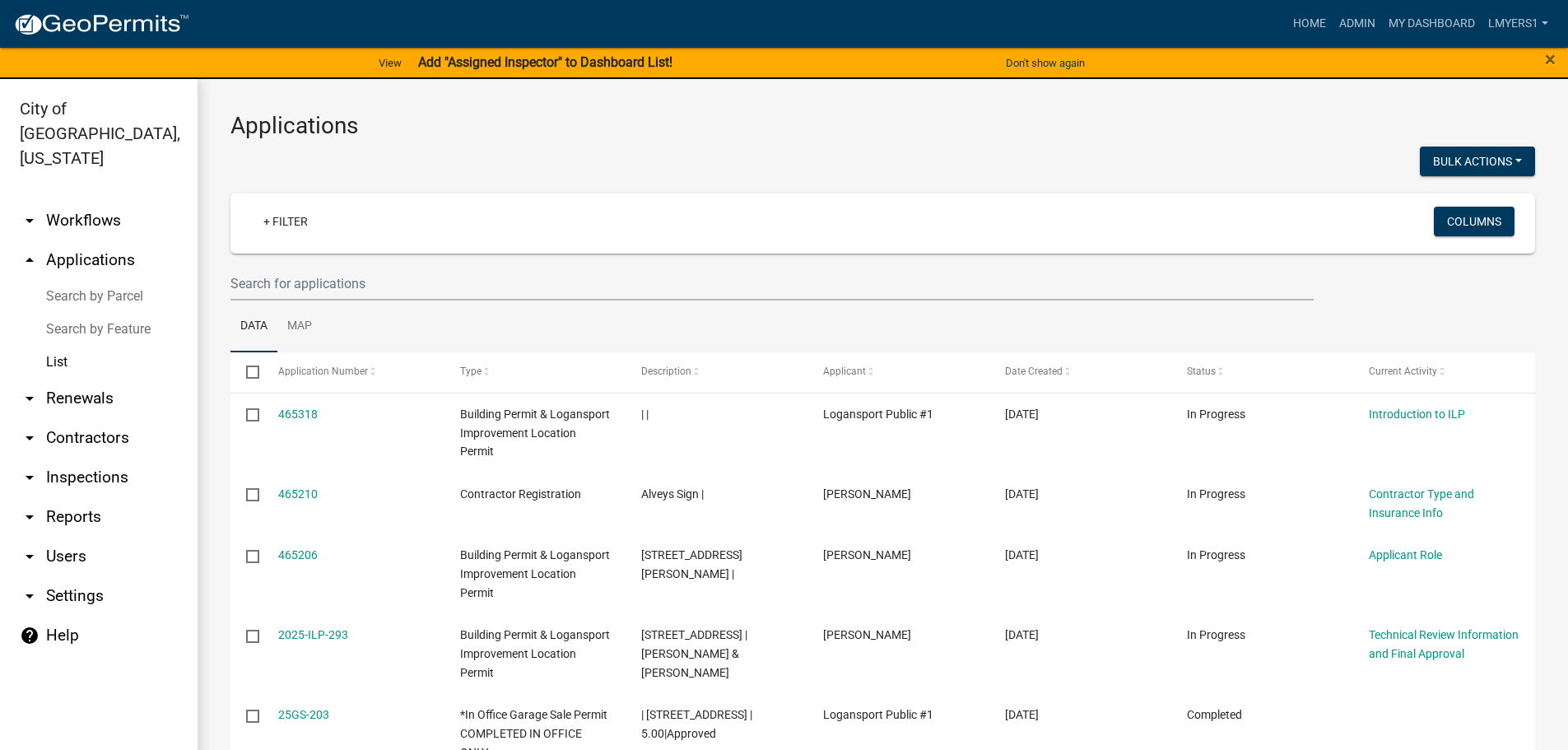
click at [49, 346] on link "List" at bounding box center [98, 362] width 197 height 33
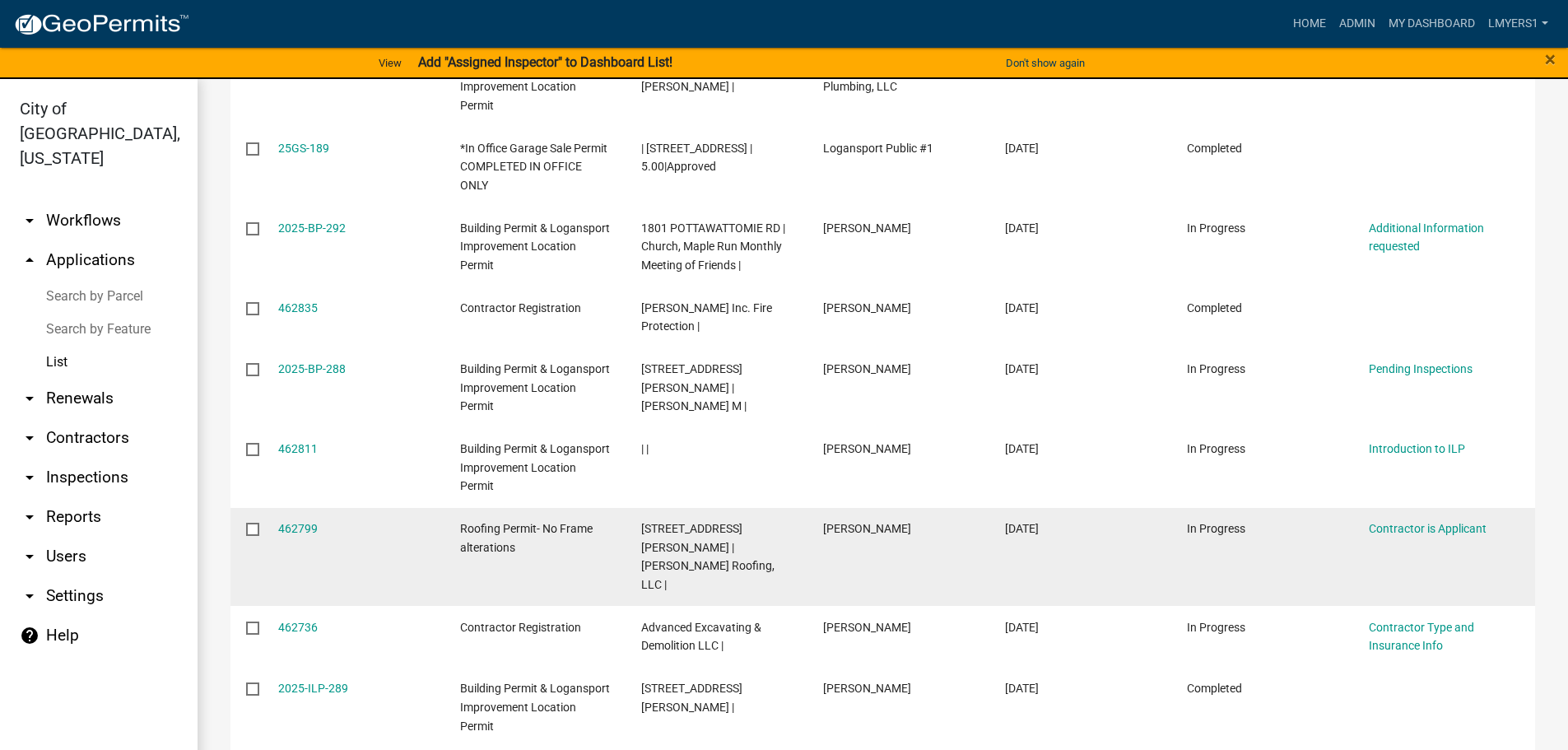
scroll to position [3704, 0]
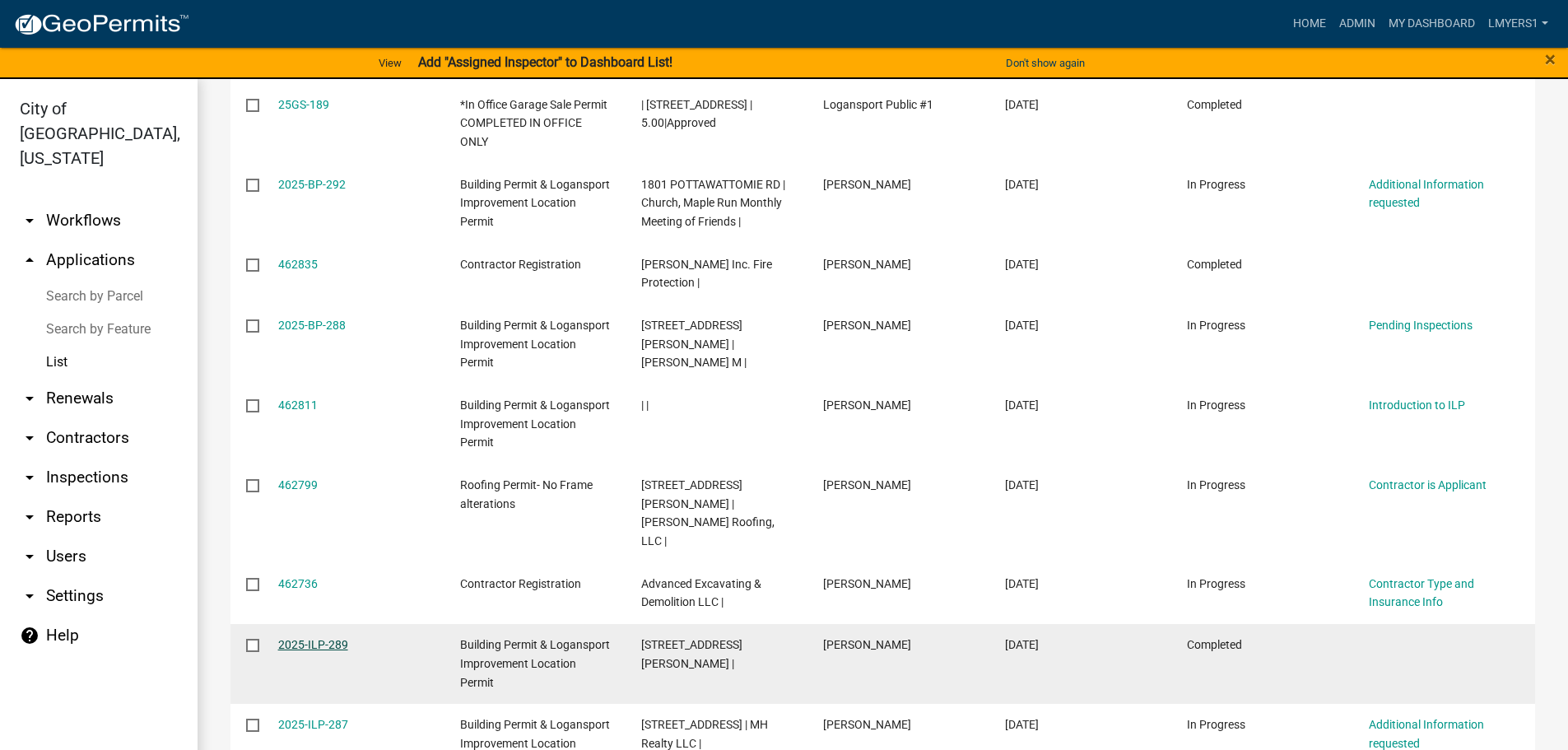
click at [302, 638] on link "2025-ILP-289" at bounding box center [313, 644] width 70 height 13
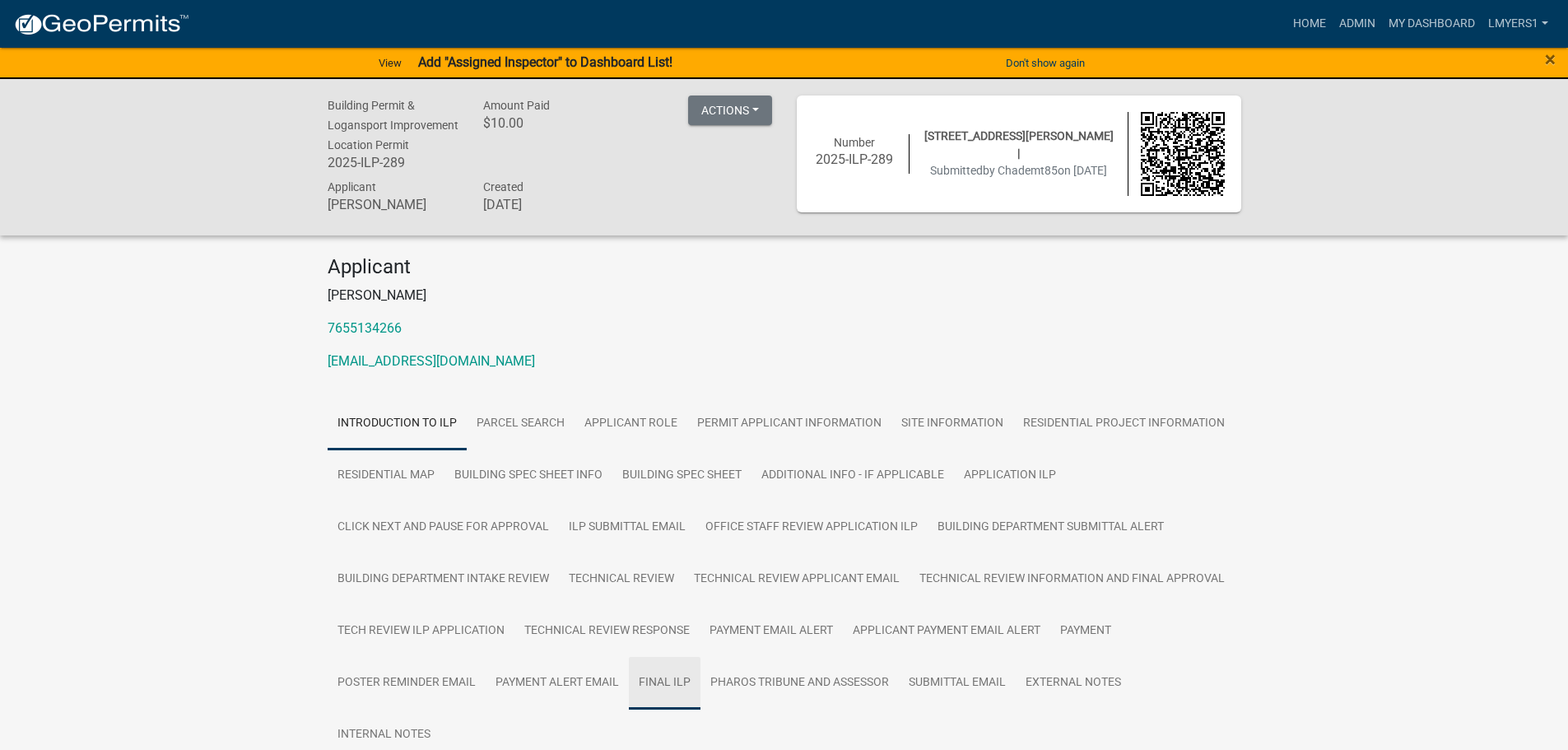
click at [665, 680] on link "FINAL ILP" at bounding box center [664, 682] width 71 height 53
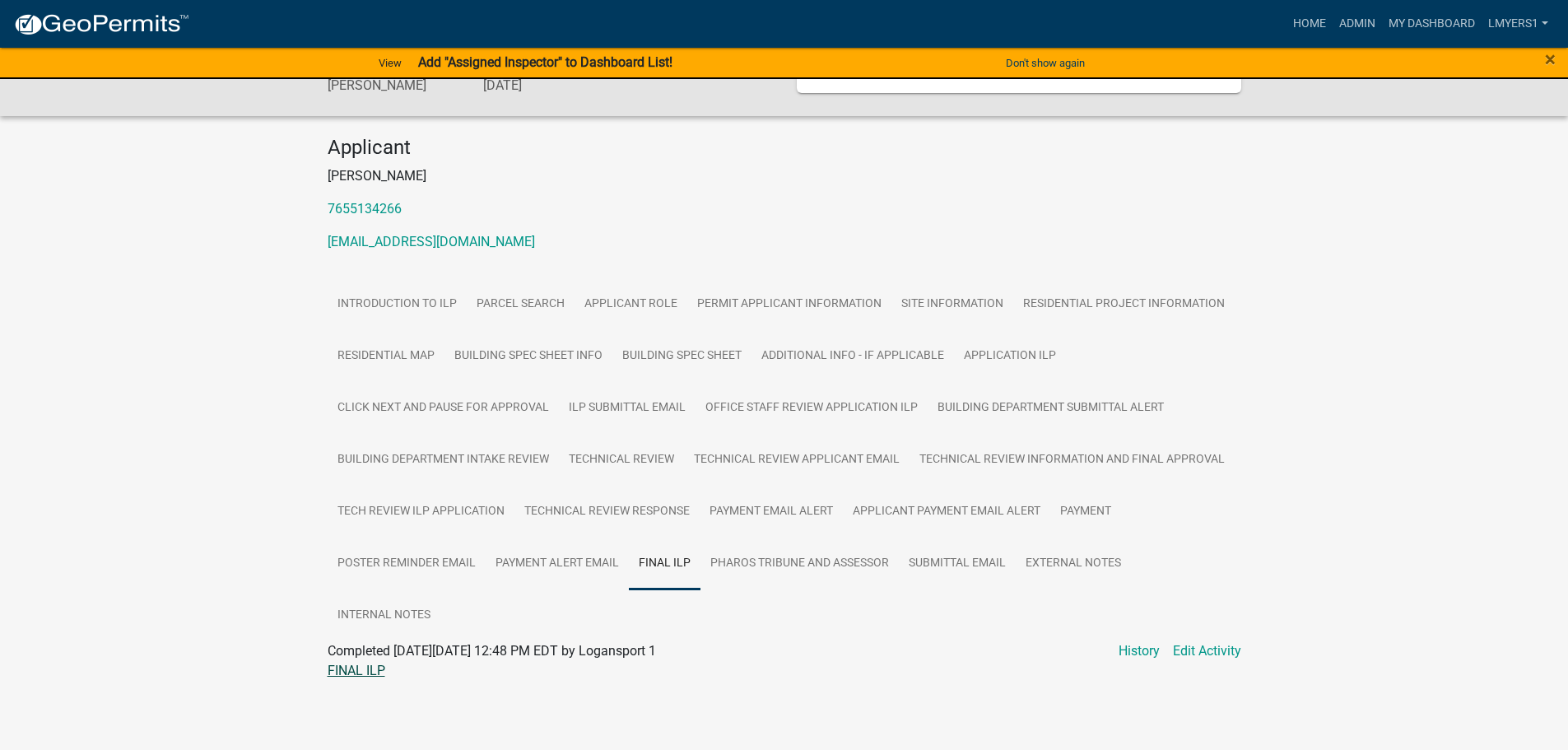
click at [335, 667] on link "FINAL ILP" at bounding box center [356, 671] width 58 height 16
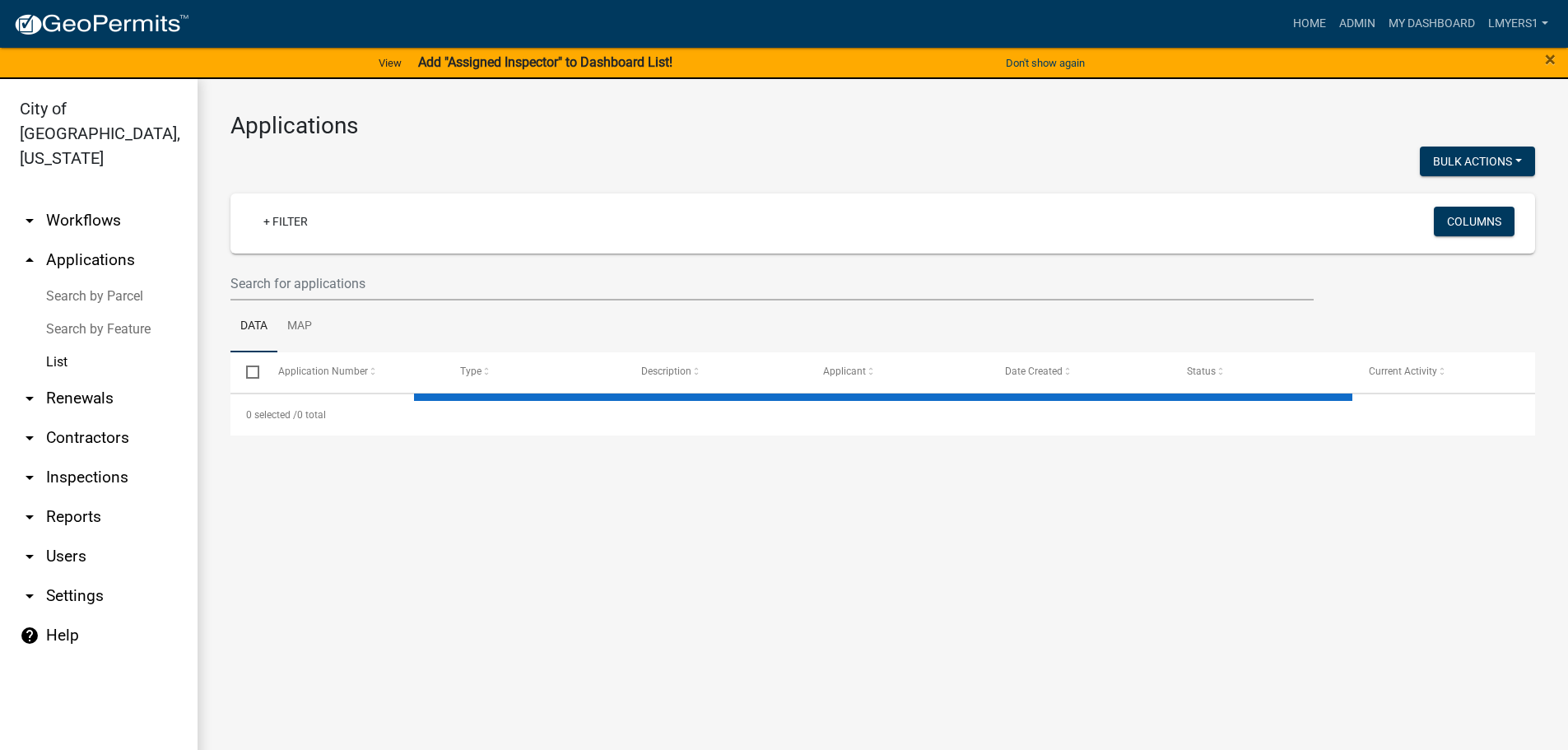
select select "3: 100"
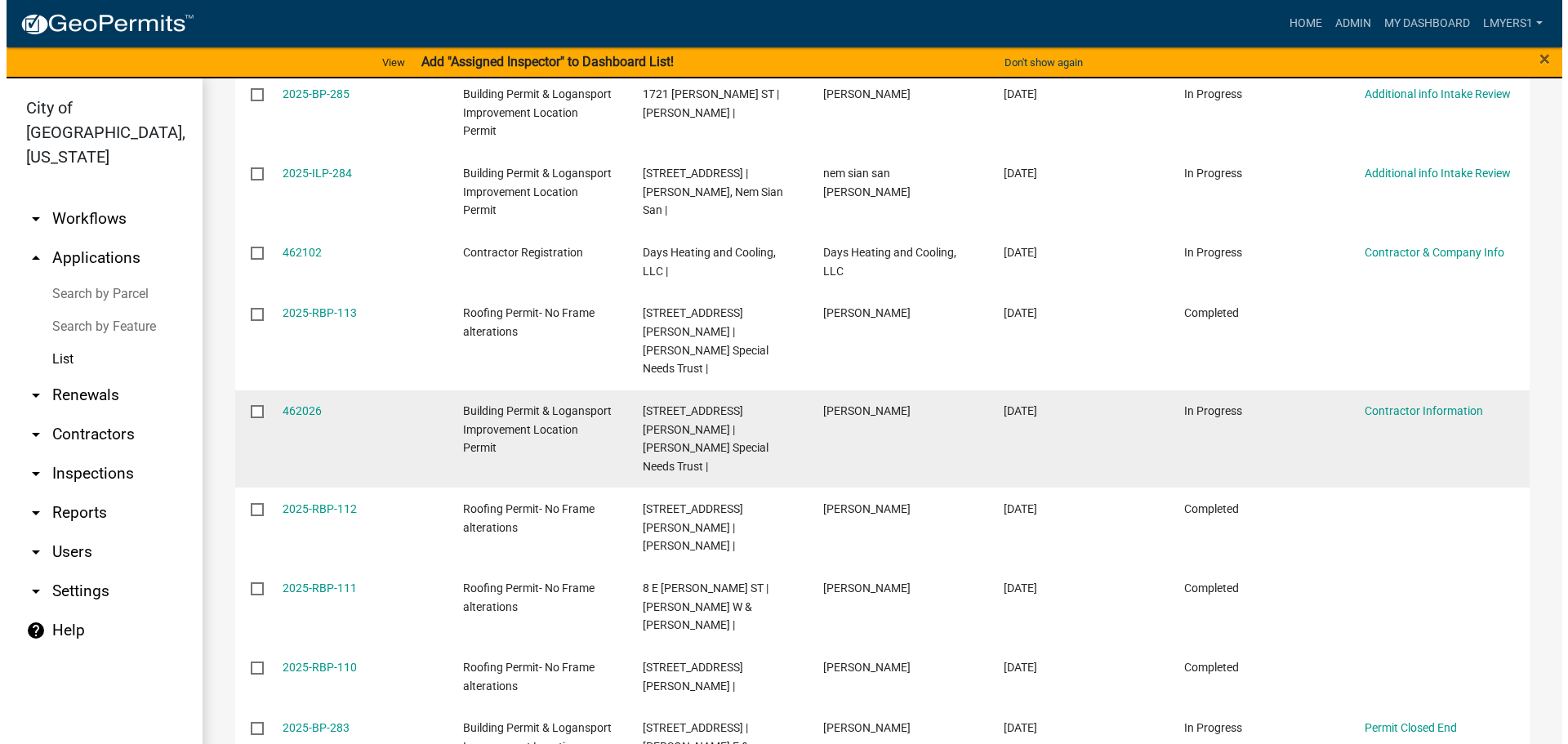
scroll to position [4980, 0]
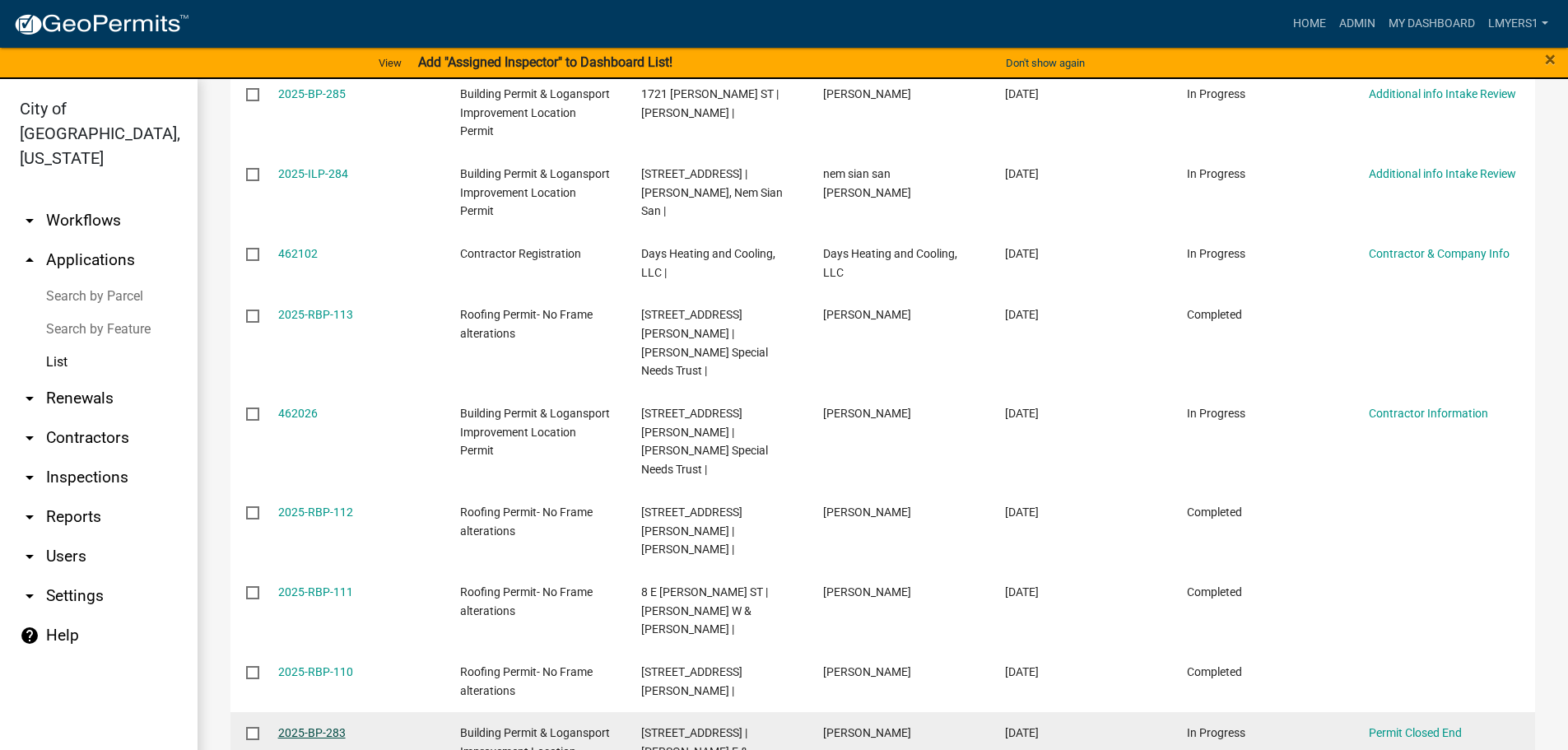
click at [293, 726] on link "2025-BP-283" at bounding box center [312, 732] width 68 height 13
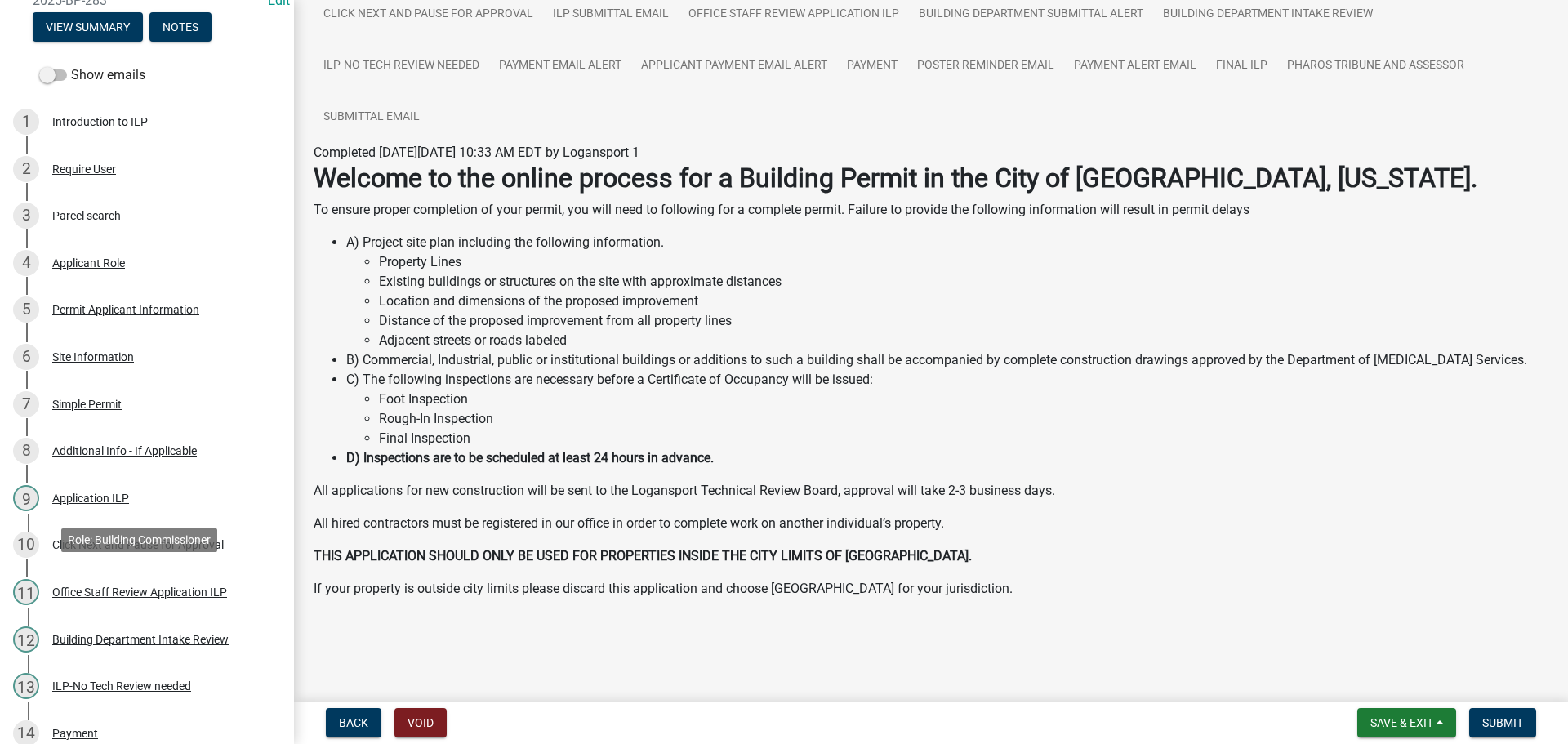
scroll to position [420, 0]
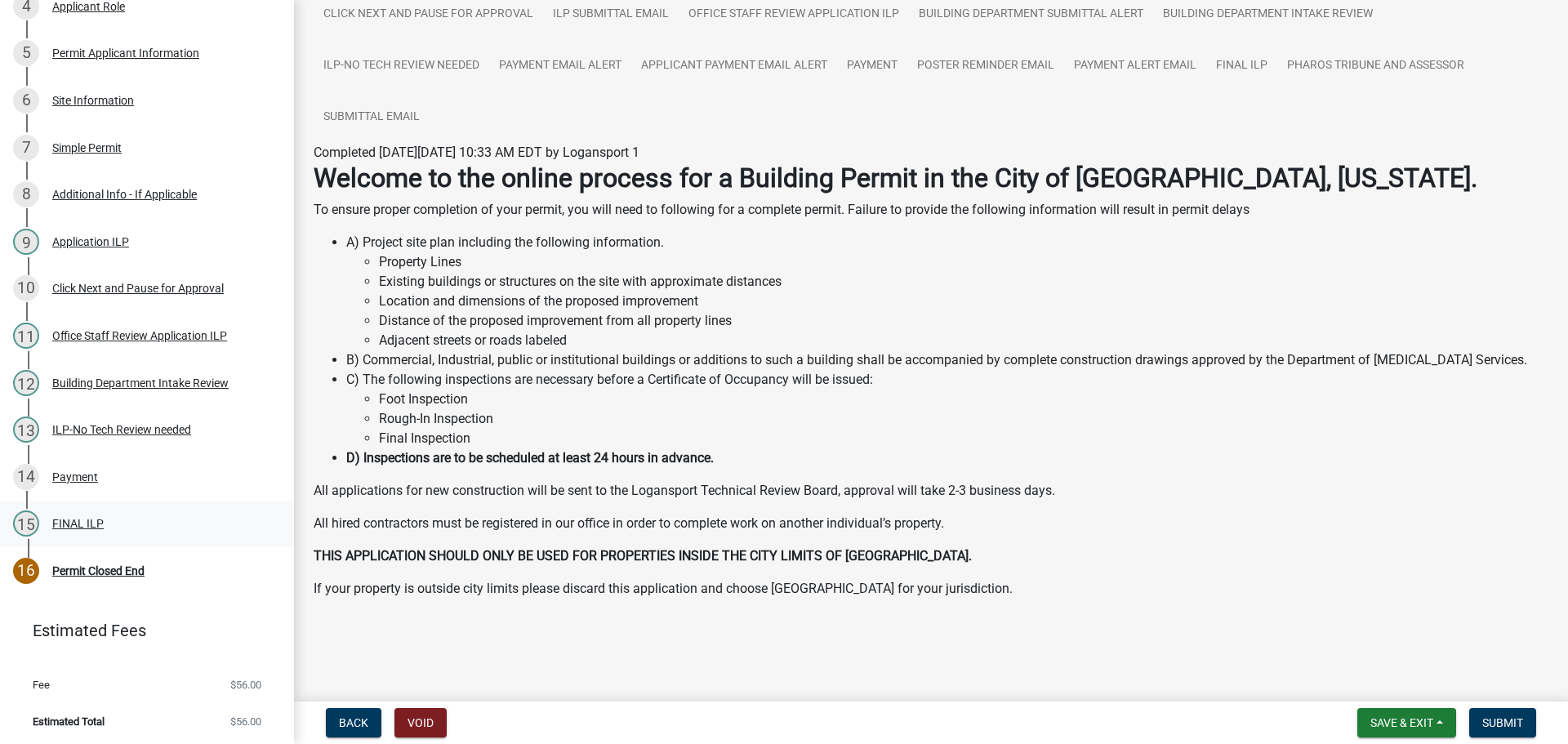
click at [90, 523] on div "FINAL ILP" at bounding box center [78, 523] width 51 height 12
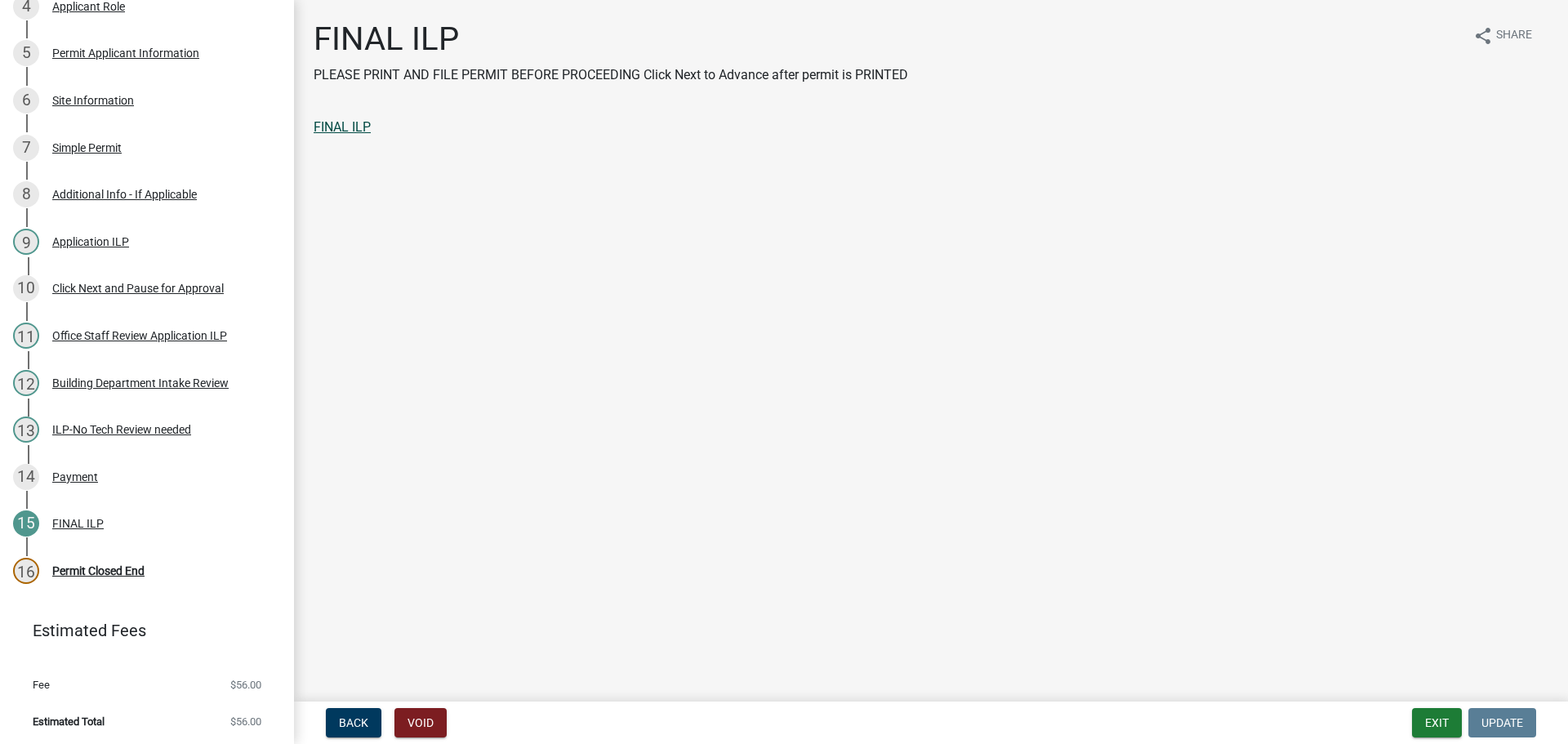
click at [354, 122] on link "FINAL ILP" at bounding box center [342, 127] width 58 height 16
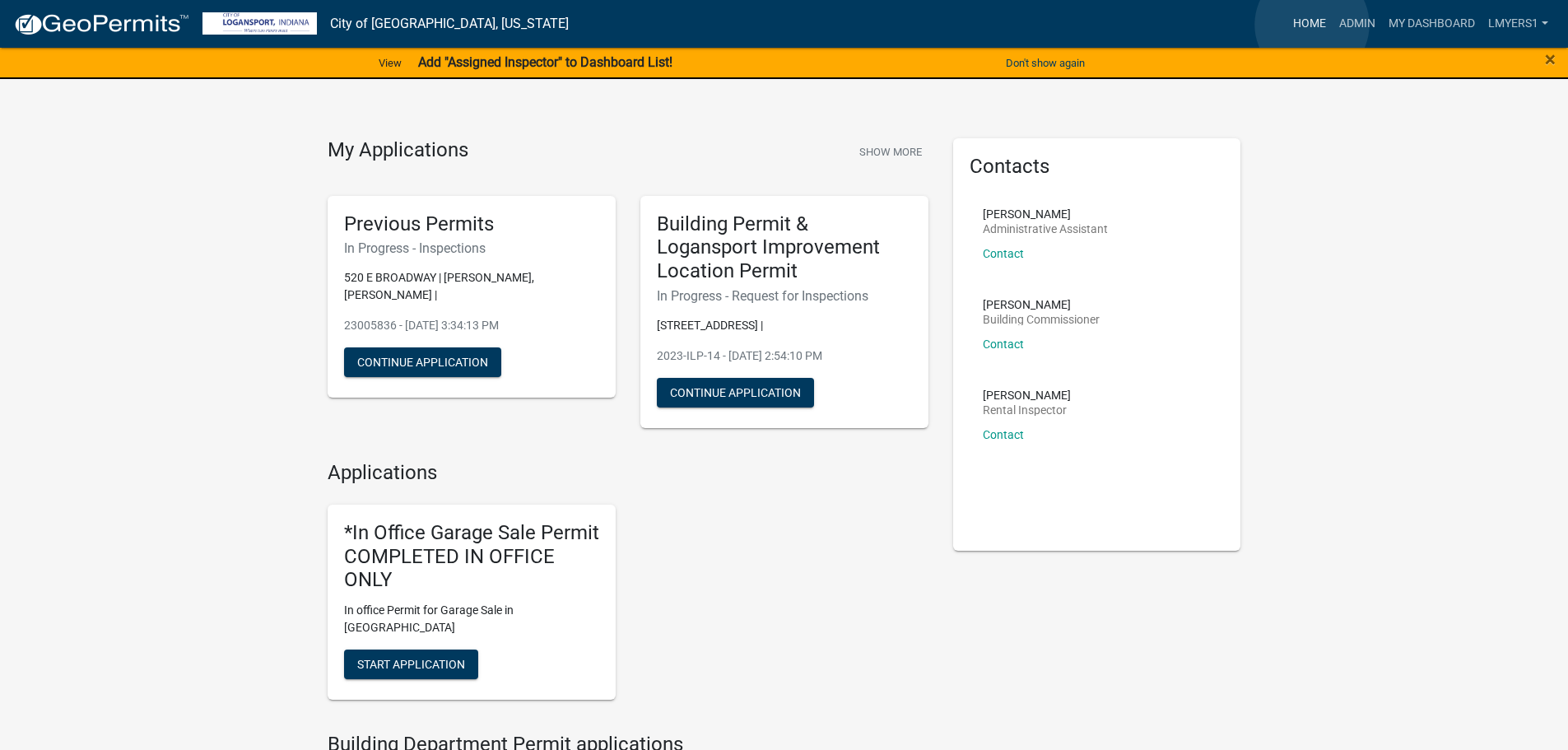
click at [1312, 25] on link "Home" at bounding box center [1309, 23] width 46 height 31
